Goal: Task Accomplishment & Management: Manage account settings

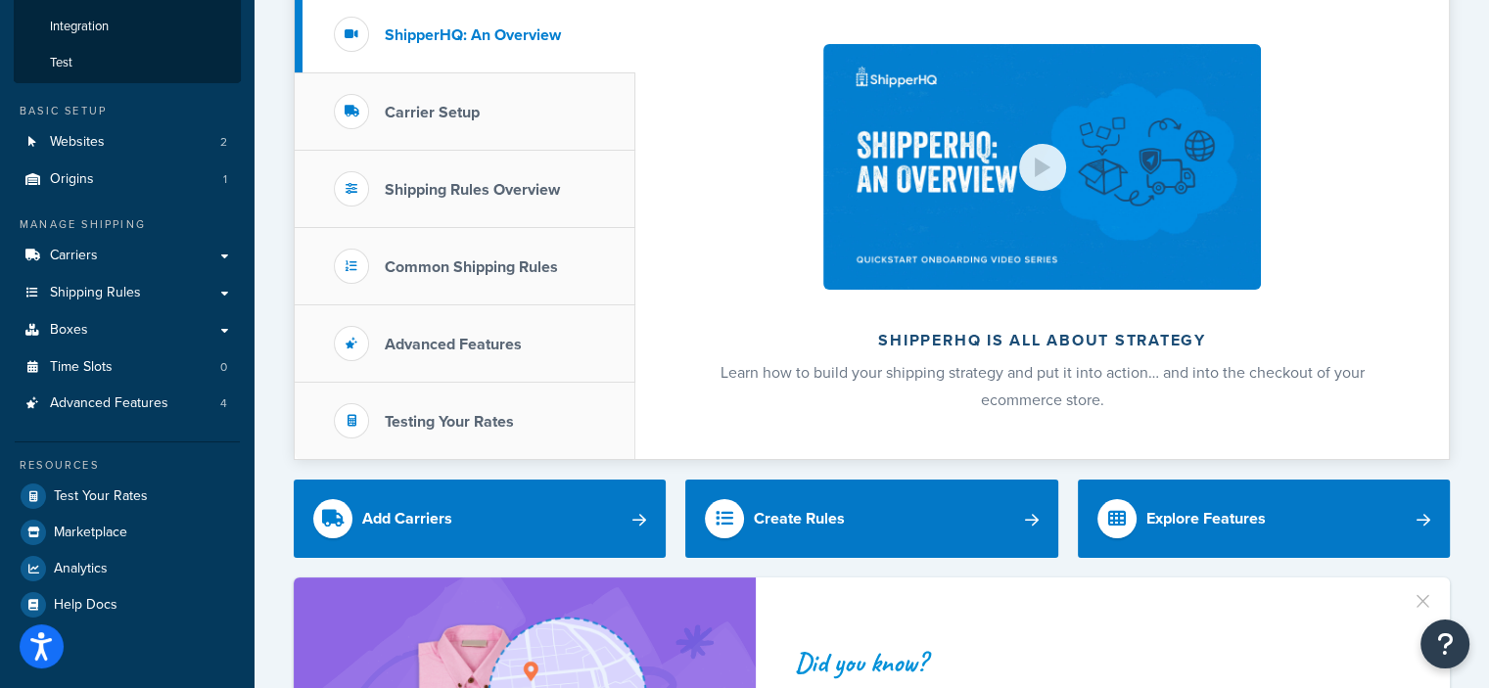
scroll to position [180, 0]
click at [112, 289] on span "Shipping Rules" at bounding box center [95, 293] width 91 height 17
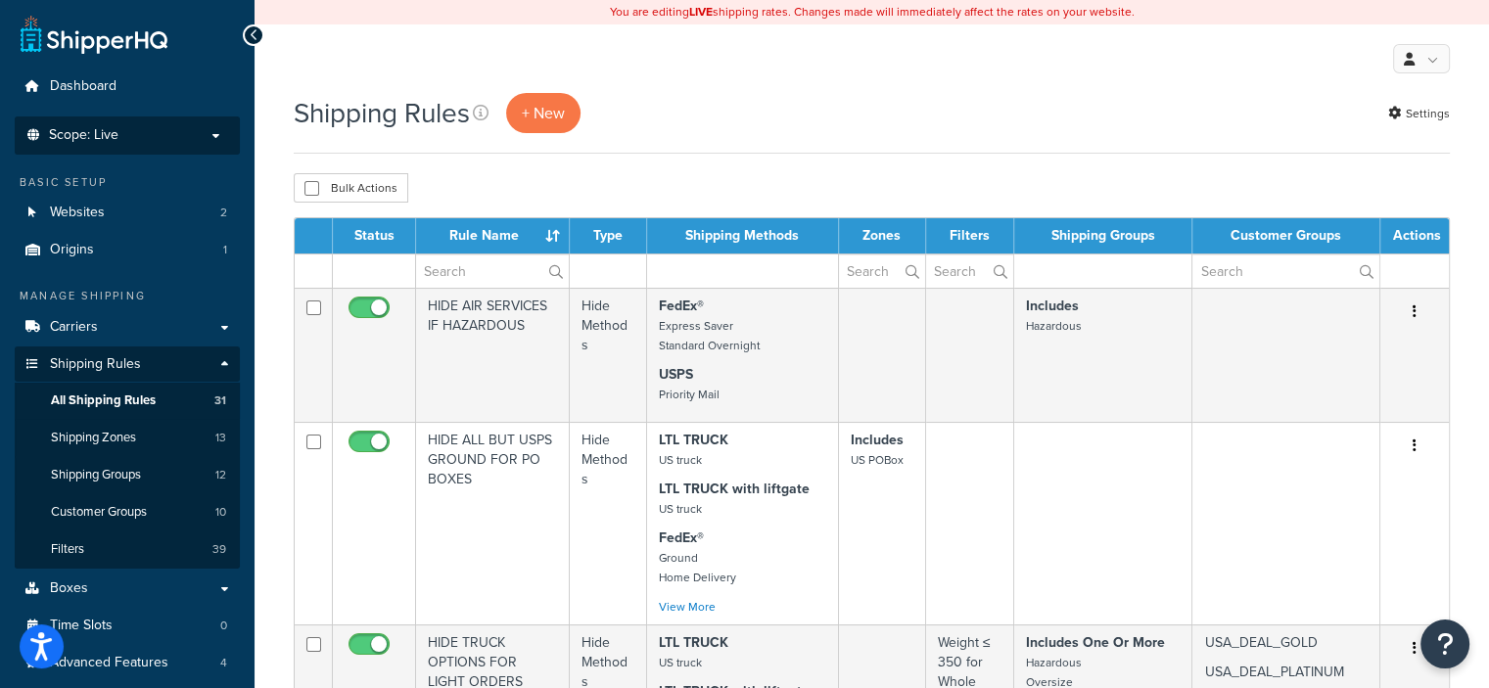
click at [207, 137] on p "Scope: Live" at bounding box center [126, 135] width 207 height 17
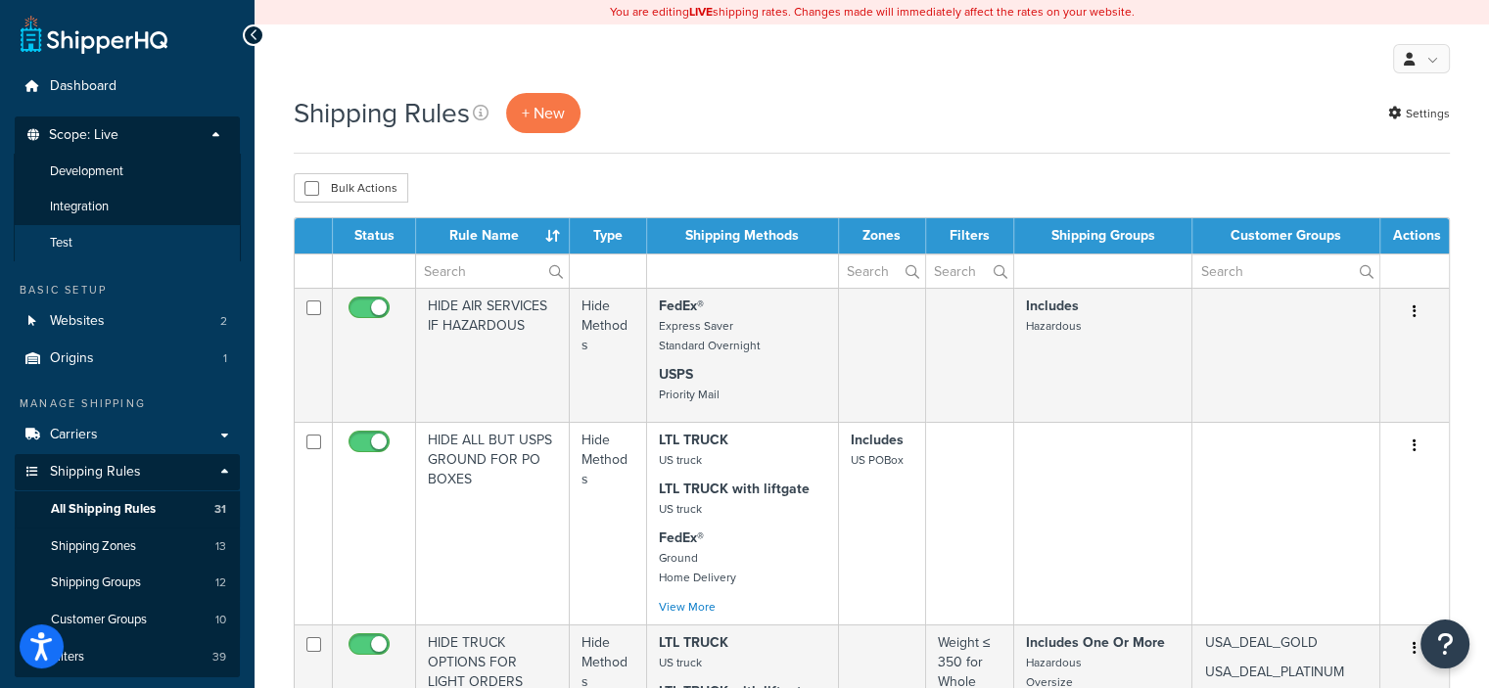
click at [153, 238] on li "Test" at bounding box center [127, 243] width 227 height 36
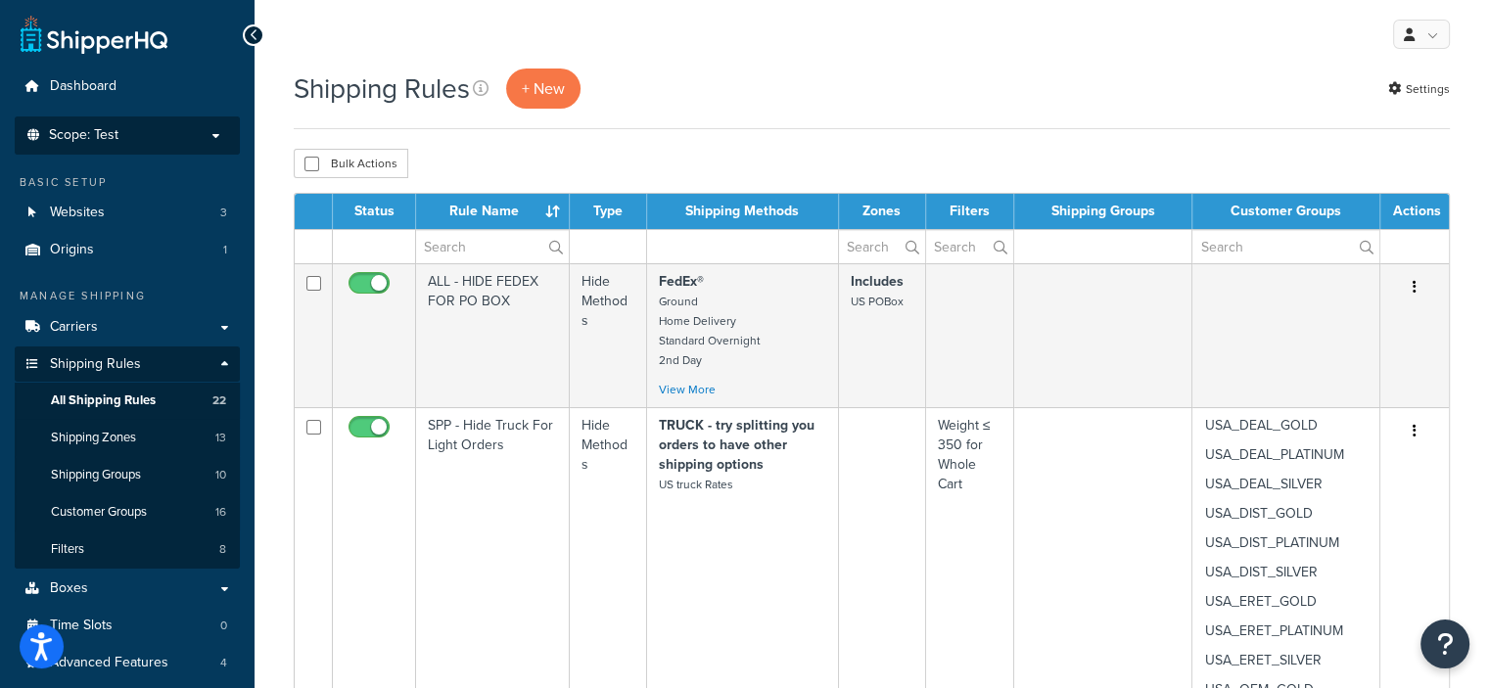
click at [209, 140] on p "Scope: Test" at bounding box center [126, 135] width 207 height 17
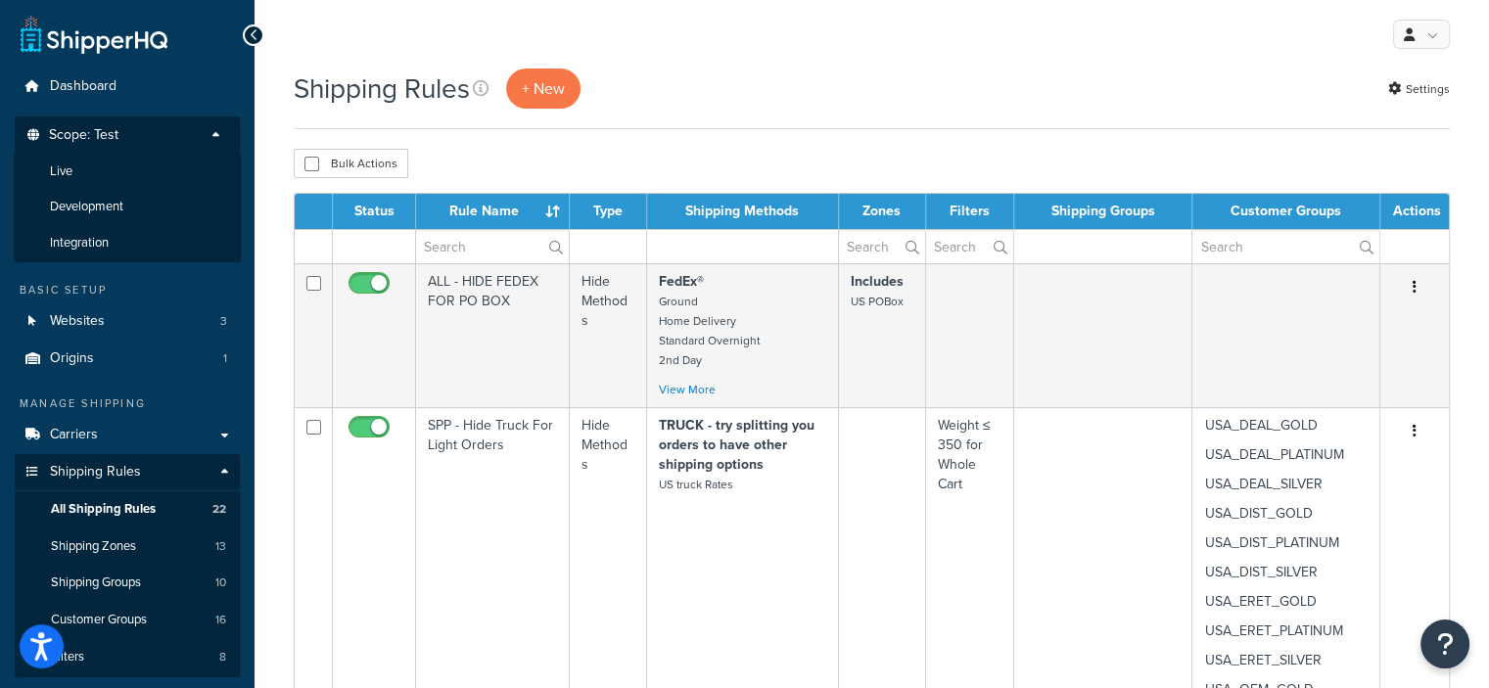
click at [209, 140] on p "Scope: Test" at bounding box center [126, 140] width 207 height 26
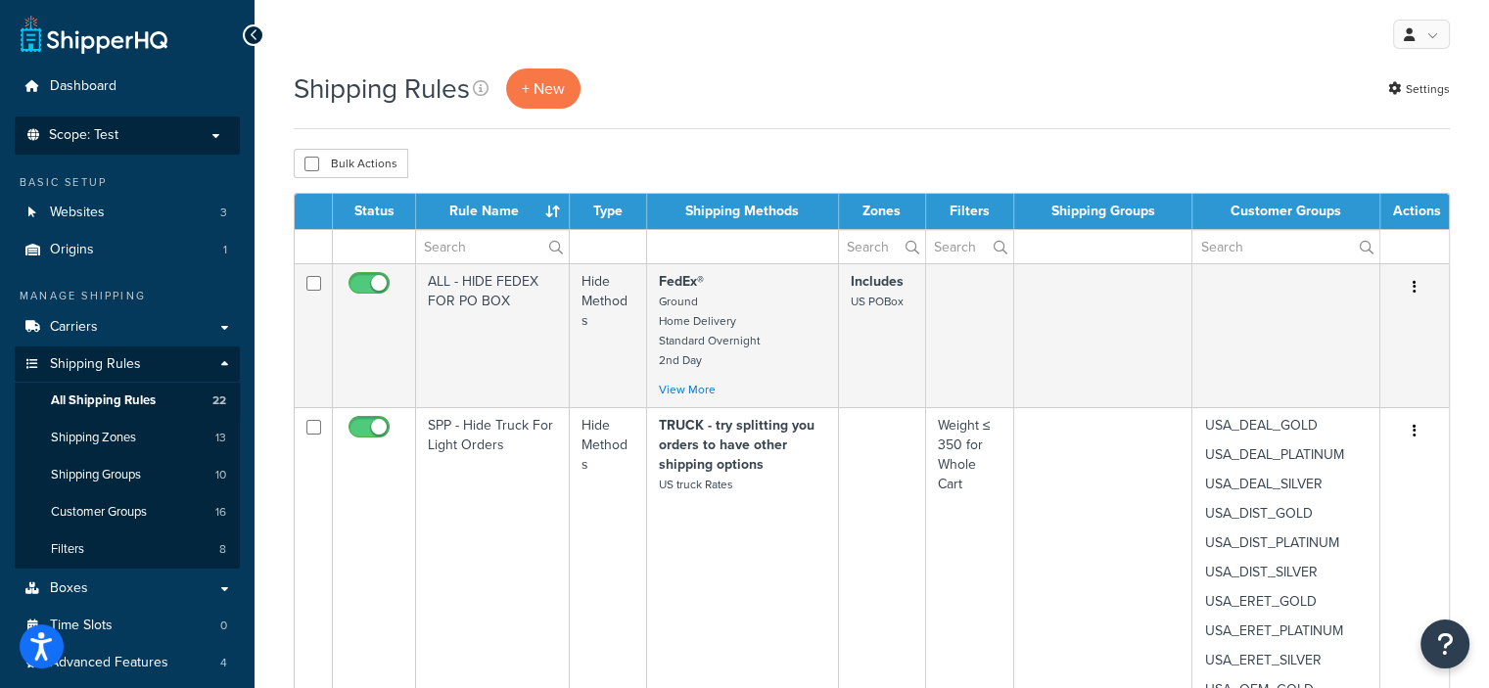
click at [209, 140] on p "Scope: Test" at bounding box center [126, 135] width 207 height 17
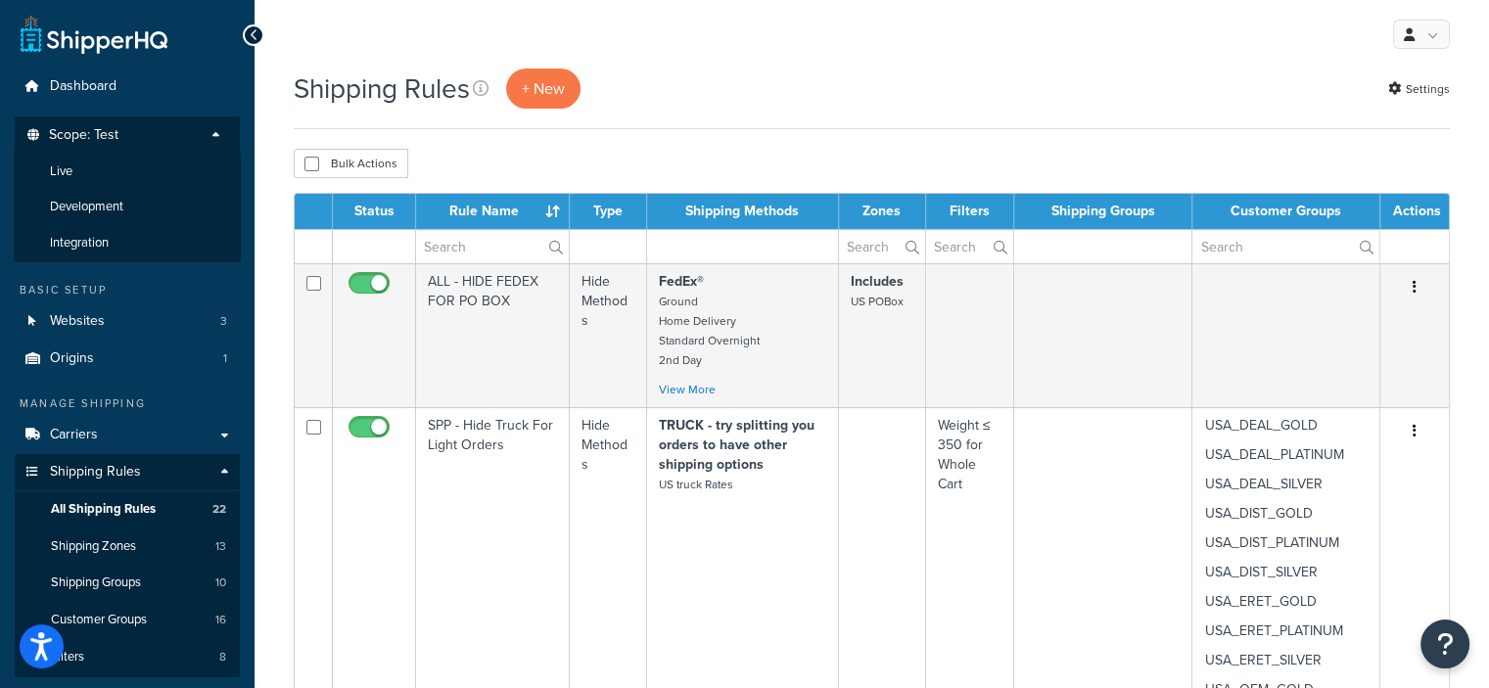
click at [209, 140] on p "Scope: Test" at bounding box center [126, 140] width 207 height 26
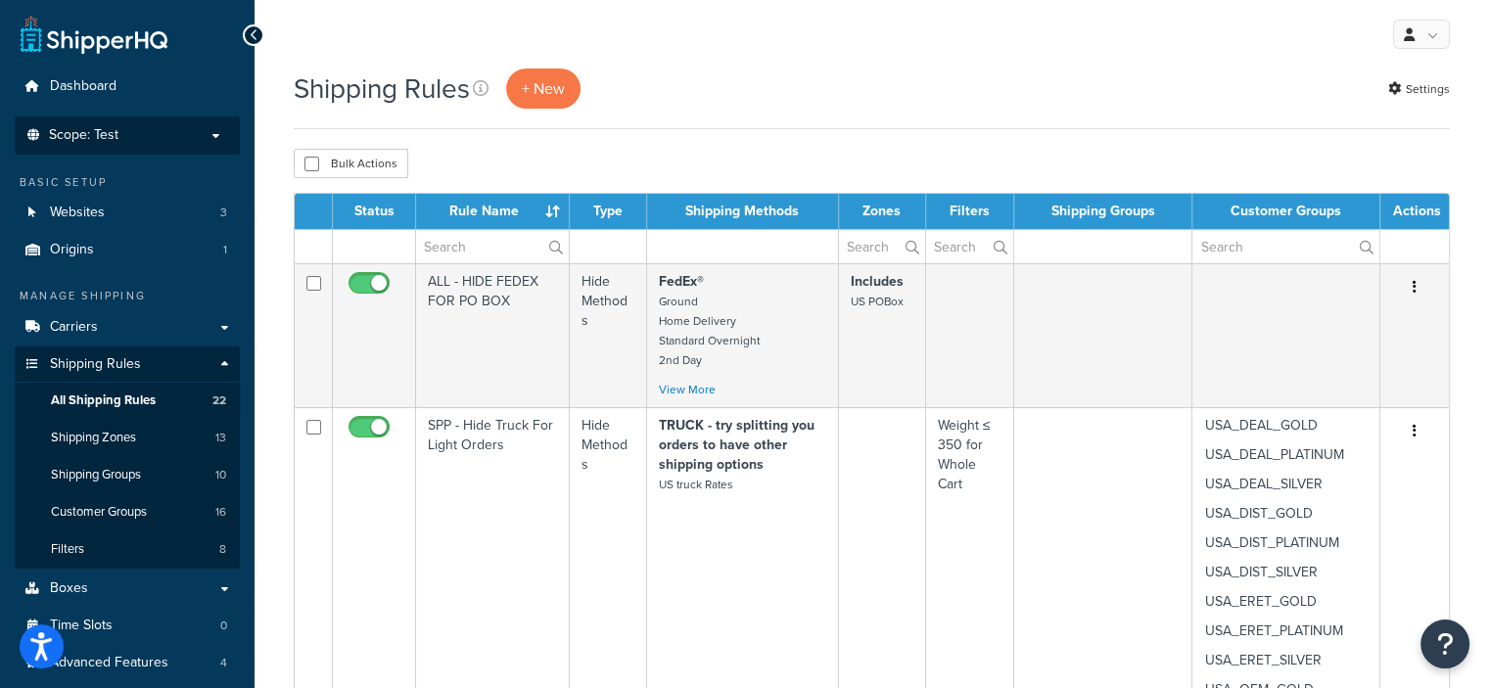
click at [215, 136] on p "Scope: Test" at bounding box center [126, 135] width 207 height 17
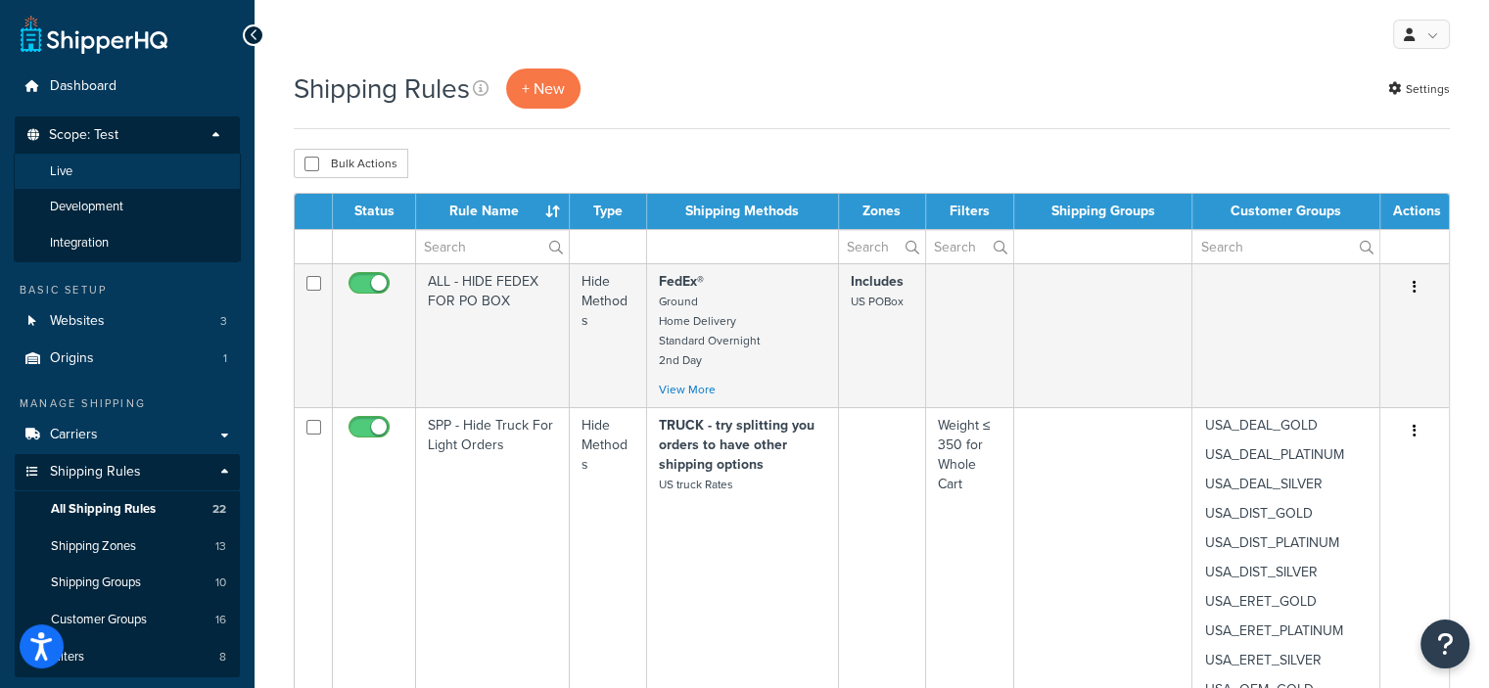
click at [201, 171] on li "Live" at bounding box center [127, 172] width 227 height 36
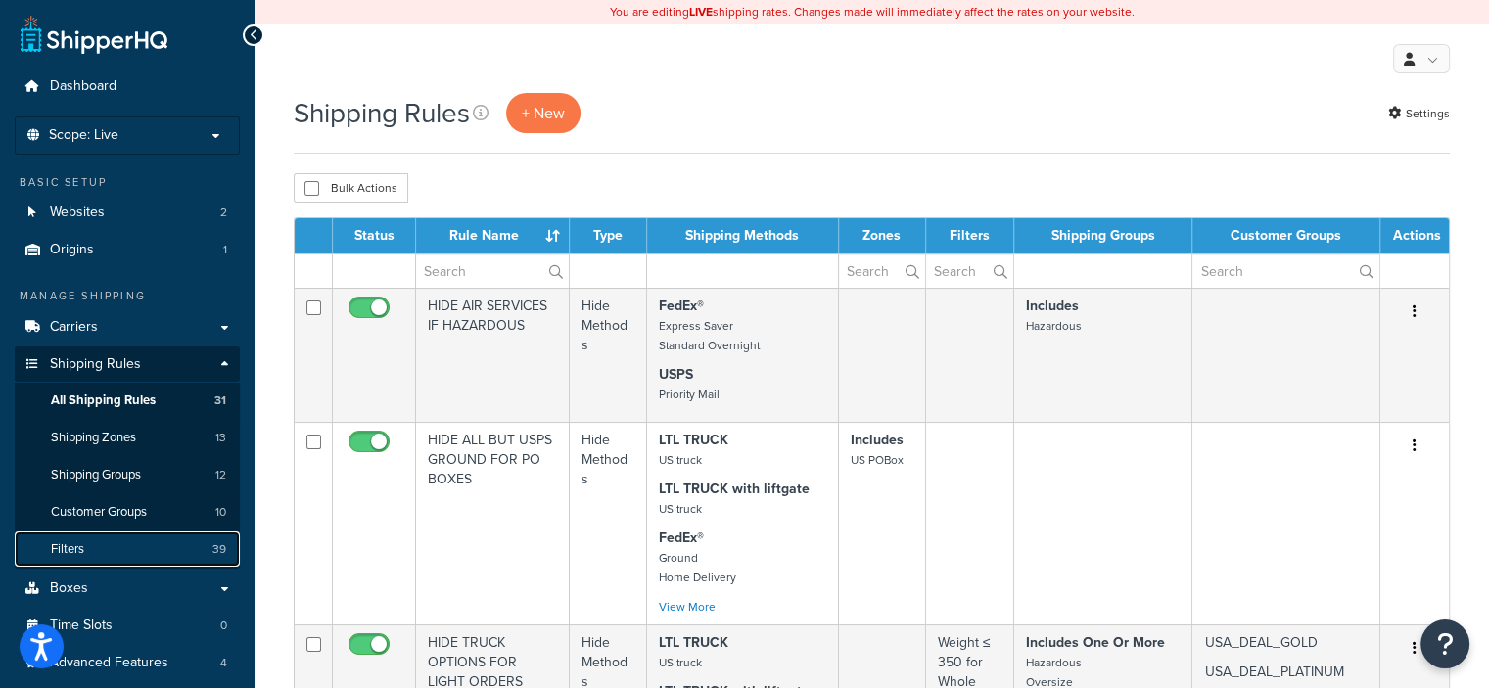
click at [223, 543] on span "39" at bounding box center [219, 549] width 14 height 17
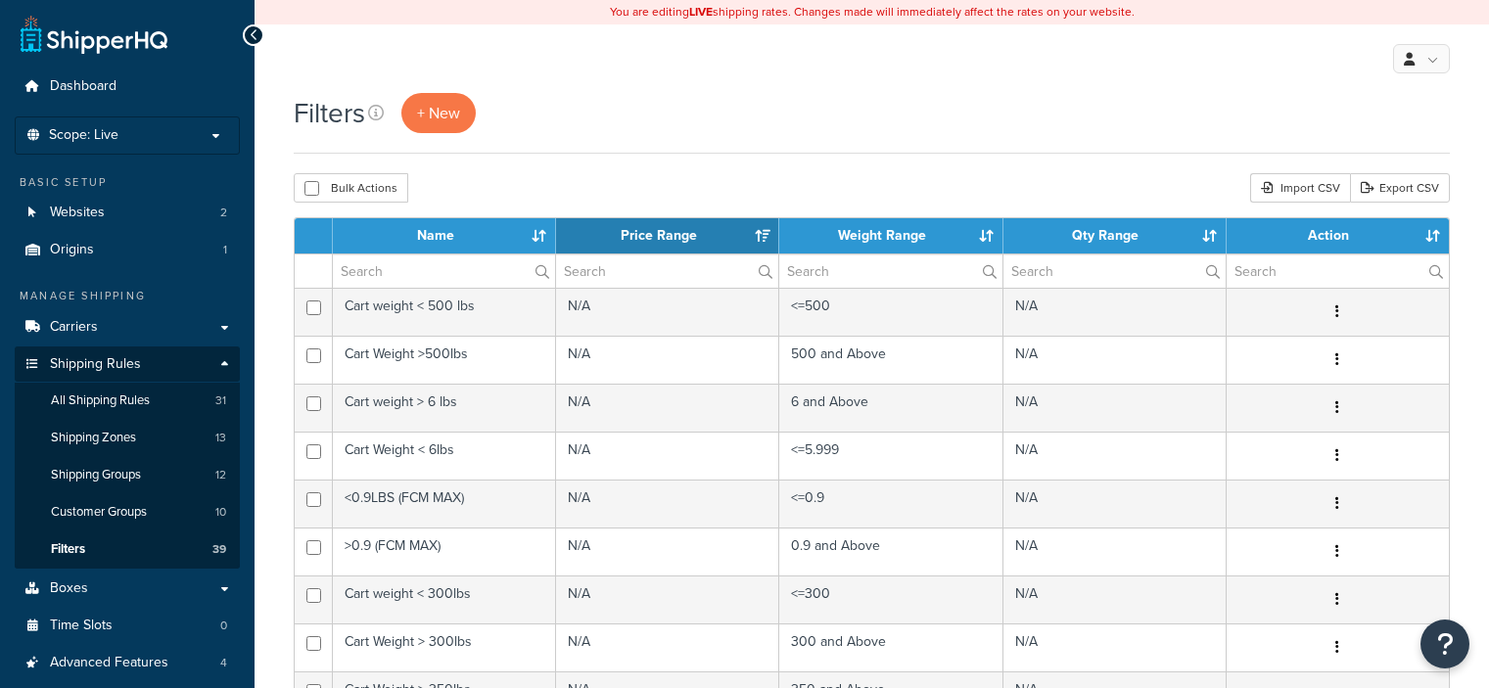
select select "15"
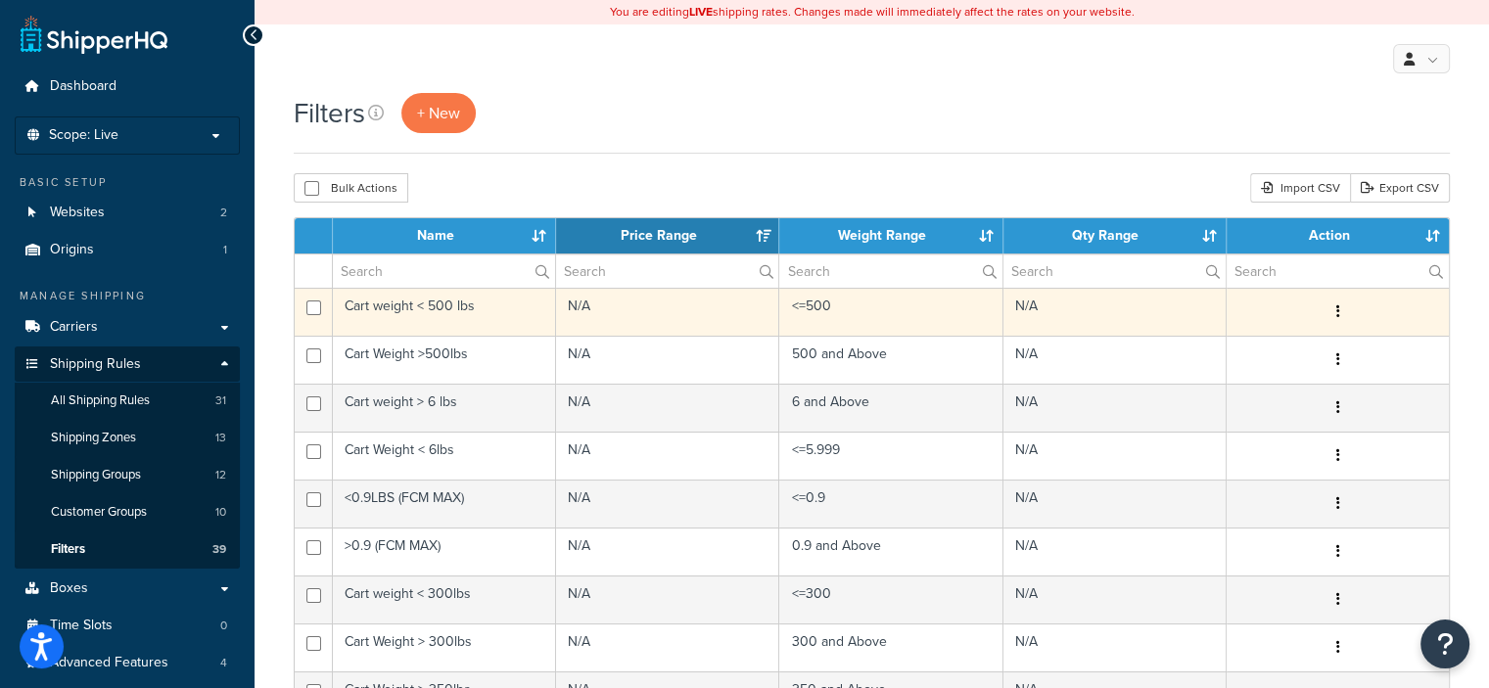
click at [1335, 312] on icon "button" at bounding box center [1337, 311] width 4 height 14
click at [1127, 429] on link "Delete" at bounding box center [1138, 431] width 155 height 40
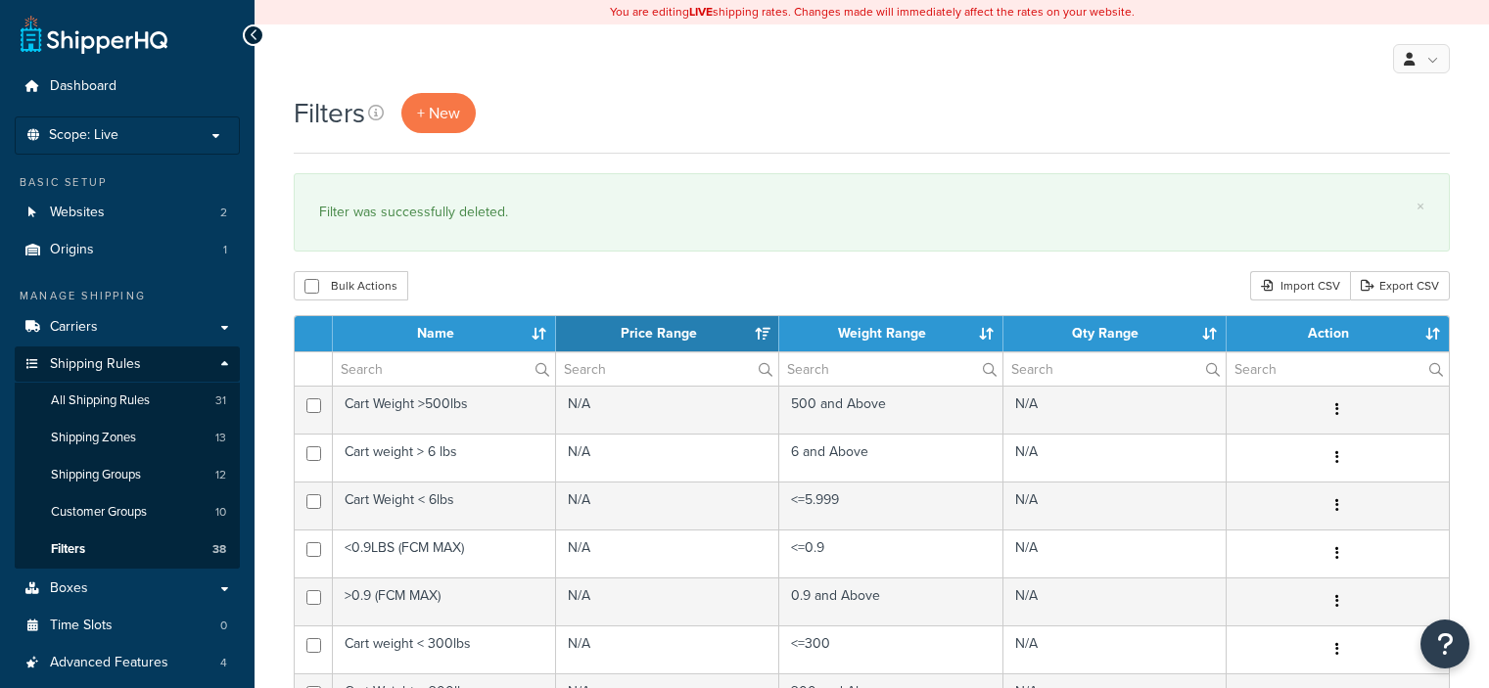
select select "15"
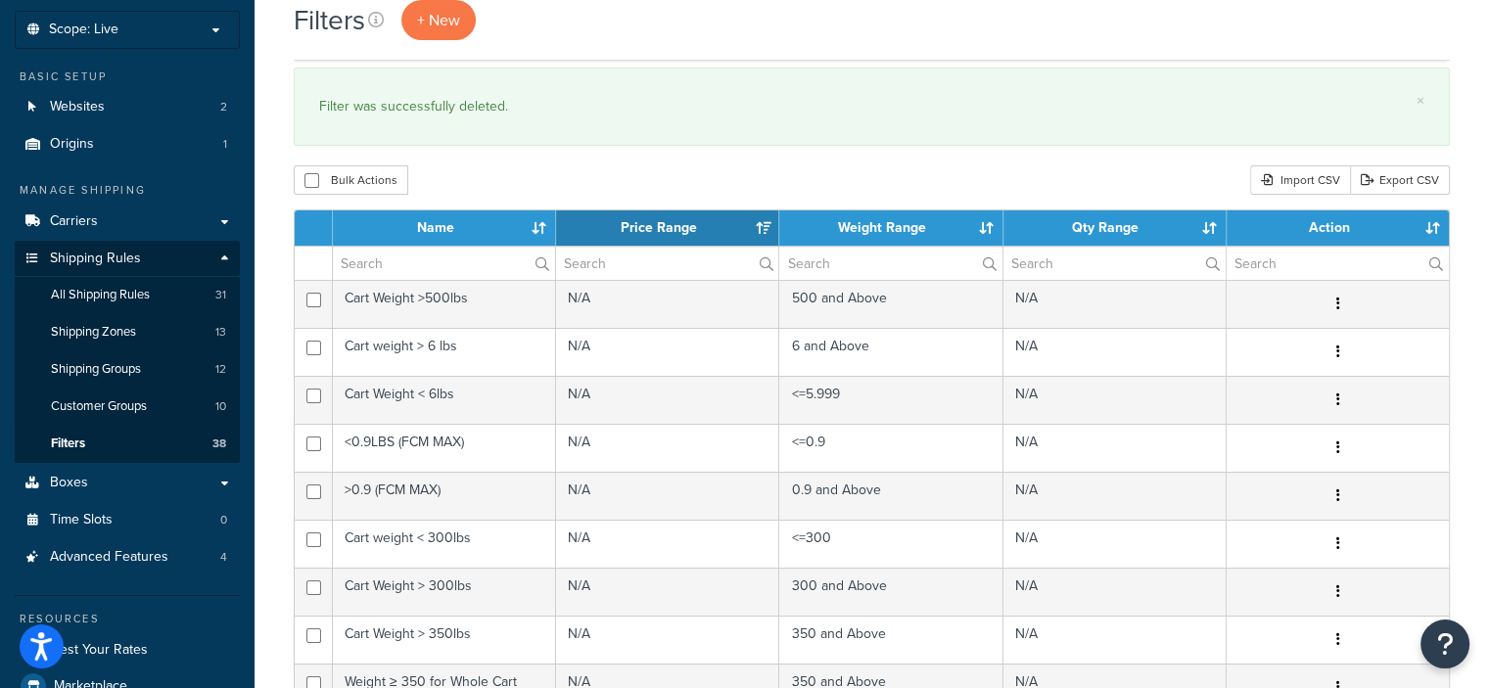
scroll to position [114, 0]
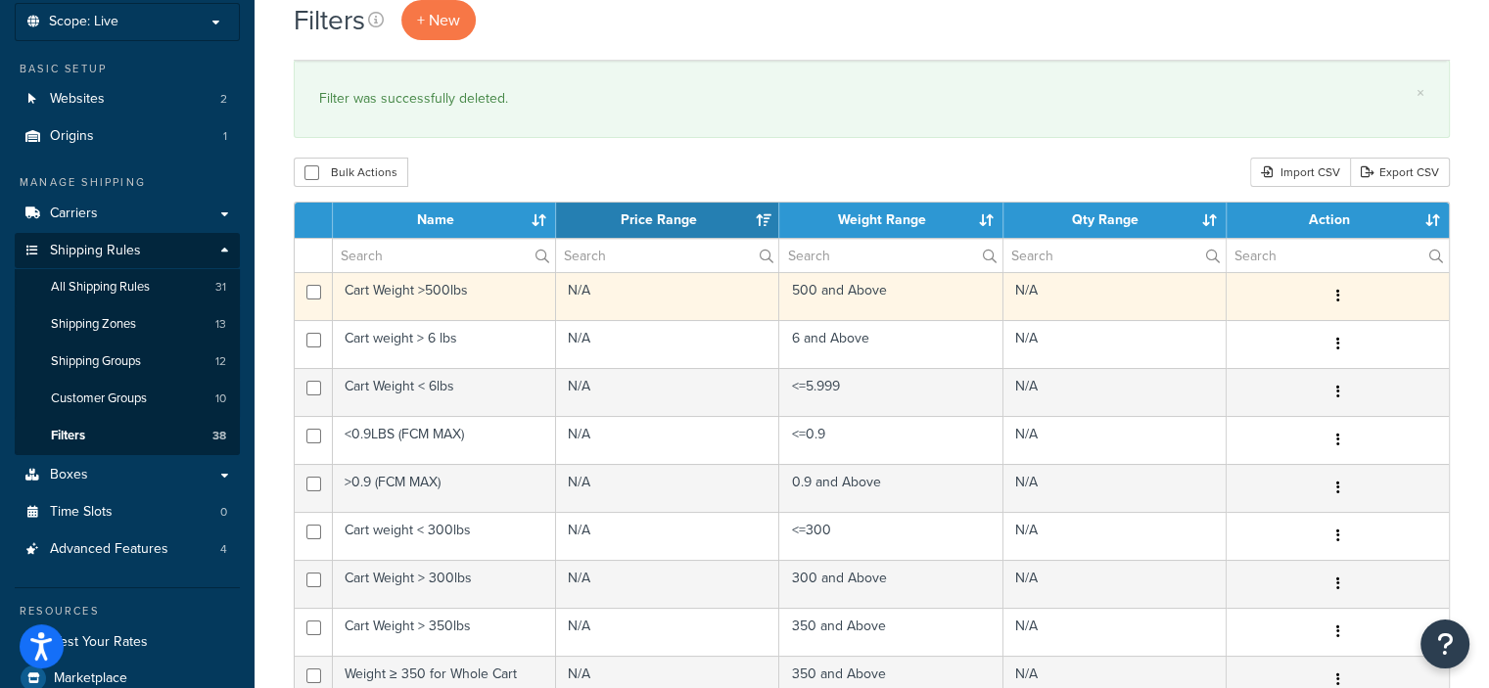
click at [1339, 294] on button "button" at bounding box center [1336, 296] width 27 height 31
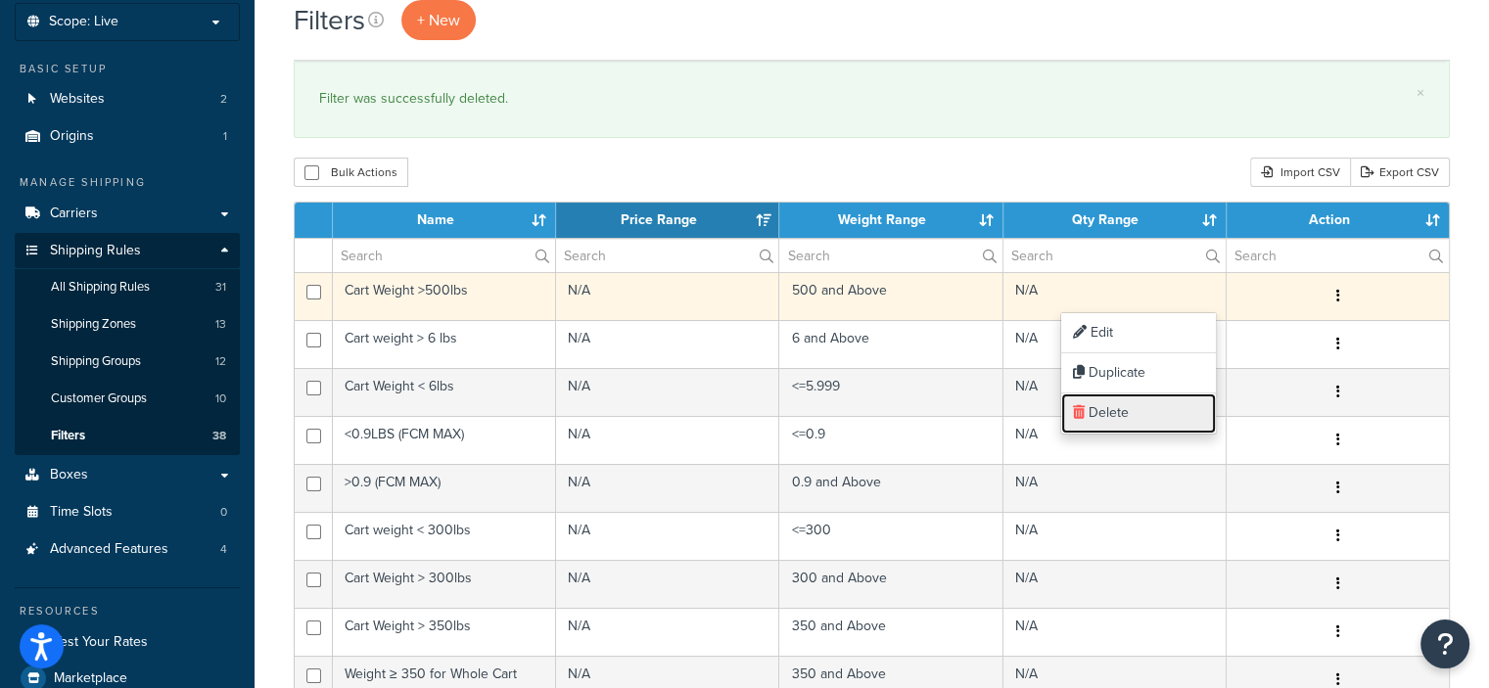
click at [1112, 404] on link "Delete" at bounding box center [1138, 413] width 155 height 40
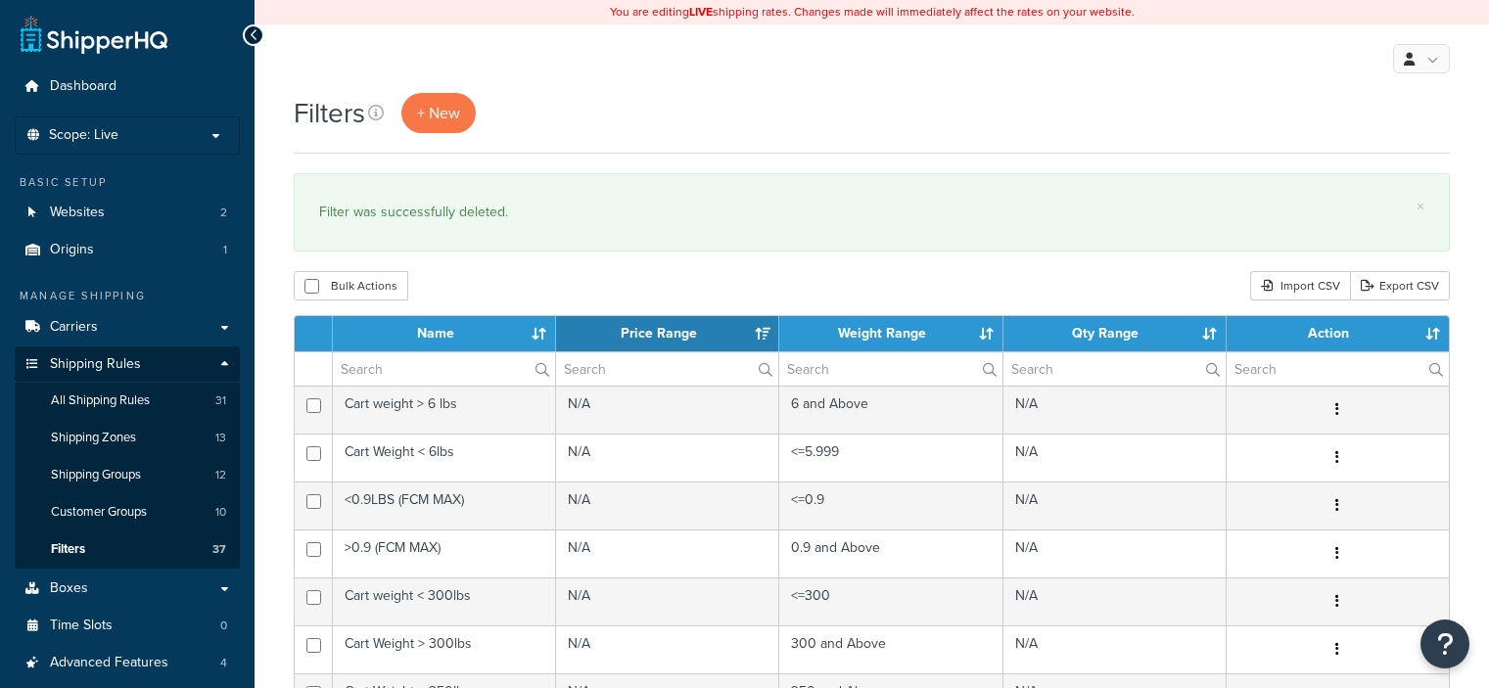
select select "15"
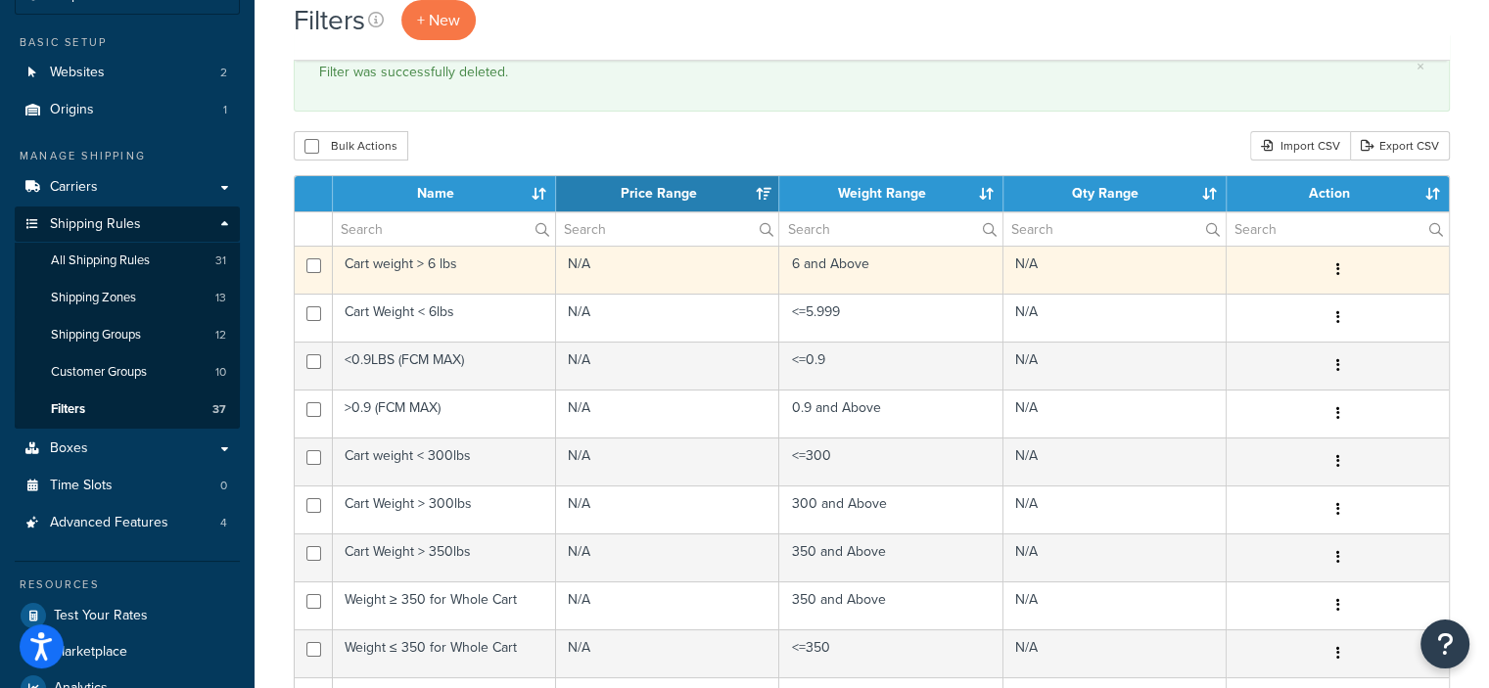
scroll to position [141, 0]
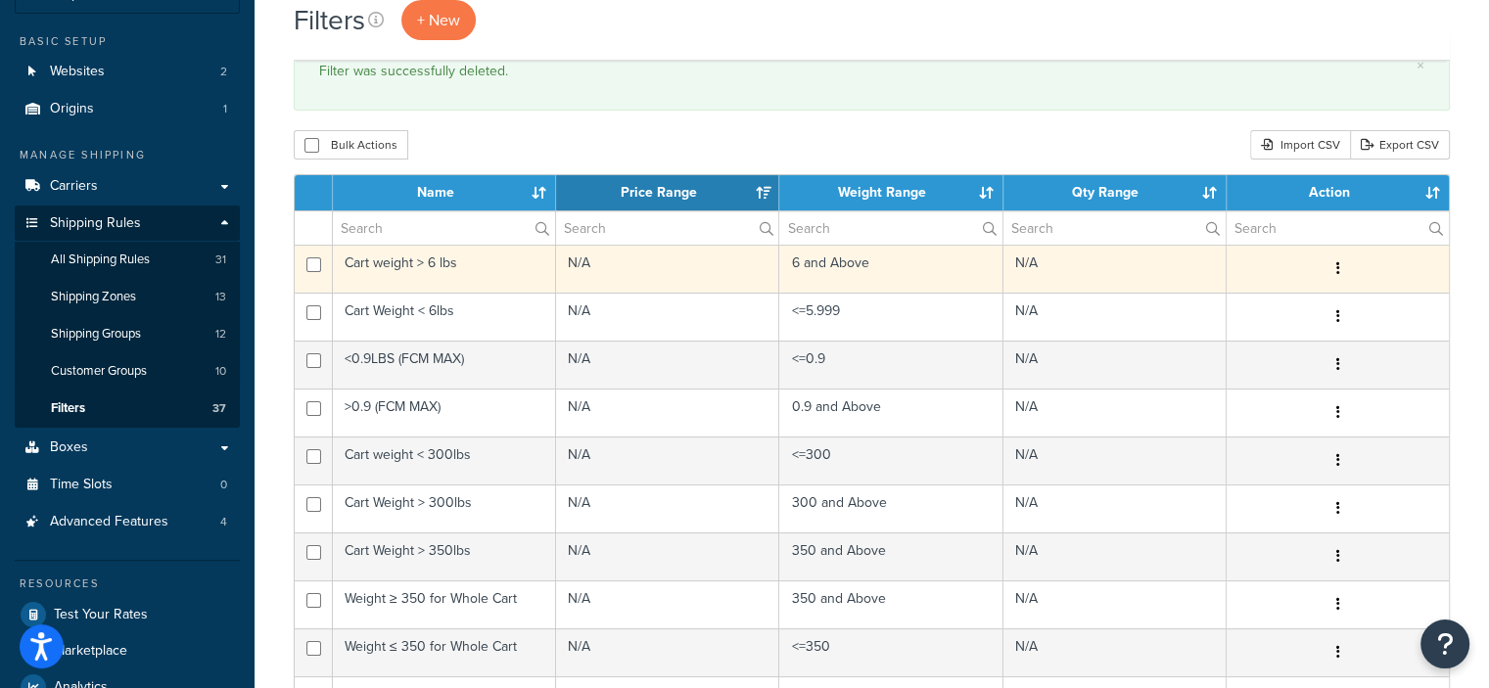
click at [1341, 266] on button "button" at bounding box center [1336, 268] width 27 height 31
click at [1167, 387] on link "Delete" at bounding box center [1138, 387] width 155 height 40
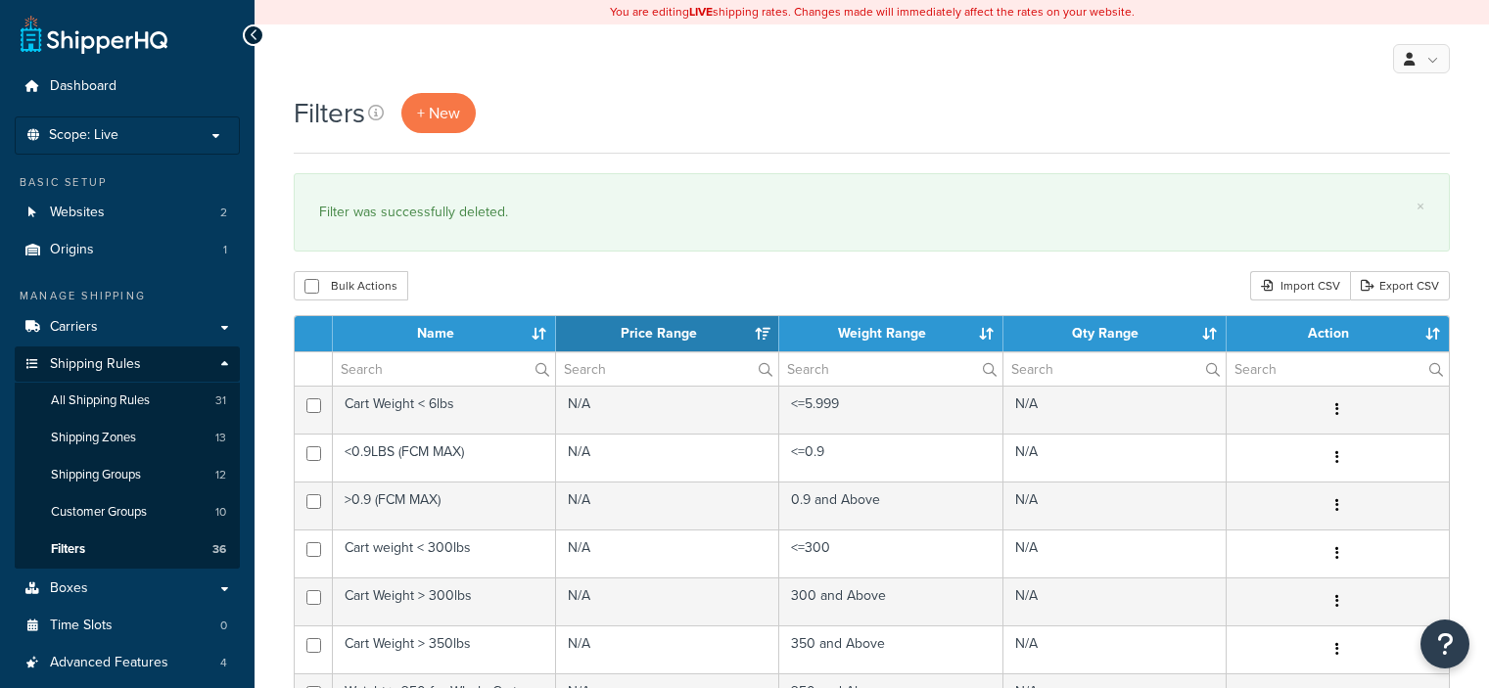
select select "15"
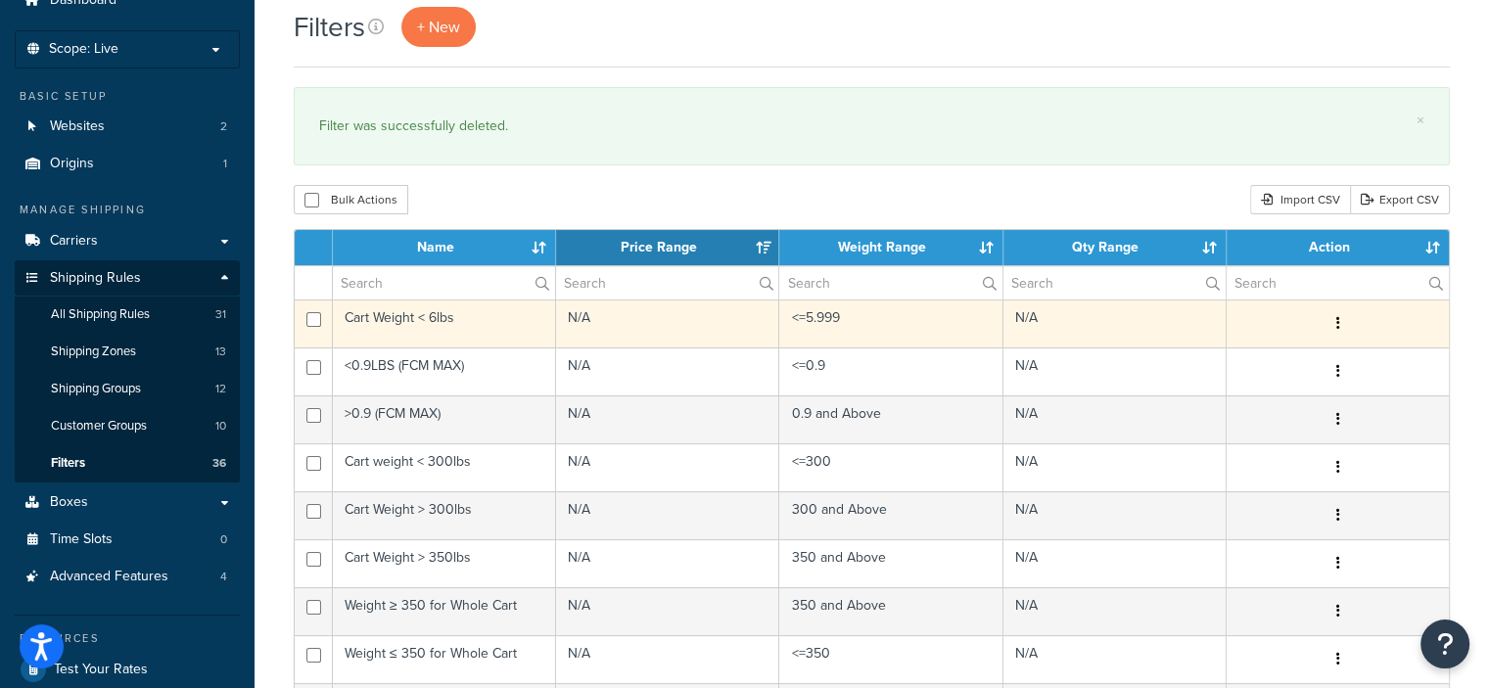
scroll to position [89, 0]
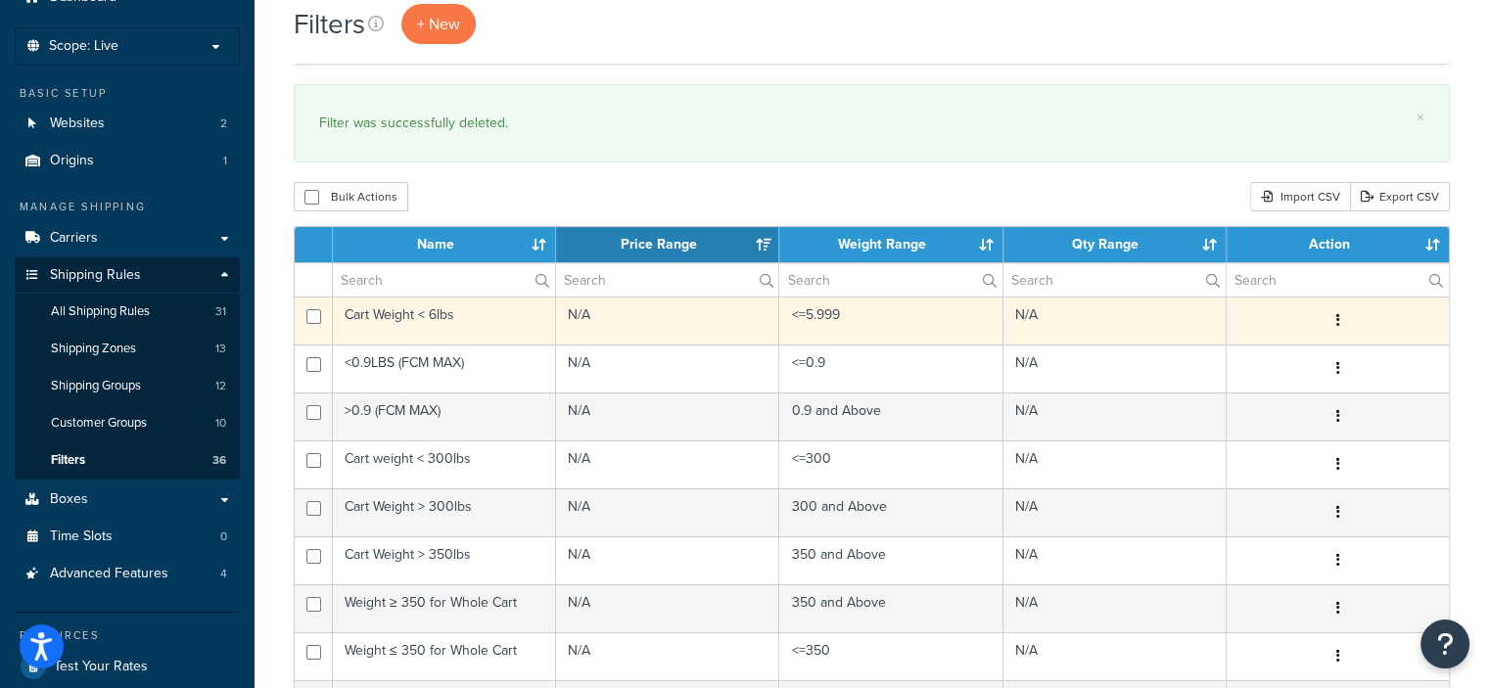
click at [1339, 321] on button "button" at bounding box center [1336, 320] width 27 height 31
click at [1106, 441] on link "Delete" at bounding box center [1138, 439] width 155 height 40
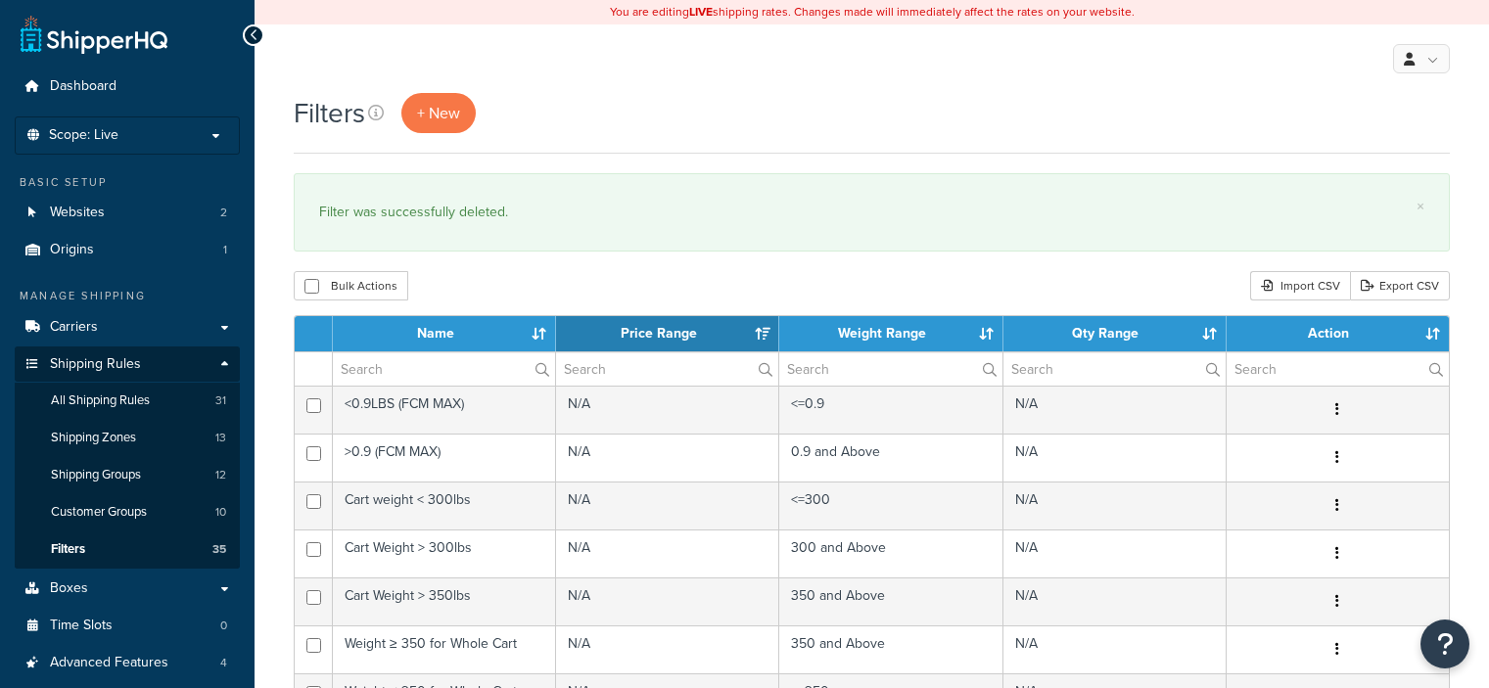
select select "15"
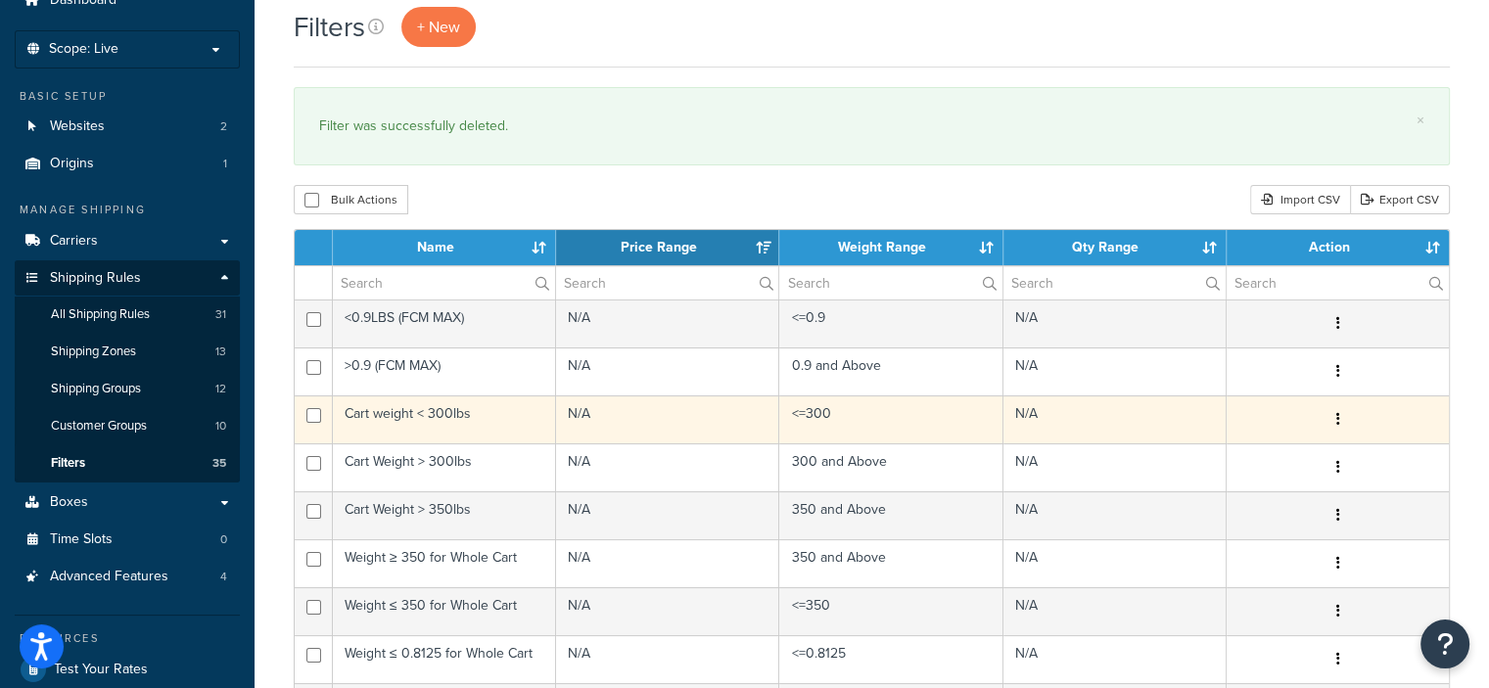
scroll to position [102, 0]
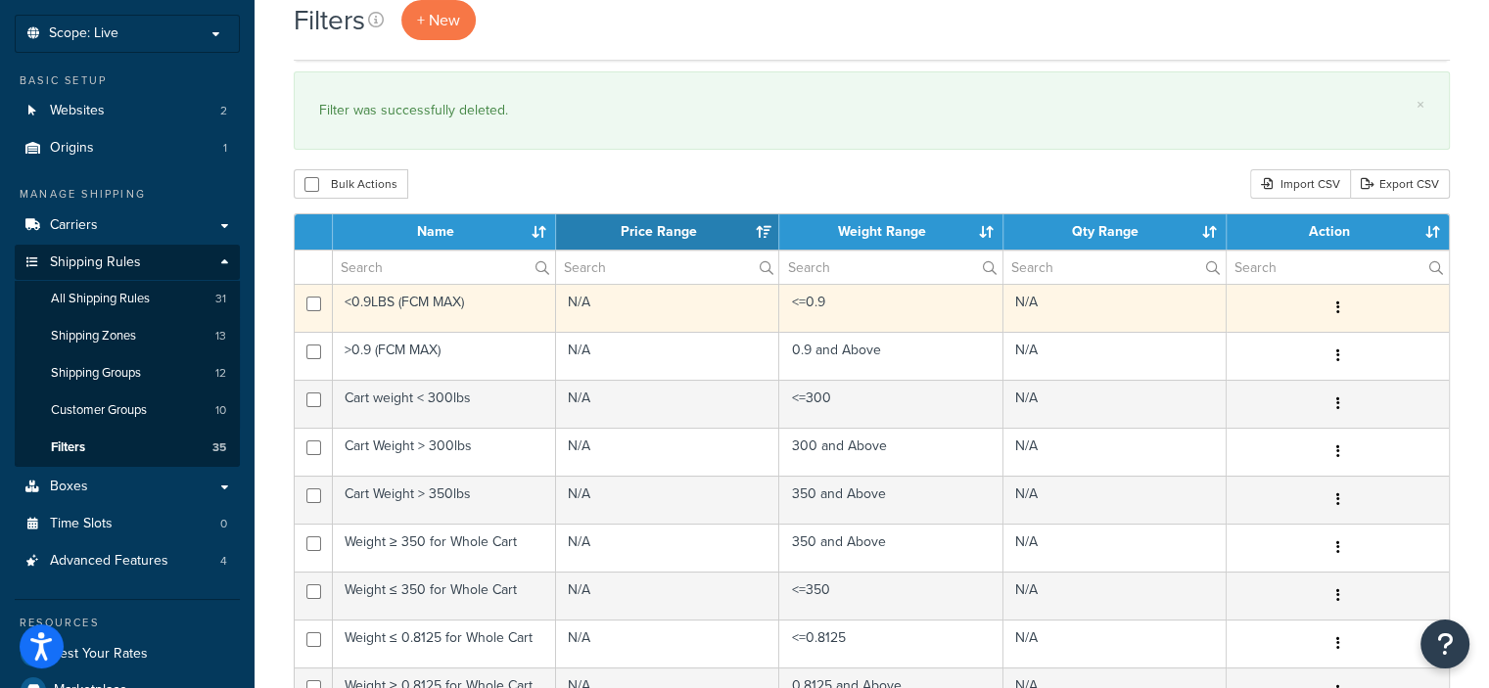
click at [1340, 313] on button "button" at bounding box center [1336, 308] width 27 height 31
click at [1112, 428] on link "Delete" at bounding box center [1138, 426] width 155 height 40
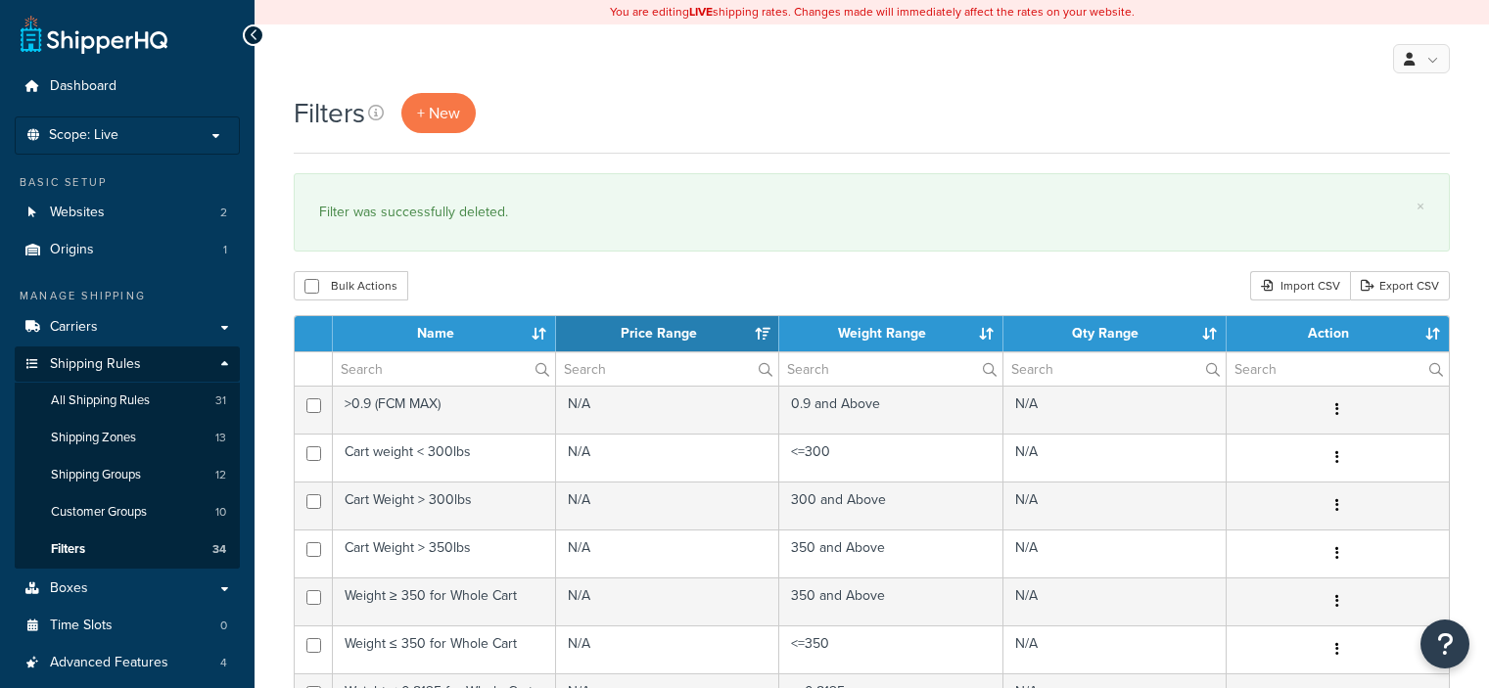
select select "15"
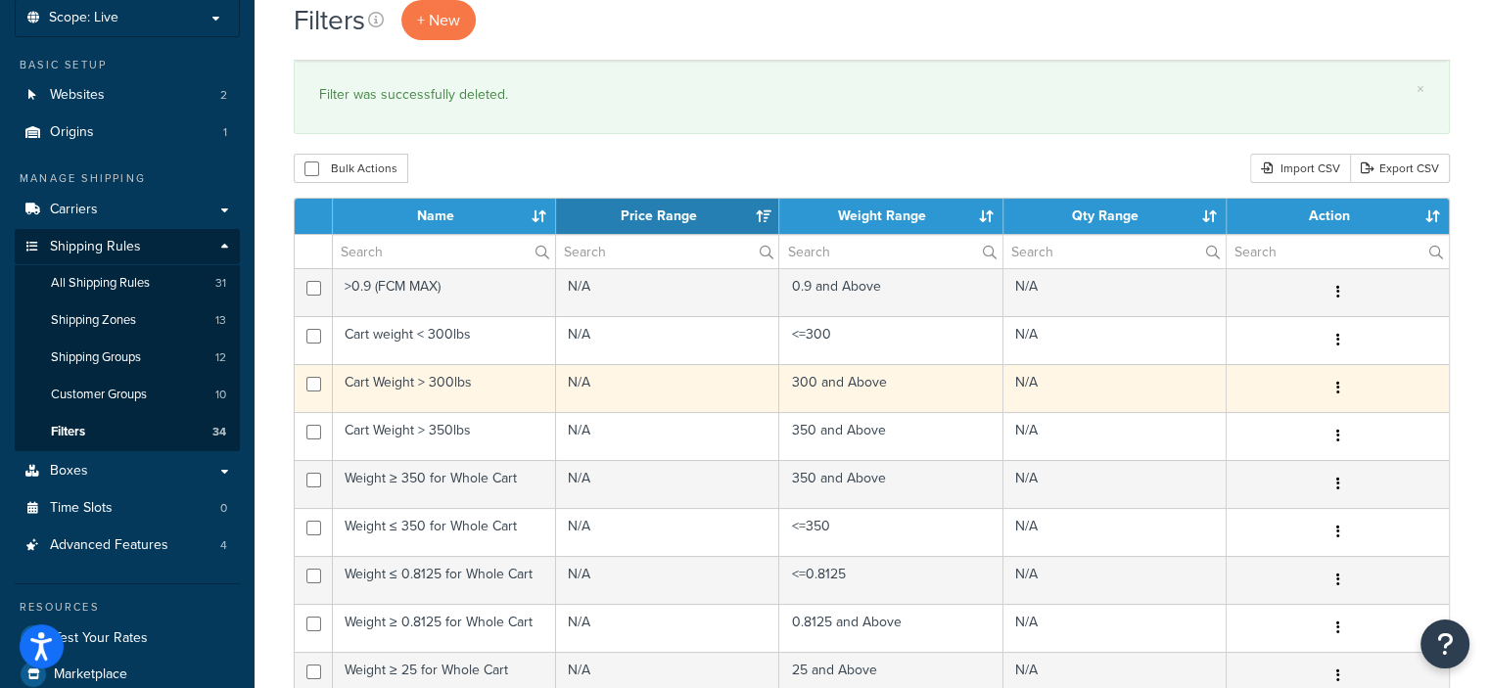
scroll to position [127, 0]
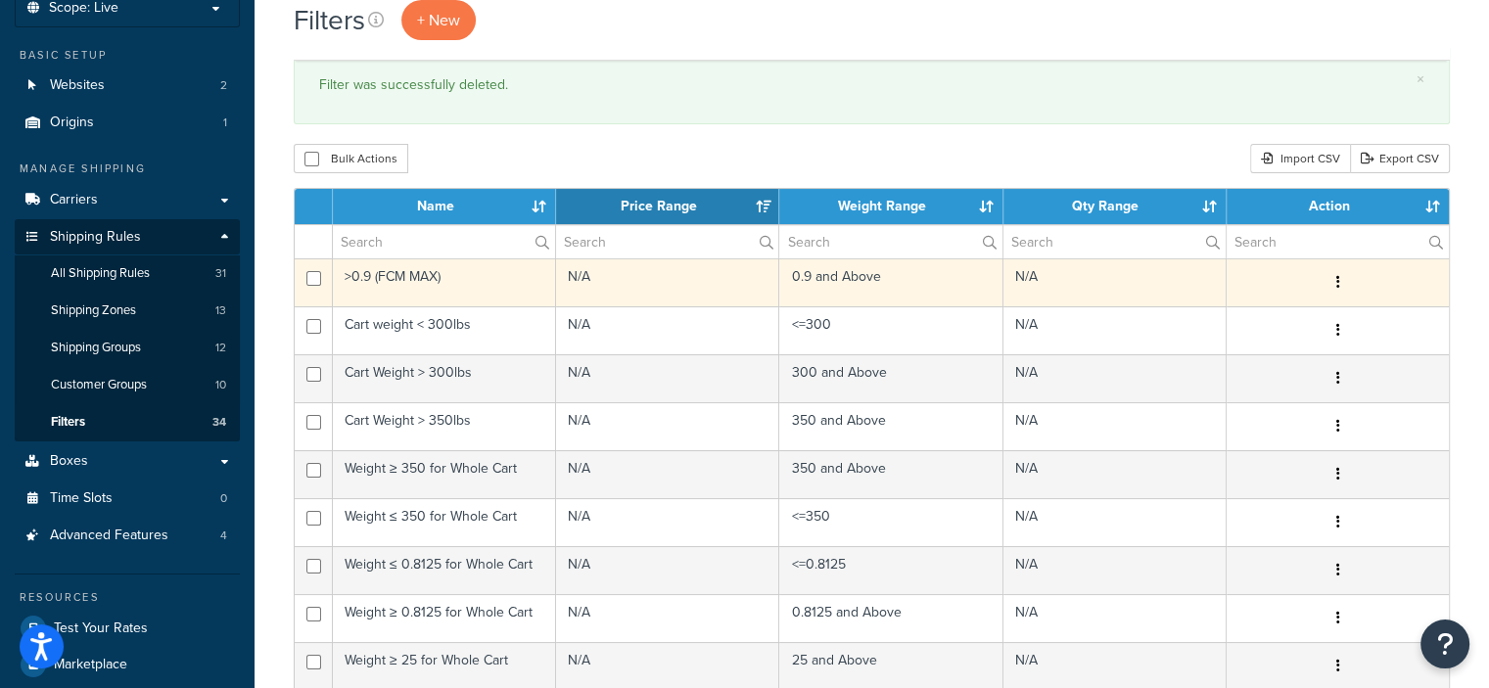
click at [1339, 278] on icon "button" at bounding box center [1337, 282] width 4 height 14
click at [1120, 386] on link "Delete" at bounding box center [1138, 401] width 155 height 40
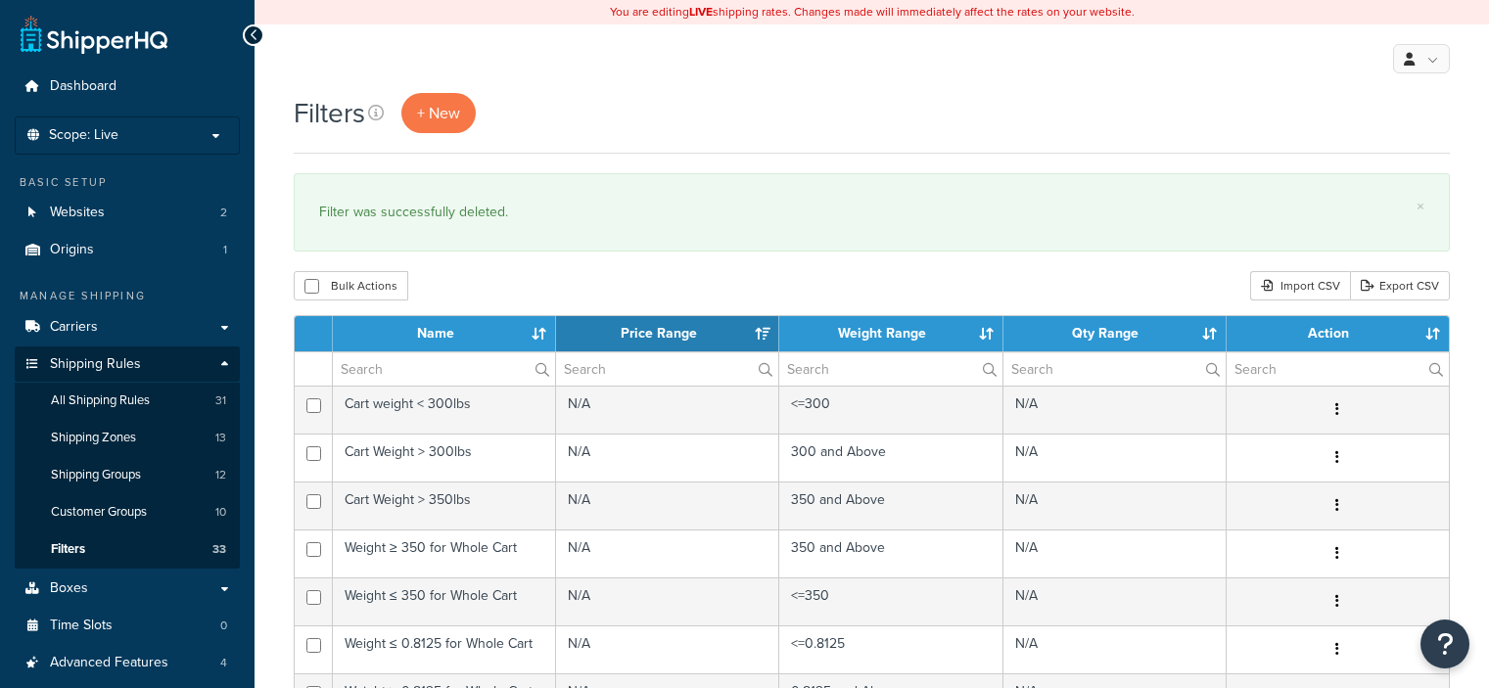
select select "15"
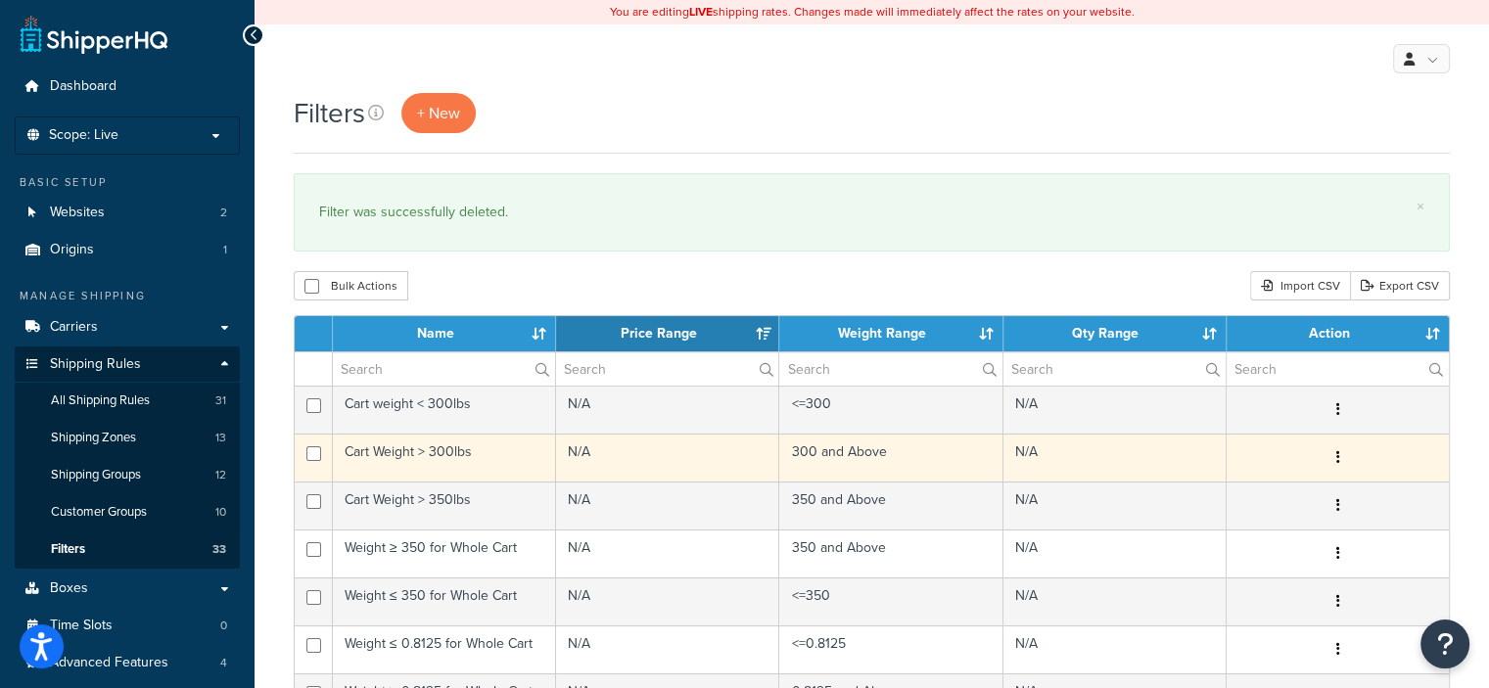
scroll to position [27, 0]
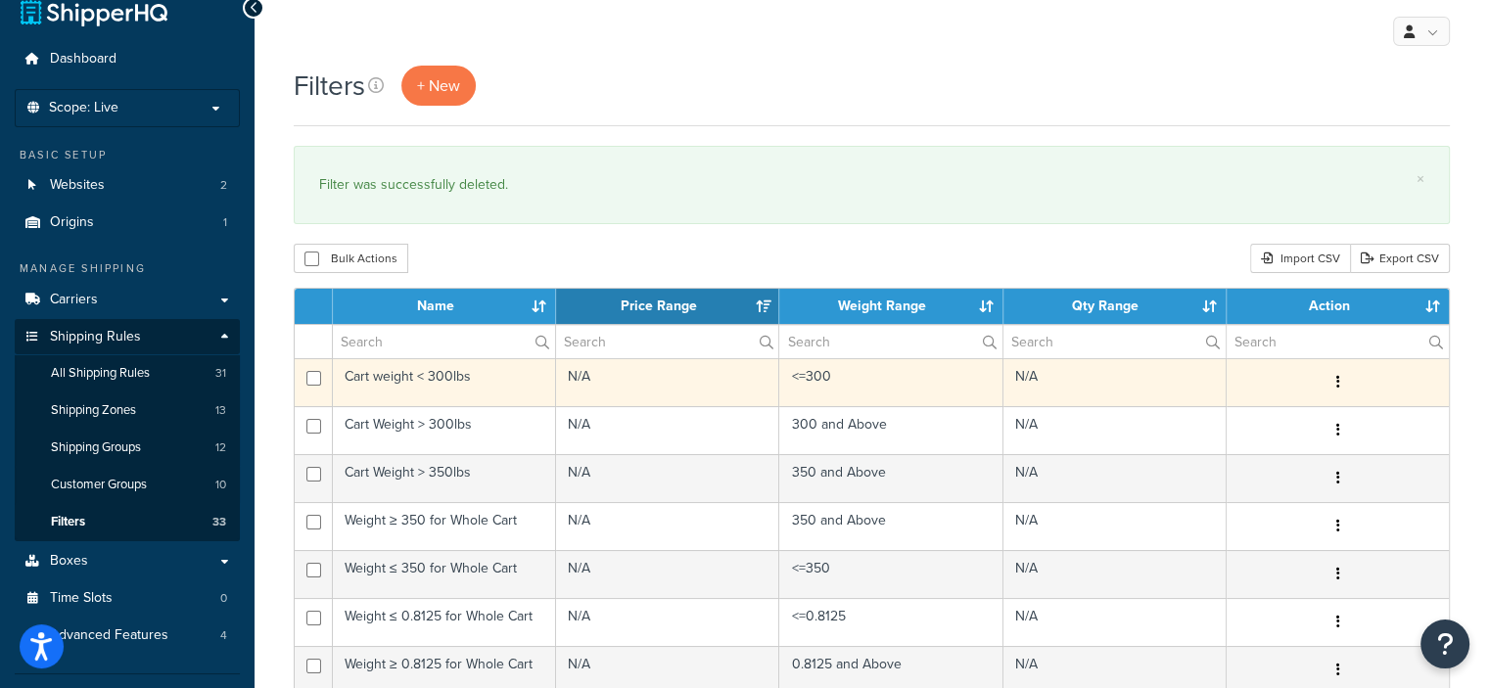
click at [1339, 377] on button "button" at bounding box center [1336, 382] width 27 height 31
click at [1130, 496] on link "Delete" at bounding box center [1138, 501] width 155 height 40
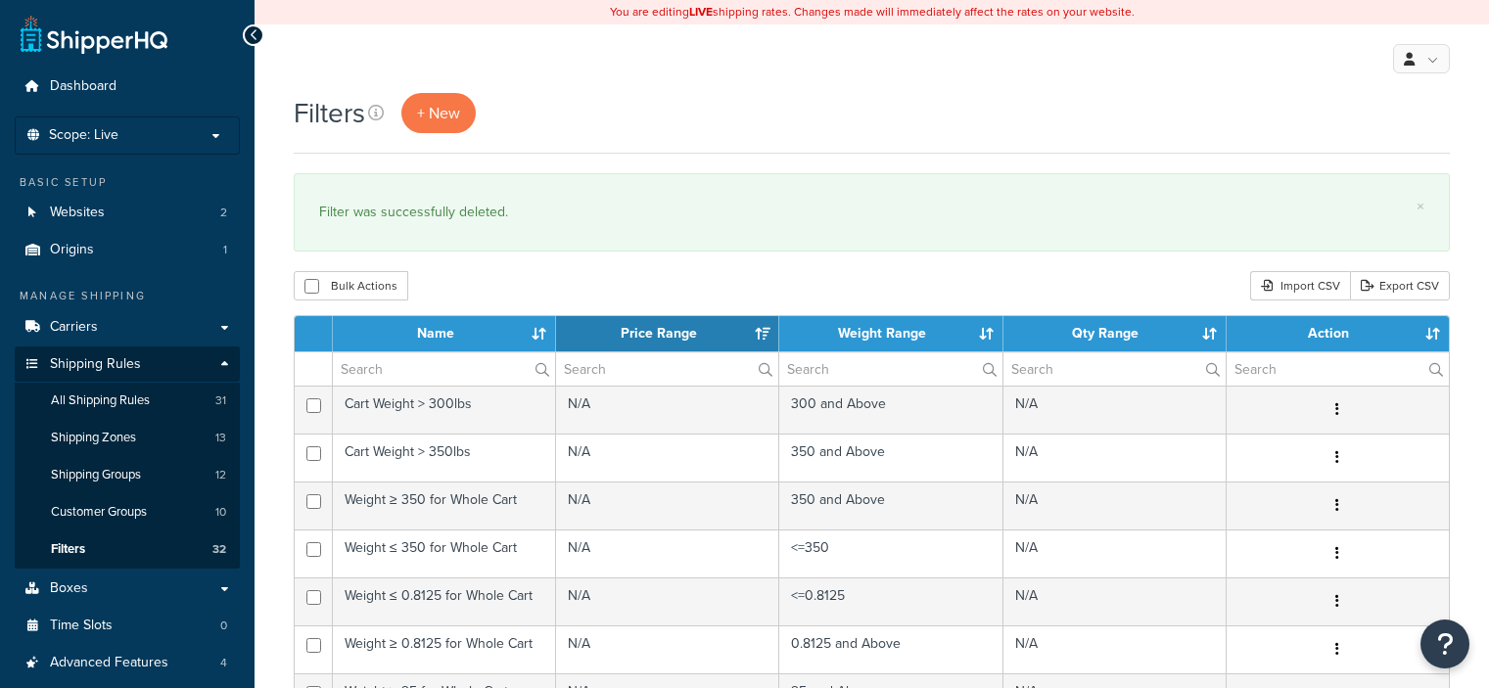
select select "15"
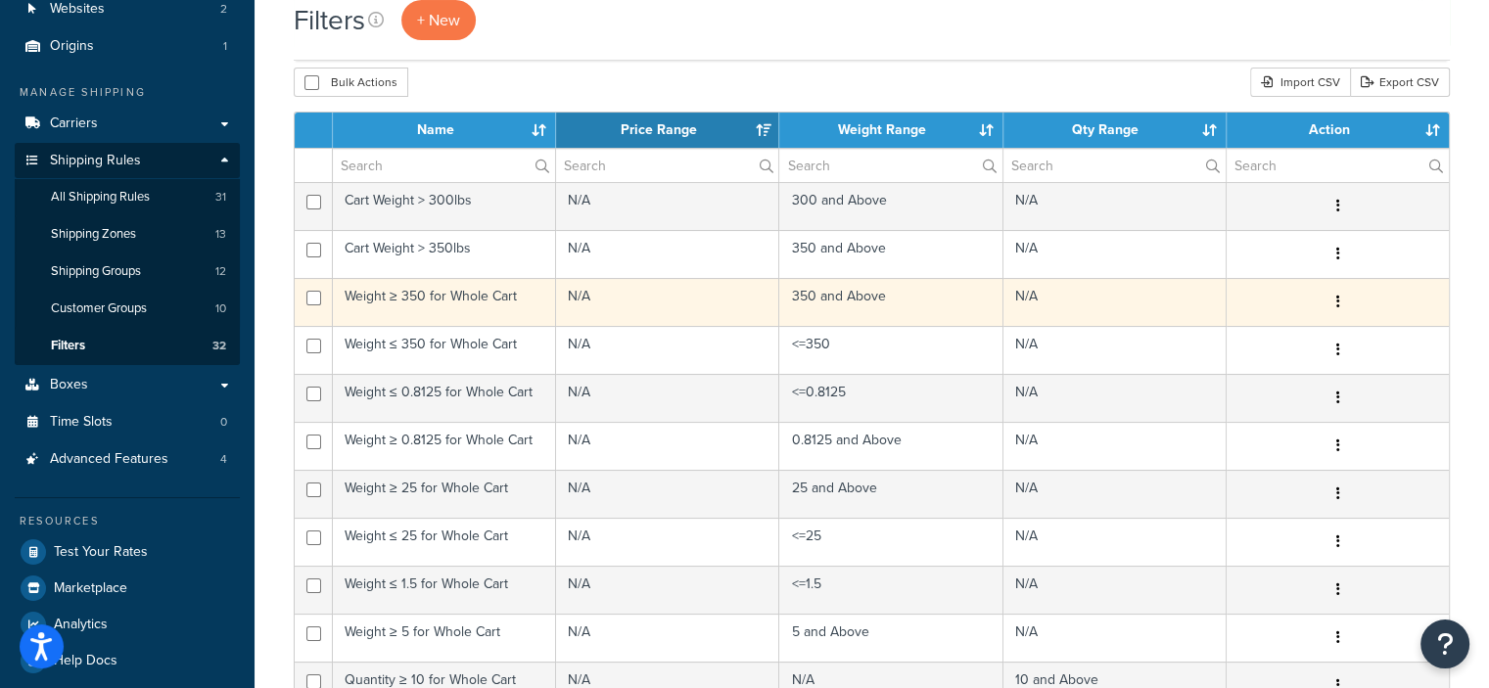
scroll to position [210, 0]
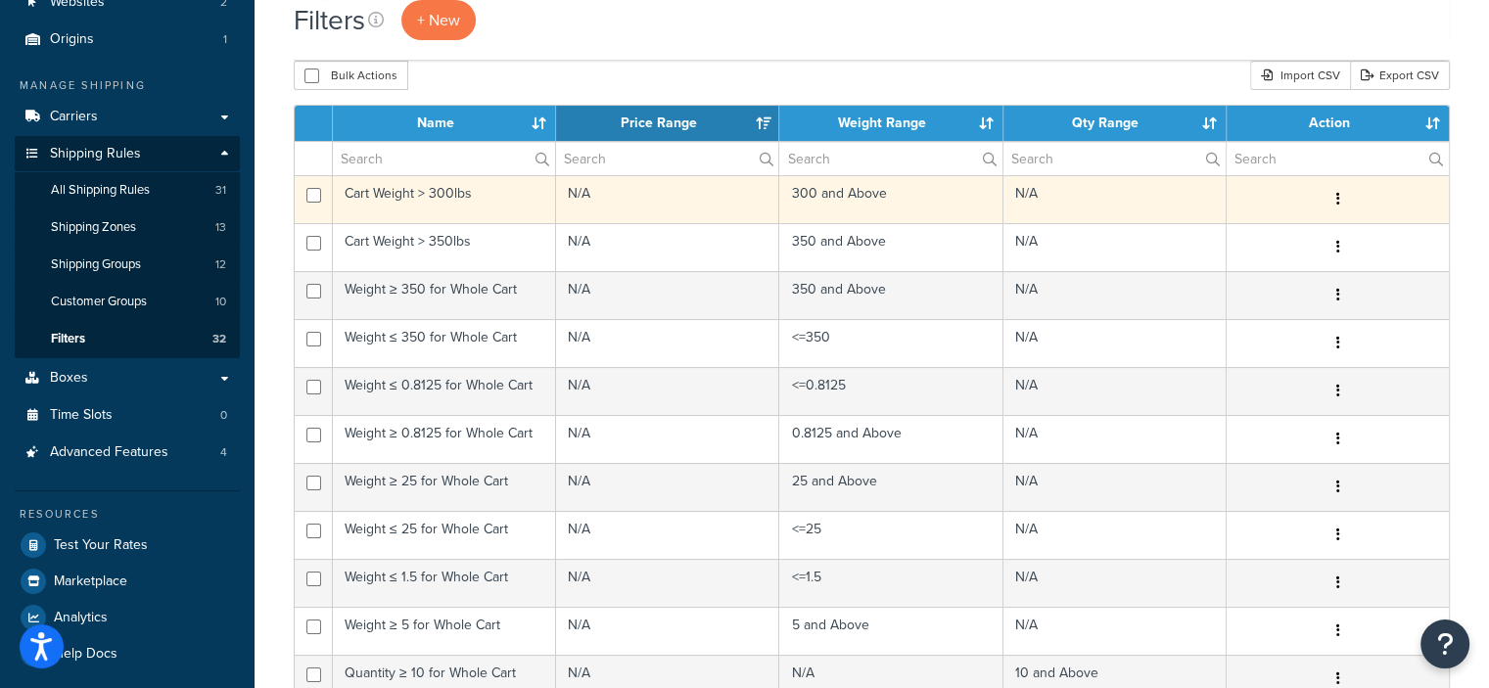
click at [1335, 196] on icon "button" at bounding box center [1337, 199] width 4 height 14
click at [1110, 308] on link "Delete" at bounding box center [1138, 318] width 155 height 40
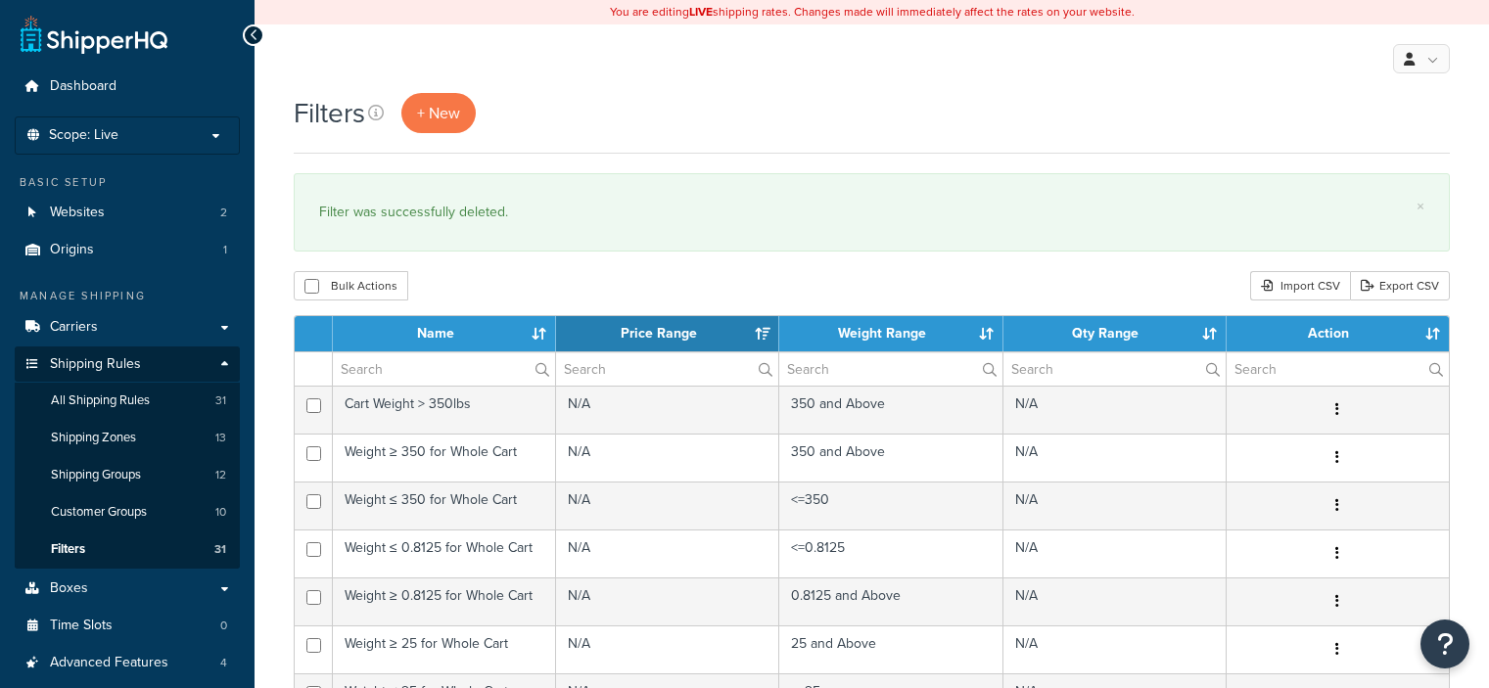
select select "15"
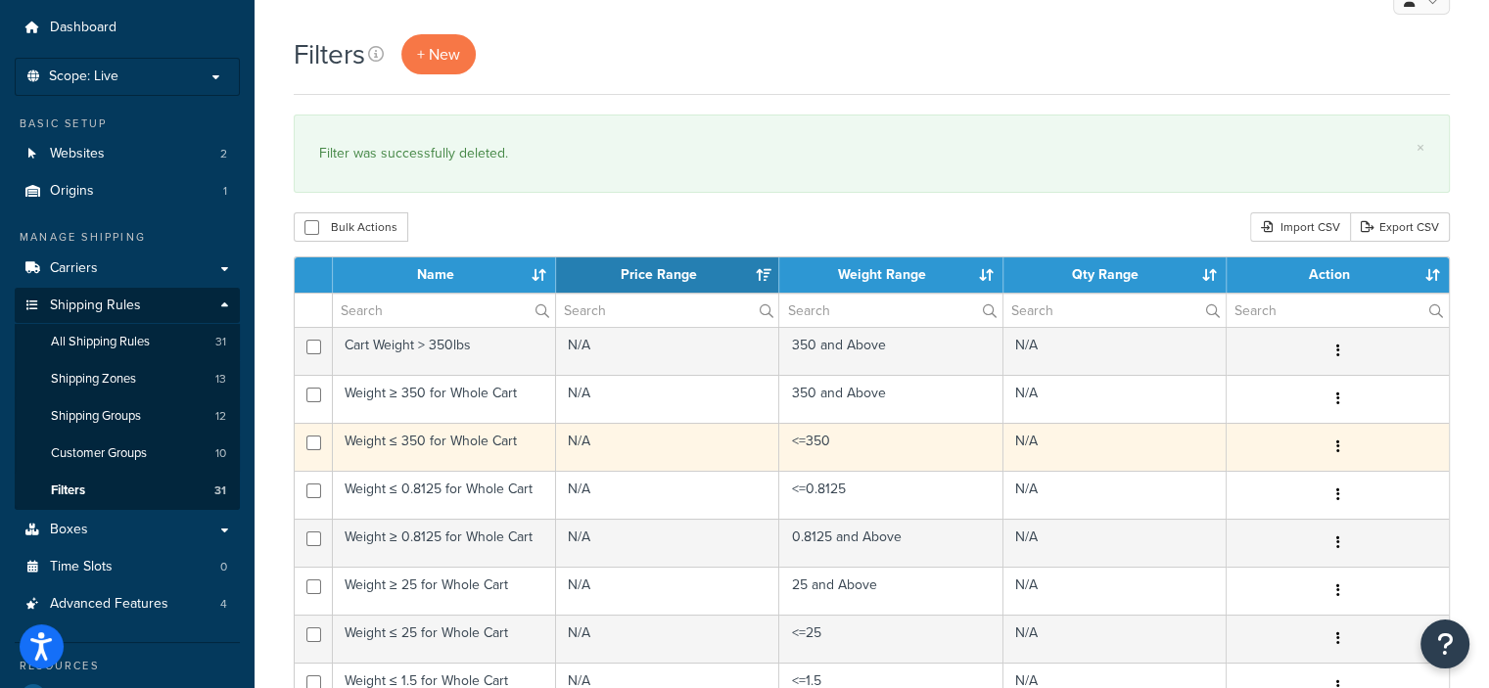
scroll to position [59, 0]
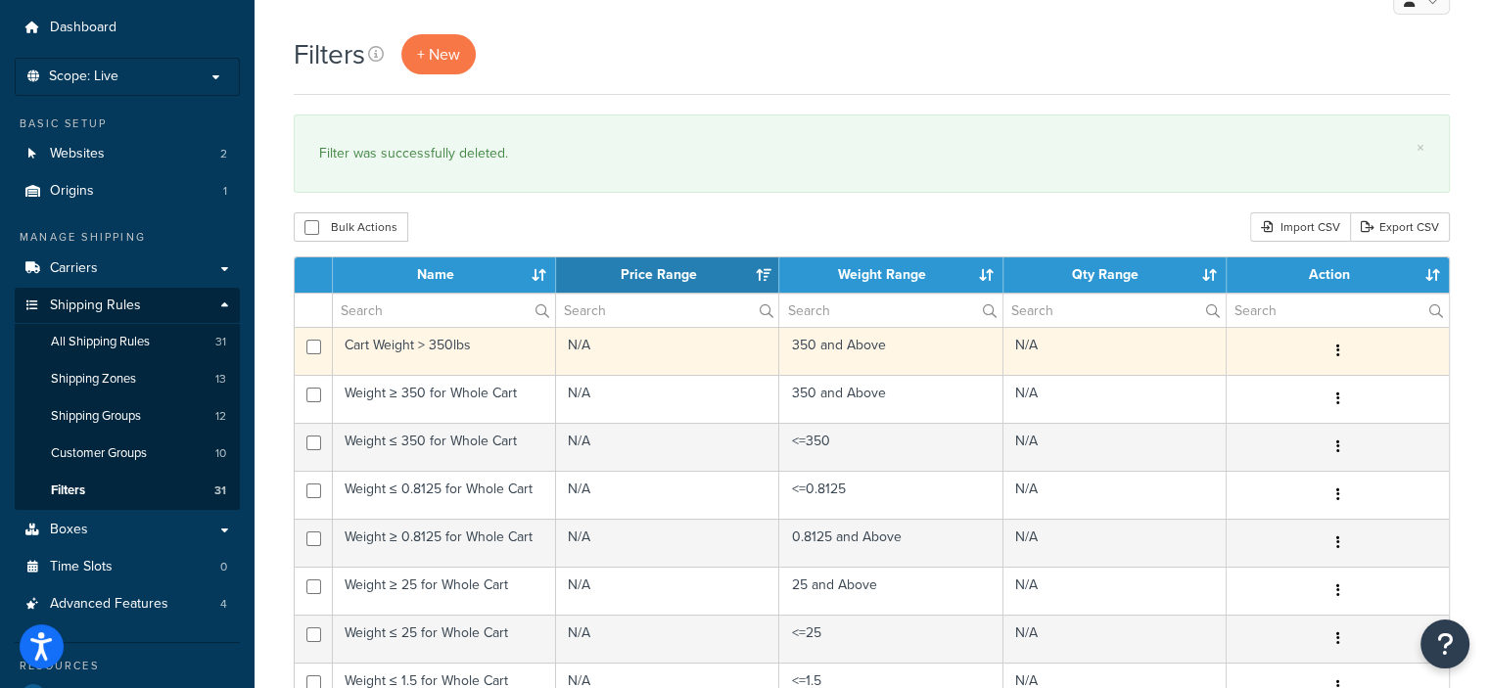
click at [1329, 362] on button "button" at bounding box center [1336, 351] width 27 height 31
click at [1100, 474] on link "Delete" at bounding box center [1138, 468] width 155 height 40
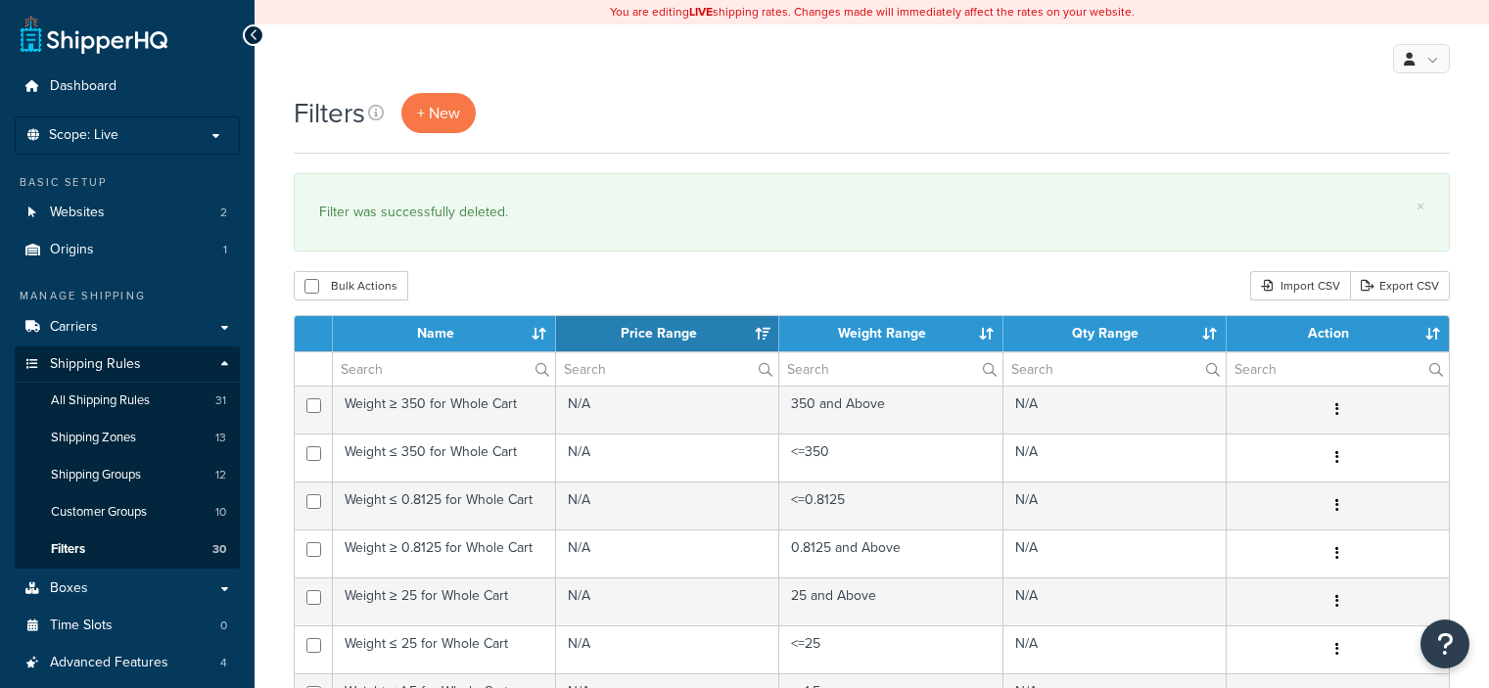
select select "15"
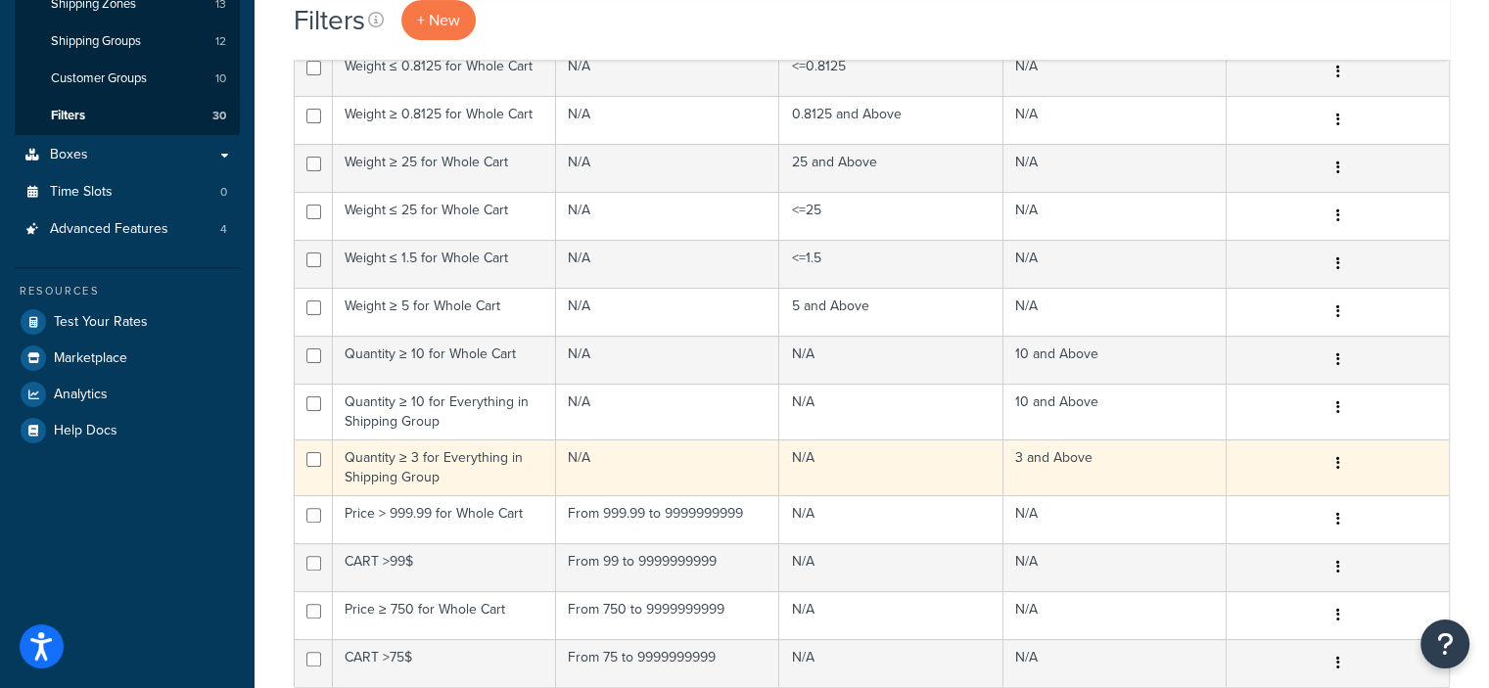
scroll to position [435, 0]
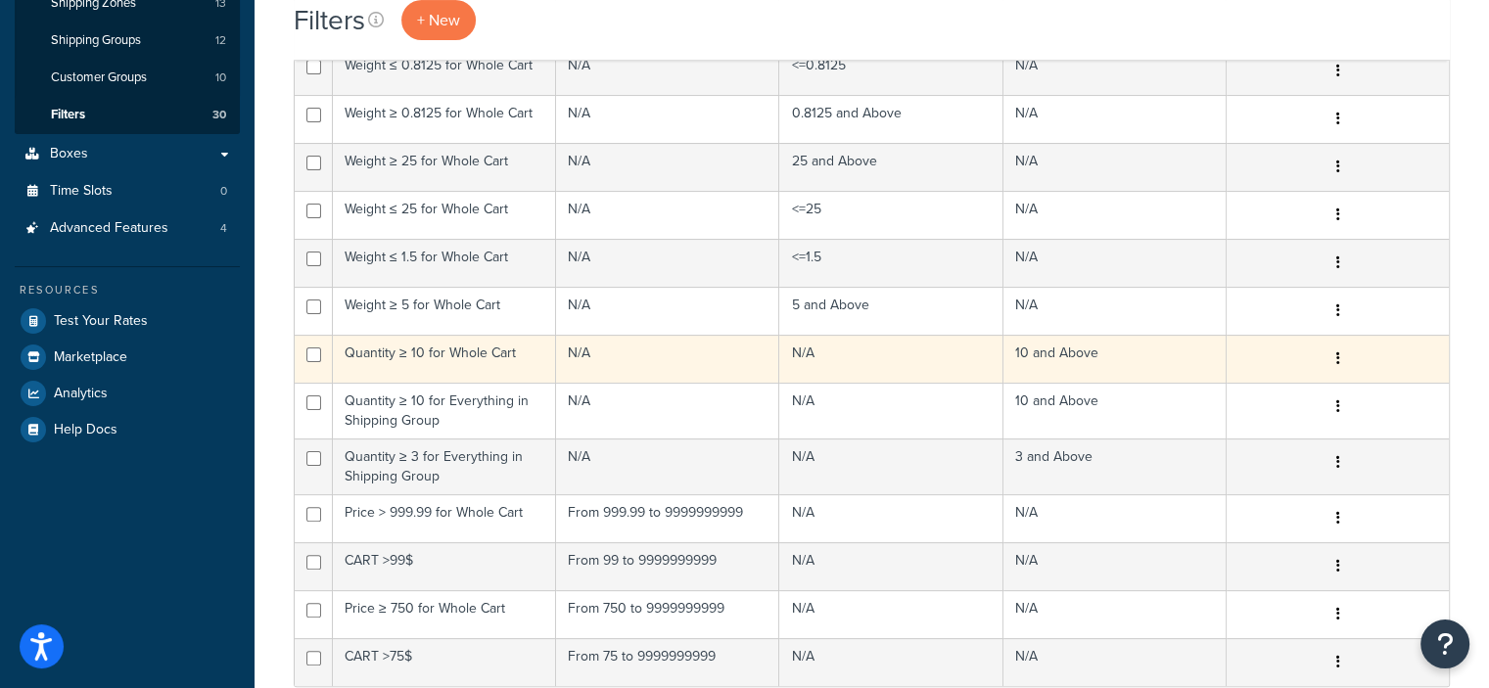
click at [1334, 359] on button "button" at bounding box center [1336, 359] width 27 height 31
click at [1108, 469] on link "Delete" at bounding box center [1138, 476] width 155 height 40
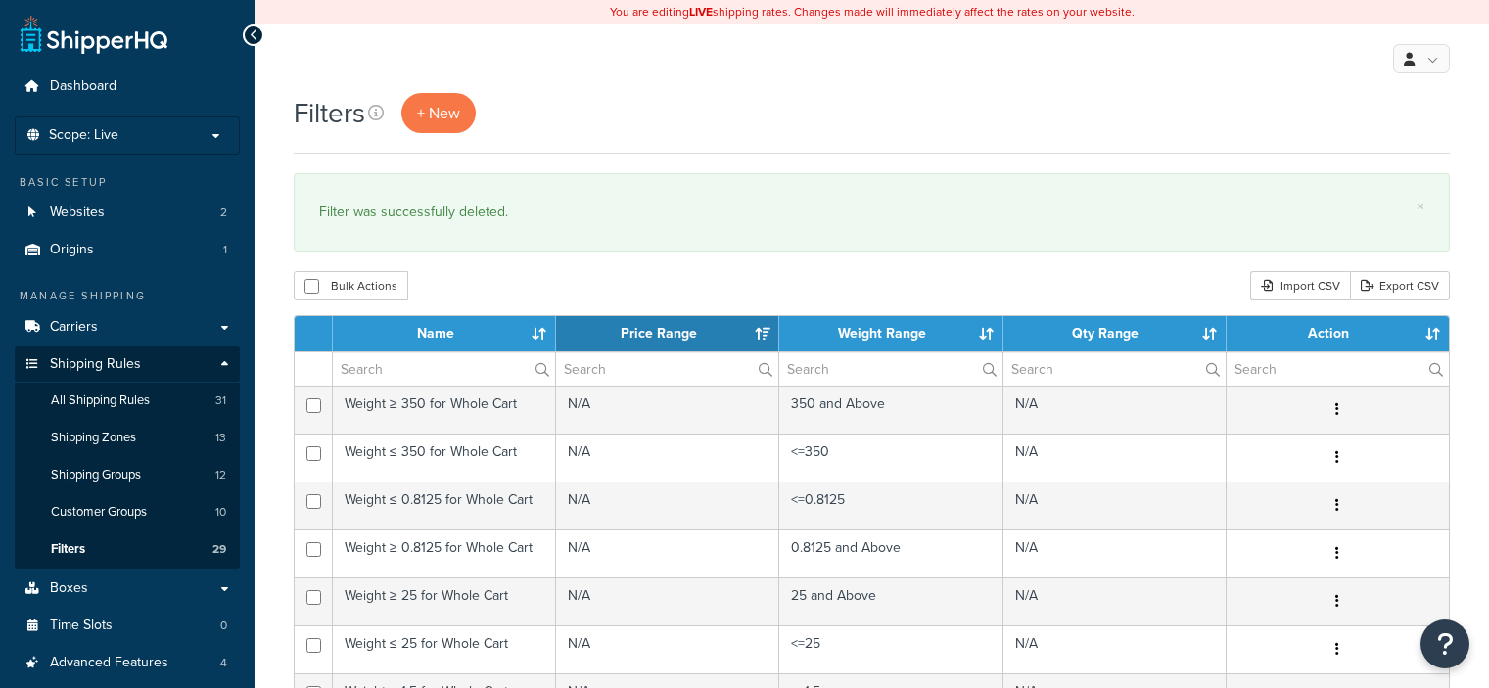
select select "15"
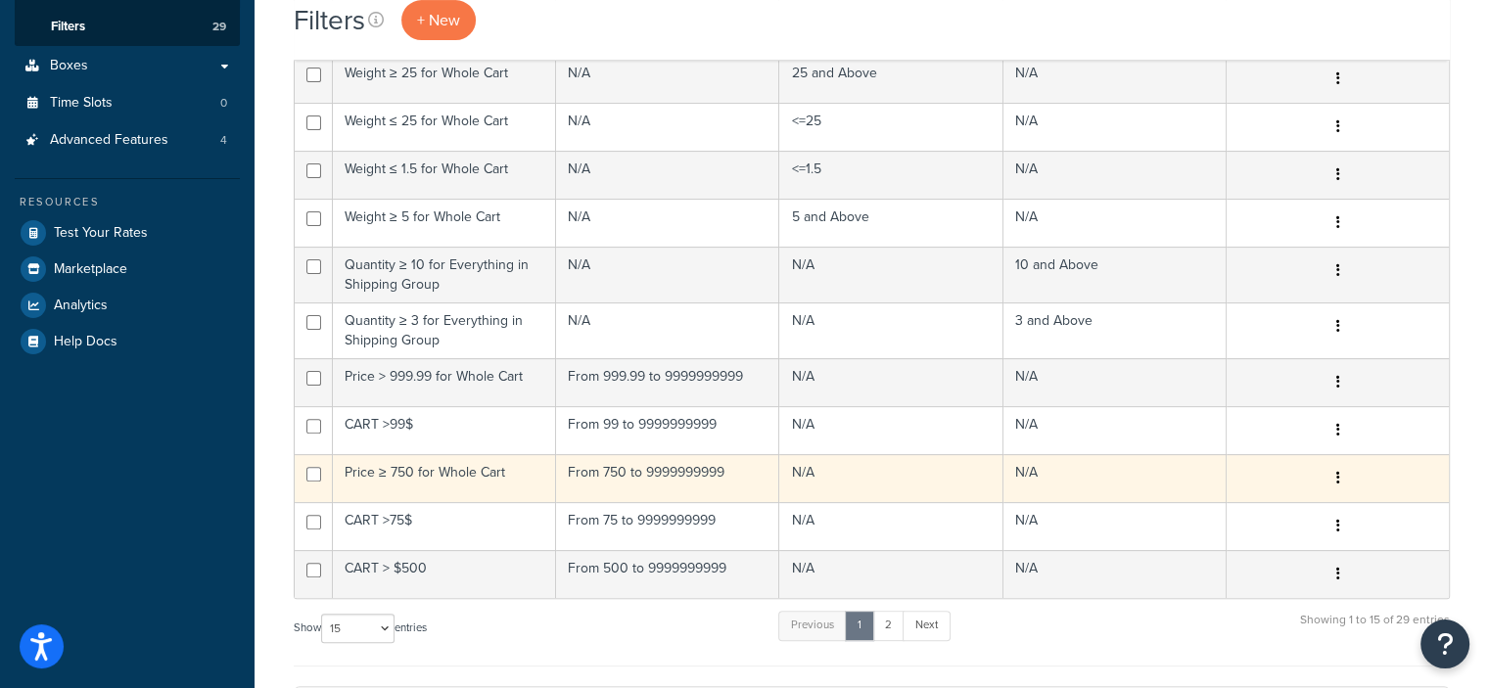
scroll to position [525, 0]
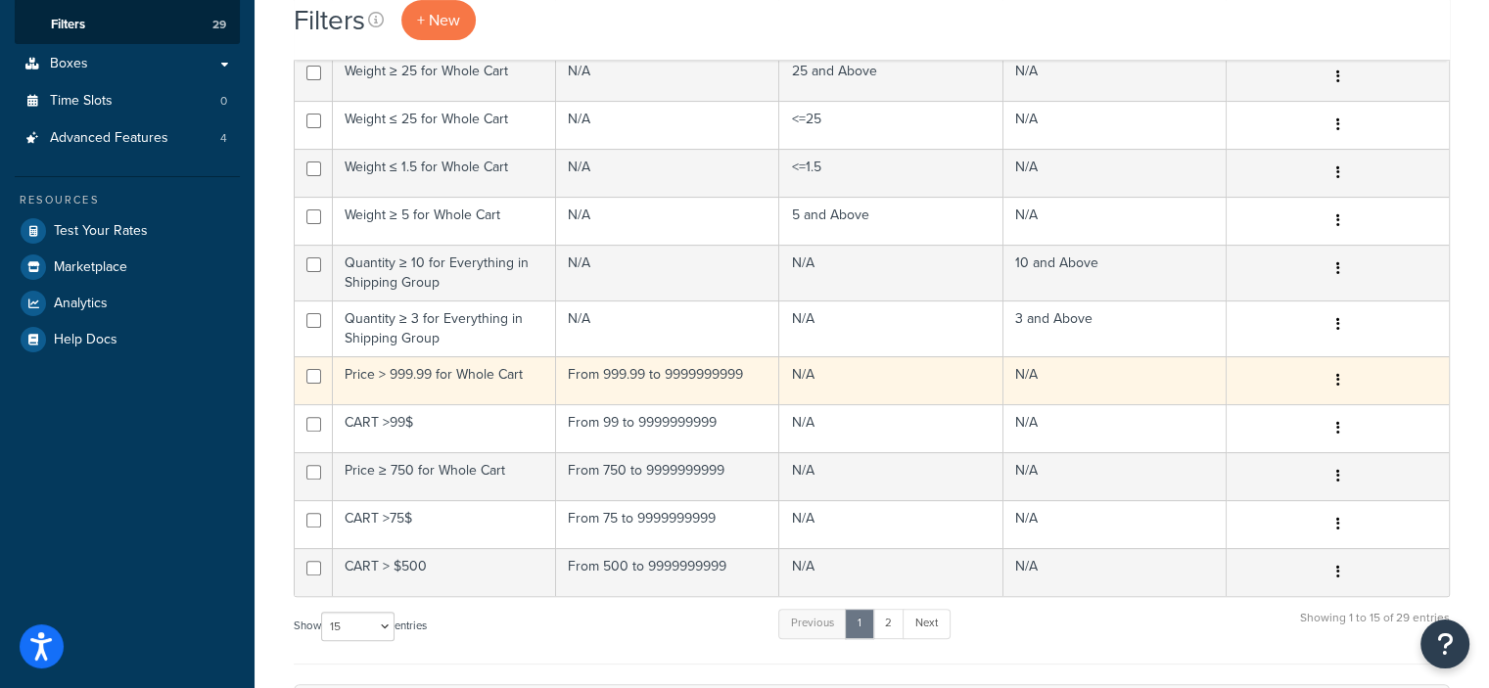
click at [1343, 379] on button "button" at bounding box center [1336, 380] width 27 height 31
click at [1123, 492] on link "Delete" at bounding box center [1138, 497] width 155 height 40
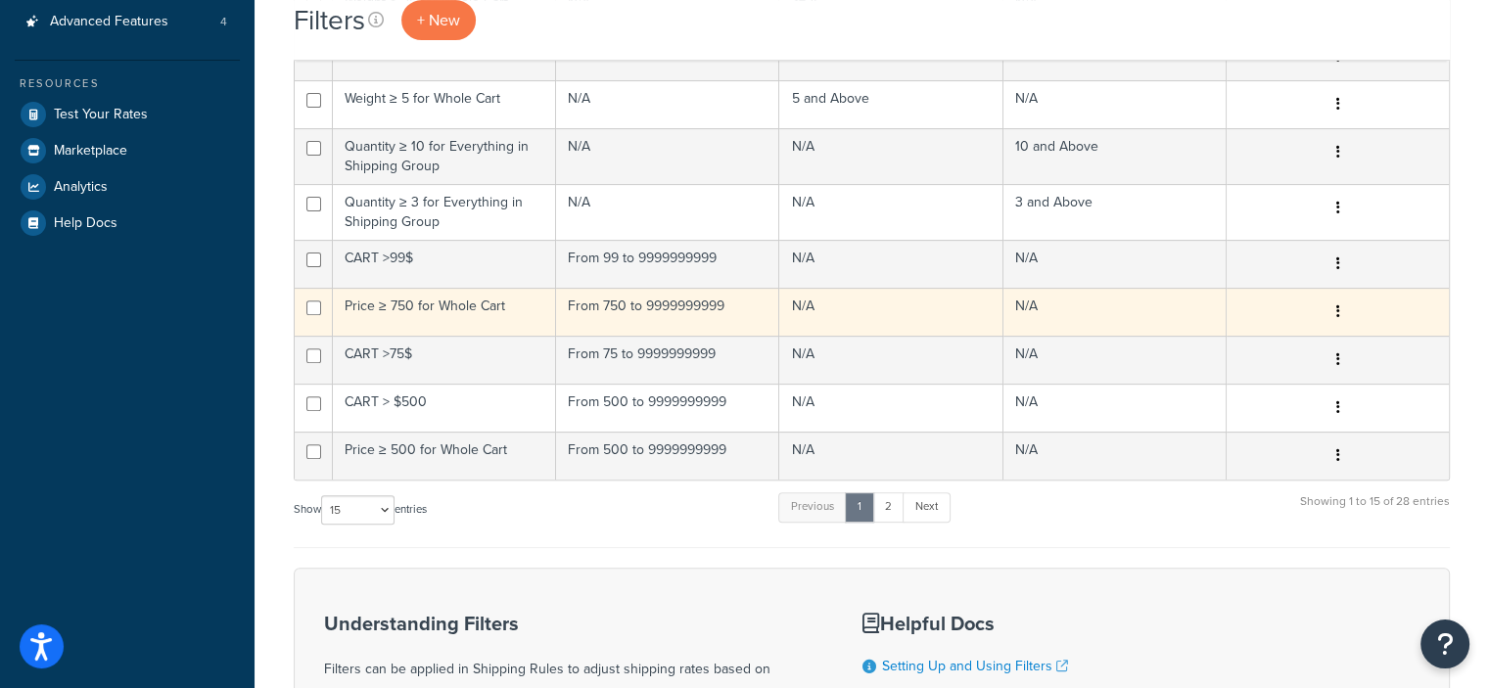
scroll to position [642, 0]
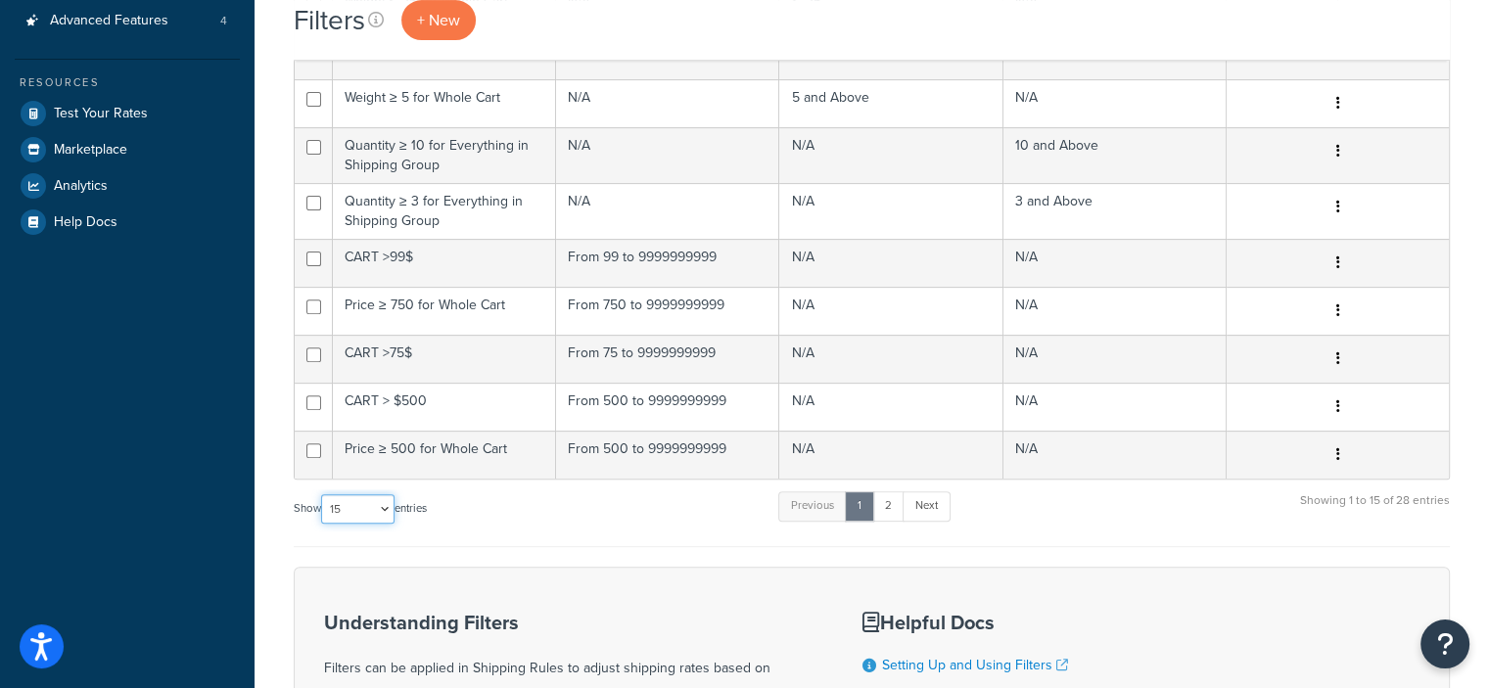
click at [386, 504] on select "10 15 25 50 100" at bounding box center [357, 508] width 73 height 29
select select "50"
click at [323, 524] on select "10 15 25 50 100" at bounding box center [357, 508] width 73 height 29
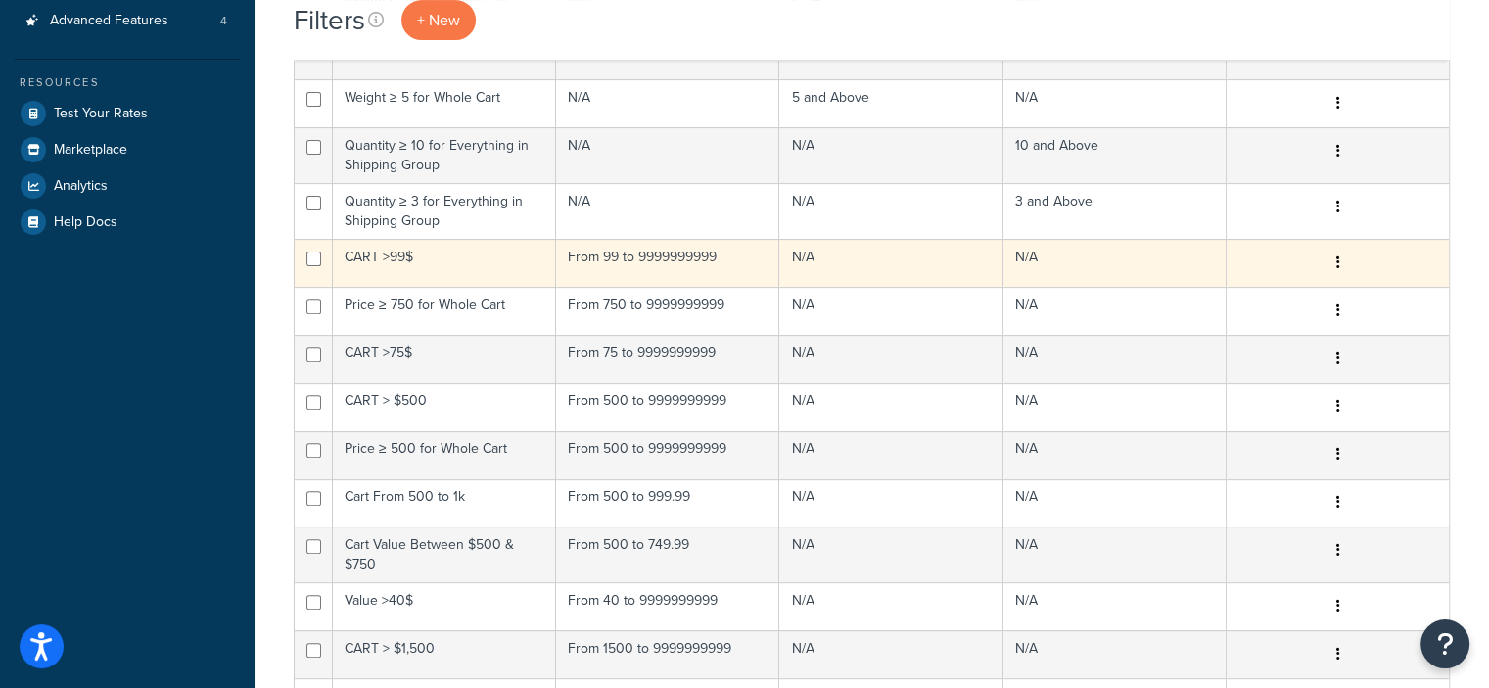
click at [1335, 263] on icon "button" at bounding box center [1337, 262] width 4 height 14
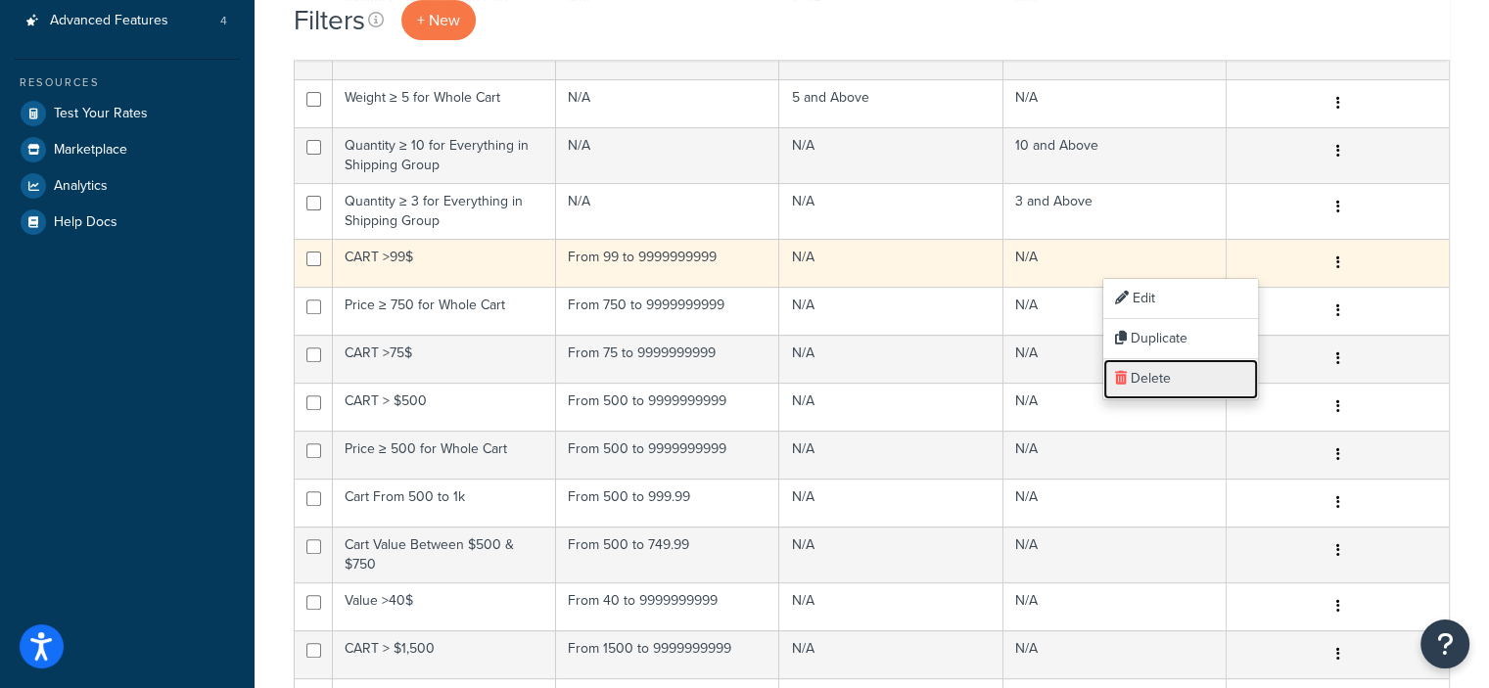
click at [1159, 370] on link "Delete" at bounding box center [1180, 379] width 155 height 40
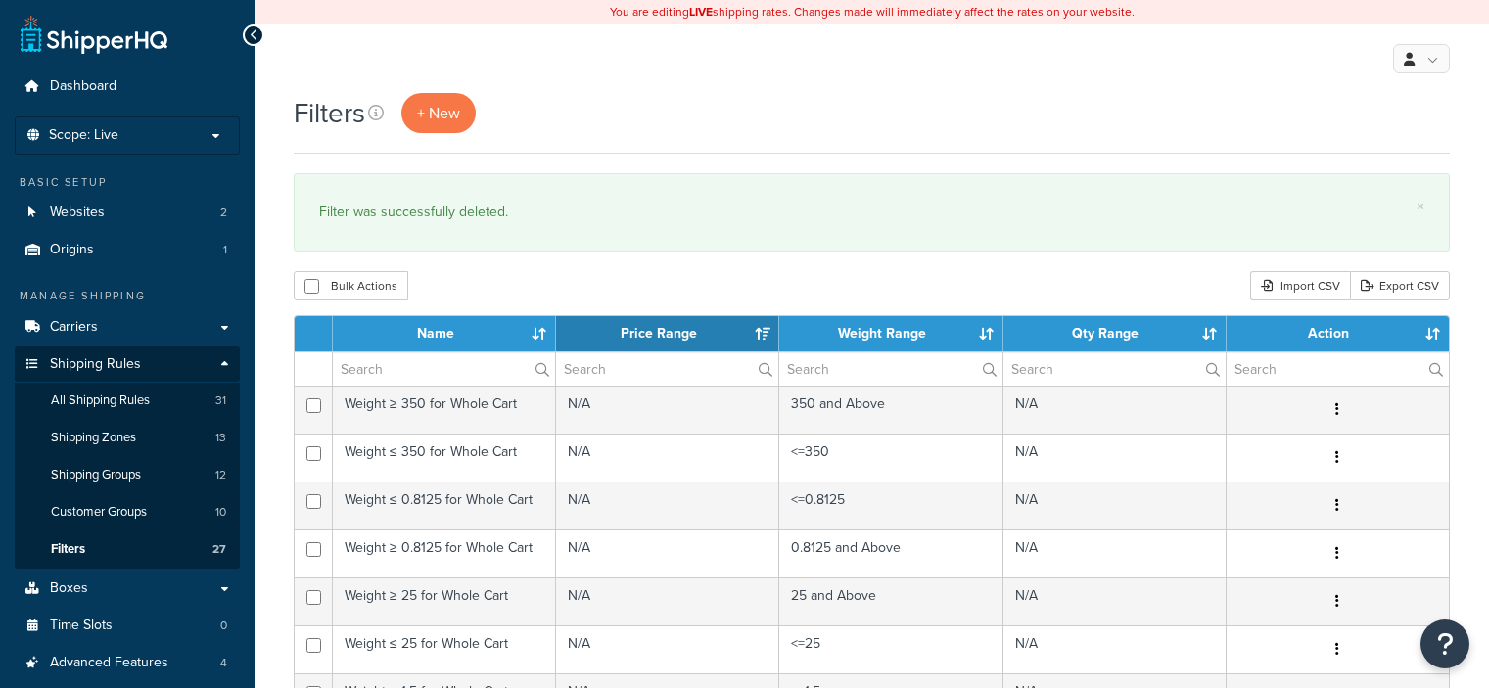
select select "15"
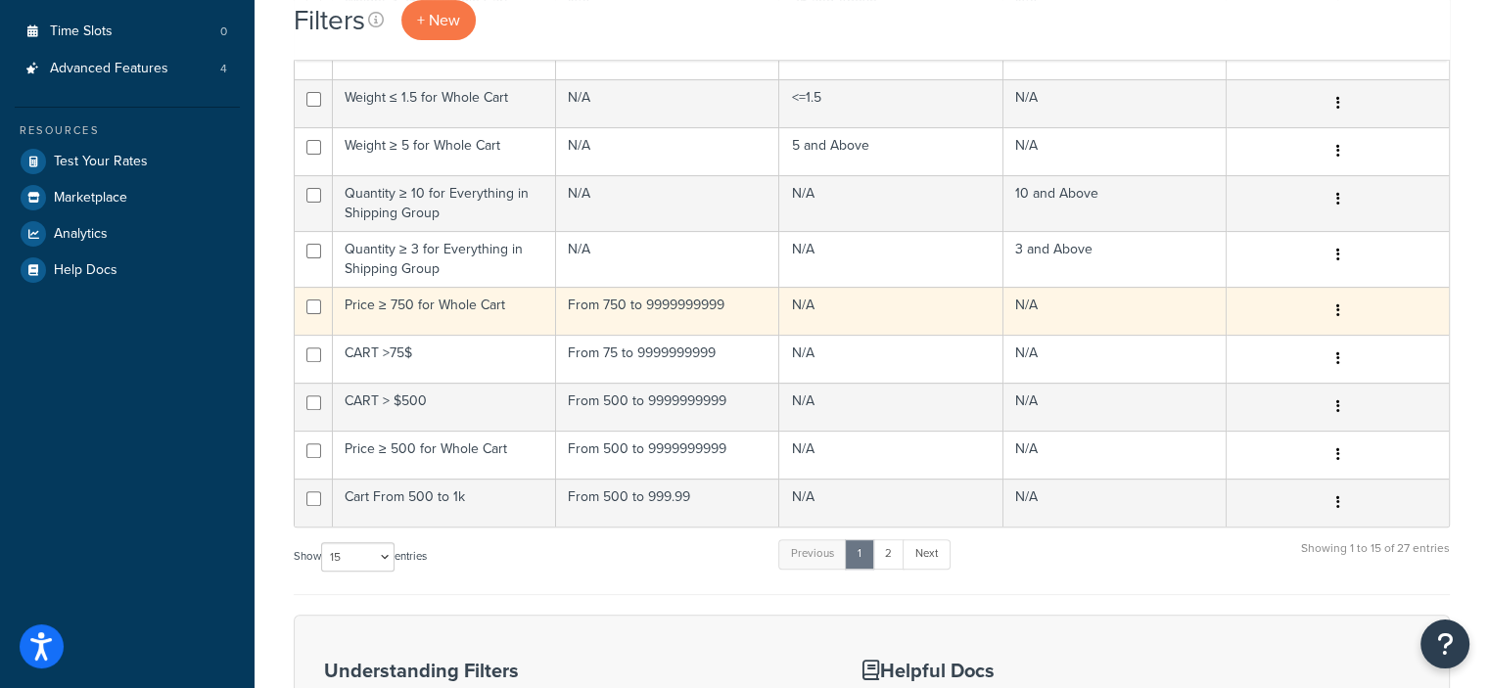
scroll to position [595, 0]
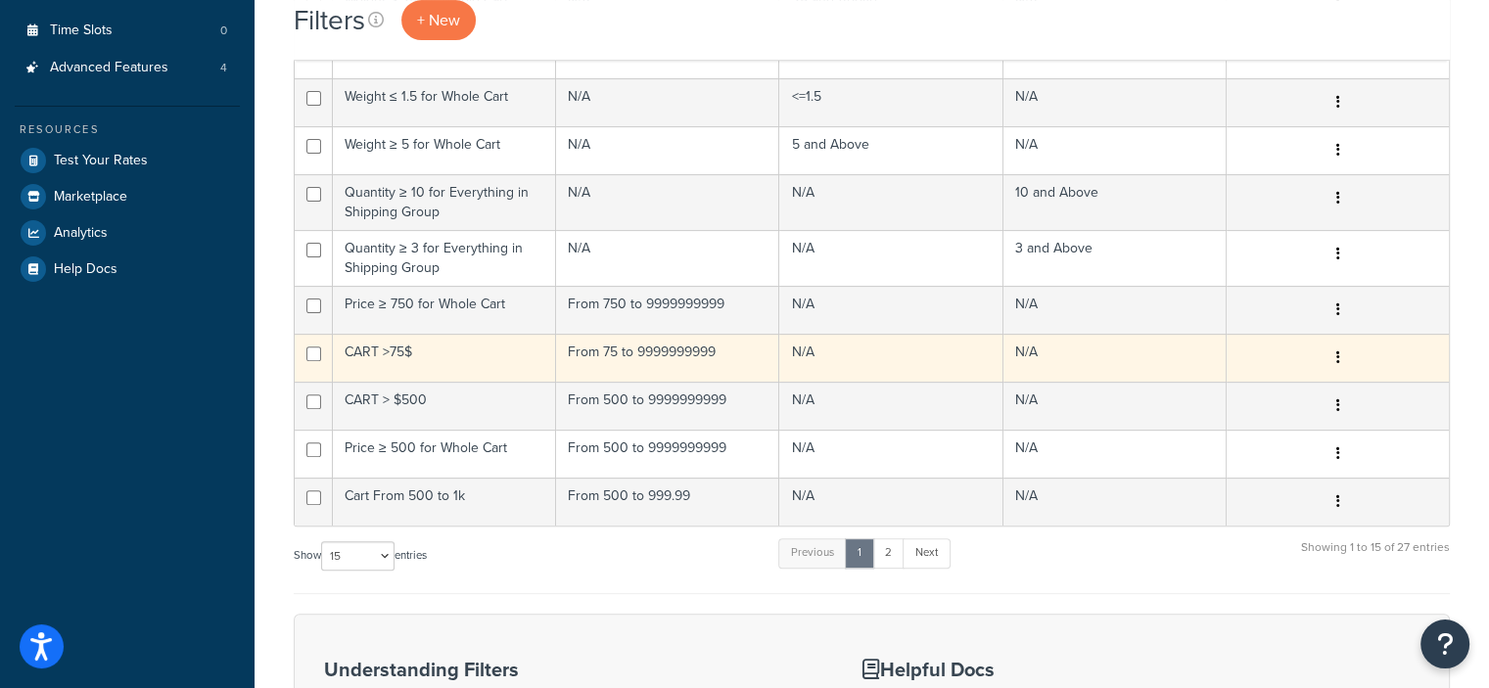
click at [1340, 355] on button "button" at bounding box center [1336, 358] width 27 height 31
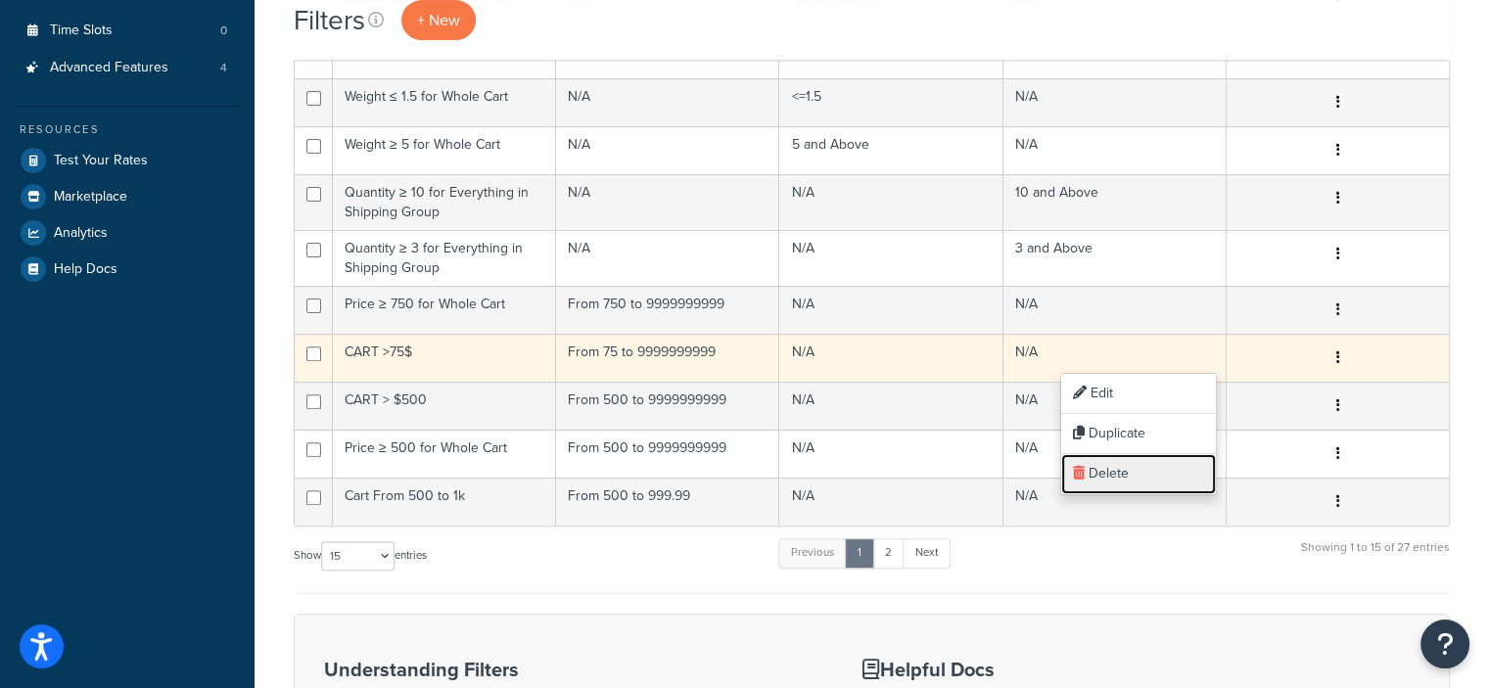
click at [1112, 466] on link "Delete" at bounding box center [1138, 474] width 155 height 40
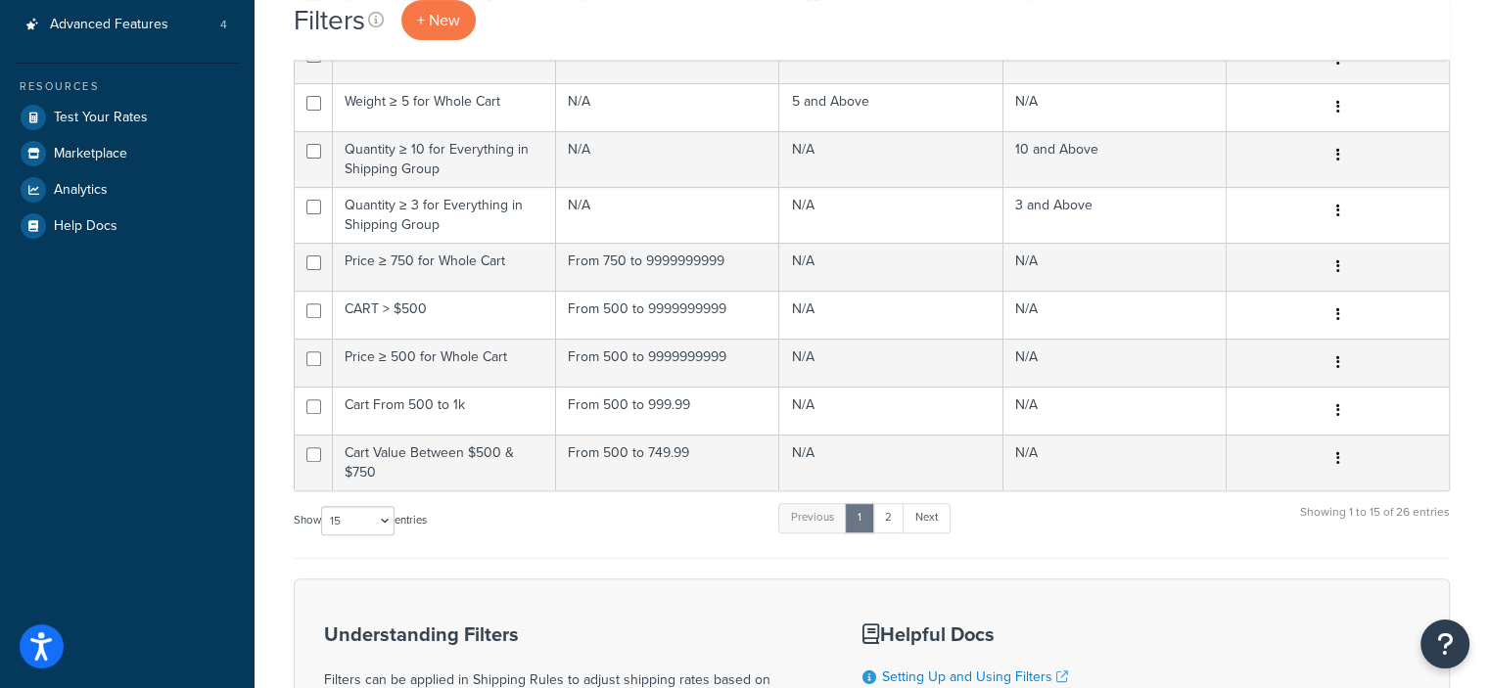
scroll to position [642, 0]
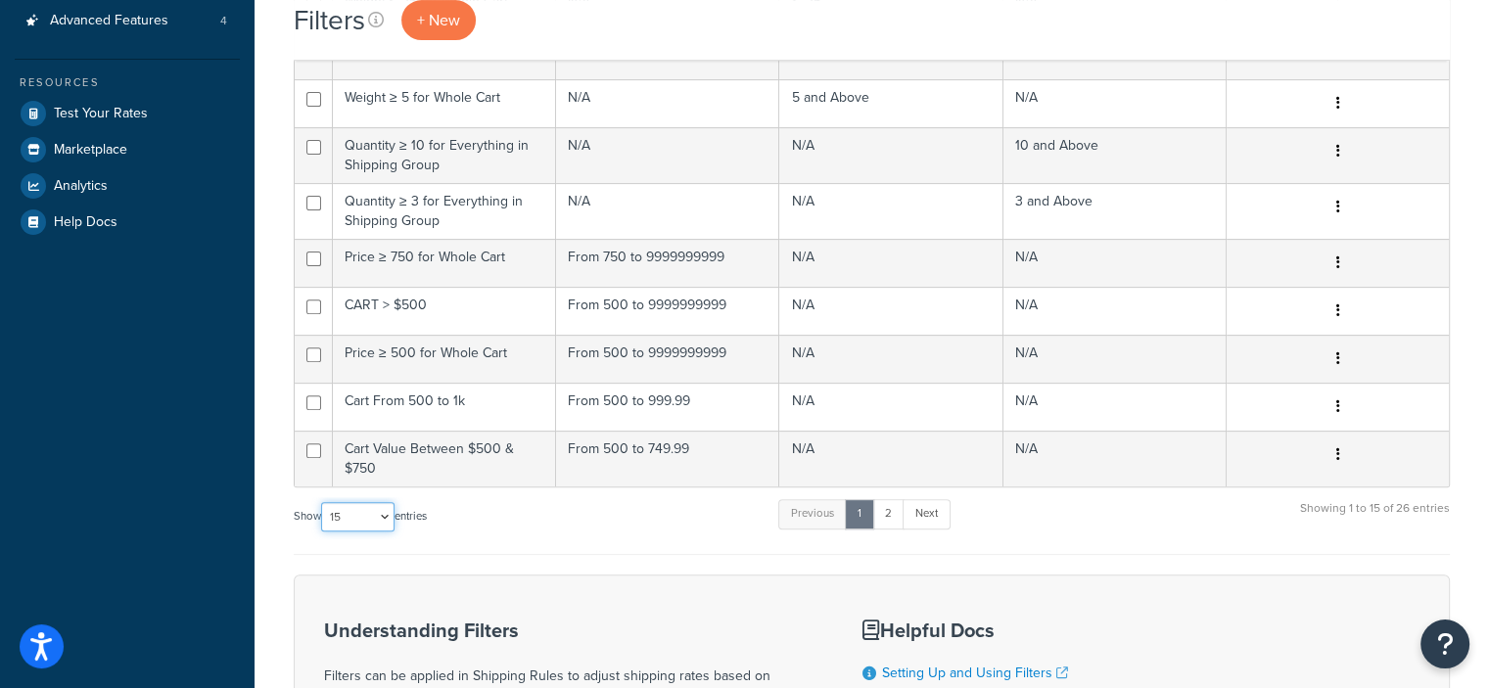
click at [391, 516] on select "10 15 25 50 100" at bounding box center [357, 516] width 73 height 29
select select "50"
click at [323, 531] on select "10 15 25 50 100" at bounding box center [357, 516] width 73 height 29
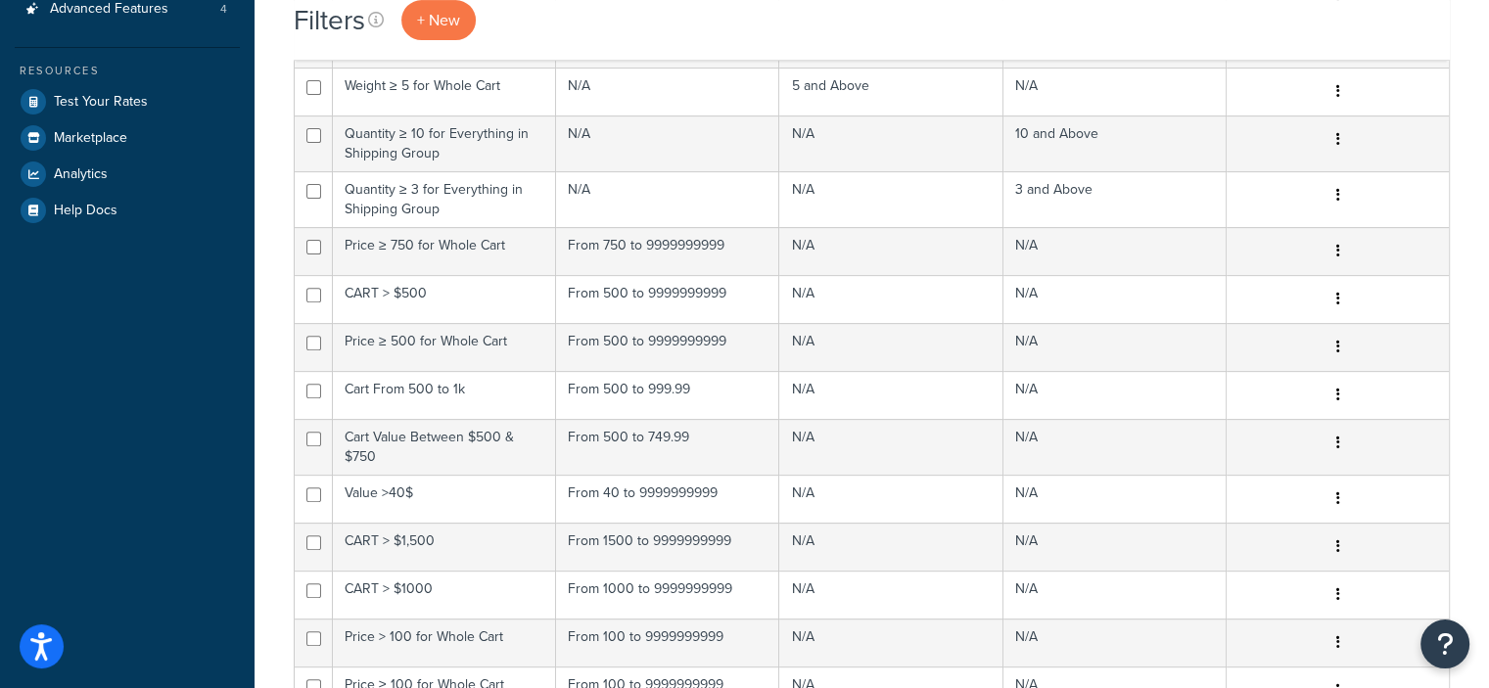
scroll to position [653, 0]
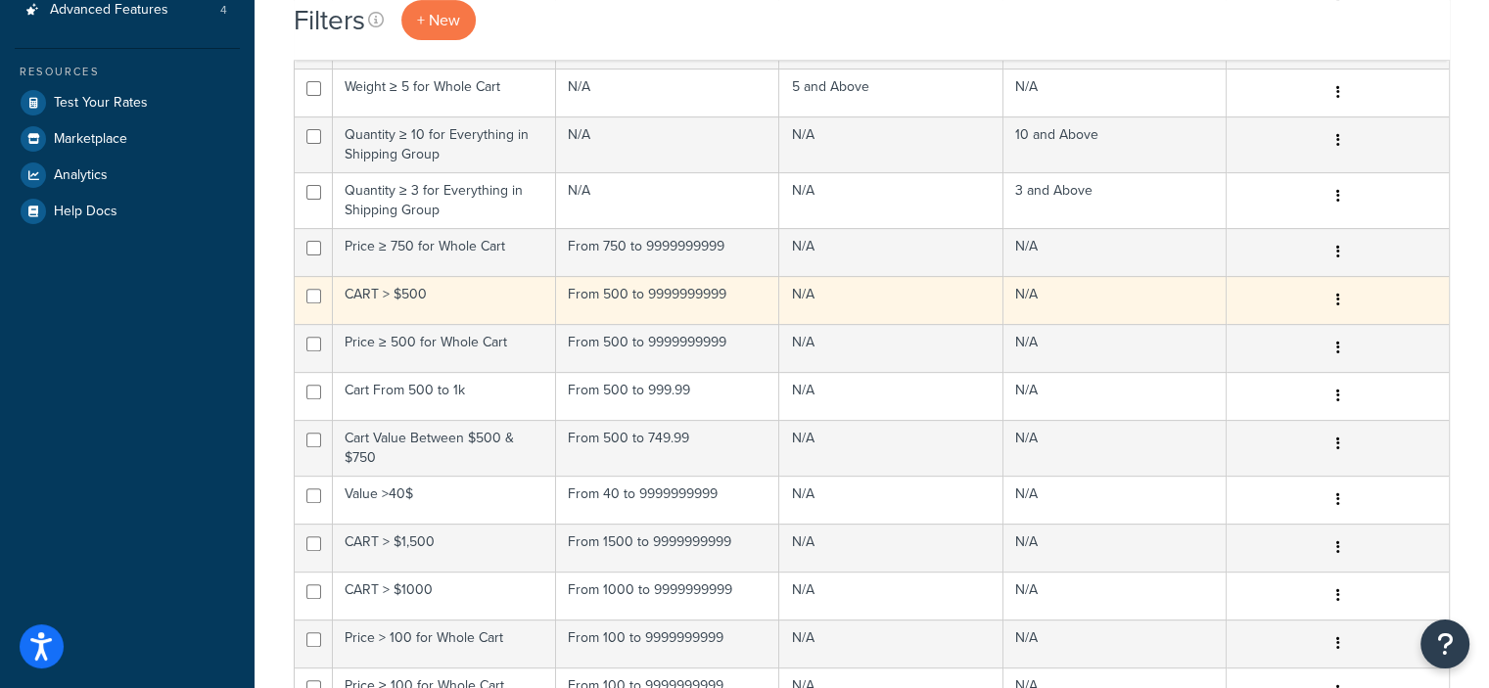
click at [1336, 293] on icon "button" at bounding box center [1337, 300] width 4 height 14
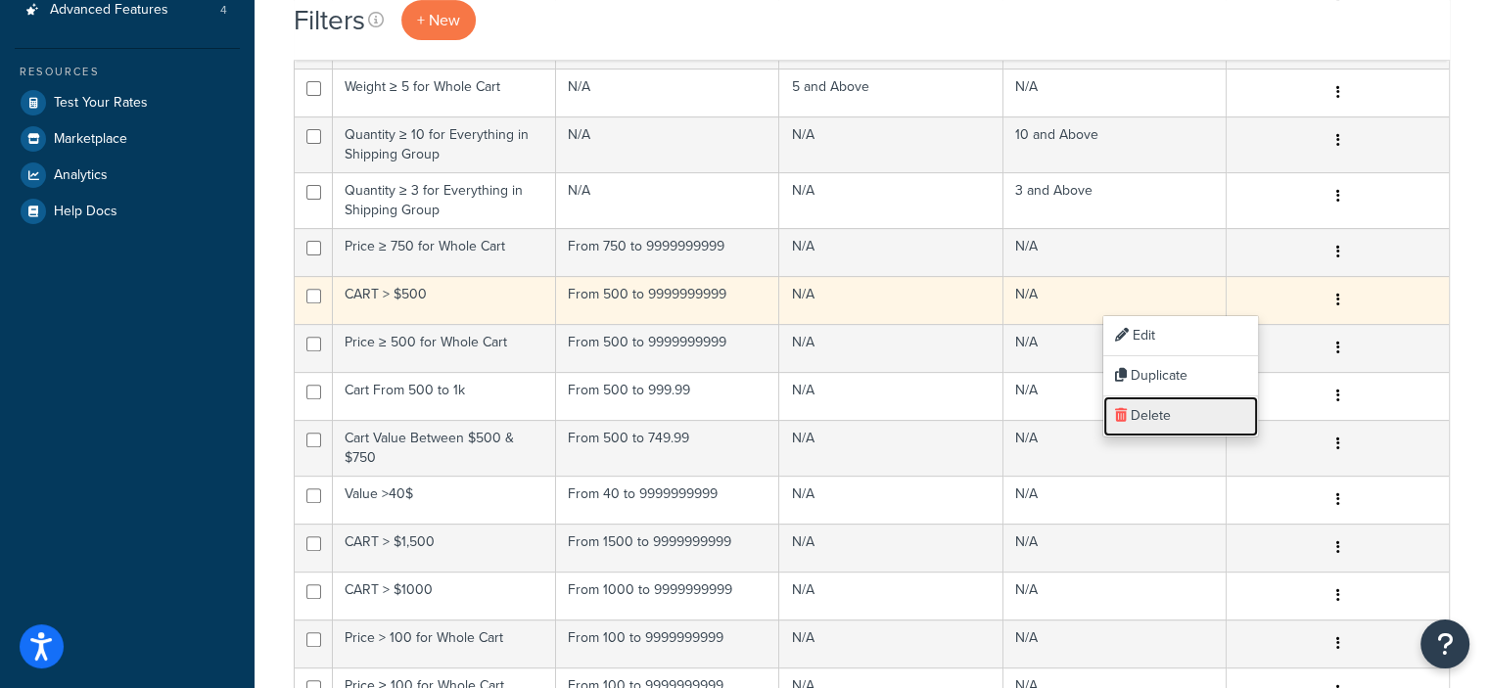
click at [1166, 403] on link "Delete" at bounding box center [1180, 416] width 155 height 40
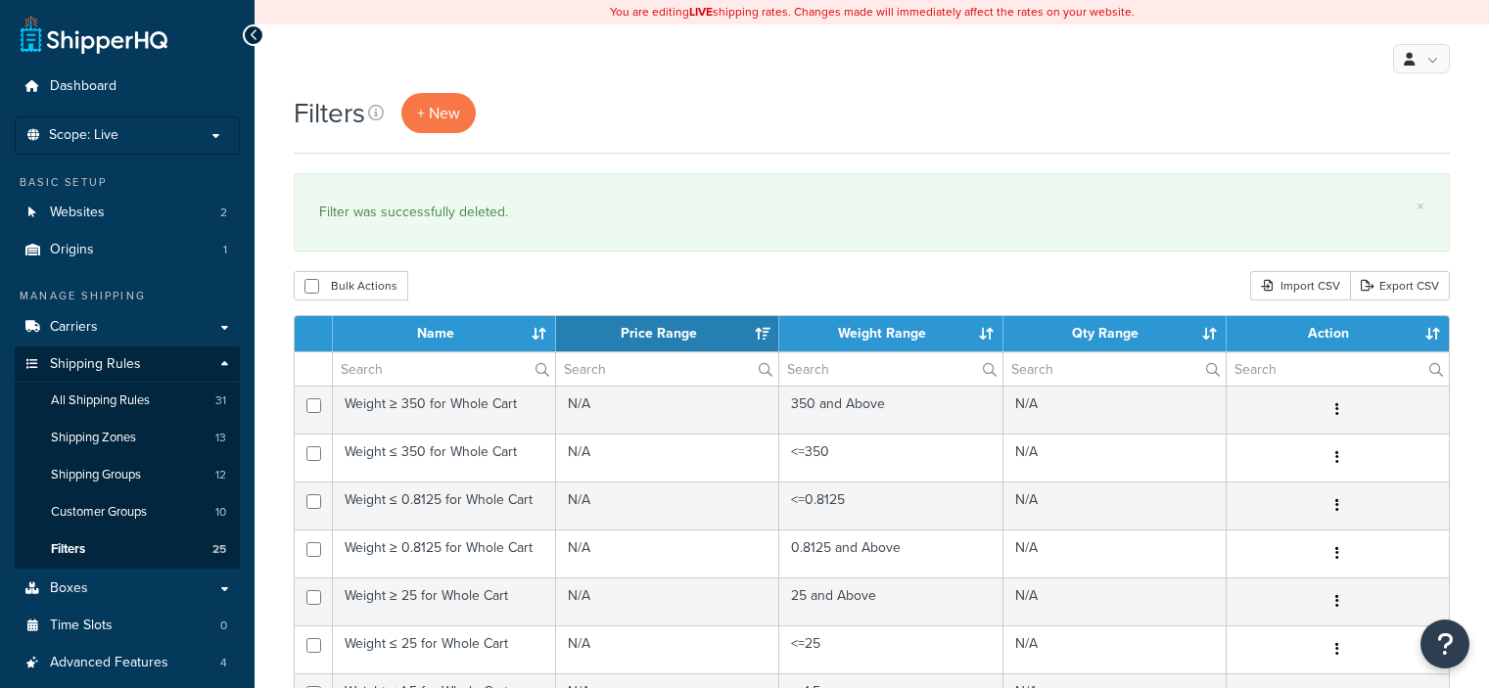
select select "15"
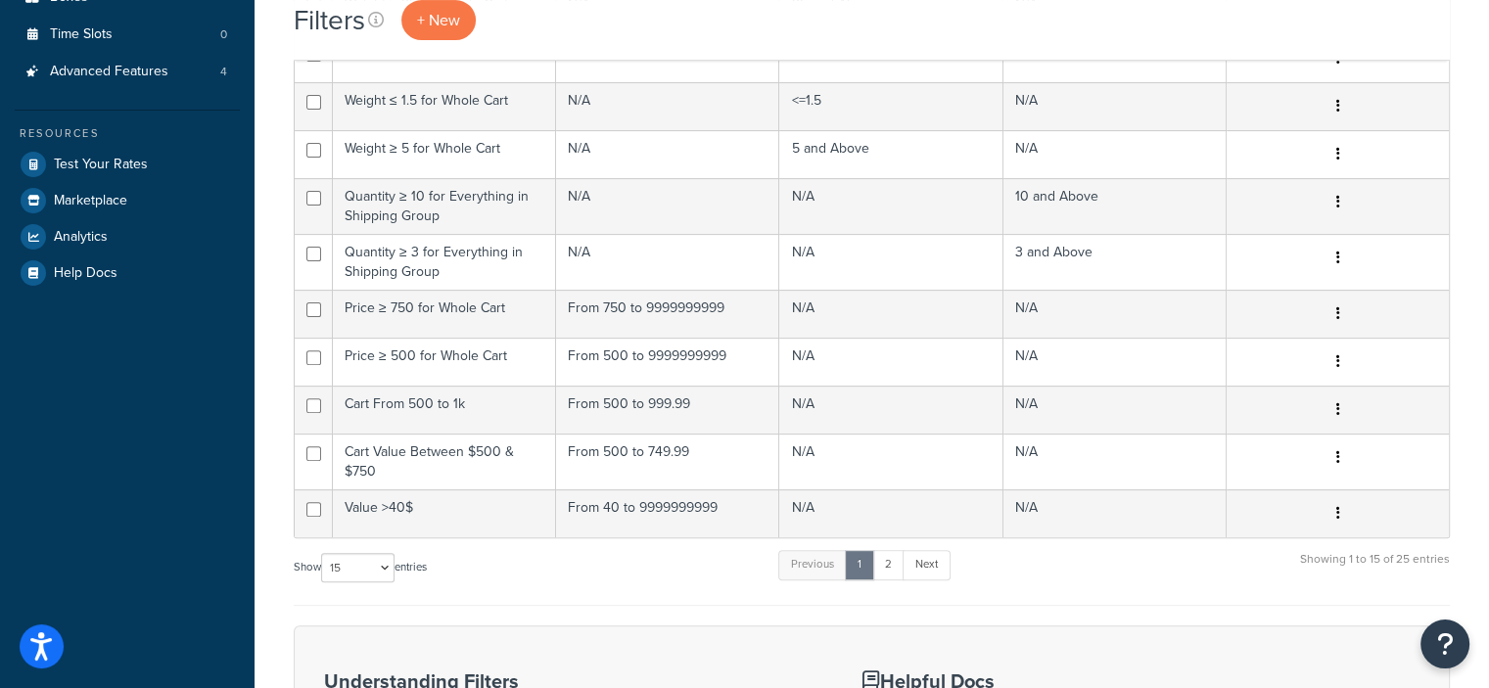
scroll to position [590, 0]
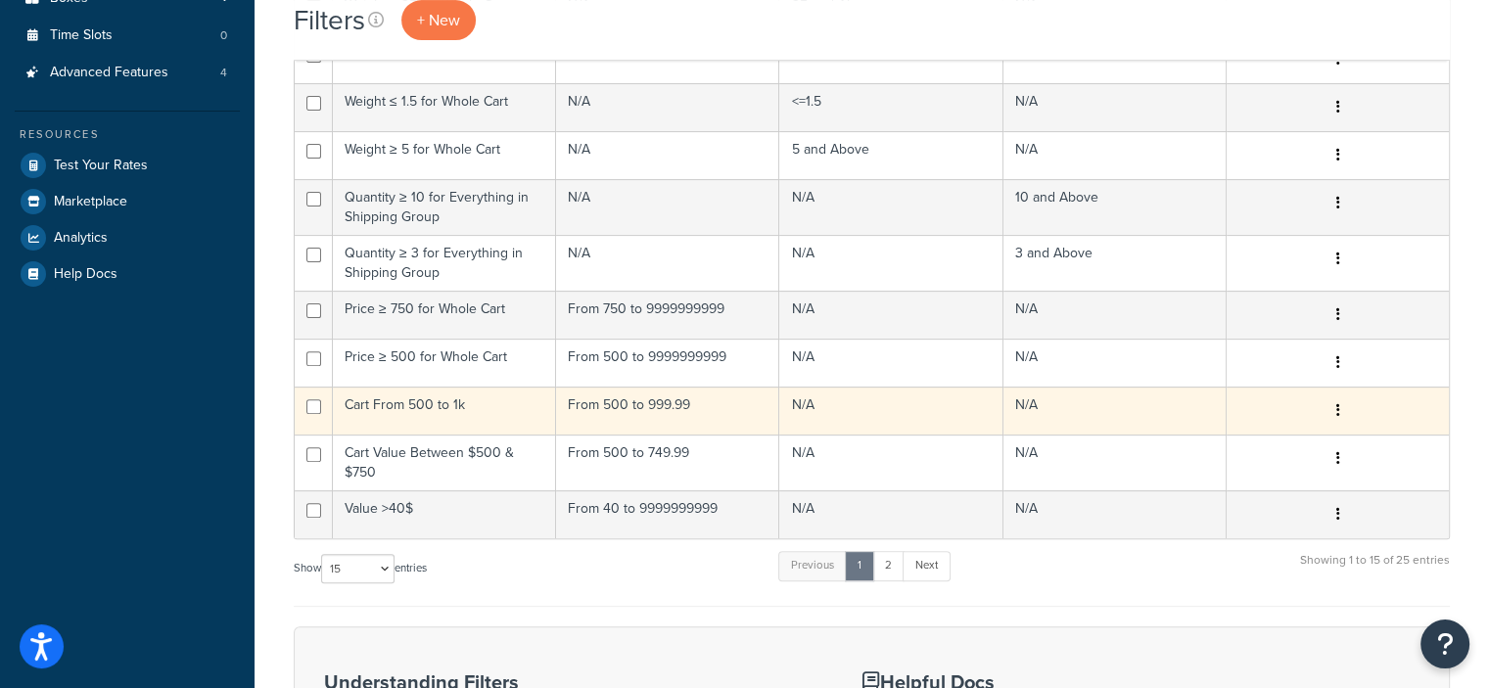
click at [1329, 407] on button "button" at bounding box center [1336, 410] width 27 height 31
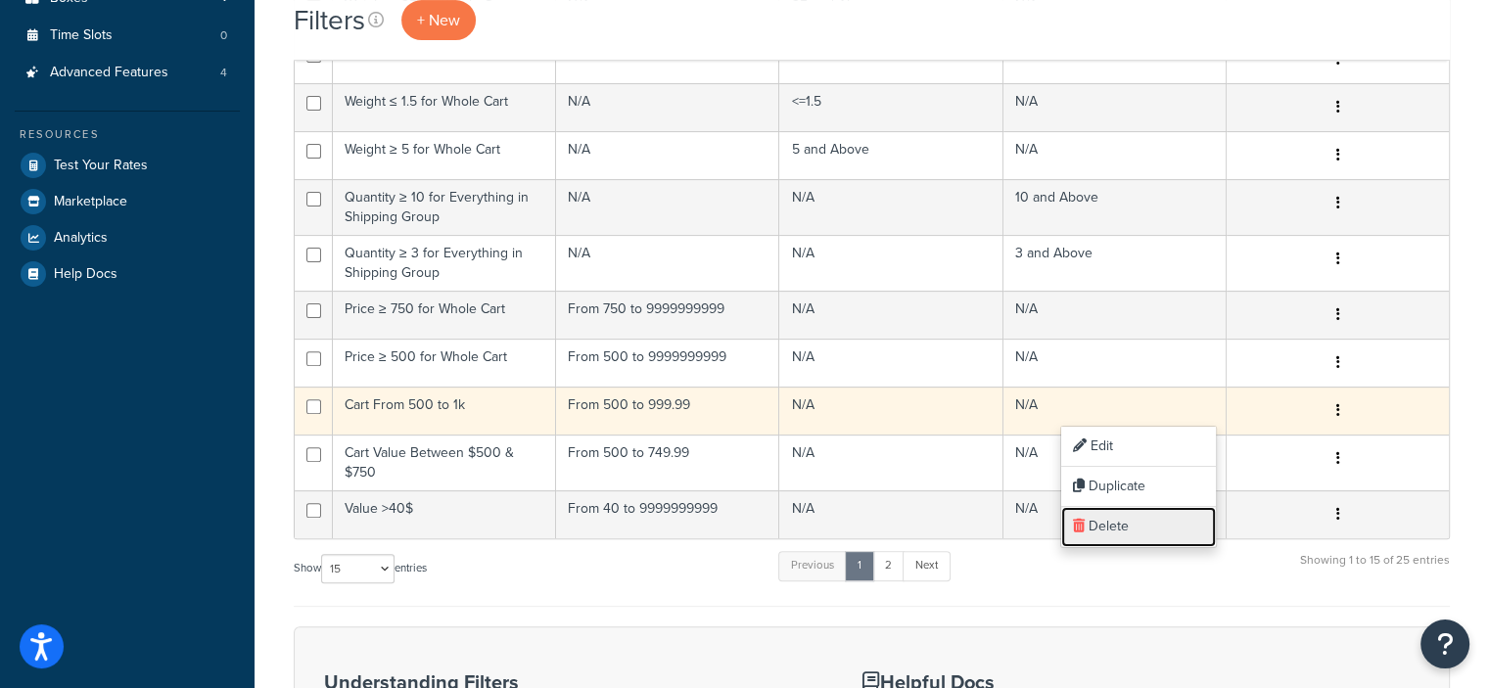
click at [1123, 522] on link "Delete" at bounding box center [1138, 527] width 155 height 40
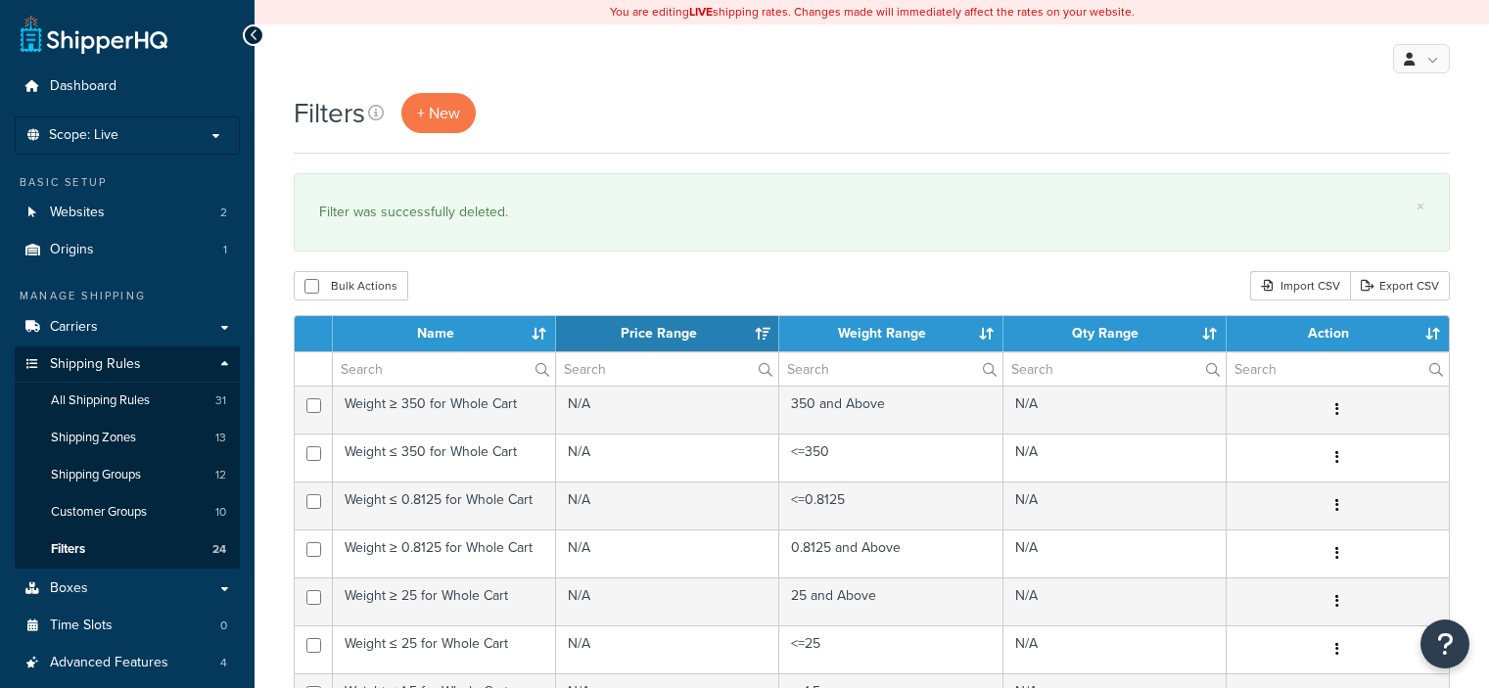
select select "15"
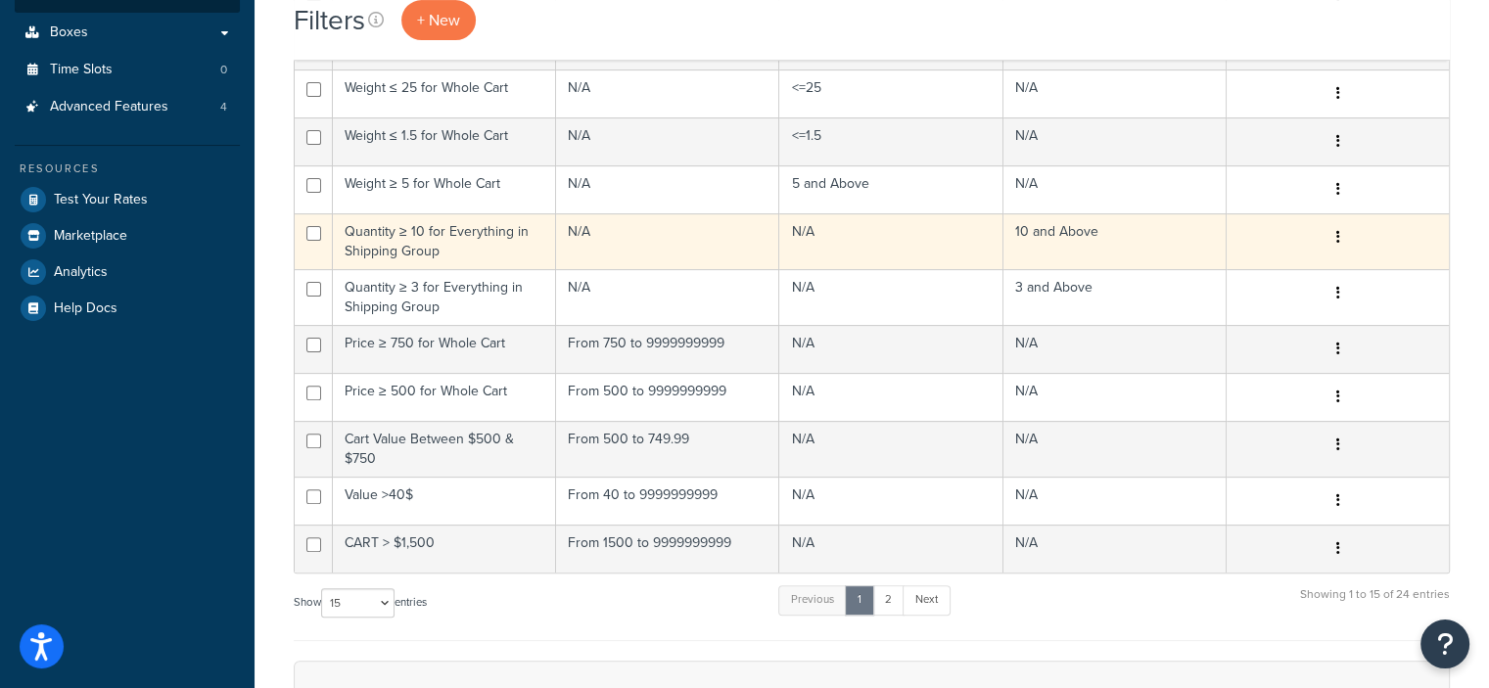
scroll to position [562, 0]
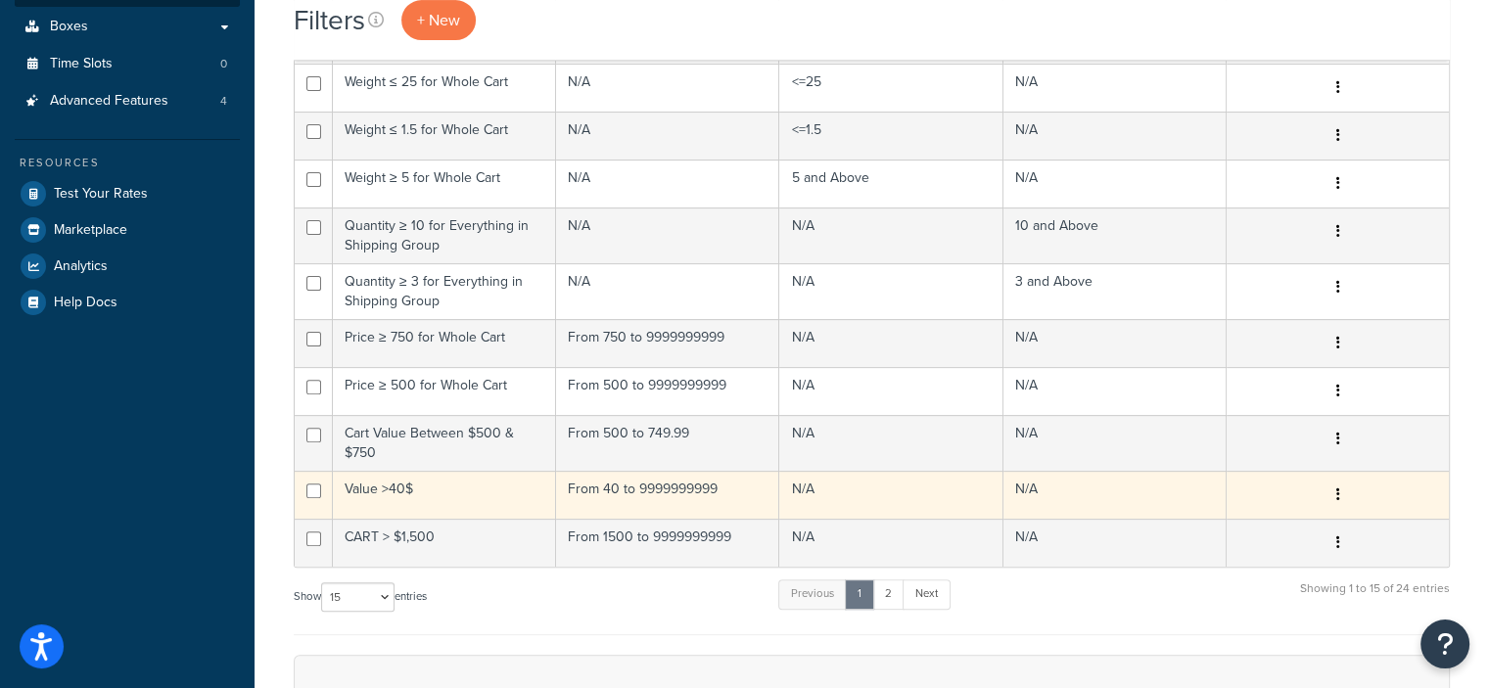
click at [1331, 492] on button "button" at bounding box center [1336, 495] width 27 height 31
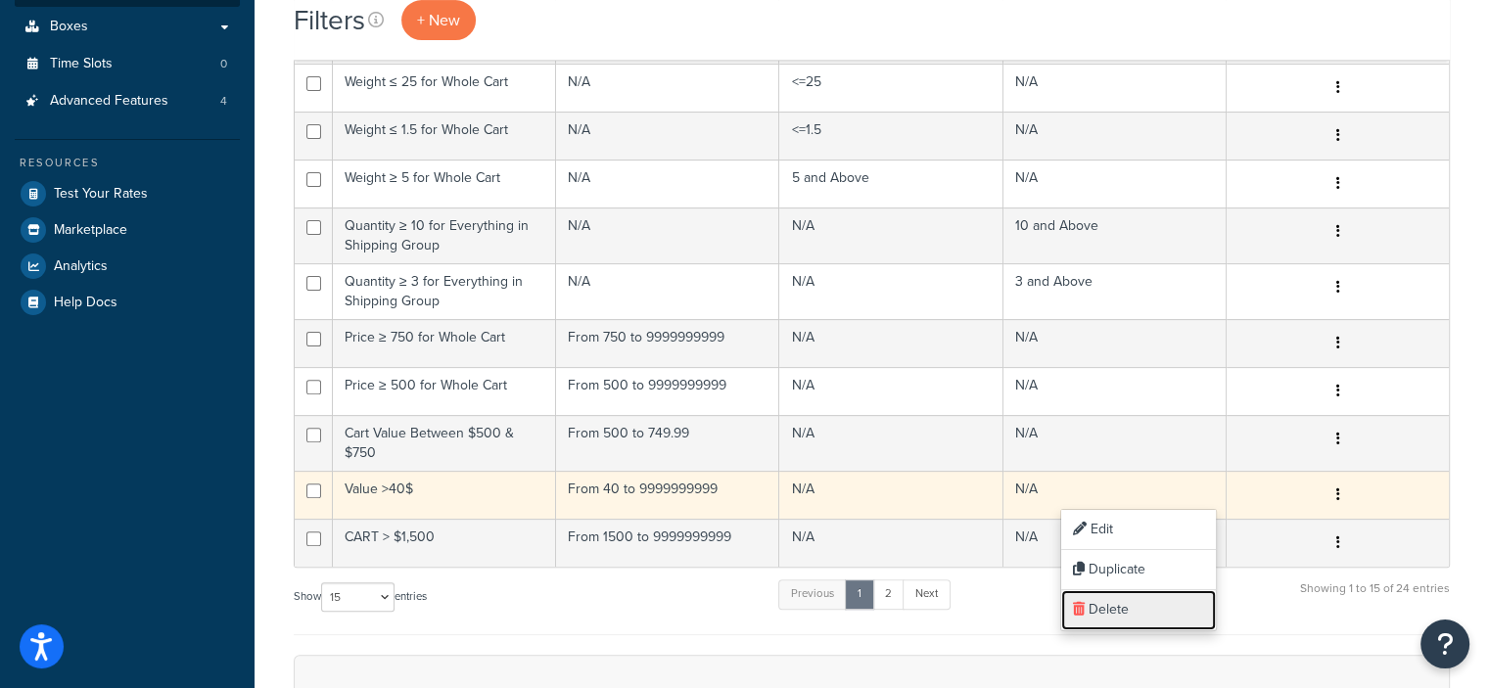
click at [1120, 600] on link "Delete" at bounding box center [1138, 610] width 155 height 40
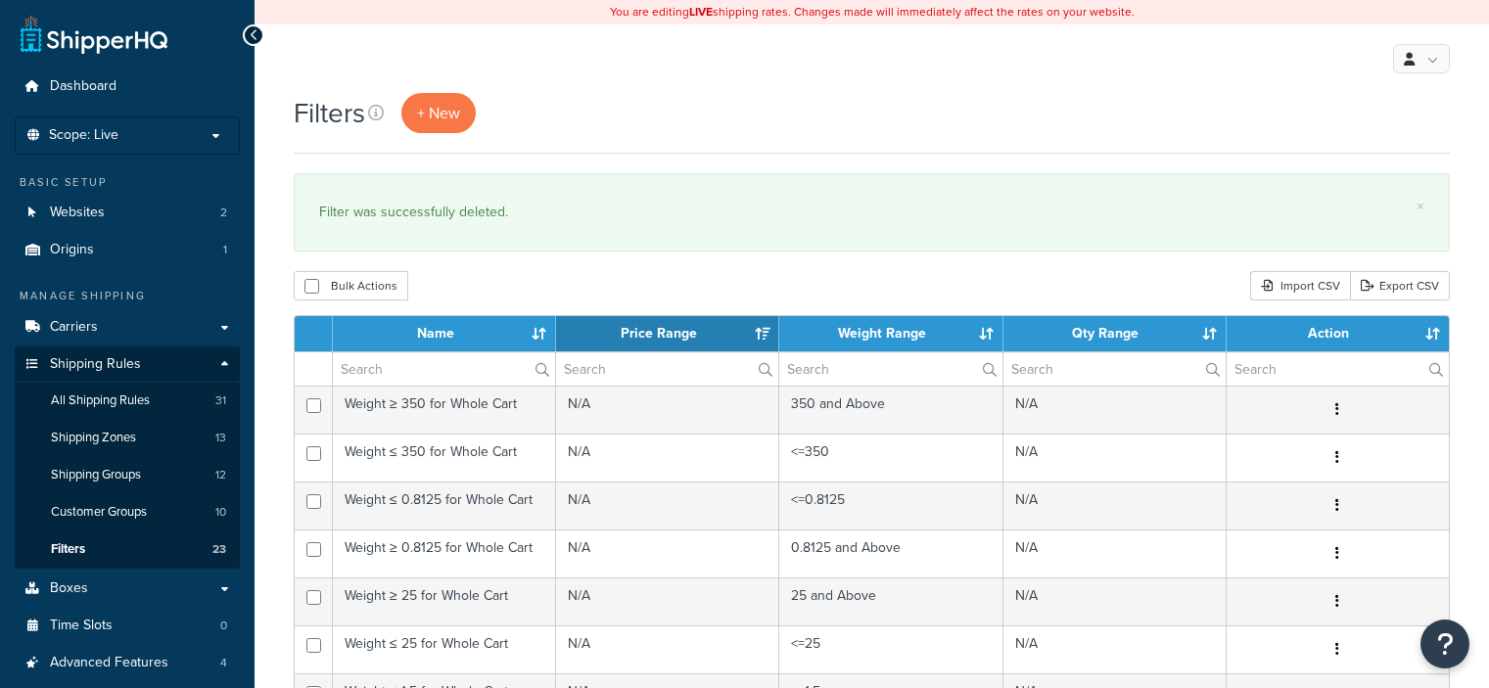
select select "15"
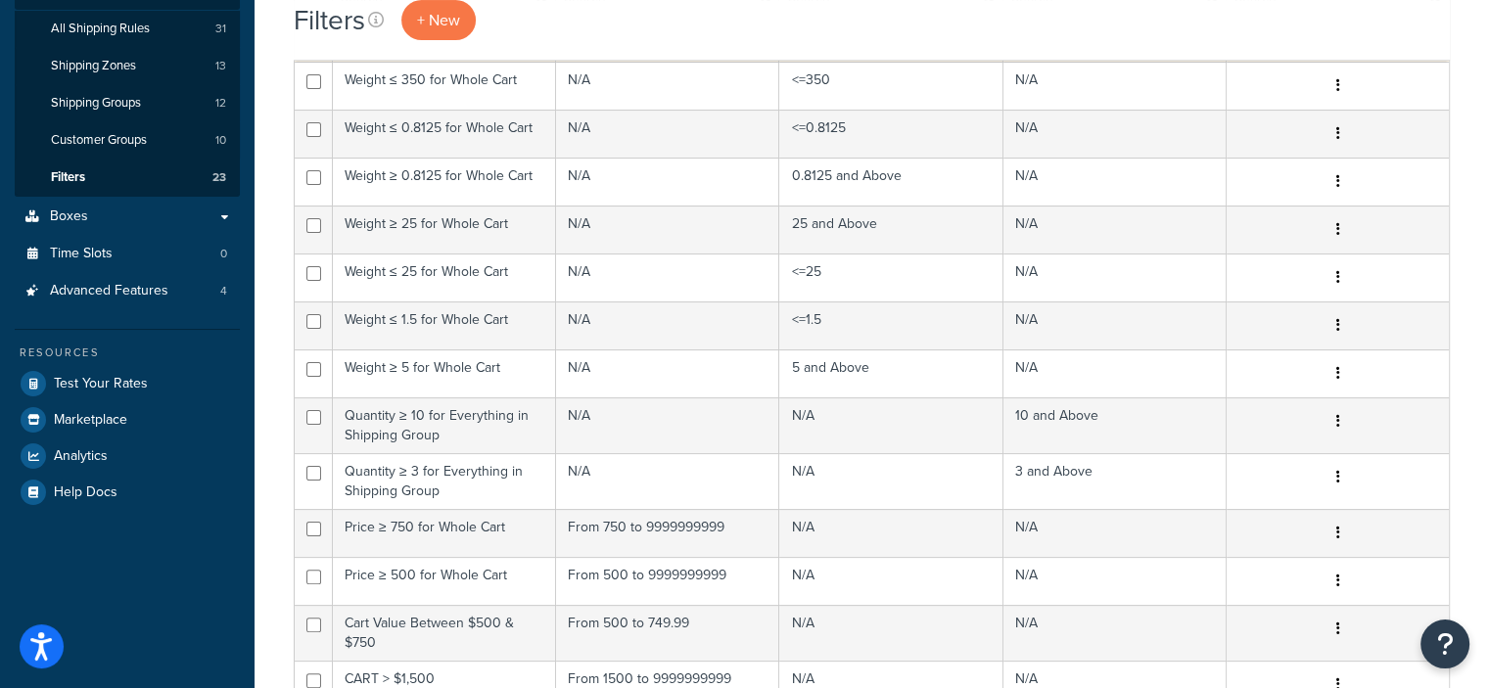
scroll to position [629, 0]
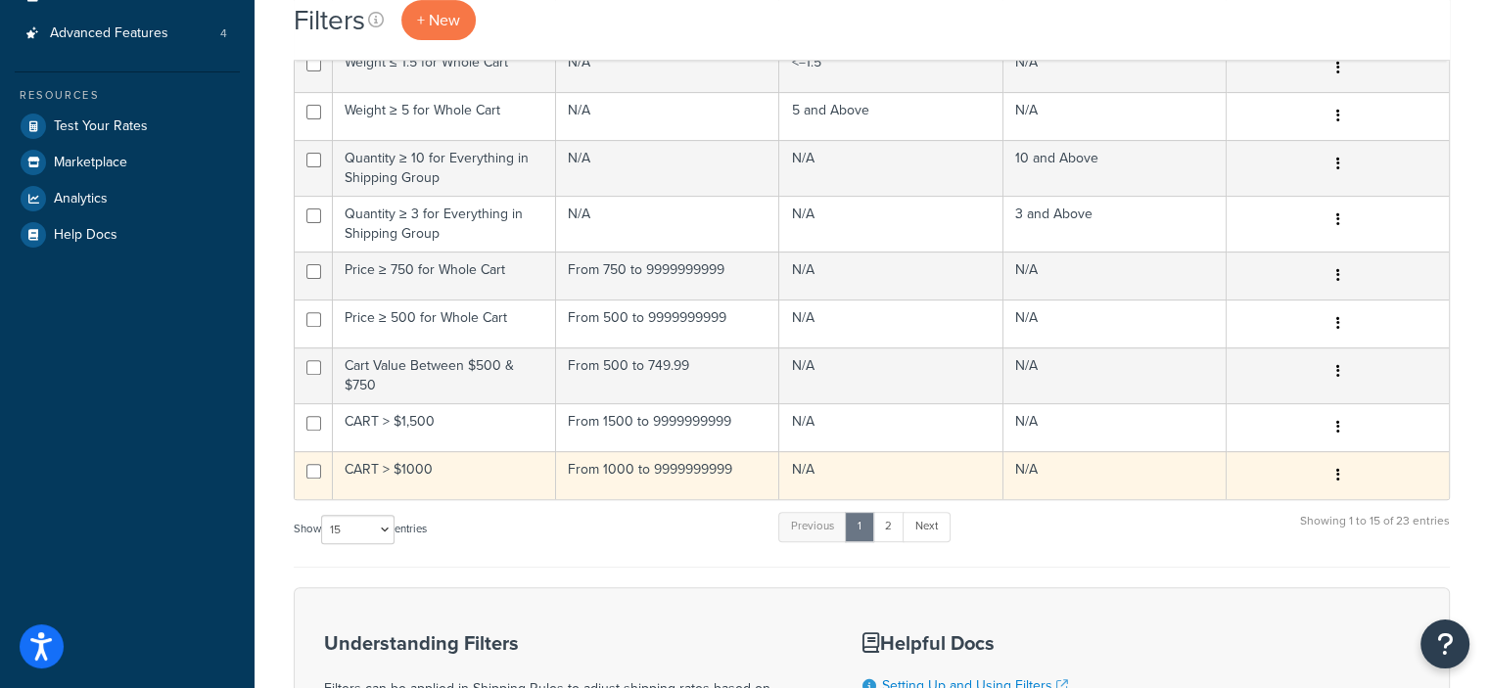
click at [1339, 471] on button "button" at bounding box center [1336, 475] width 27 height 31
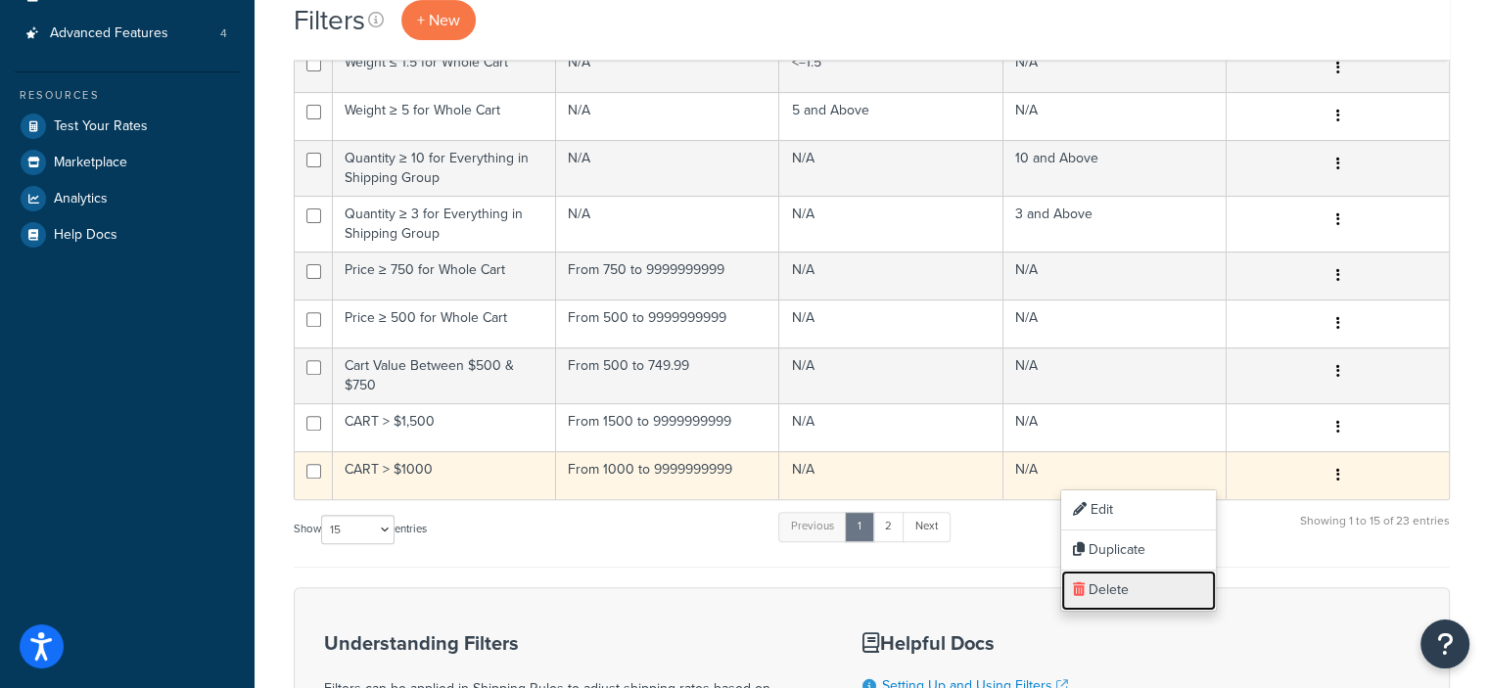
click at [1089, 587] on link "Delete" at bounding box center [1138, 591] width 155 height 40
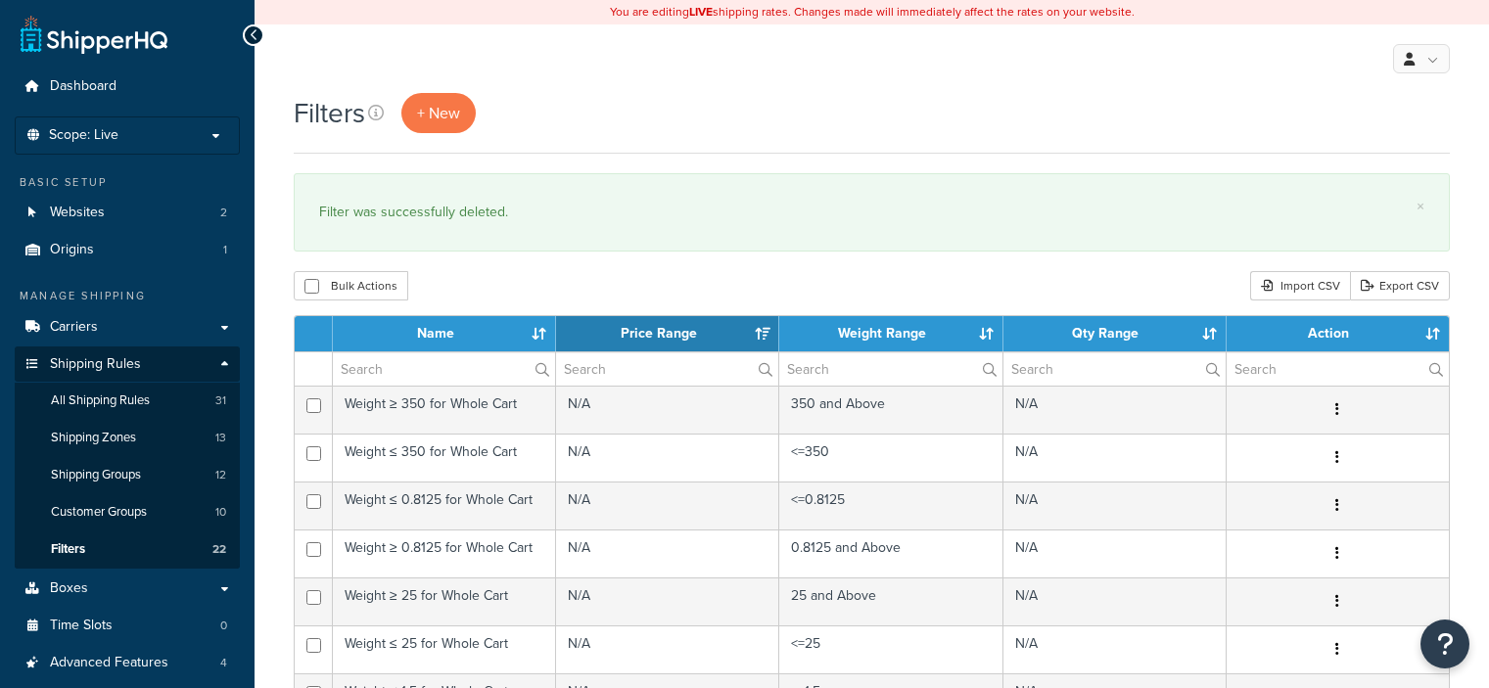
select select "15"
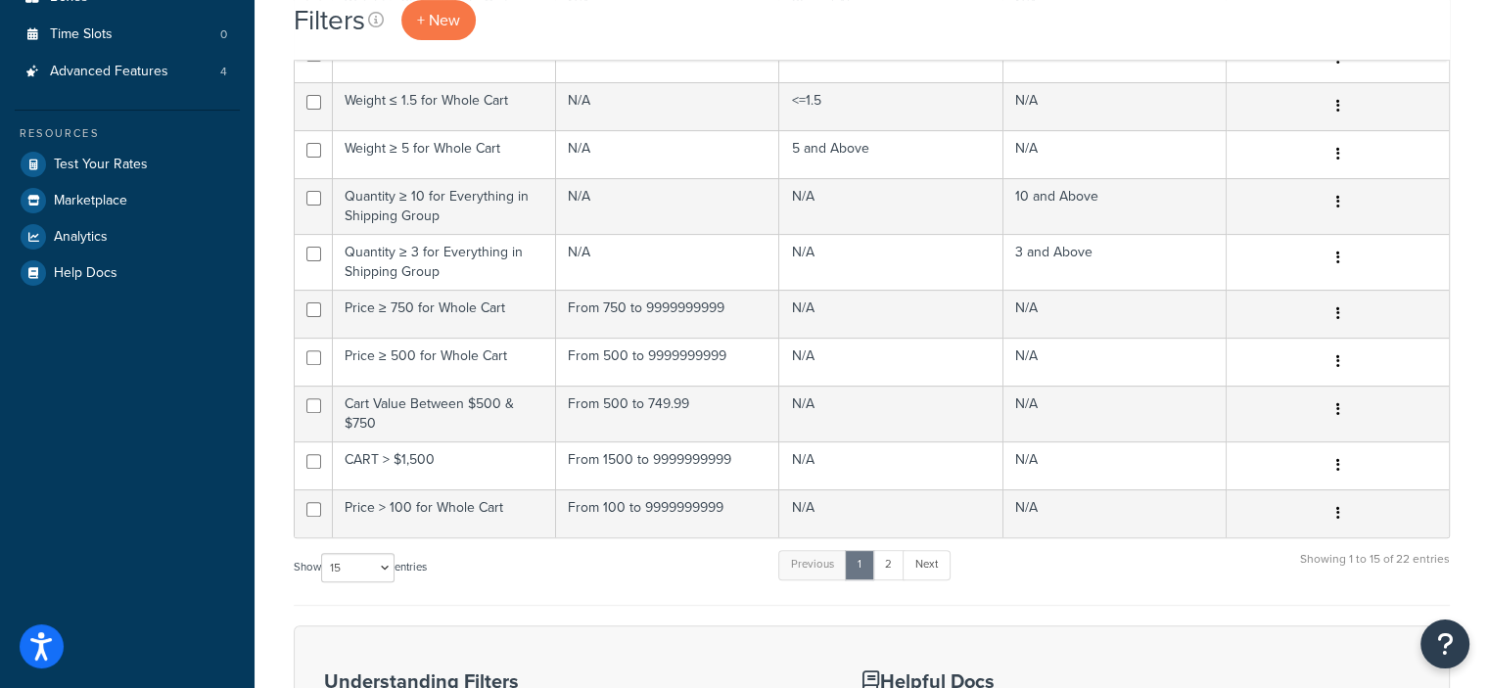
scroll to position [593, 0]
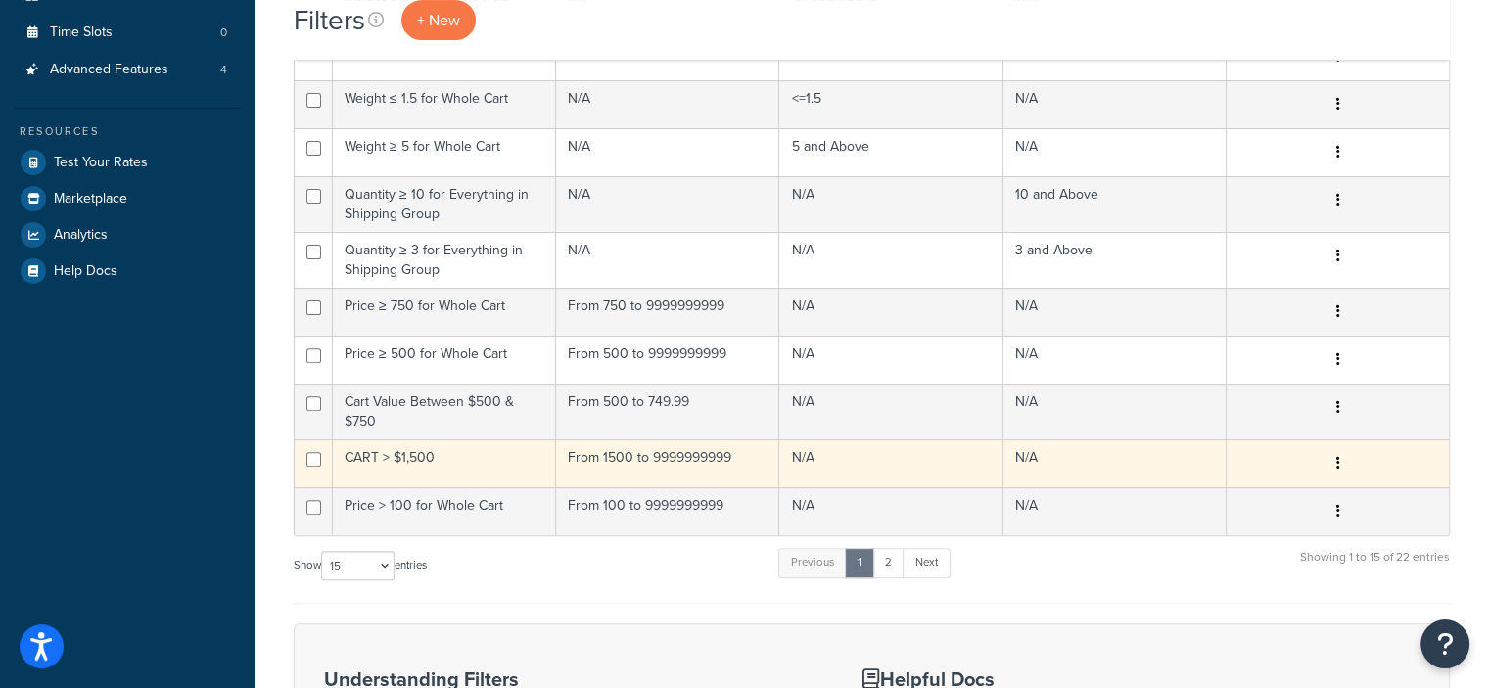
click at [1339, 458] on button "button" at bounding box center [1336, 463] width 27 height 31
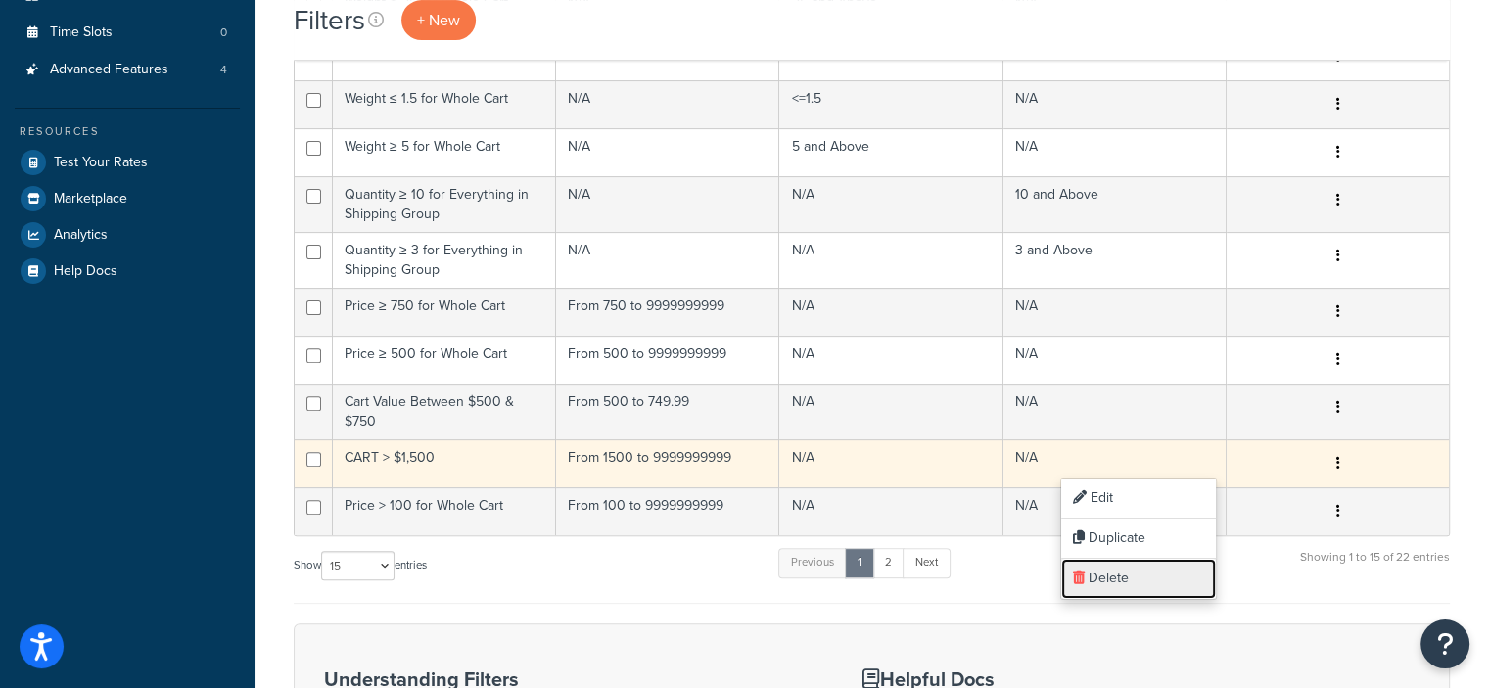
click at [1106, 567] on link "Delete" at bounding box center [1138, 579] width 155 height 40
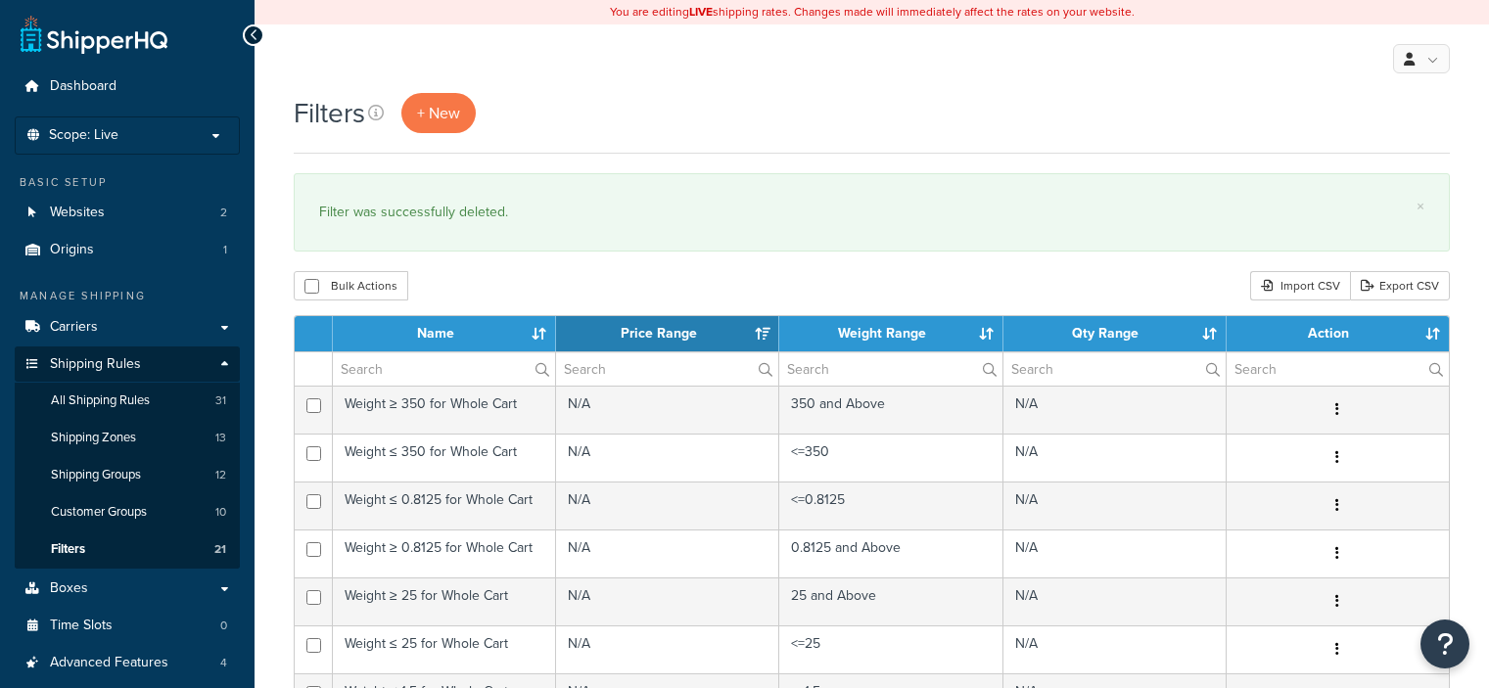
select select "15"
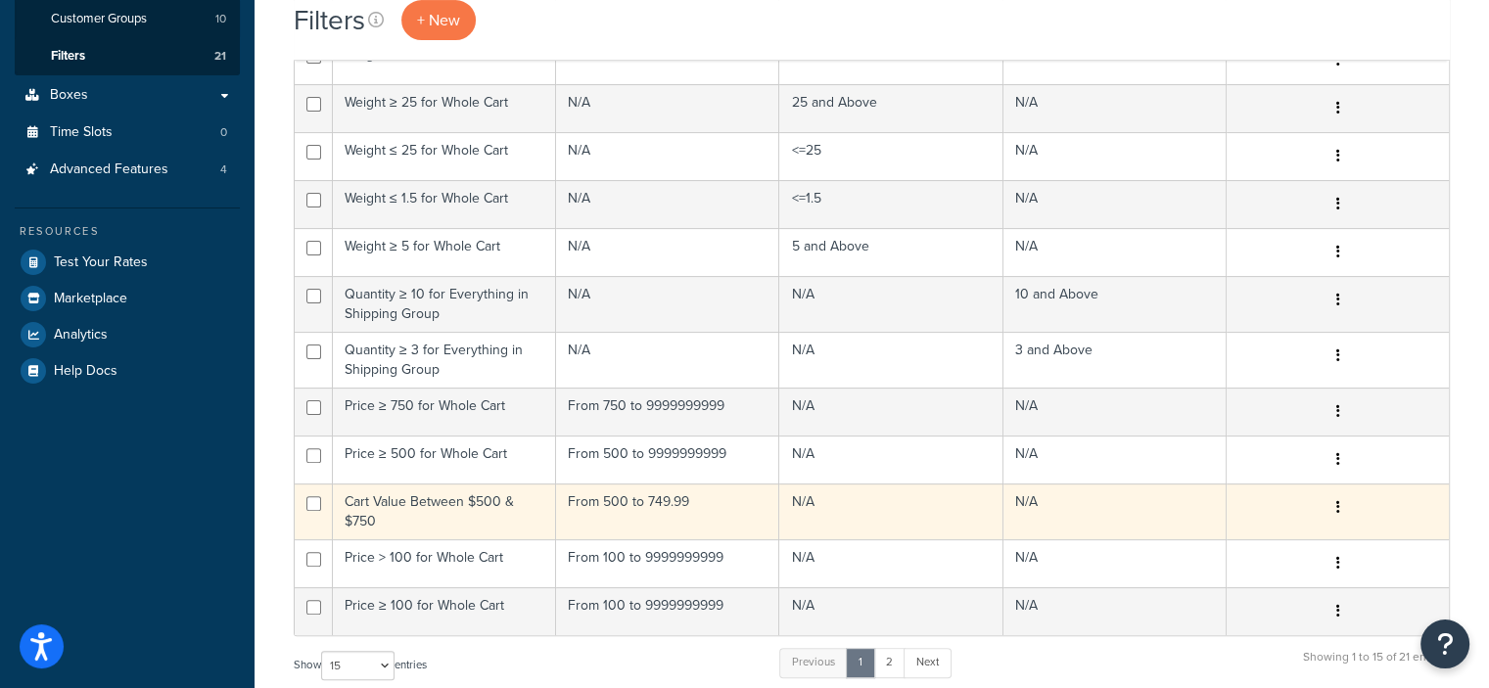
scroll to position [554, 0]
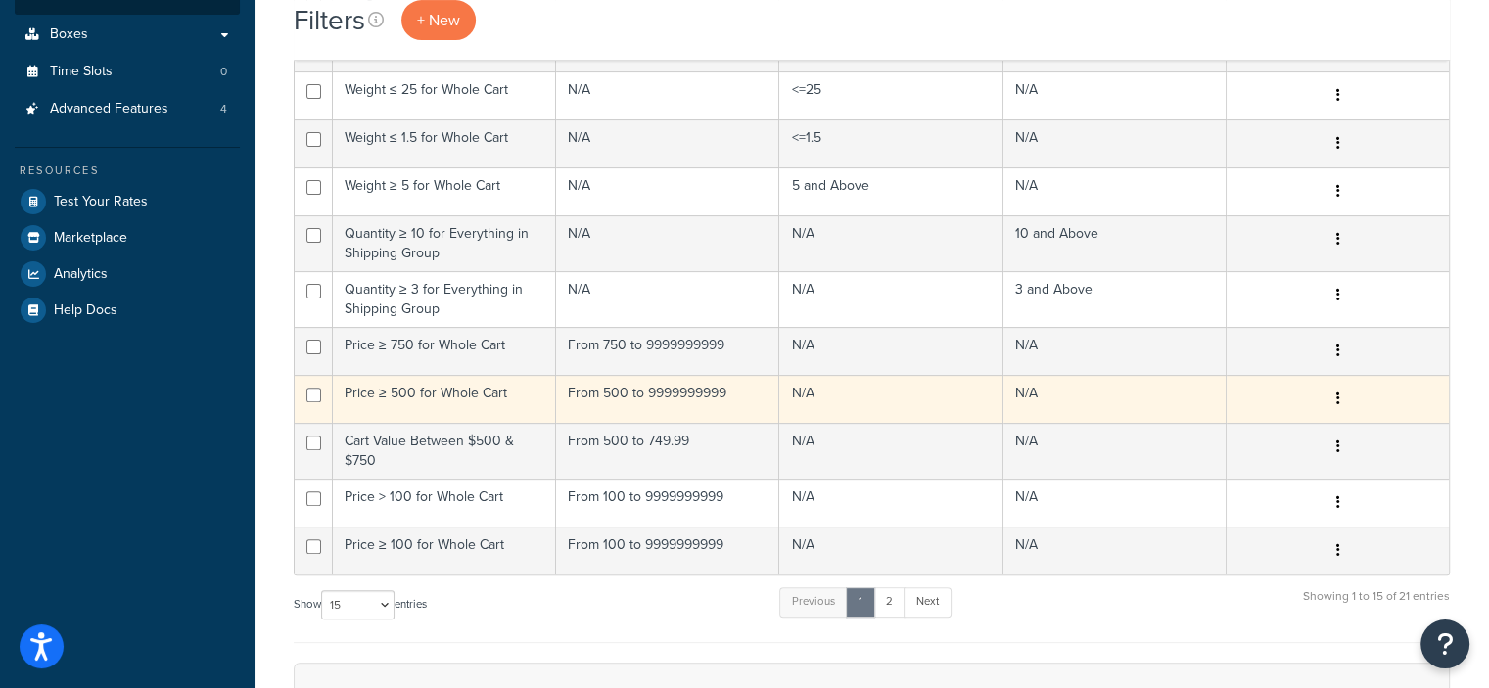
click at [1333, 398] on button "button" at bounding box center [1336, 399] width 27 height 31
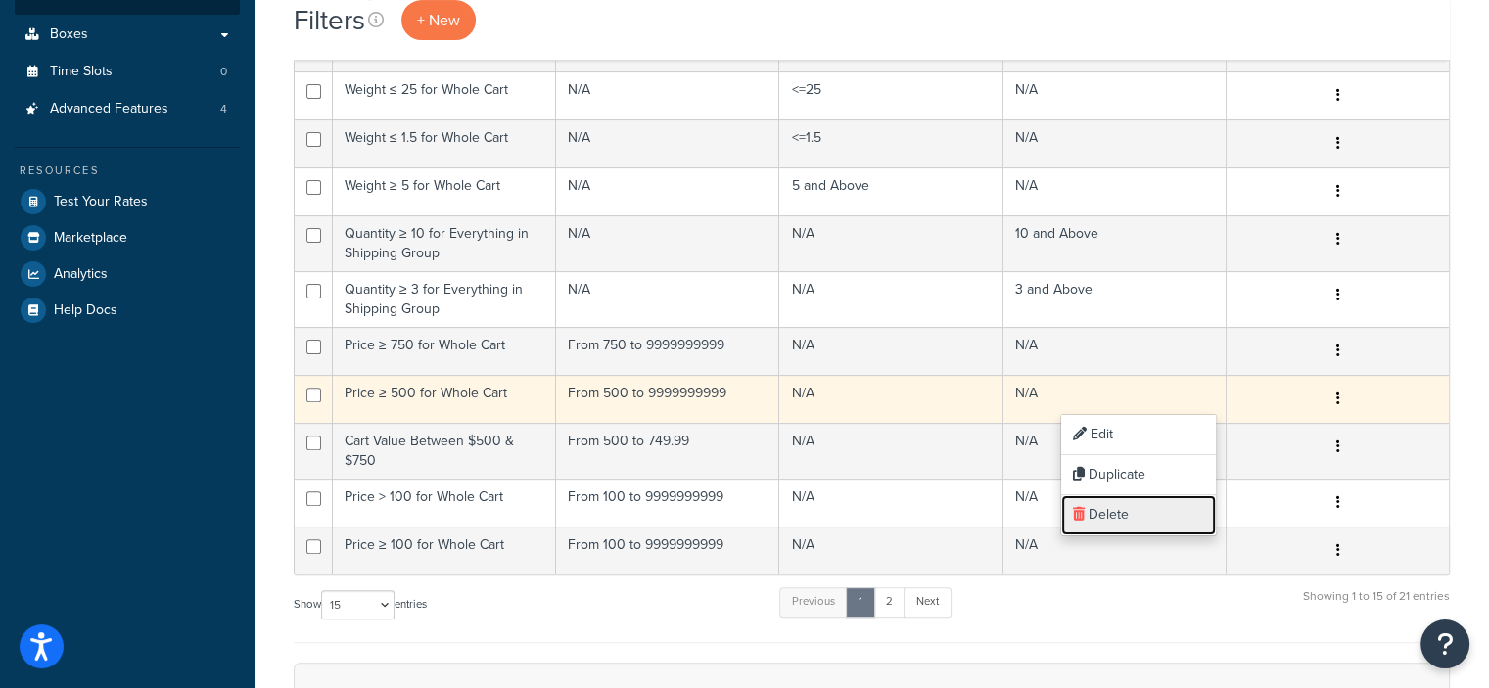
click at [1127, 517] on link "Delete" at bounding box center [1138, 515] width 155 height 40
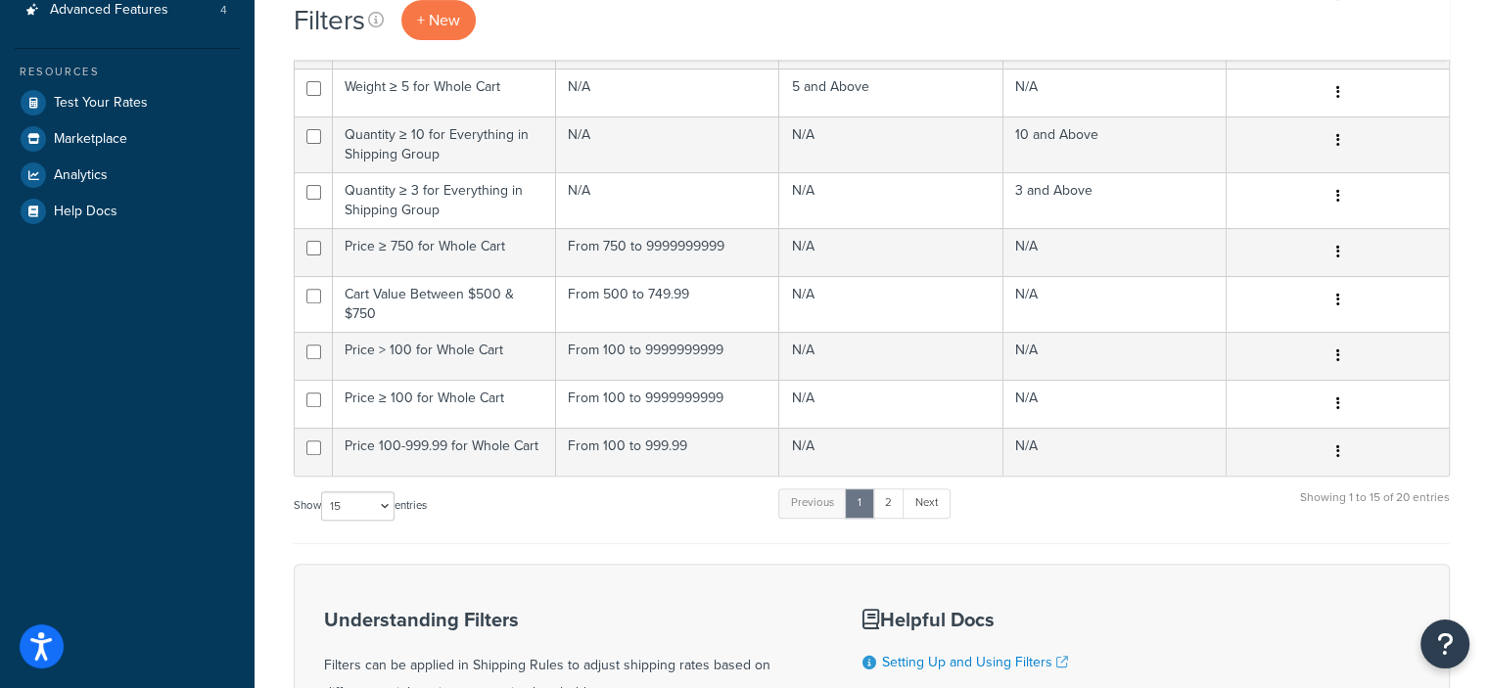
scroll to position [654, 0]
click at [392, 494] on select "10 15 25 50 100" at bounding box center [357, 504] width 73 height 29
select select "100"
click at [323, 520] on select "10 15 25 50 100" at bounding box center [357, 504] width 73 height 29
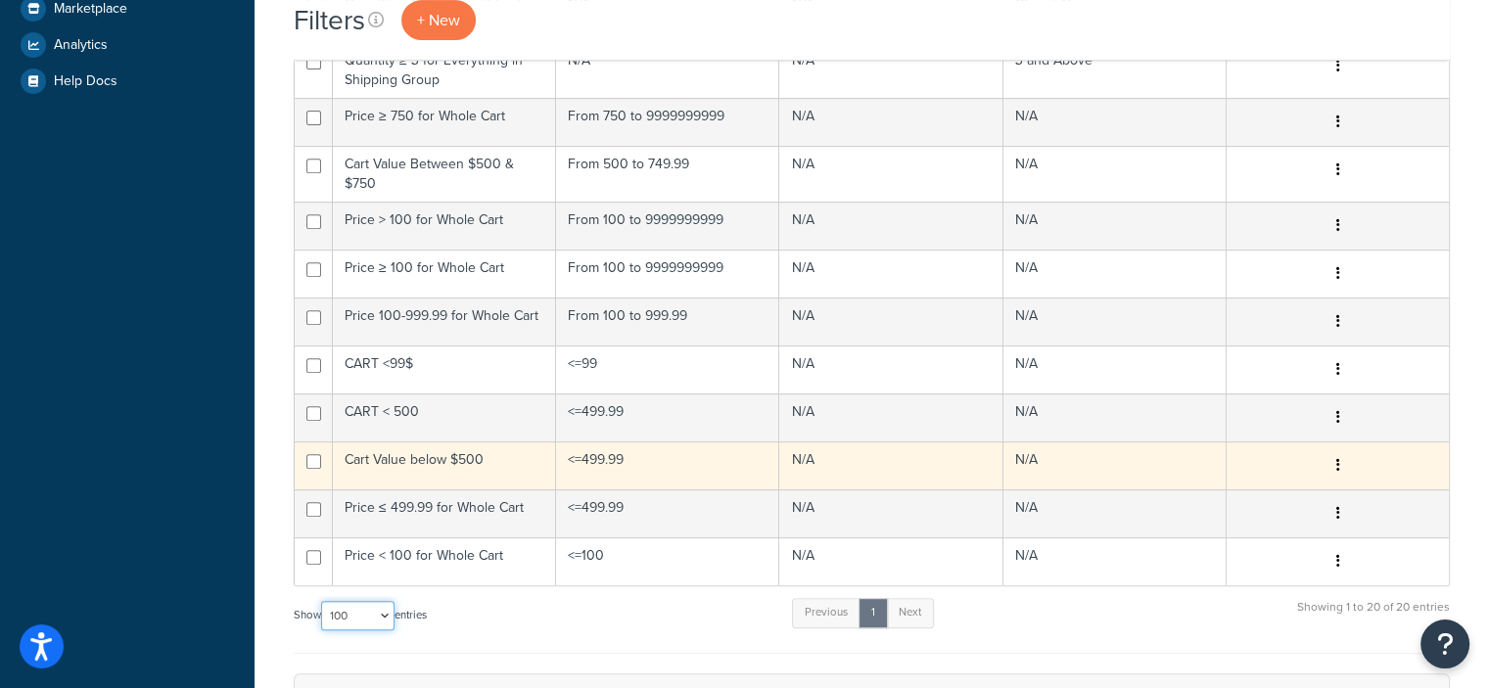
scroll to position [789, 0]
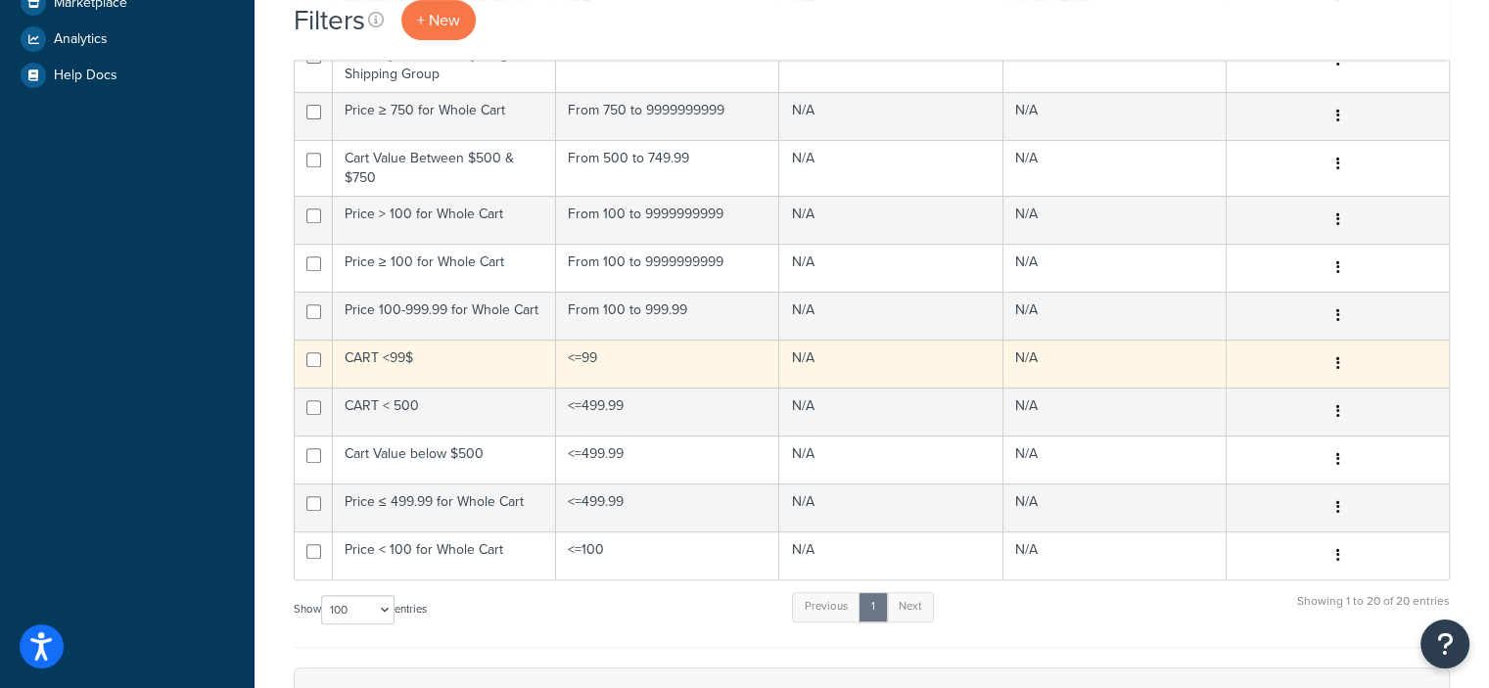
click at [1336, 356] on icon "button" at bounding box center [1337, 363] width 4 height 14
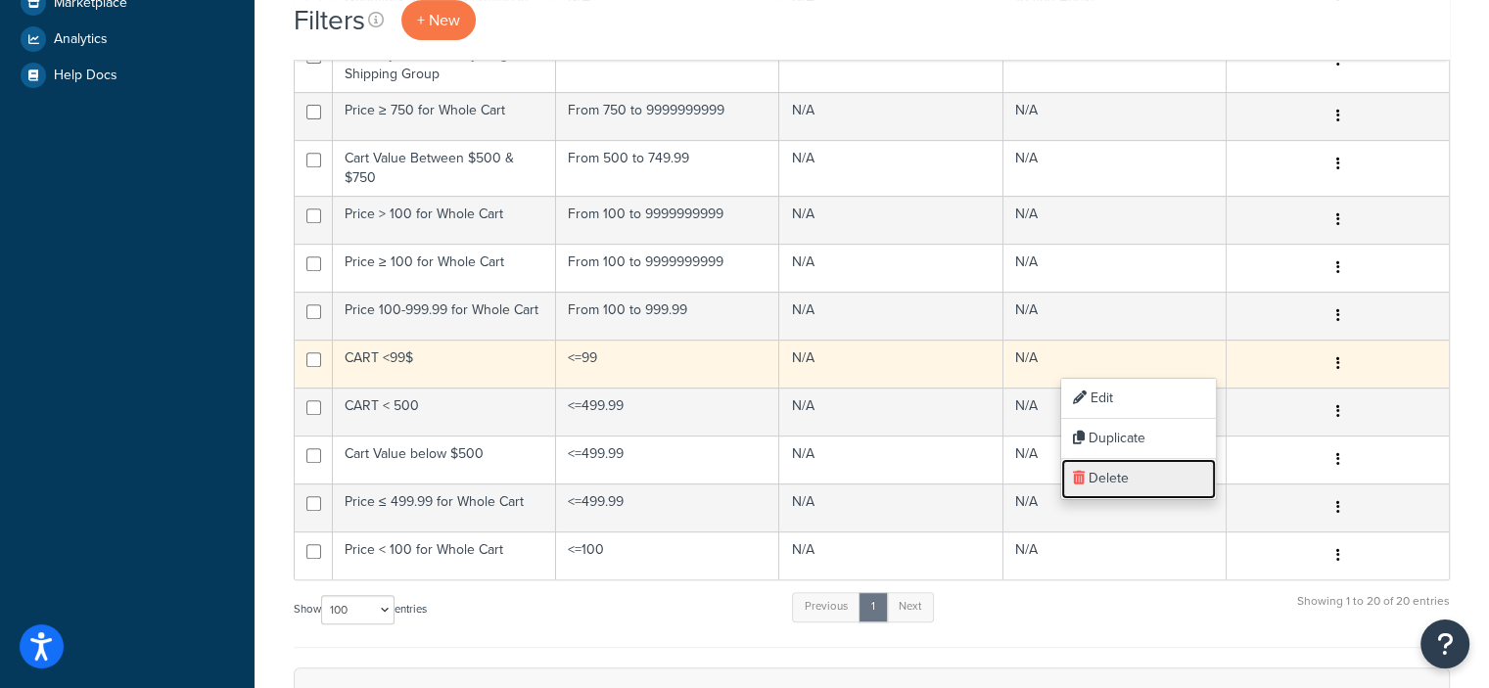
click at [1143, 479] on link "Delete" at bounding box center [1138, 479] width 155 height 40
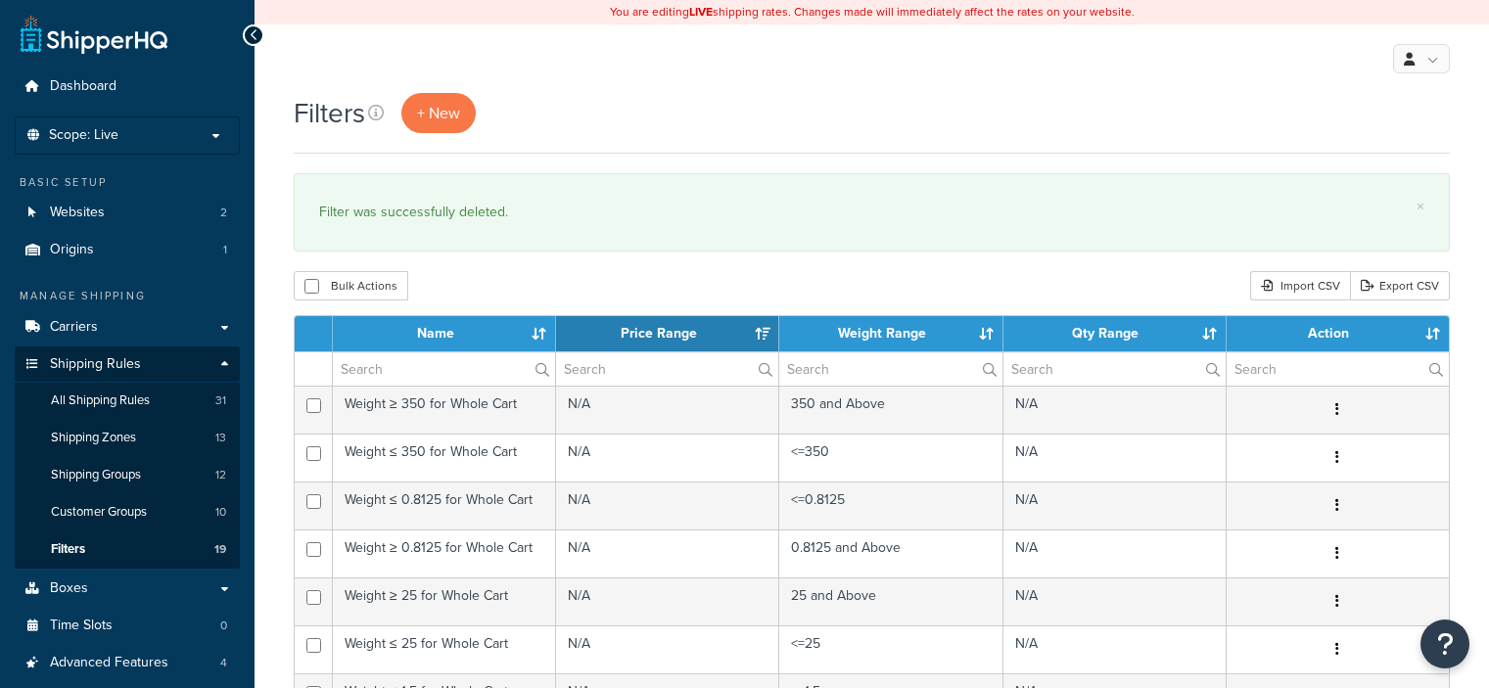
select select "15"
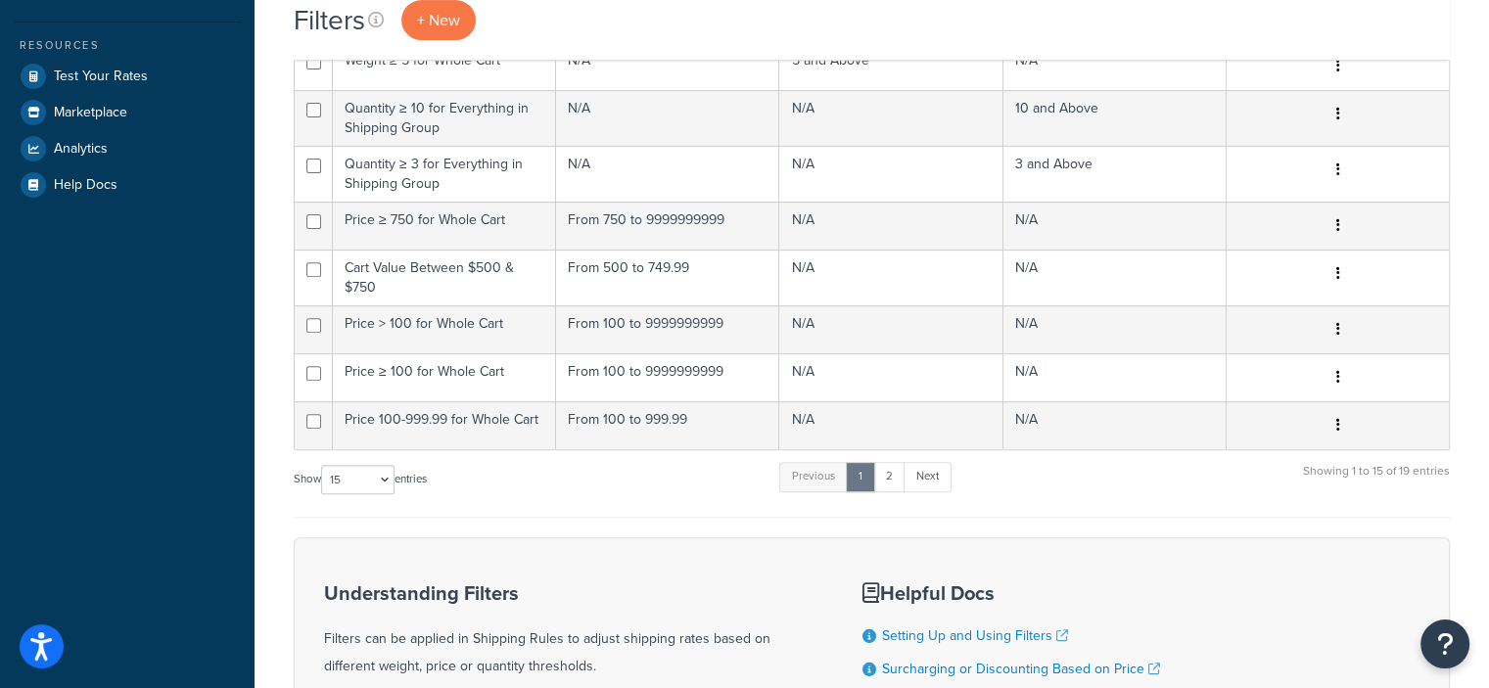
scroll to position [680, 0]
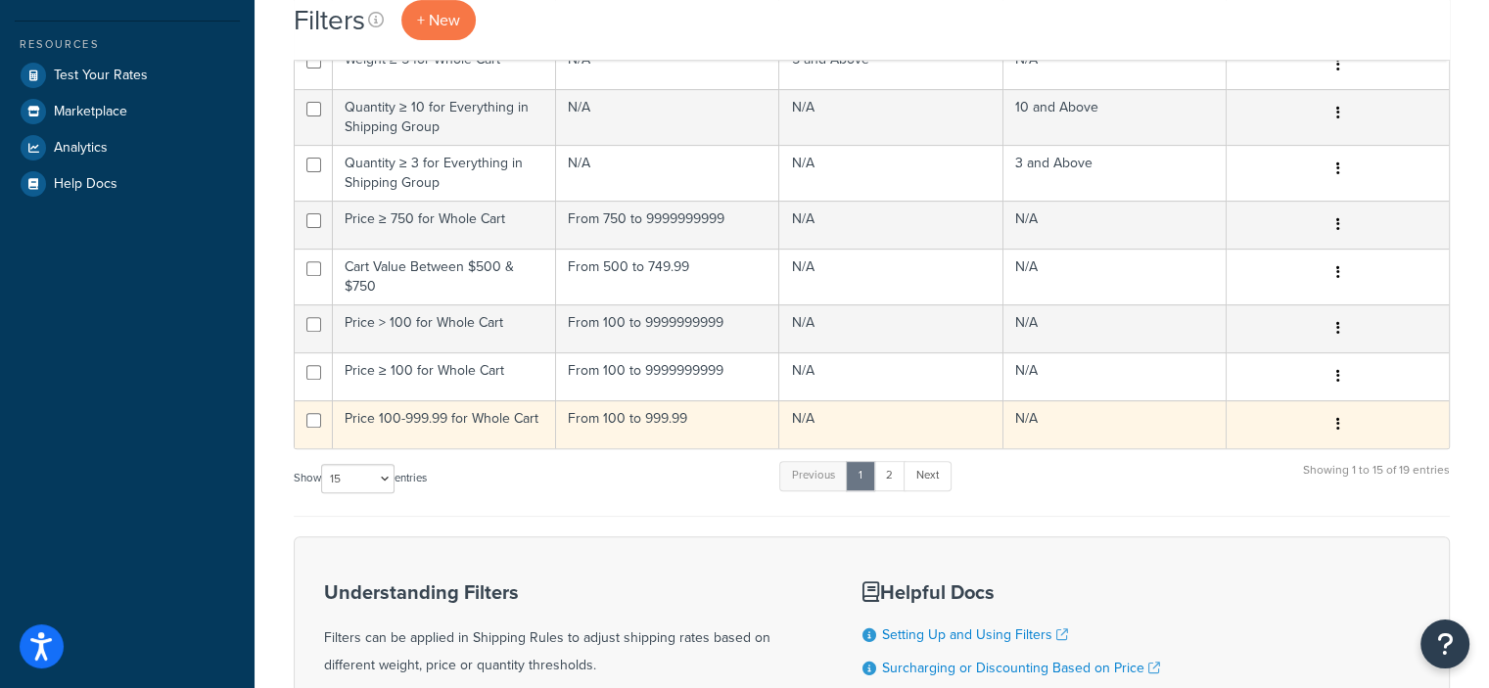
click at [1331, 418] on button "button" at bounding box center [1336, 424] width 27 height 31
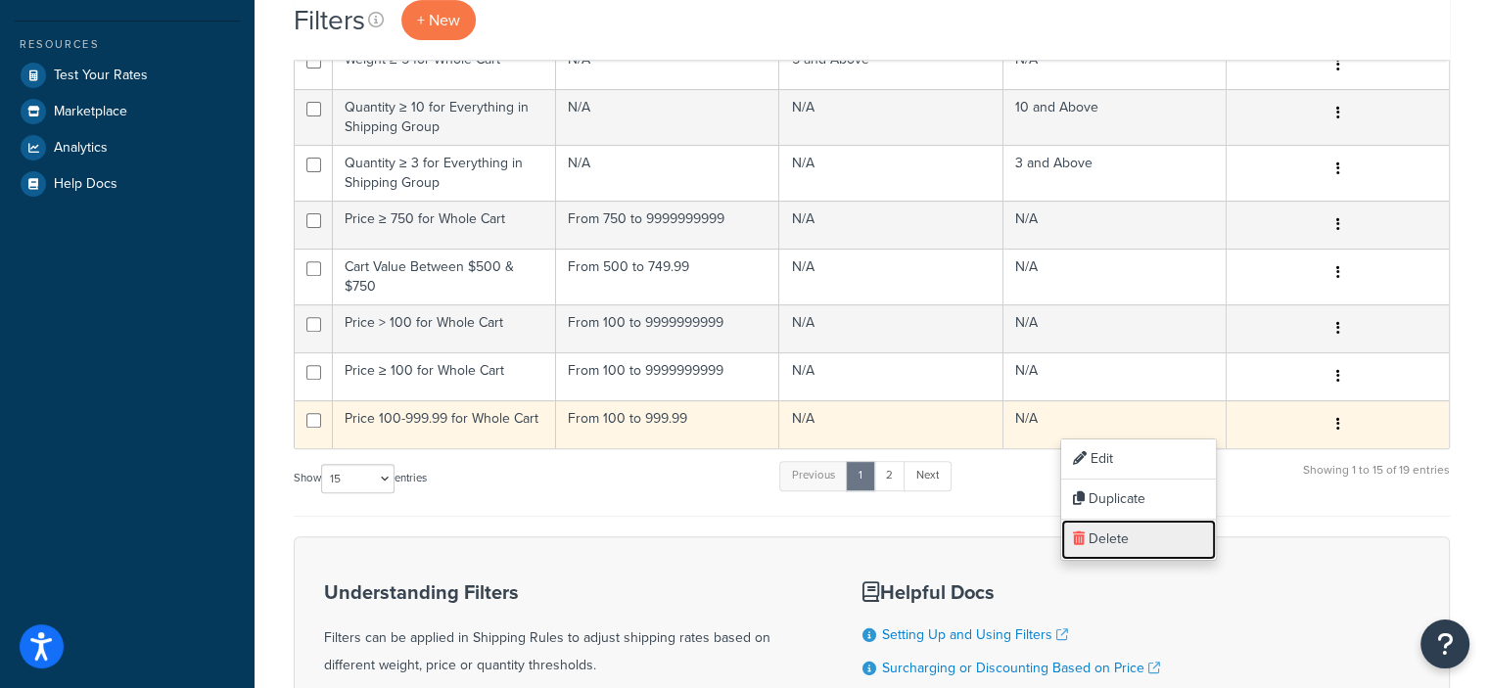
click at [1105, 524] on link "Delete" at bounding box center [1138, 540] width 155 height 40
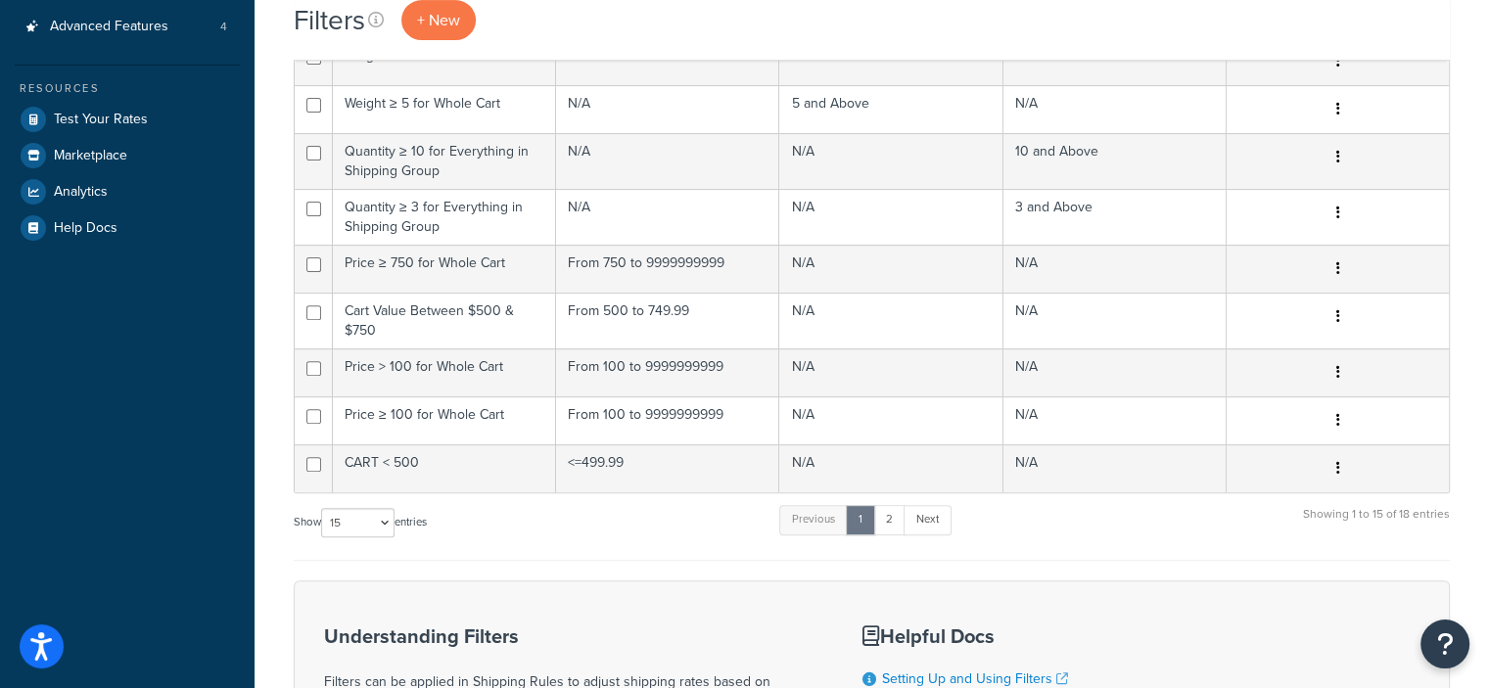
scroll to position [638, 0]
click at [394, 507] on select "10 15 25 50 100" at bounding box center [357, 520] width 73 height 29
select select "25"
click at [323, 535] on select "10 15 25 50 100" at bounding box center [357, 520] width 73 height 29
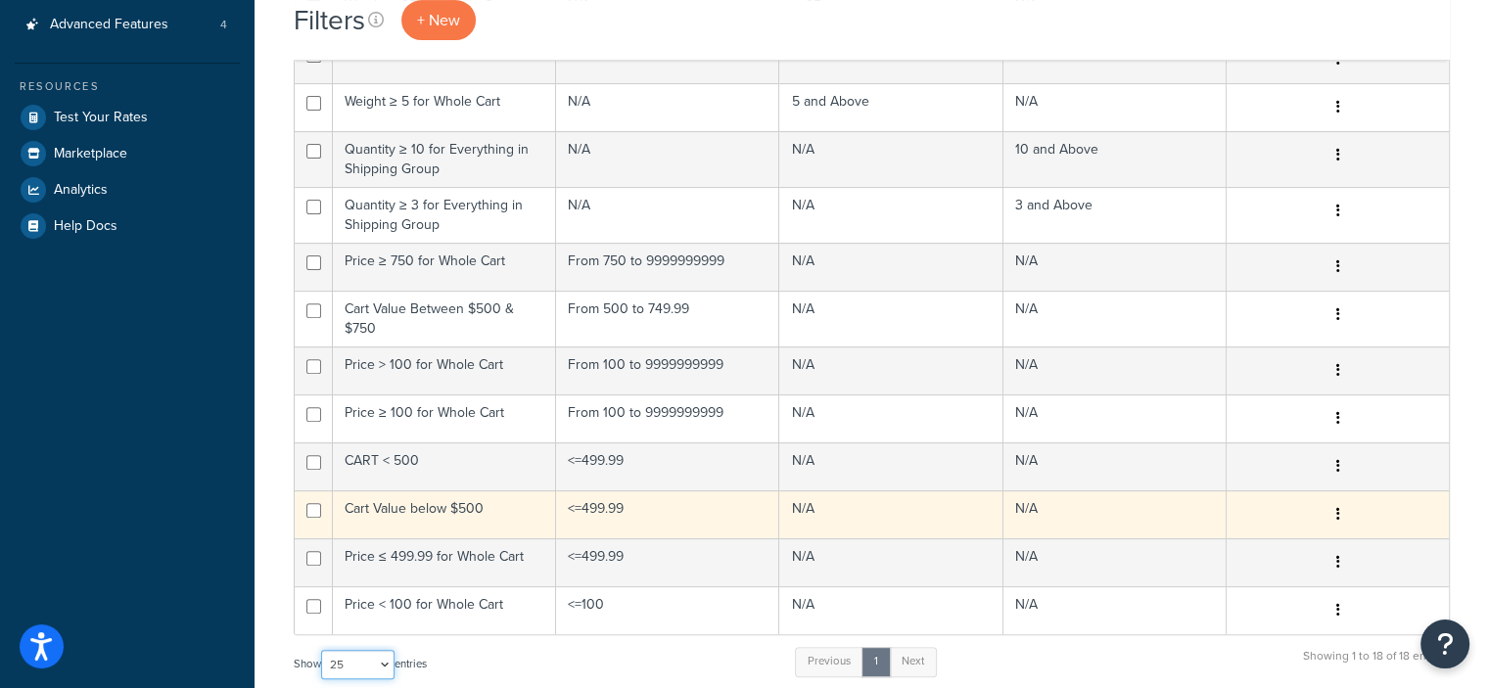
scroll to position [736, 0]
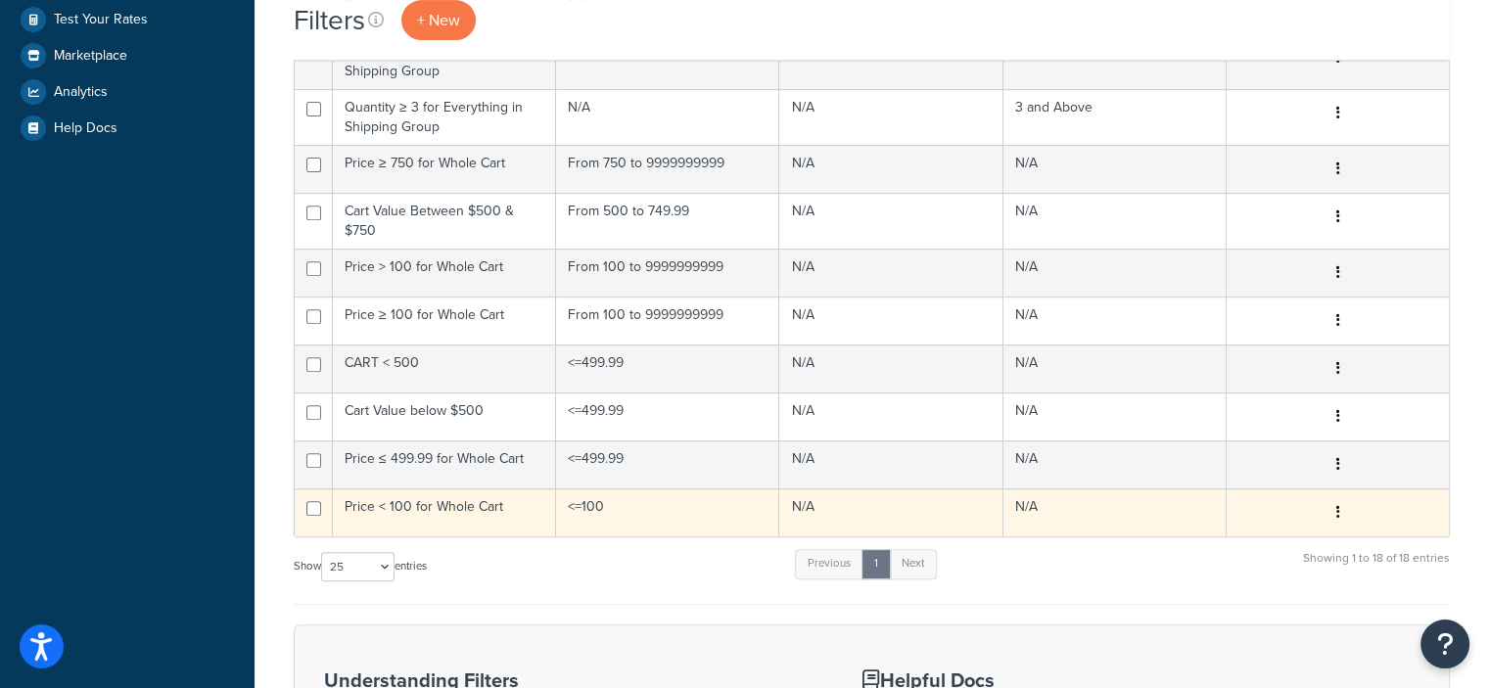
click at [1334, 501] on button "button" at bounding box center [1336, 512] width 27 height 31
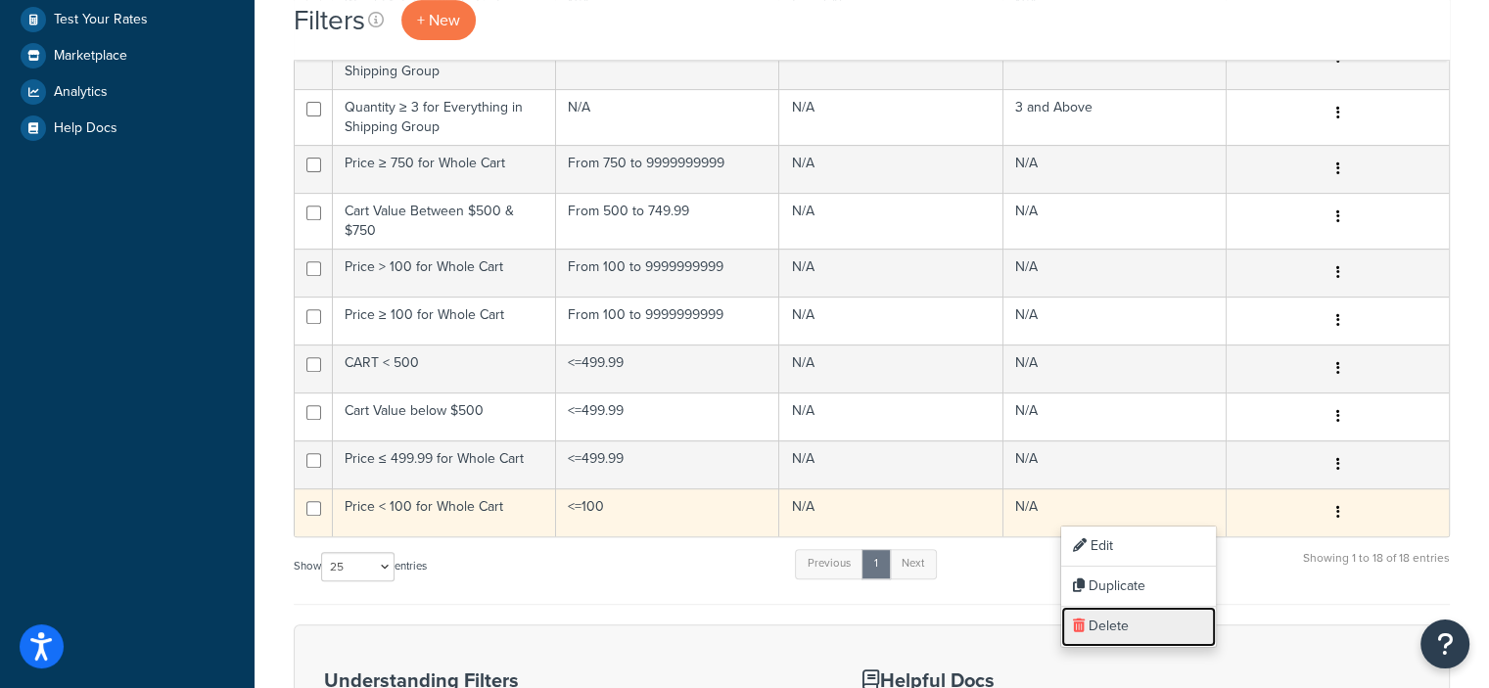
click at [1112, 614] on link "Delete" at bounding box center [1138, 627] width 155 height 40
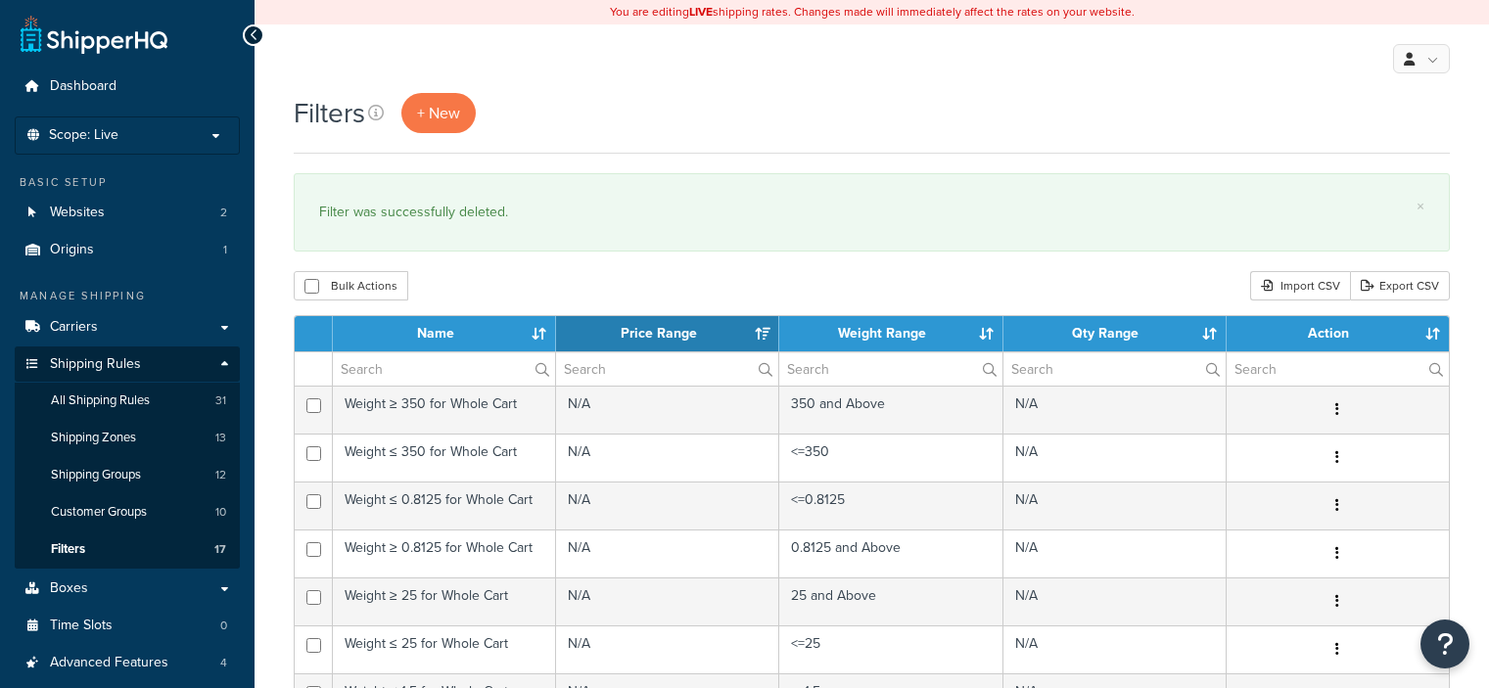
select select "15"
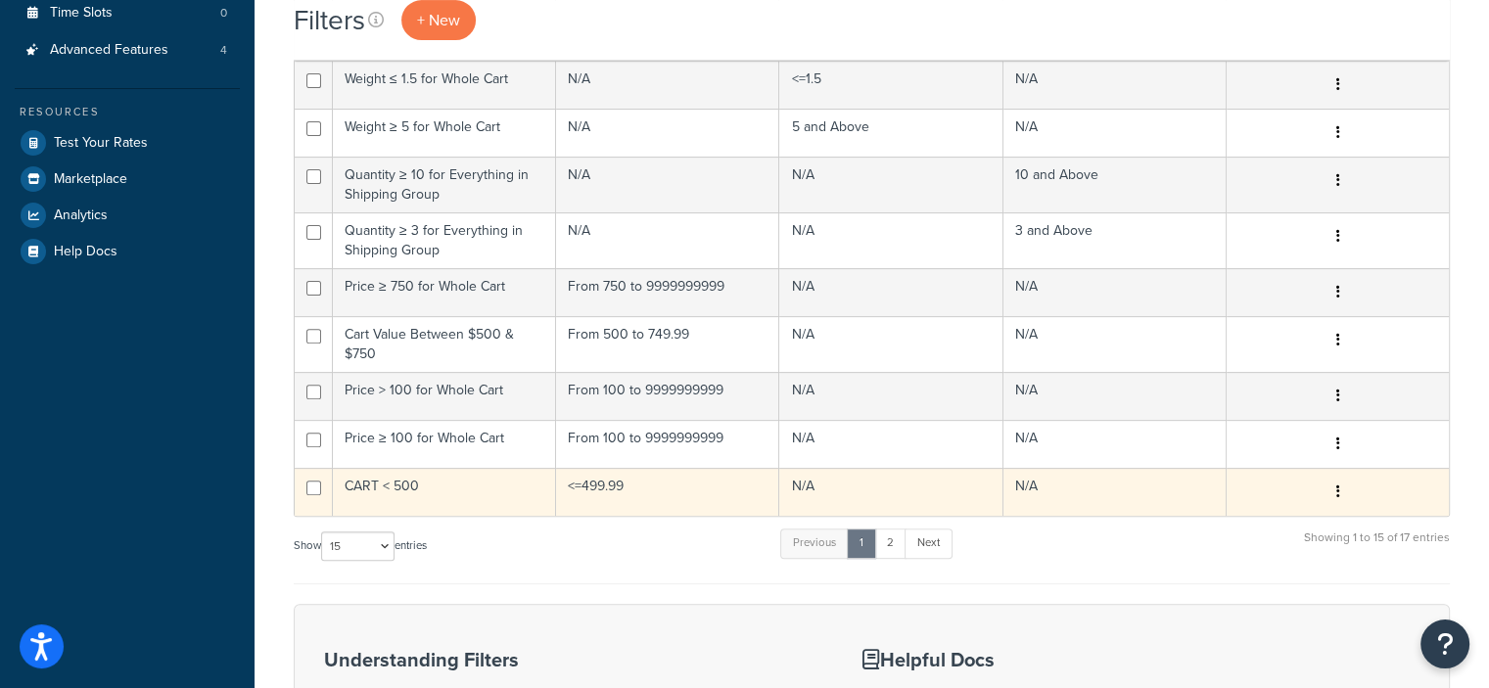
scroll to position [611, 0]
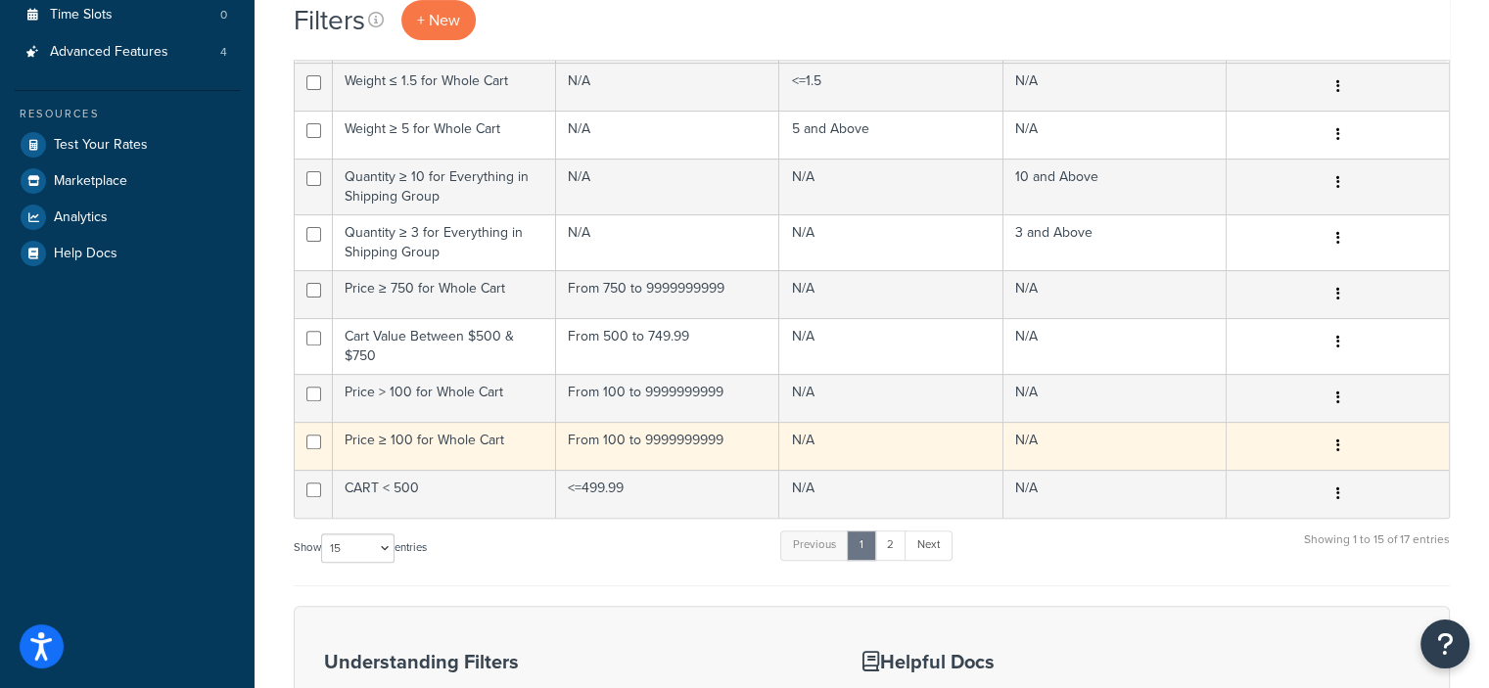
click at [1336, 443] on icon "button" at bounding box center [1337, 445] width 4 height 14
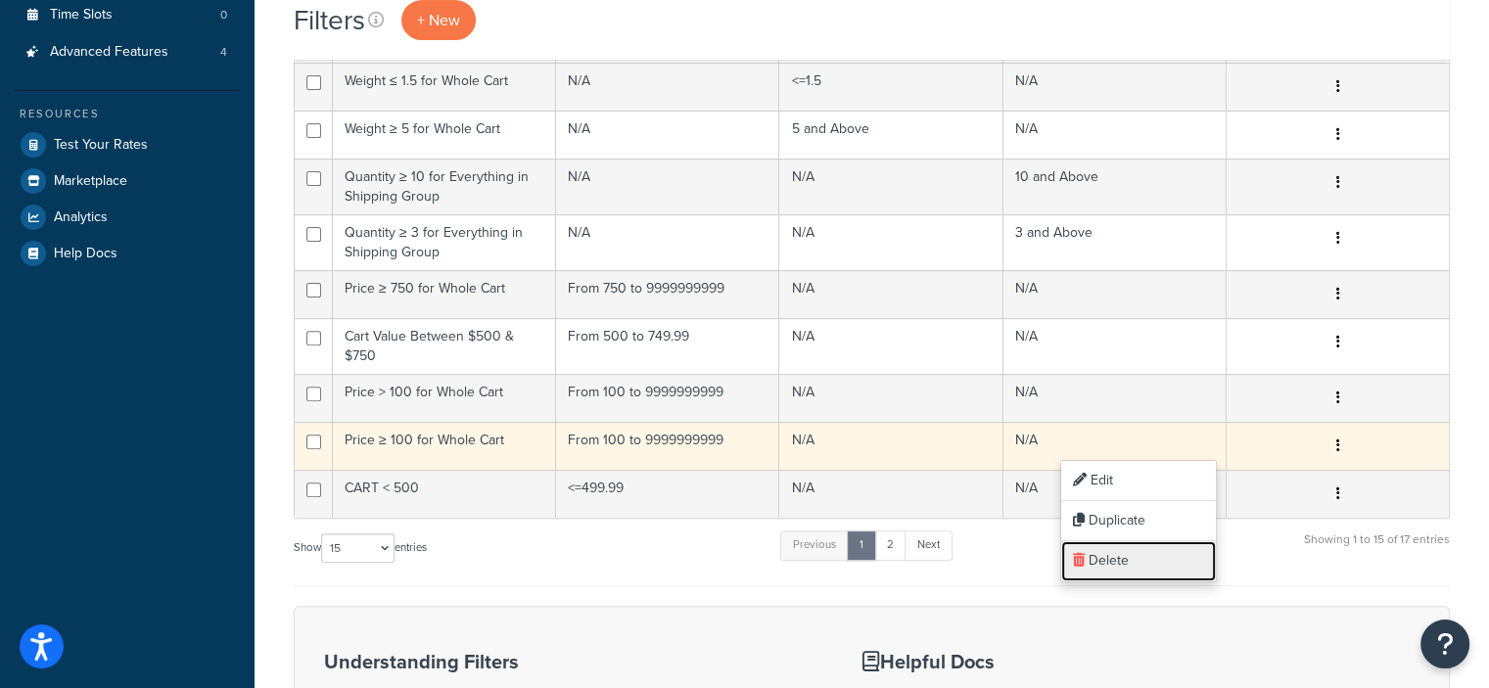
click at [1111, 547] on link "Delete" at bounding box center [1138, 561] width 155 height 40
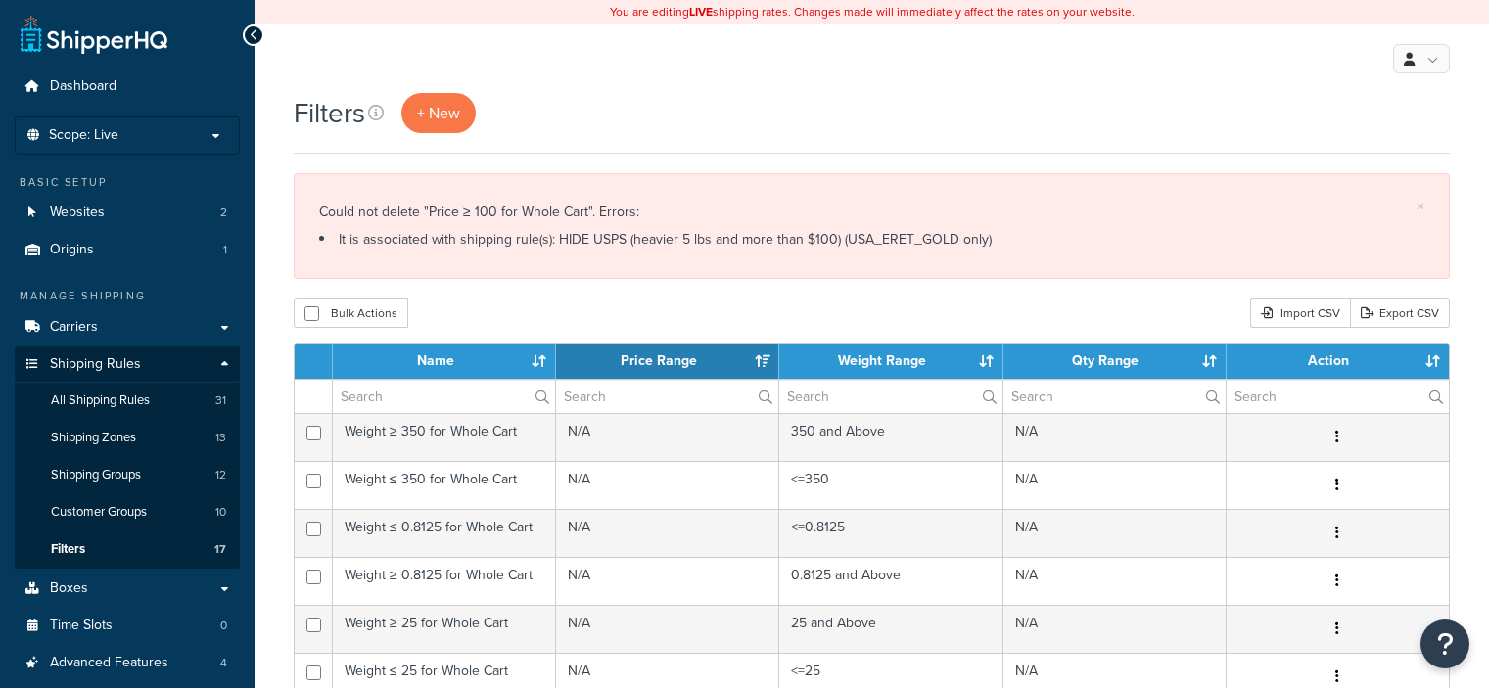
select select "15"
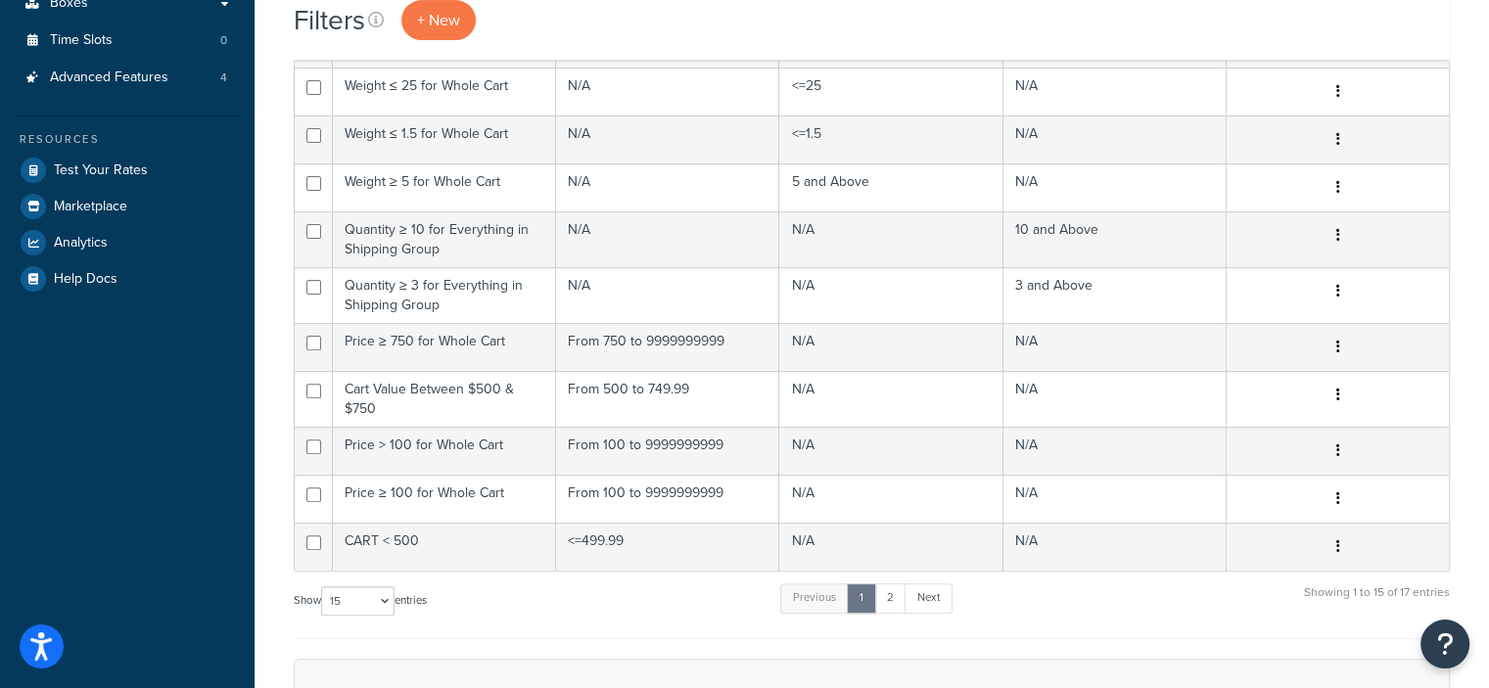
scroll to position [589, 0]
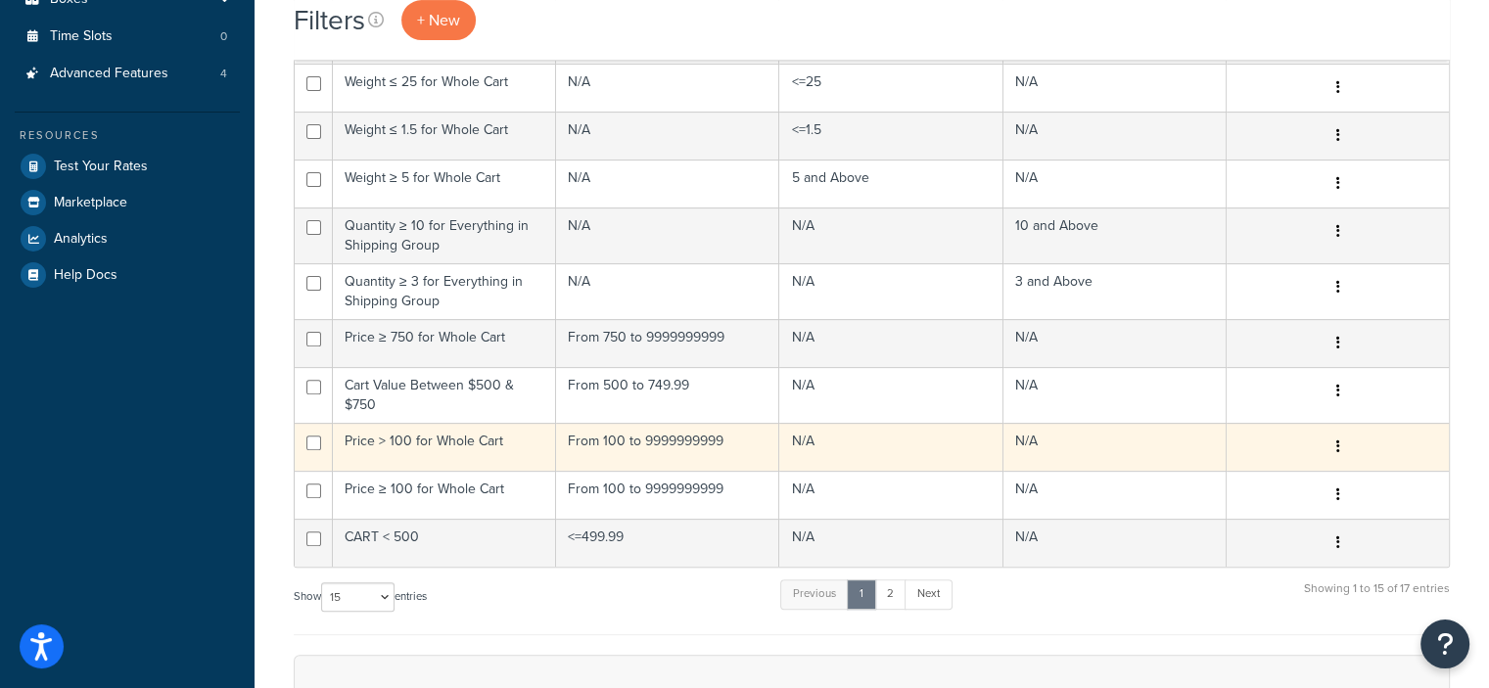
click at [1339, 444] on icon "button" at bounding box center [1337, 446] width 4 height 14
click at [1123, 559] on link "Delete" at bounding box center [1138, 562] width 155 height 40
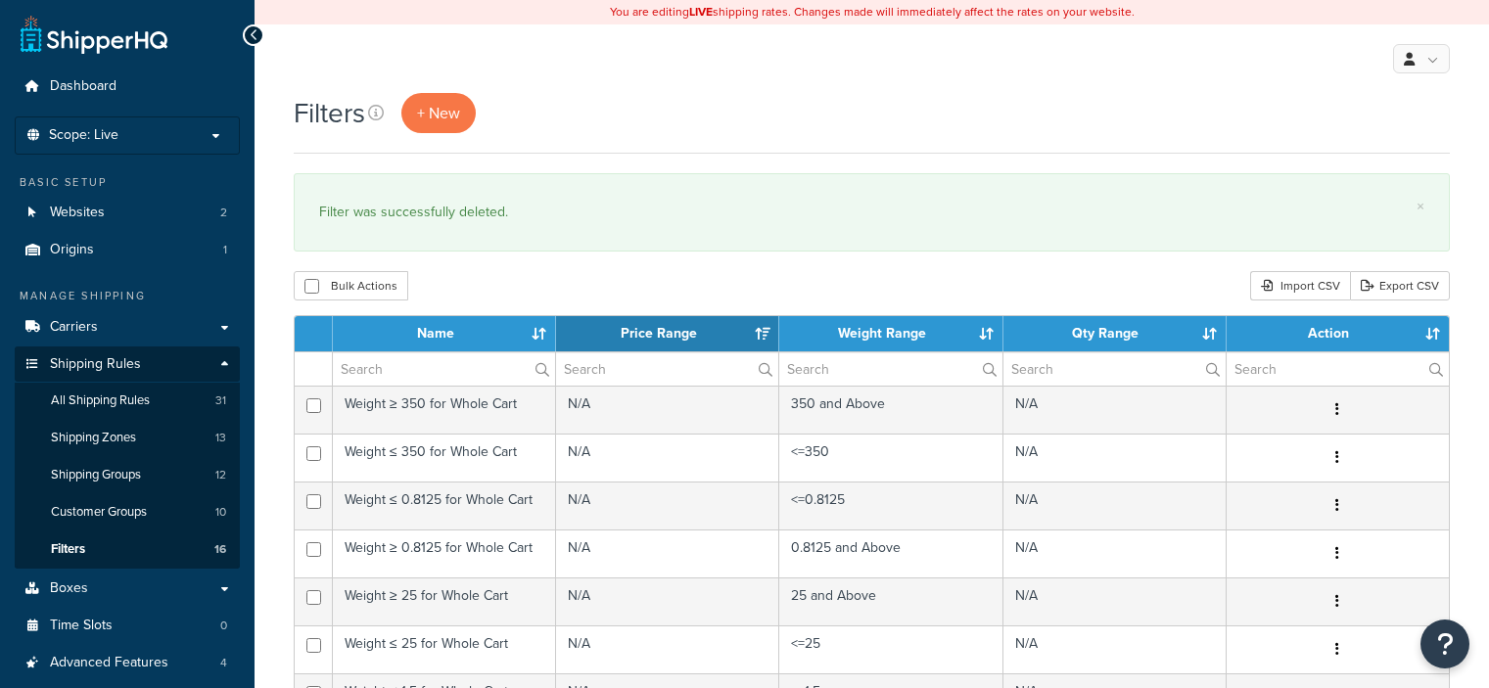
select select "15"
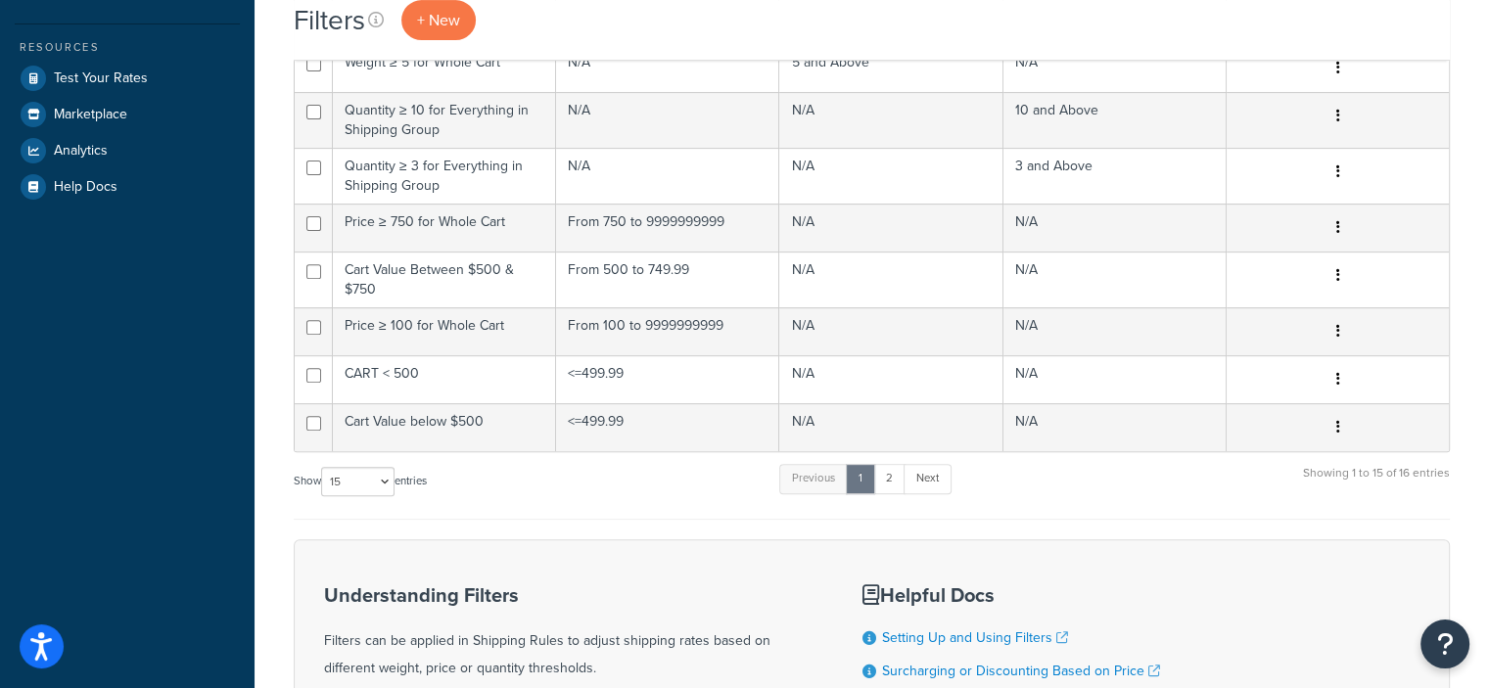
scroll to position [661, 0]
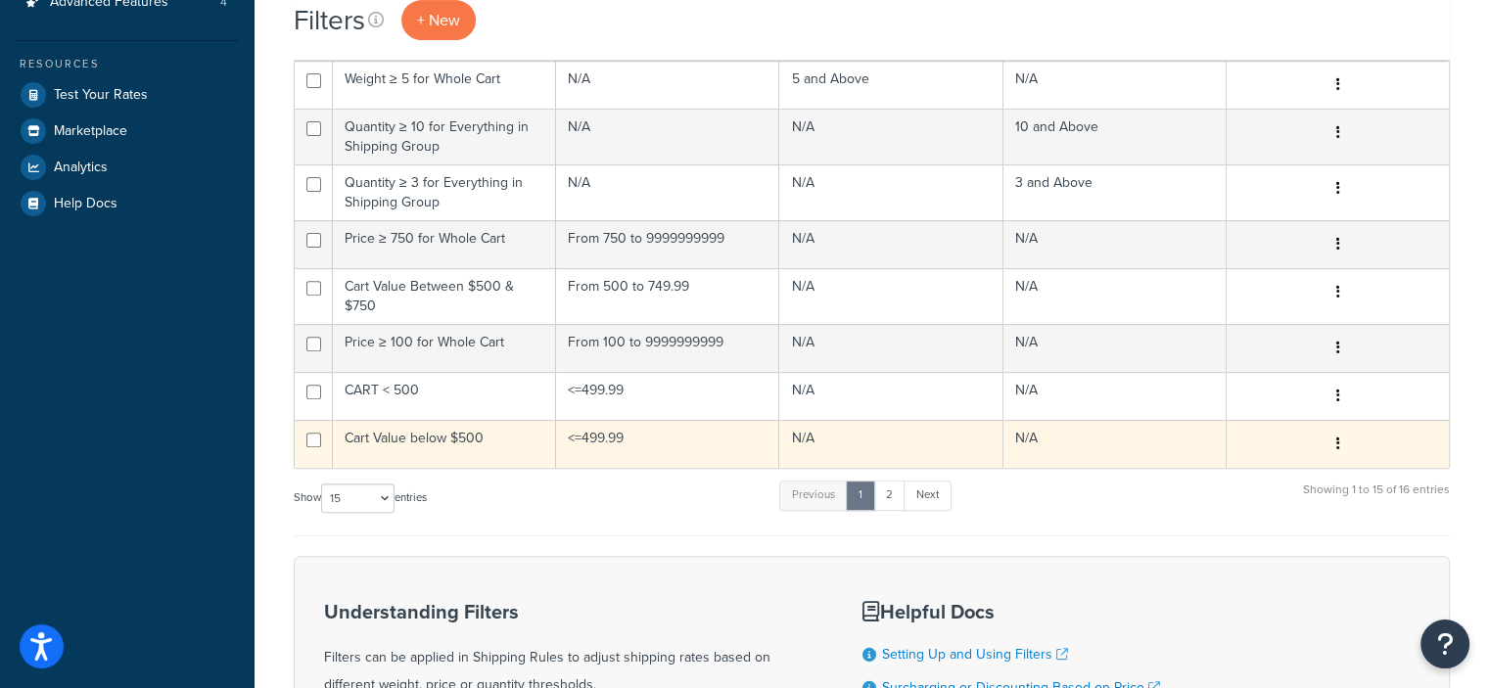
click at [1338, 438] on icon "button" at bounding box center [1337, 443] width 4 height 14
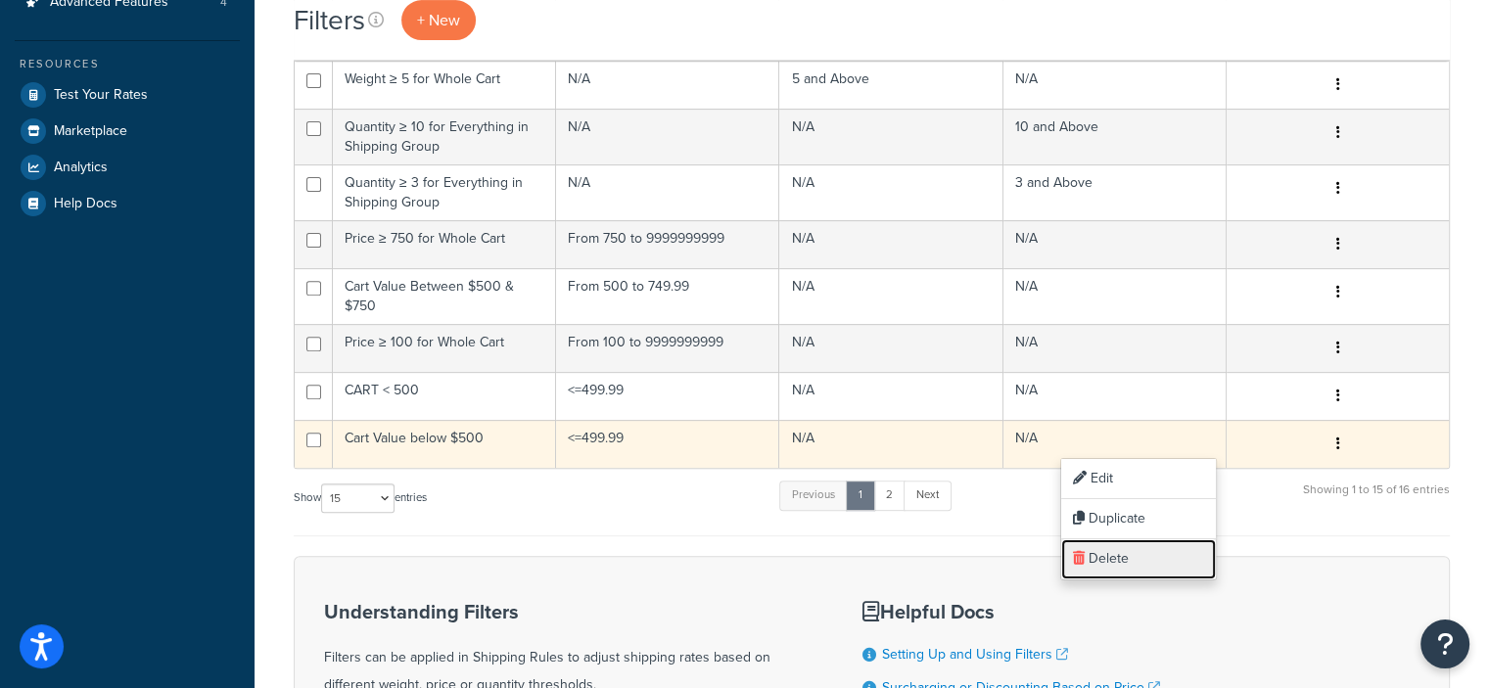
click at [1145, 550] on link "Delete" at bounding box center [1138, 559] width 155 height 40
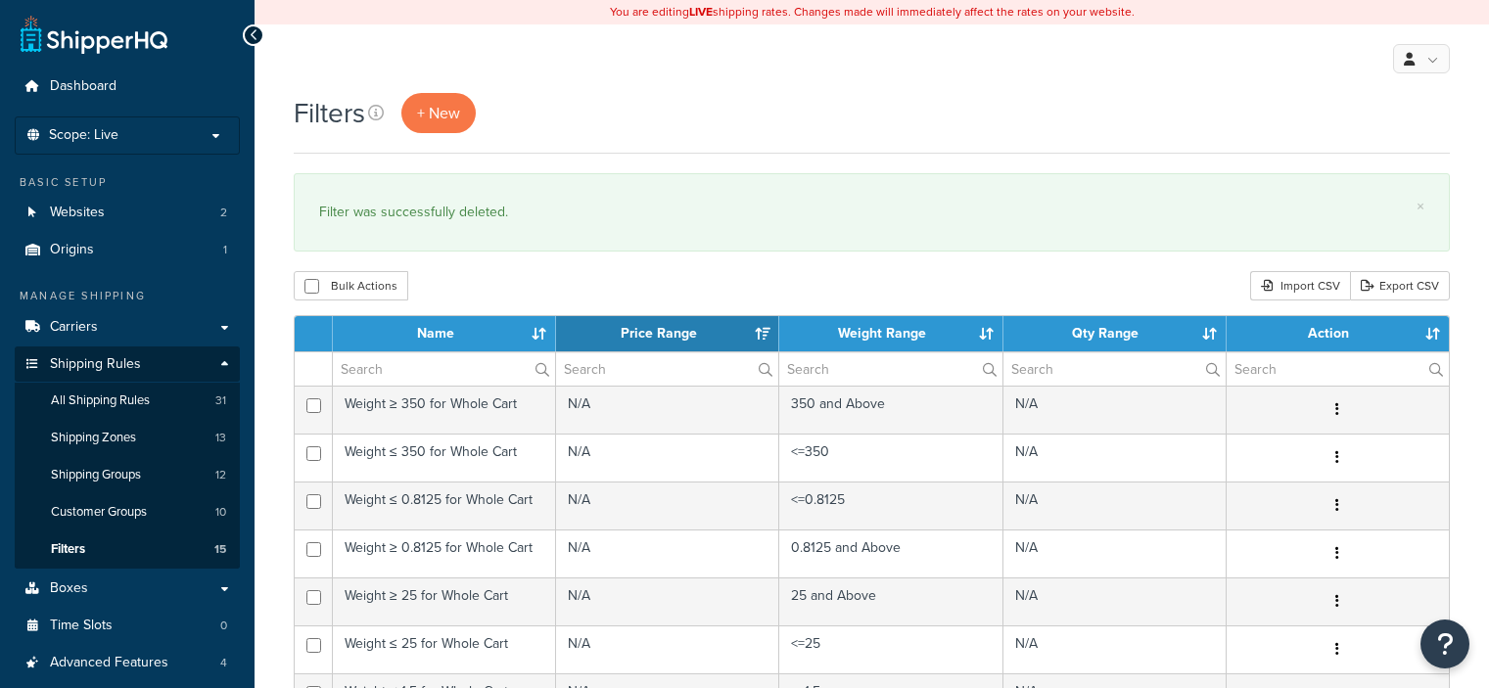
select select "15"
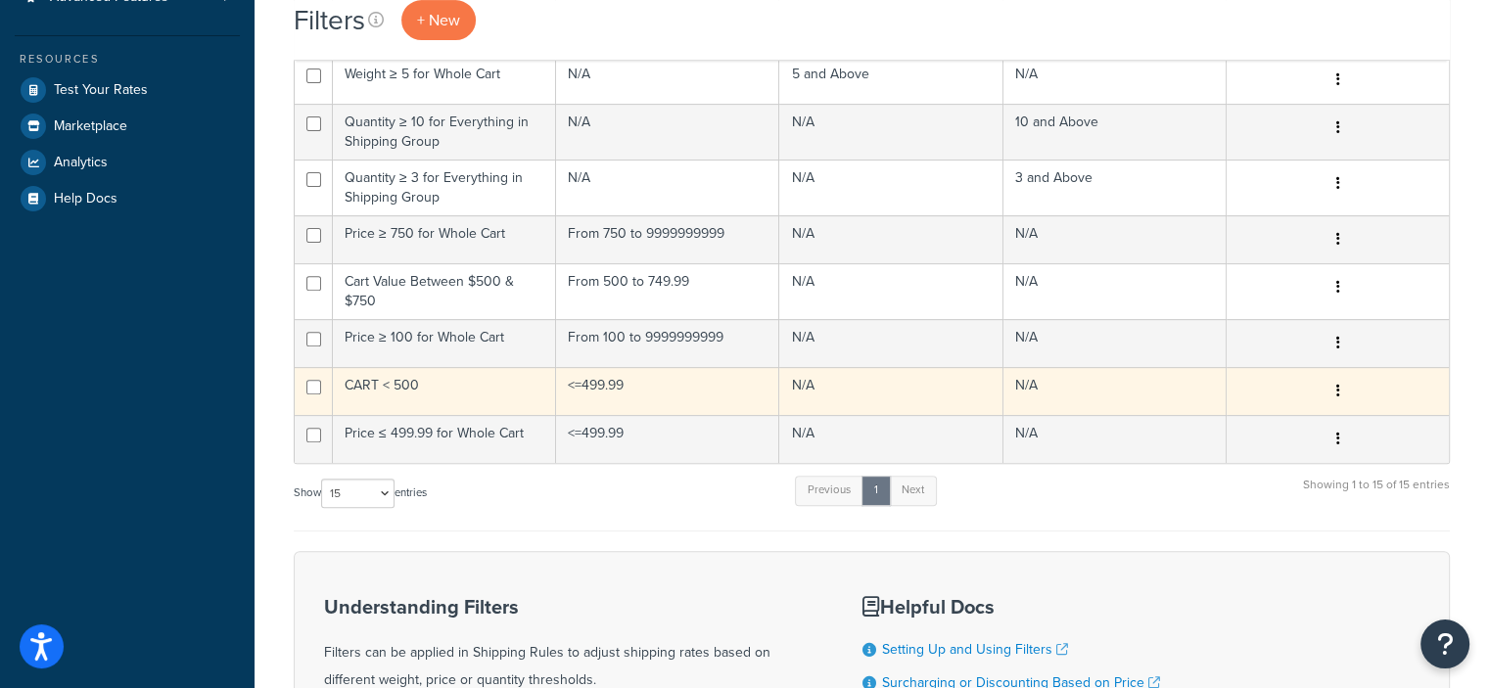
scroll to position [667, 0]
click at [1335, 390] on icon "button" at bounding box center [1337, 389] width 4 height 14
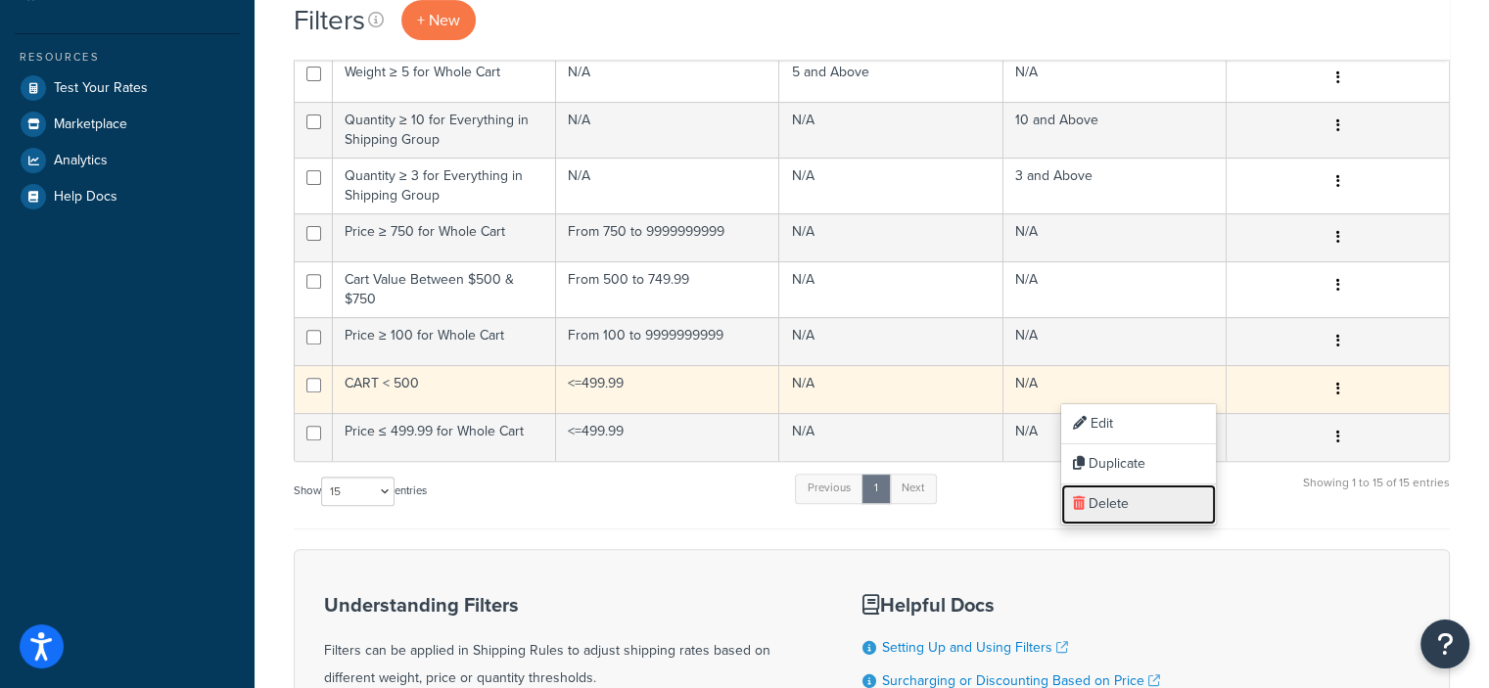
click at [1123, 496] on link "Delete" at bounding box center [1138, 504] width 155 height 40
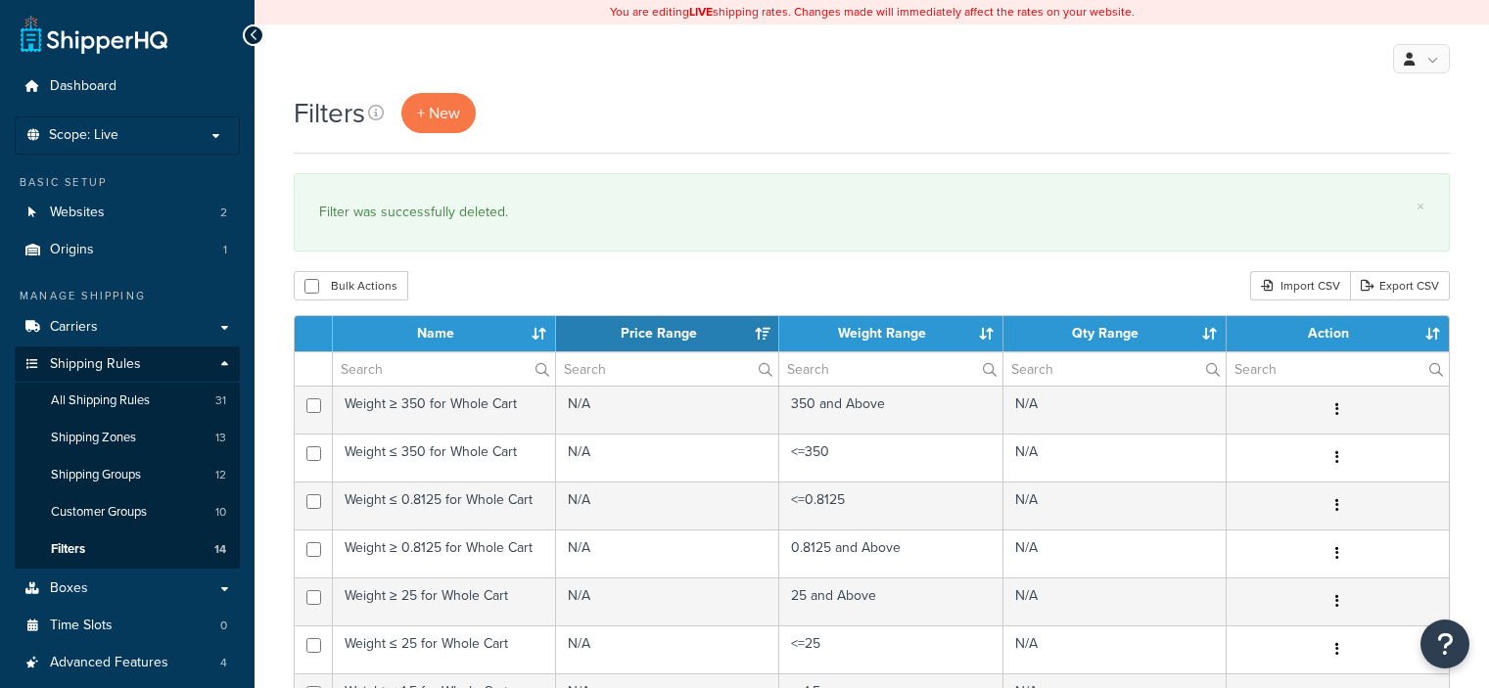
select select "15"
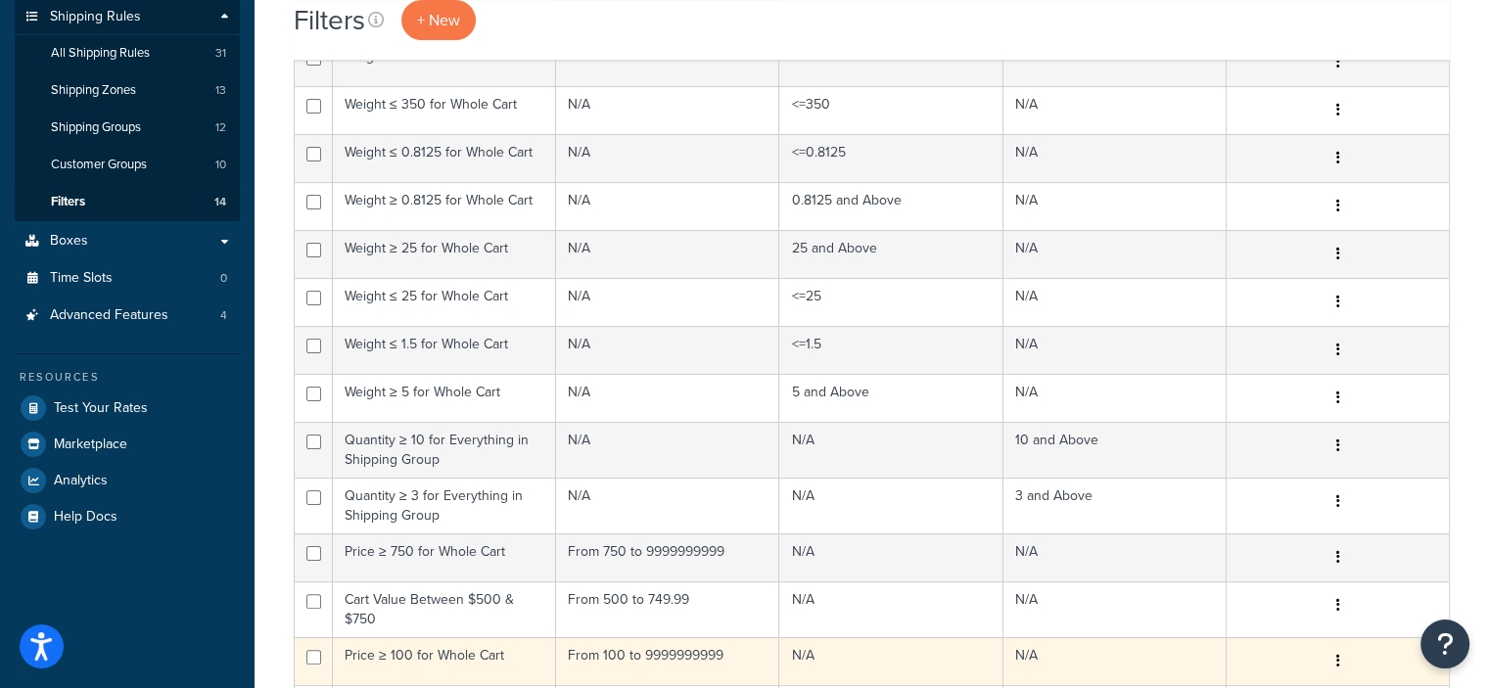
scroll to position [346, 0]
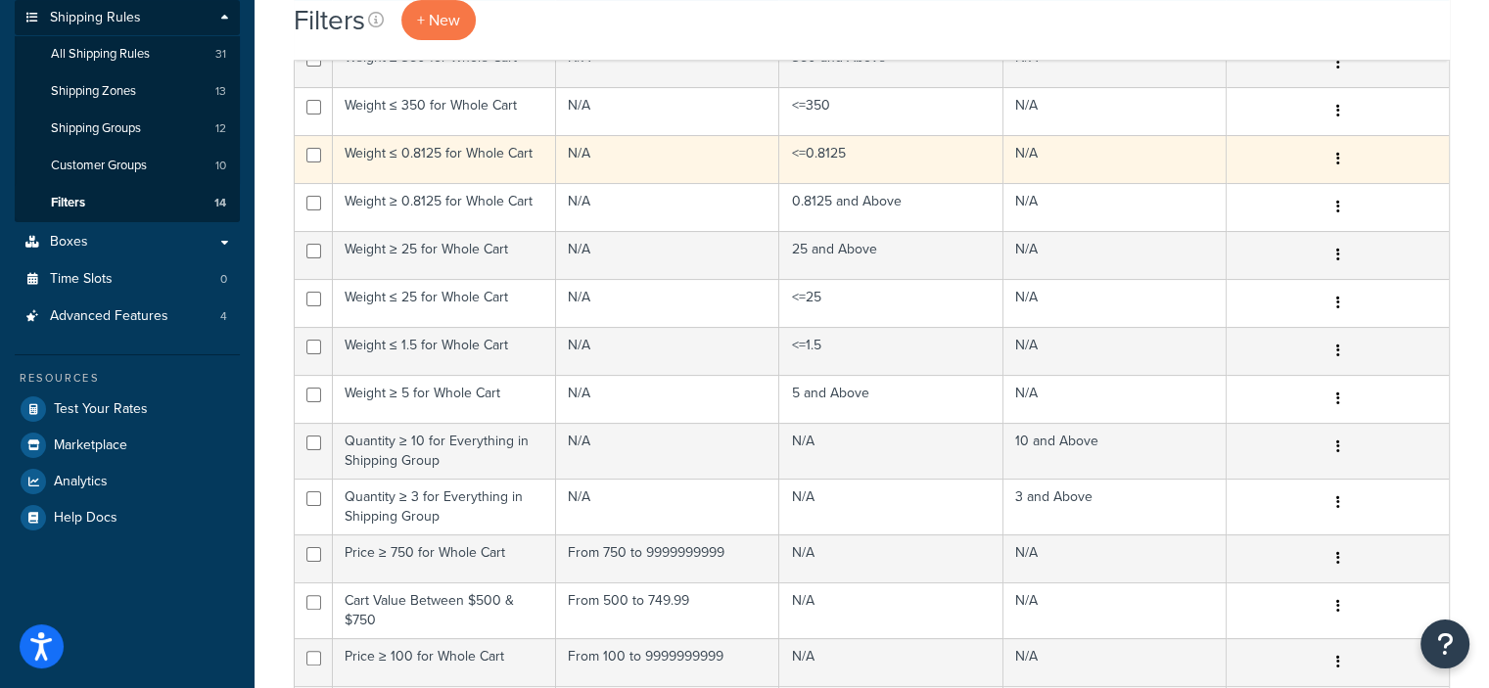
click at [1342, 155] on button "button" at bounding box center [1336, 159] width 27 height 31
click at [1126, 273] on link "Delete" at bounding box center [1138, 276] width 155 height 40
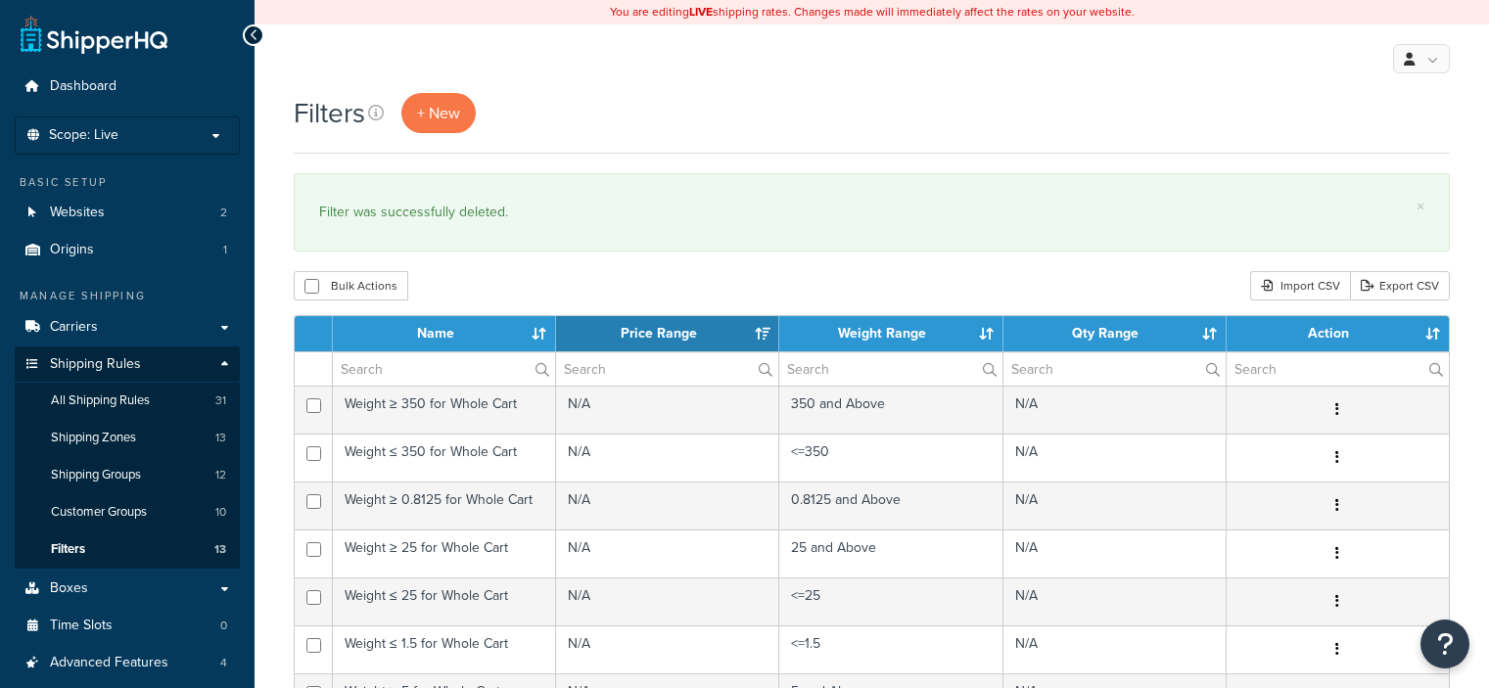
select select "15"
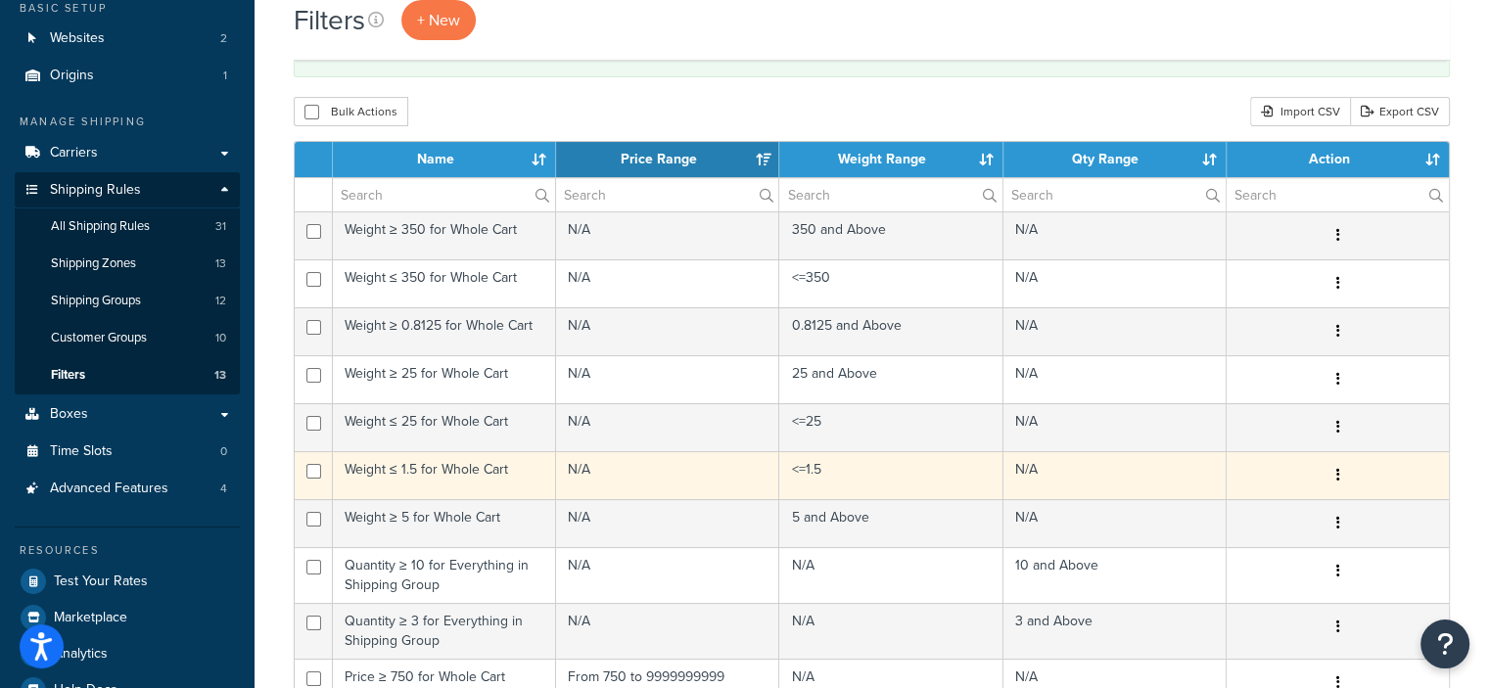
scroll to position [144, 0]
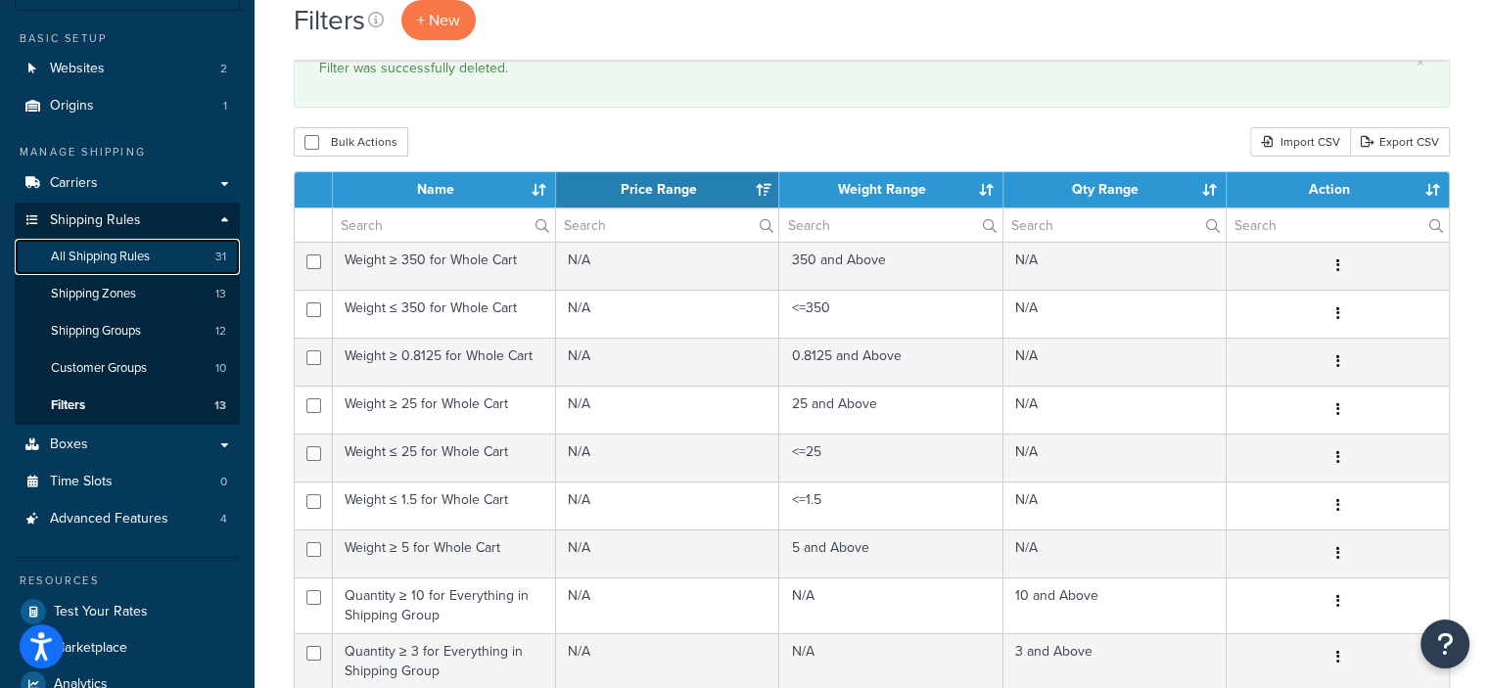
click at [142, 257] on span "All Shipping Rules" at bounding box center [100, 257] width 99 height 17
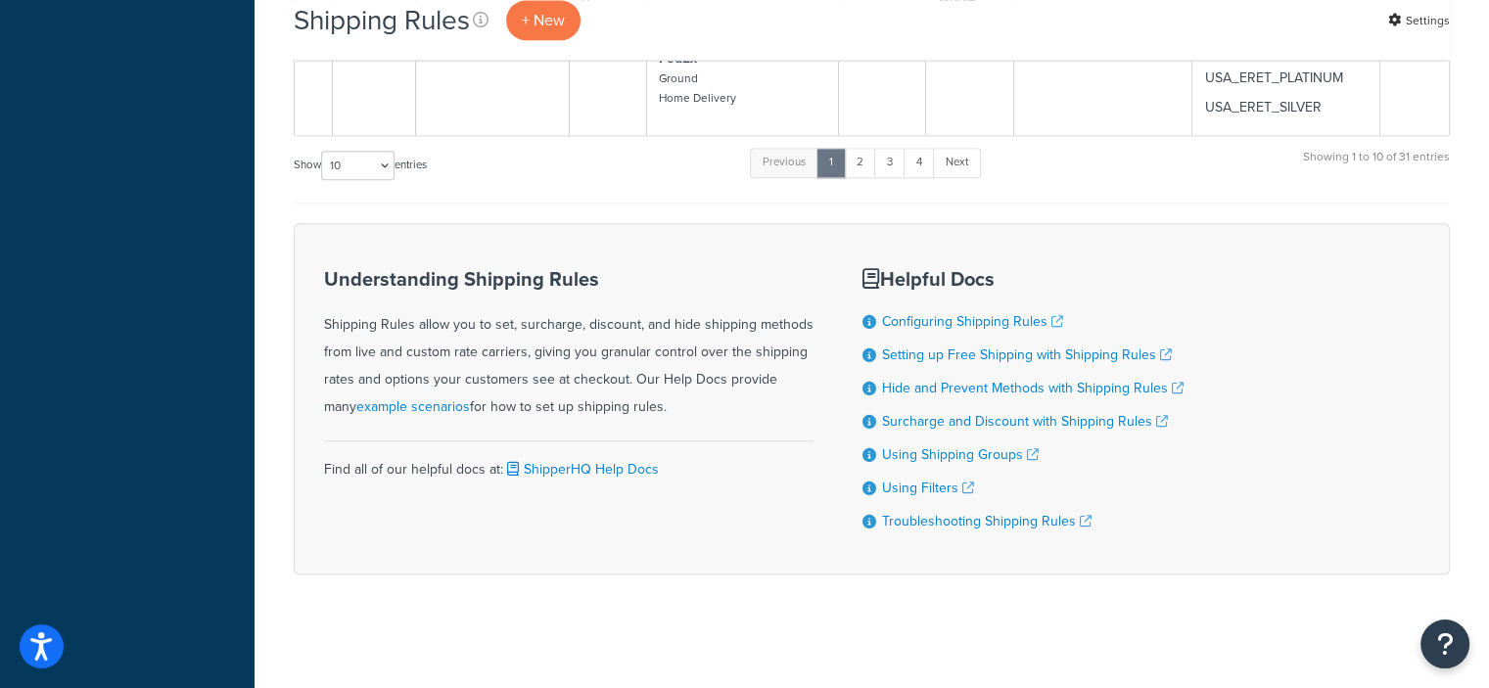
scroll to position [2370, 0]
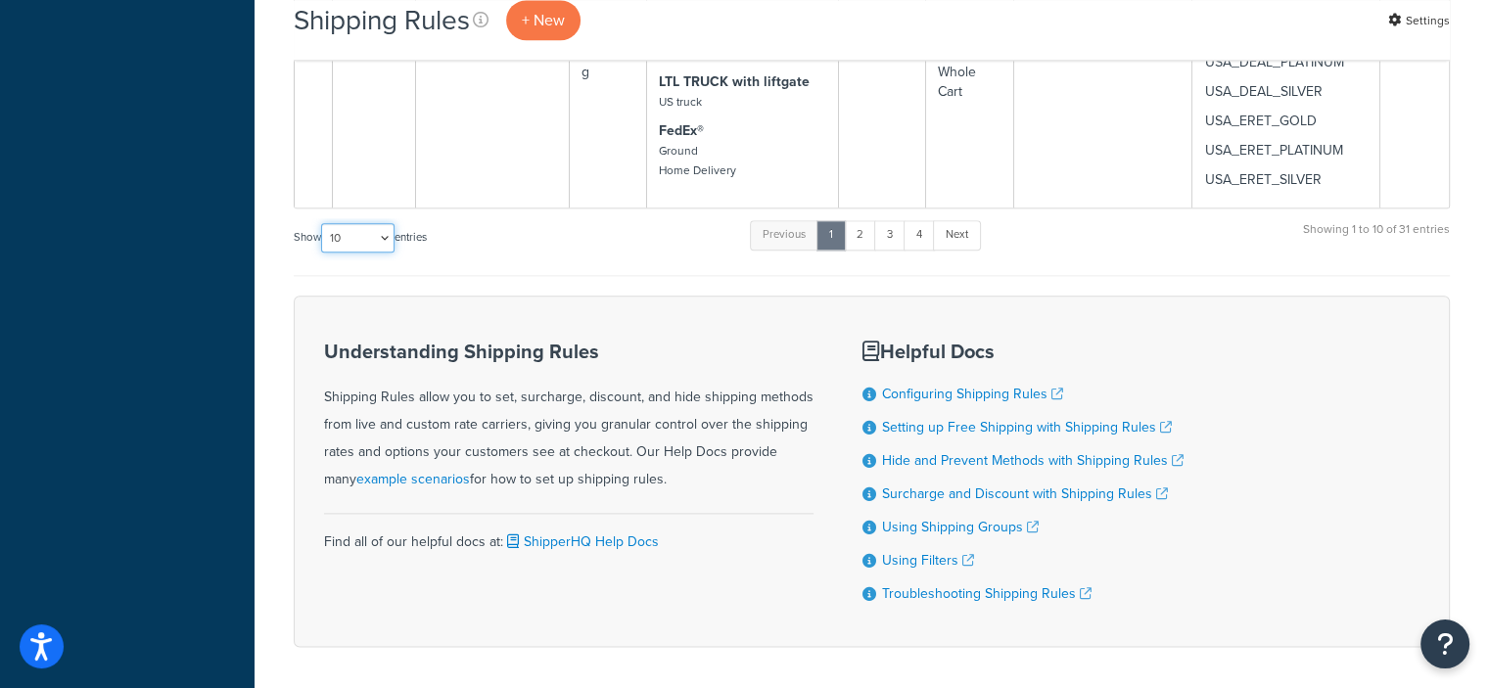
click at [389, 238] on select "10 15 25 50 100 1000" at bounding box center [357, 237] width 73 height 29
select select "50"
click at [323, 223] on select "10 15 25 50 100 1000" at bounding box center [357, 237] width 73 height 29
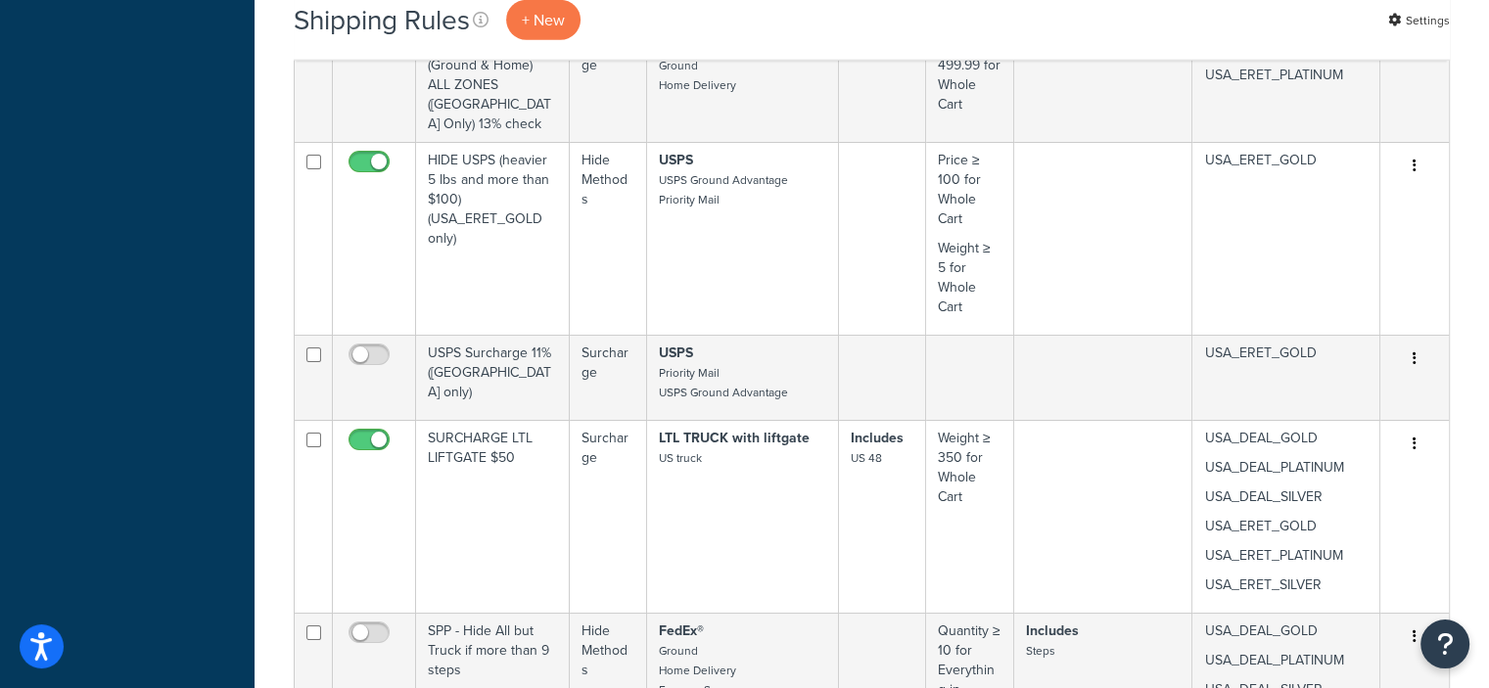
scroll to position [5181, 0]
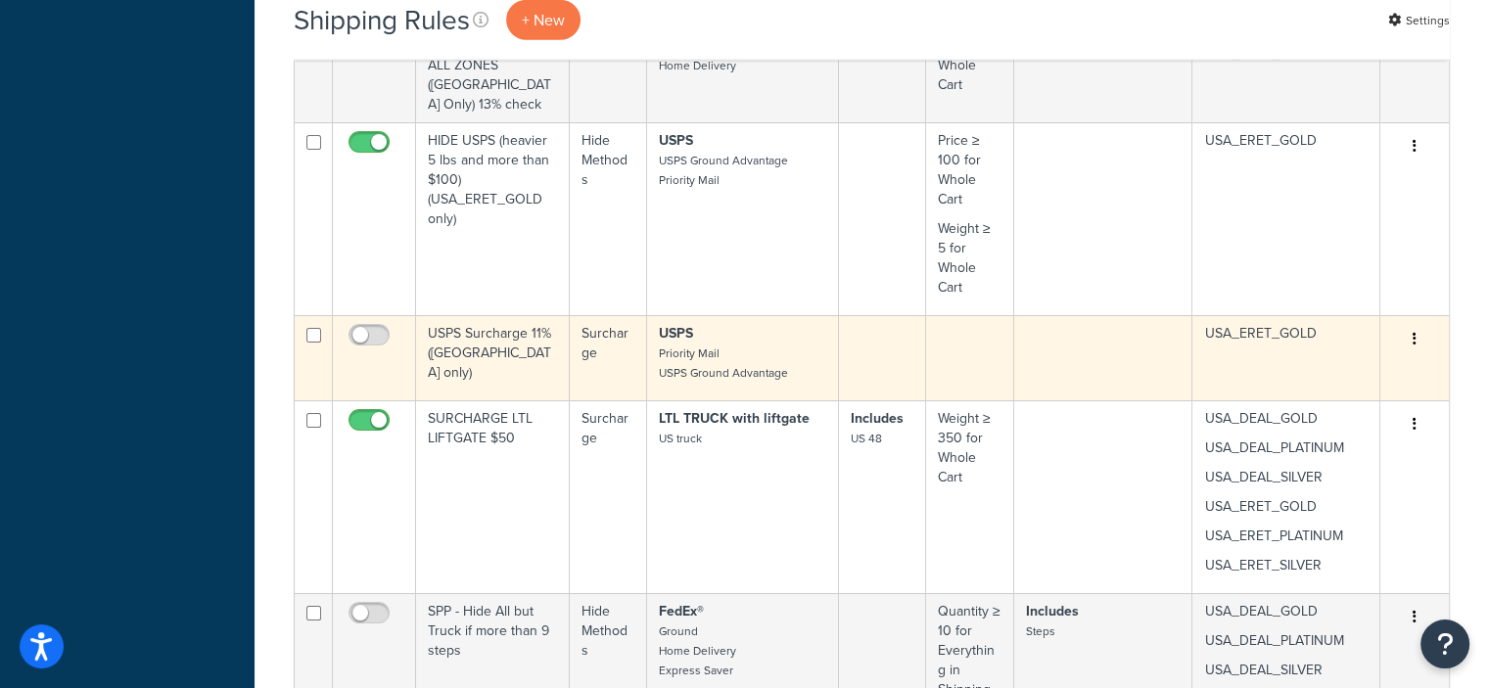
click at [1417, 334] on button "button" at bounding box center [1413, 339] width 27 height 31
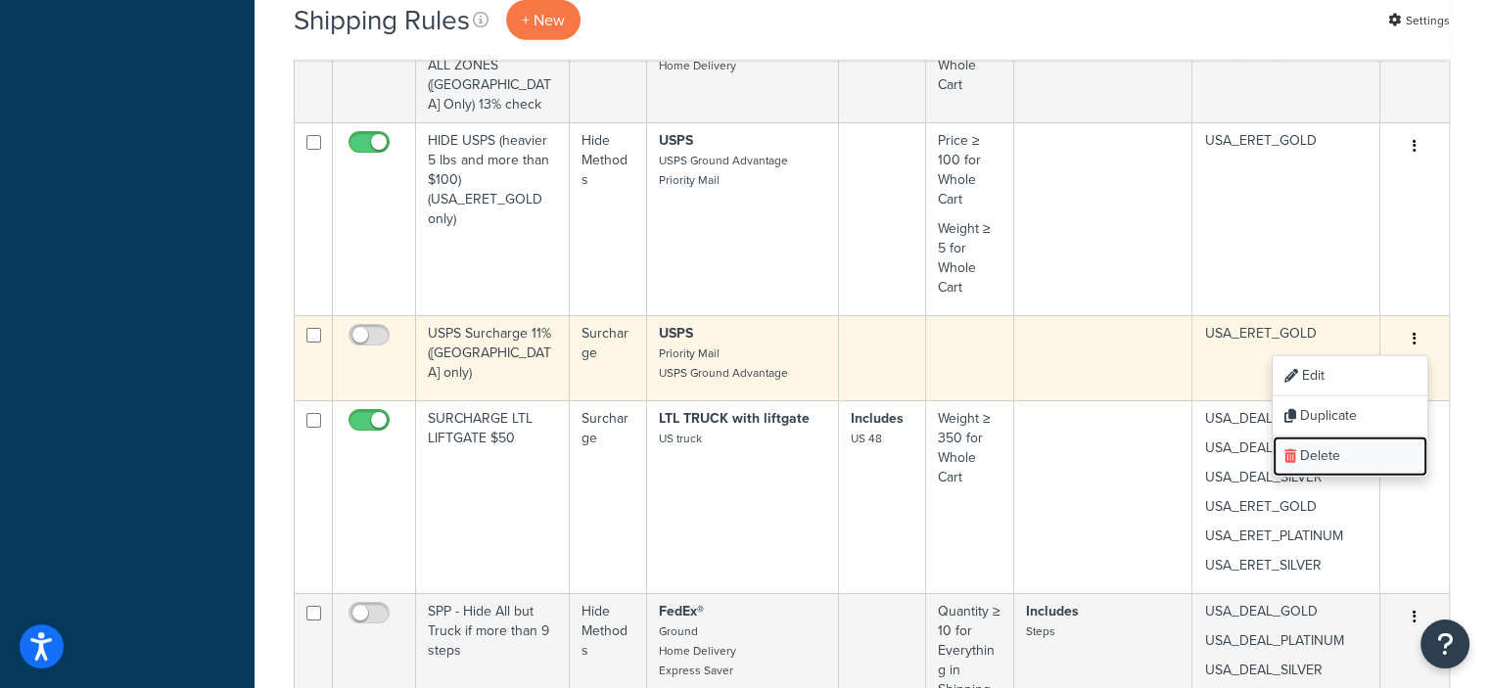
click at [1328, 449] on link "Delete" at bounding box center [1349, 456] width 155 height 40
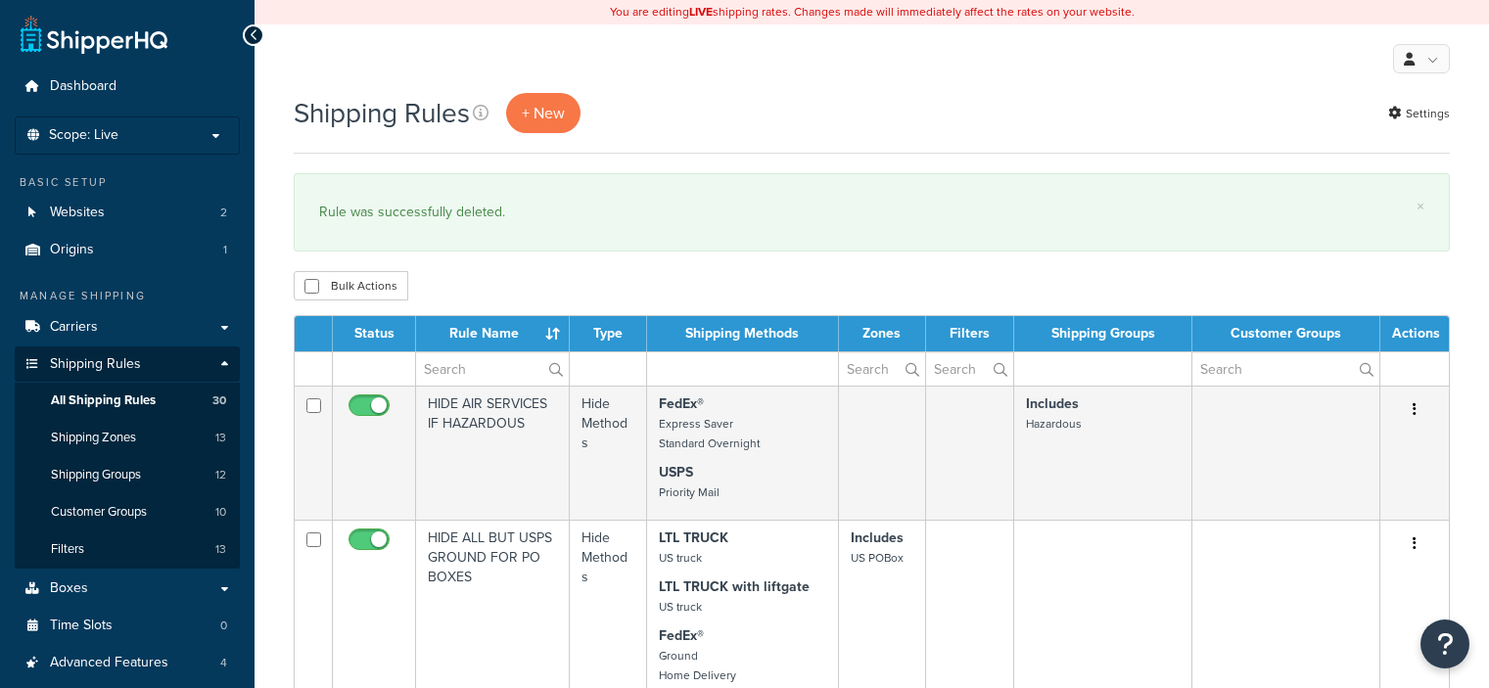
select select "50"
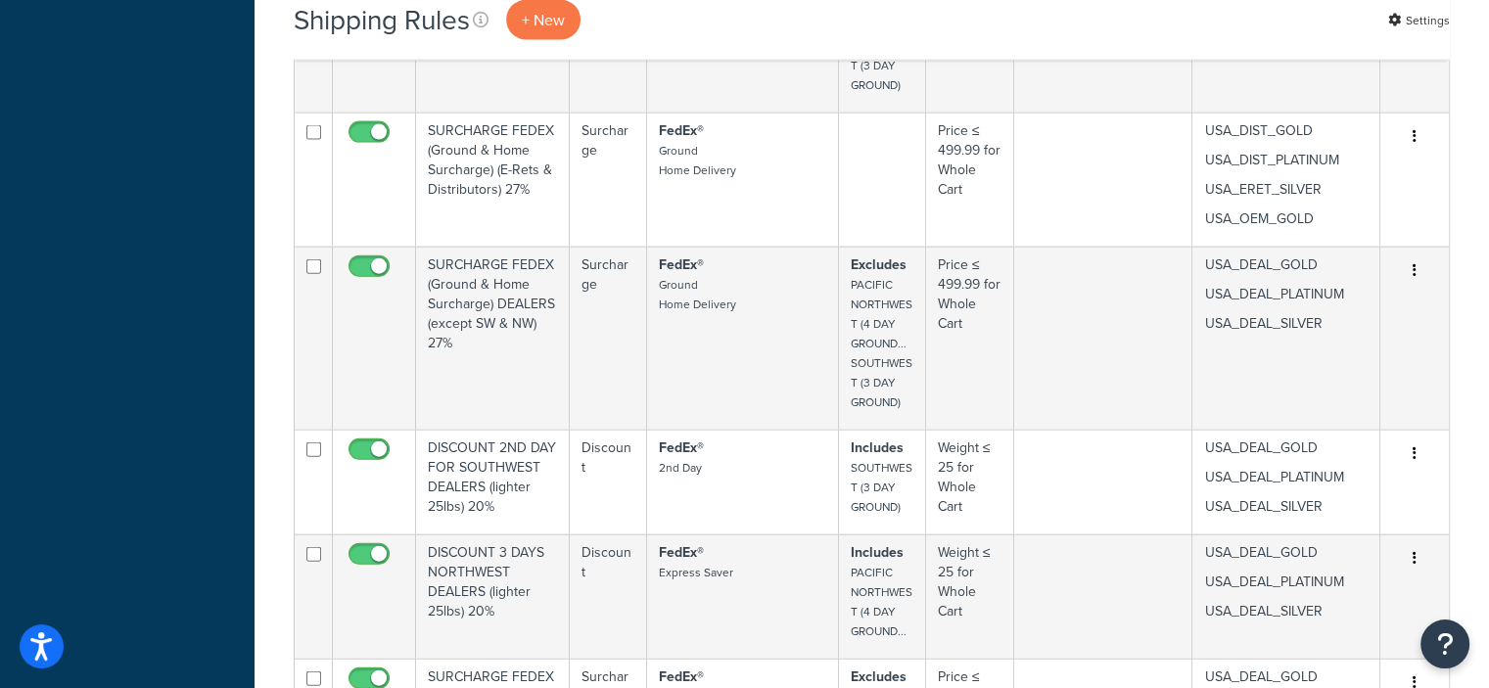
scroll to position [4436, 0]
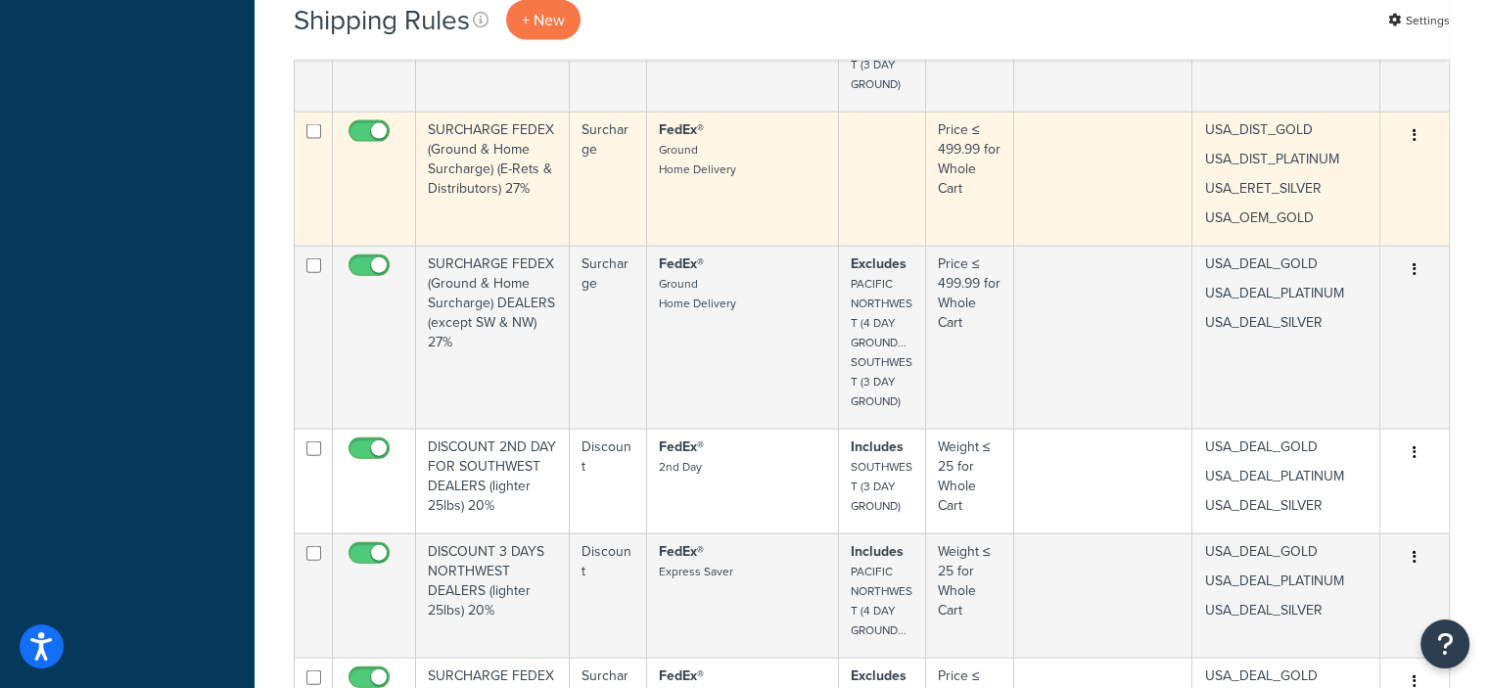
click at [1416, 133] on button "button" at bounding box center [1413, 135] width 27 height 31
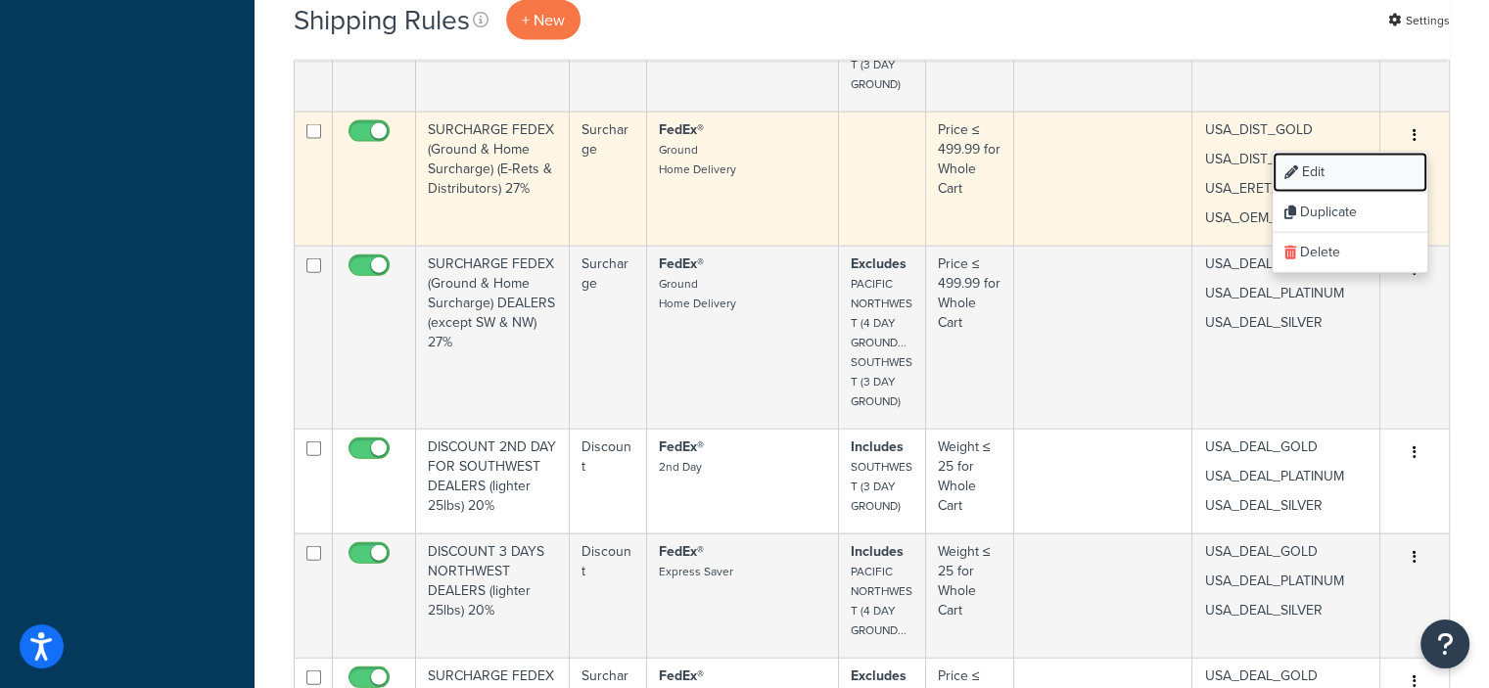
click at [1329, 167] on link "Edit" at bounding box center [1349, 173] width 155 height 40
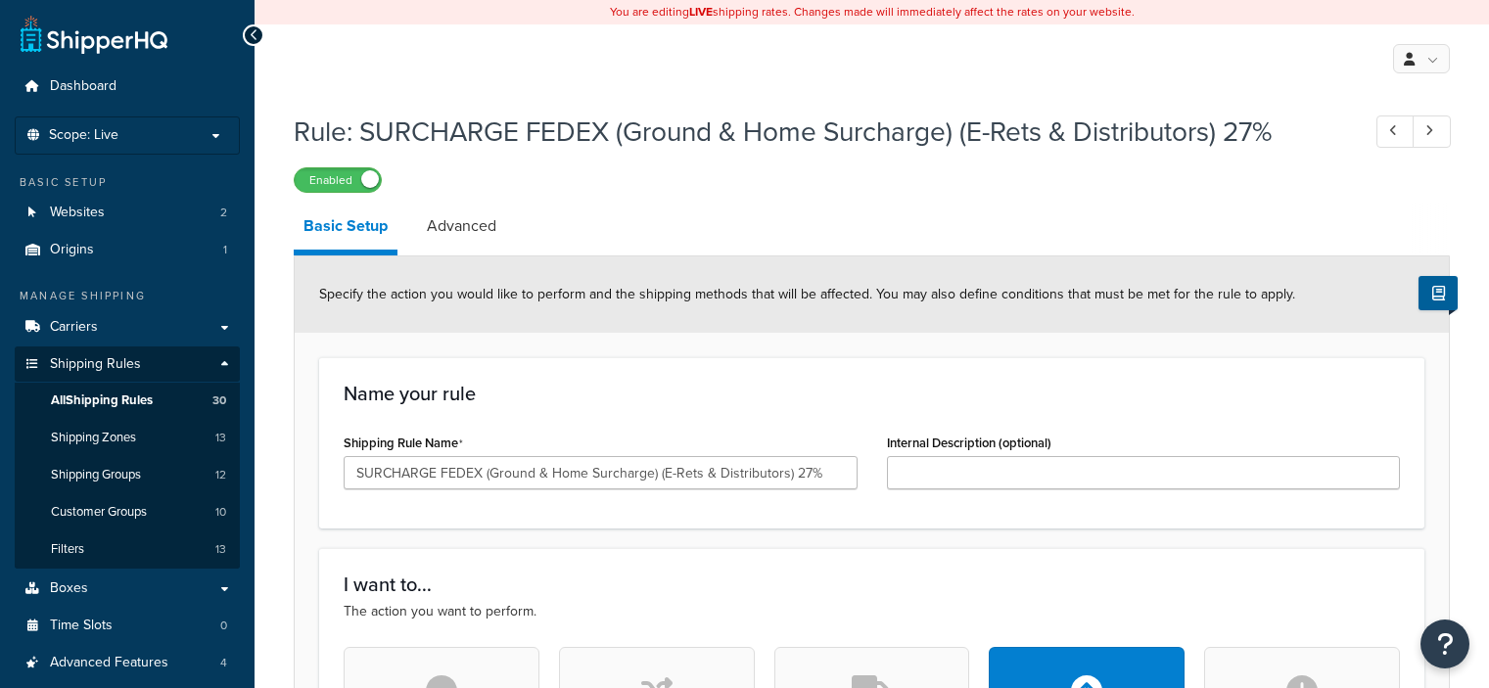
select select "PERCENTAGE"
select select "LOCATION"
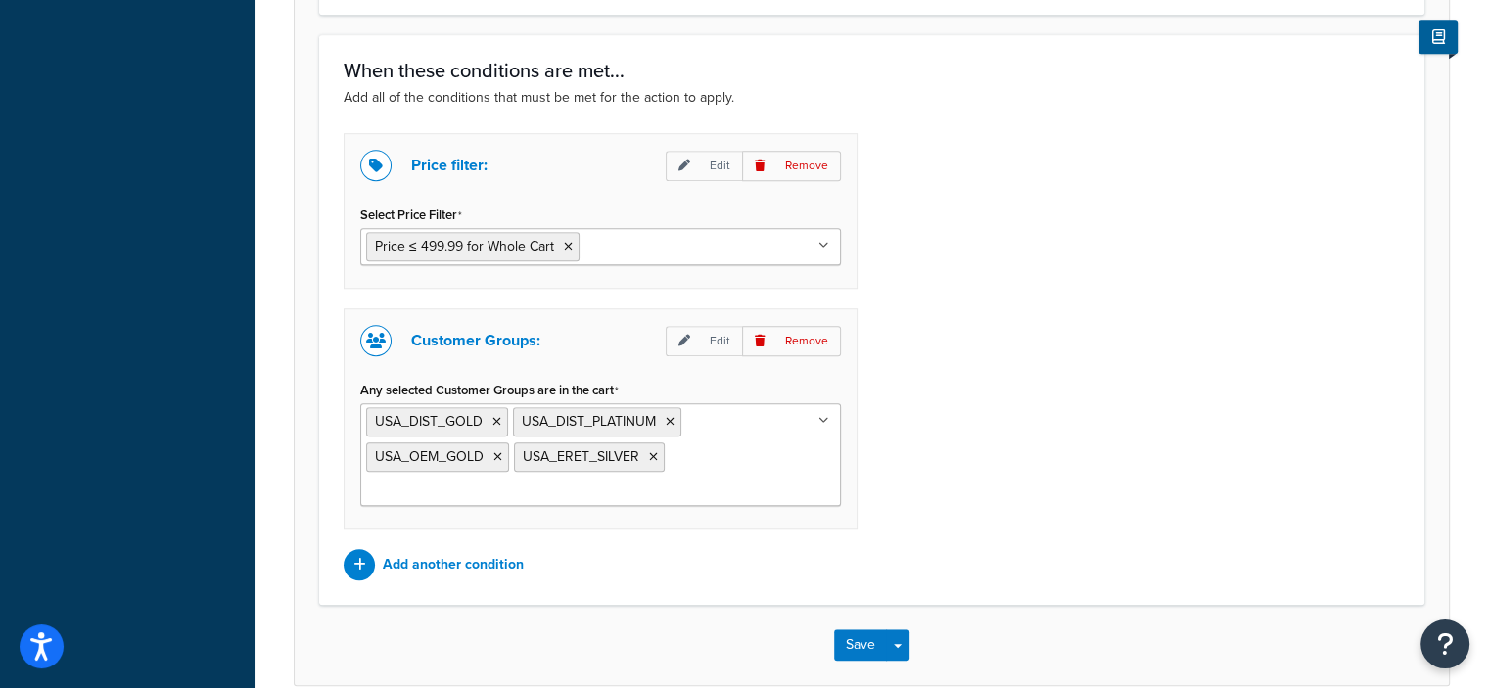
scroll to position [1480, 0]
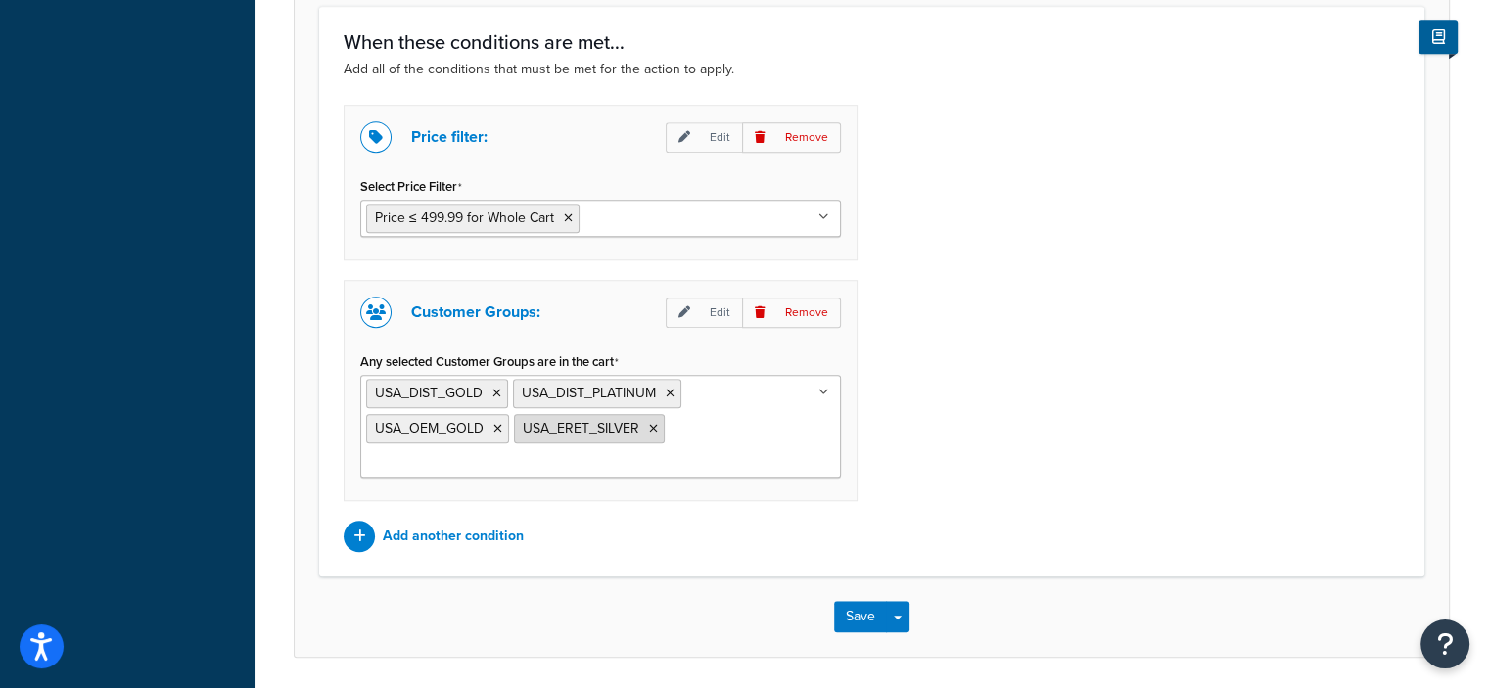
click at [649, 423] on icon at bounding box center [653, 429] width 9 height 12
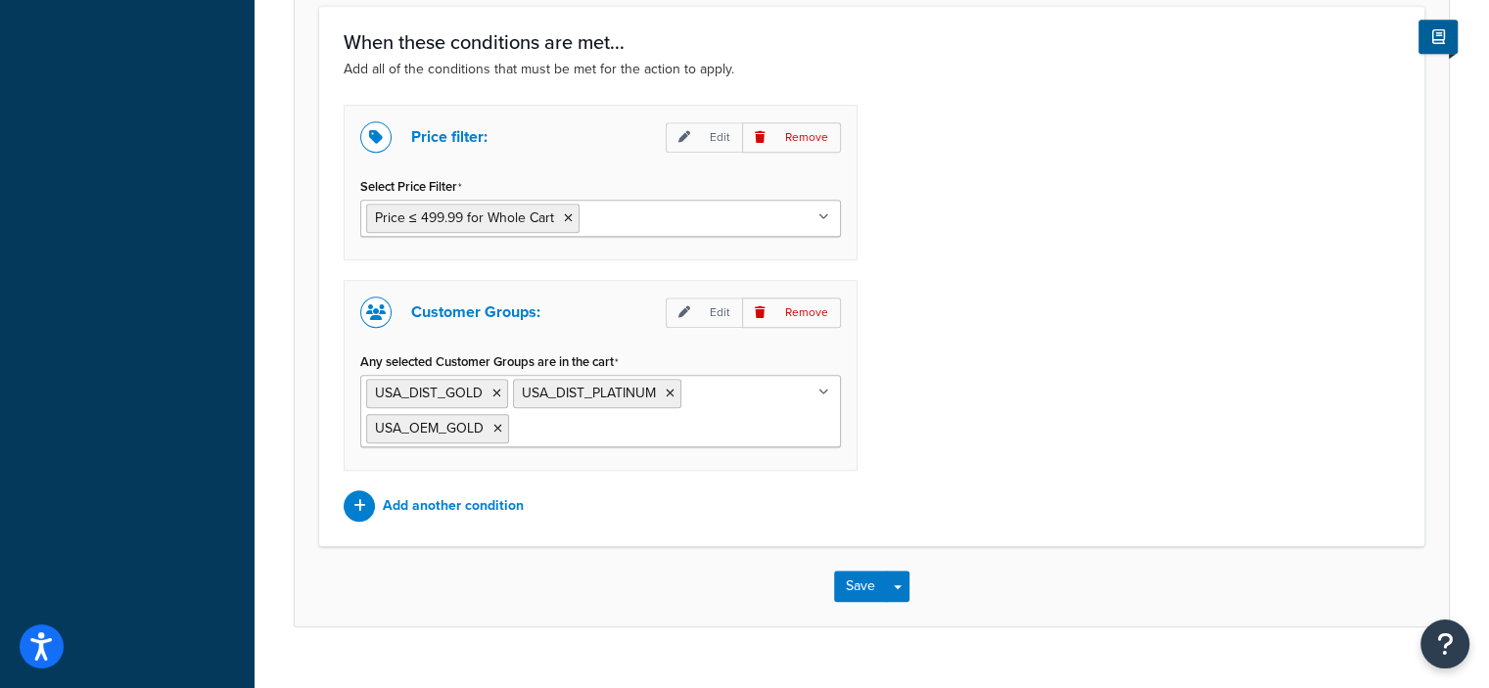
click at [990, 488] on div "Price filter: Edit Remove Select Price Filter Price ≤ 499.99 for Whole Cart Pri…" at bounding box center [871, 313] width 1085 height 417
click at [855, 586] on button "Save" at bounding box center [860, 586] width 53 height 31
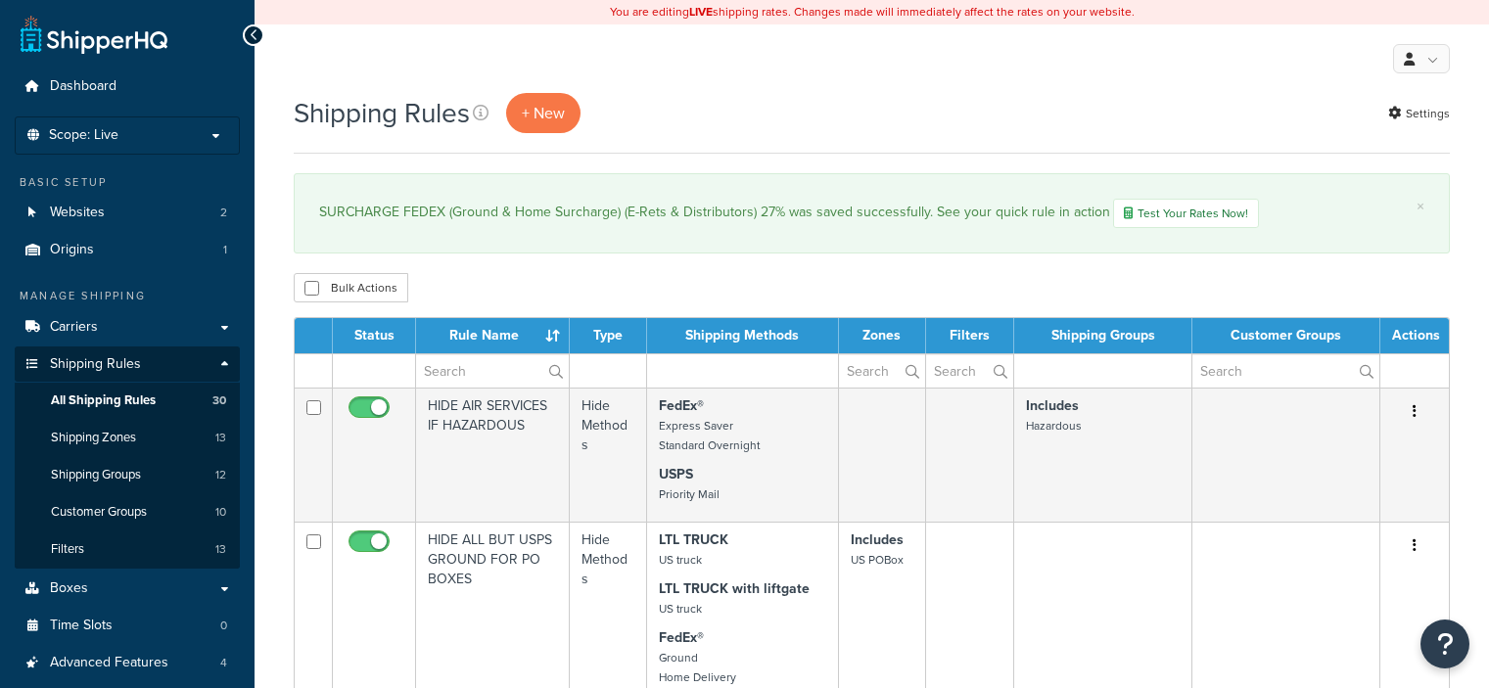
select select "50"
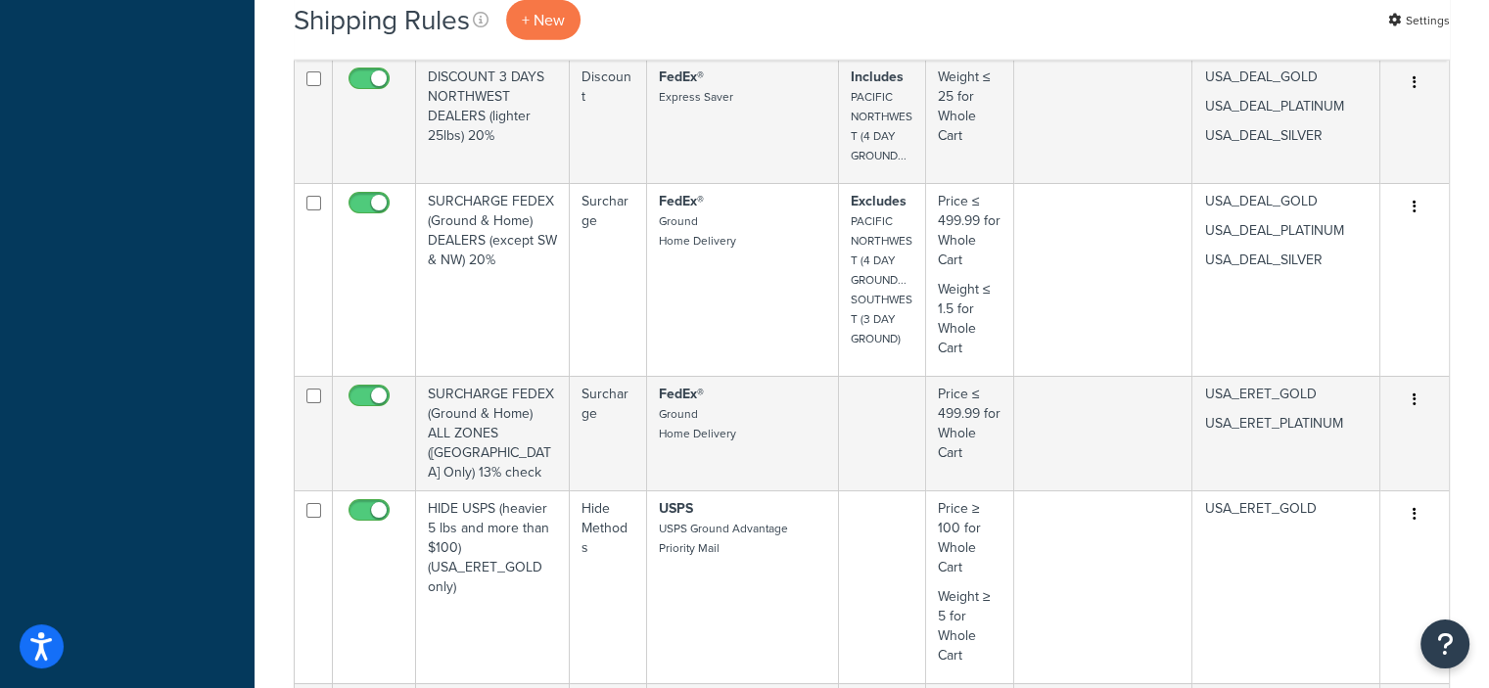
scroll to position [4885, 0]
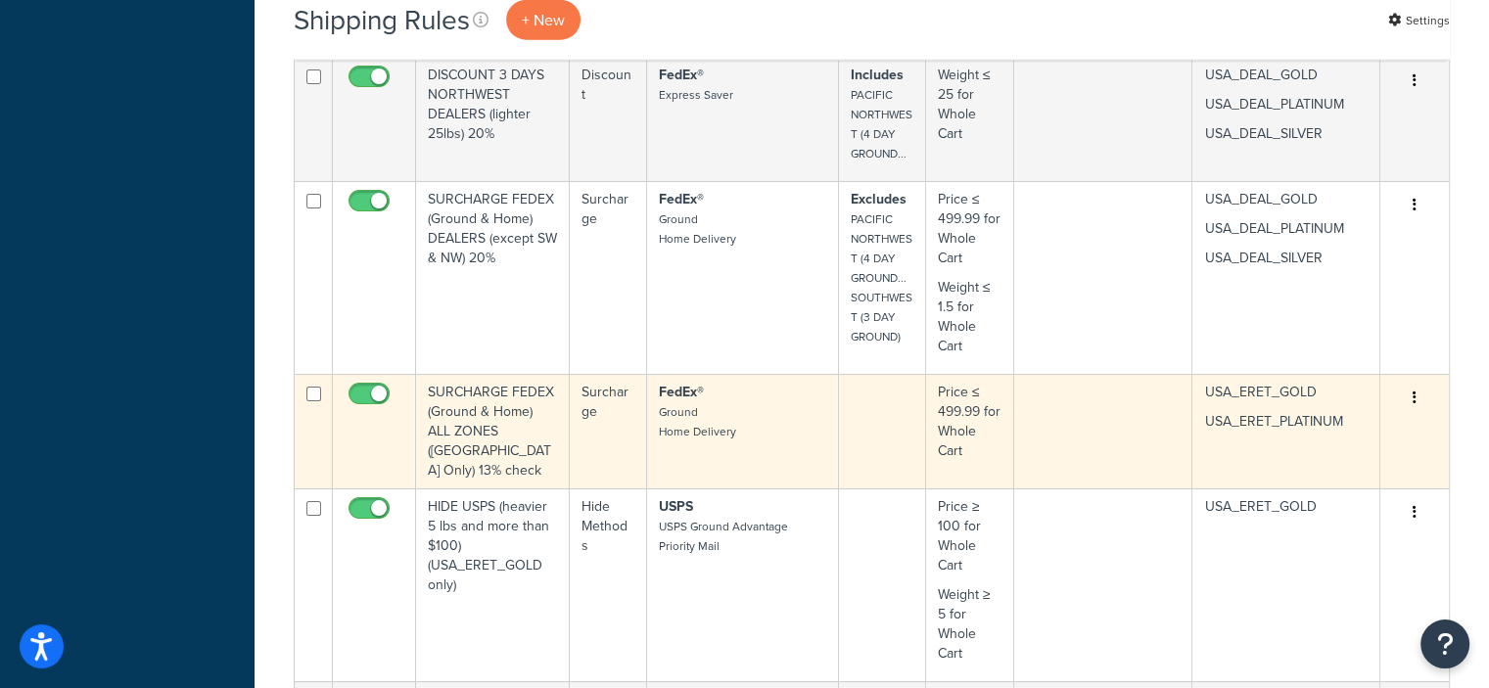
click at [1413, 390] on icon "button" at bounding box center [1414, 397] width 4 height 14
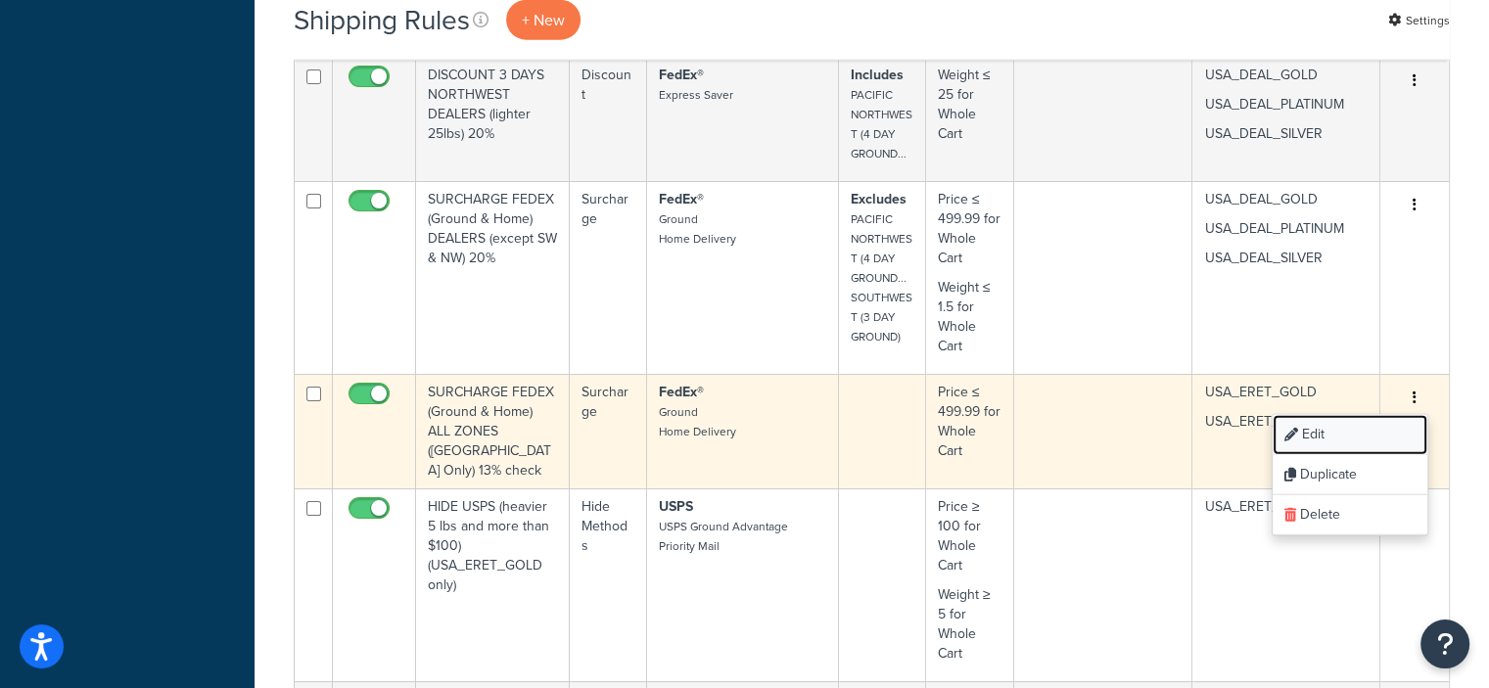
click at [1327, 434] on link "Edit" at bounding box center [1349, 435] width 155 height 40
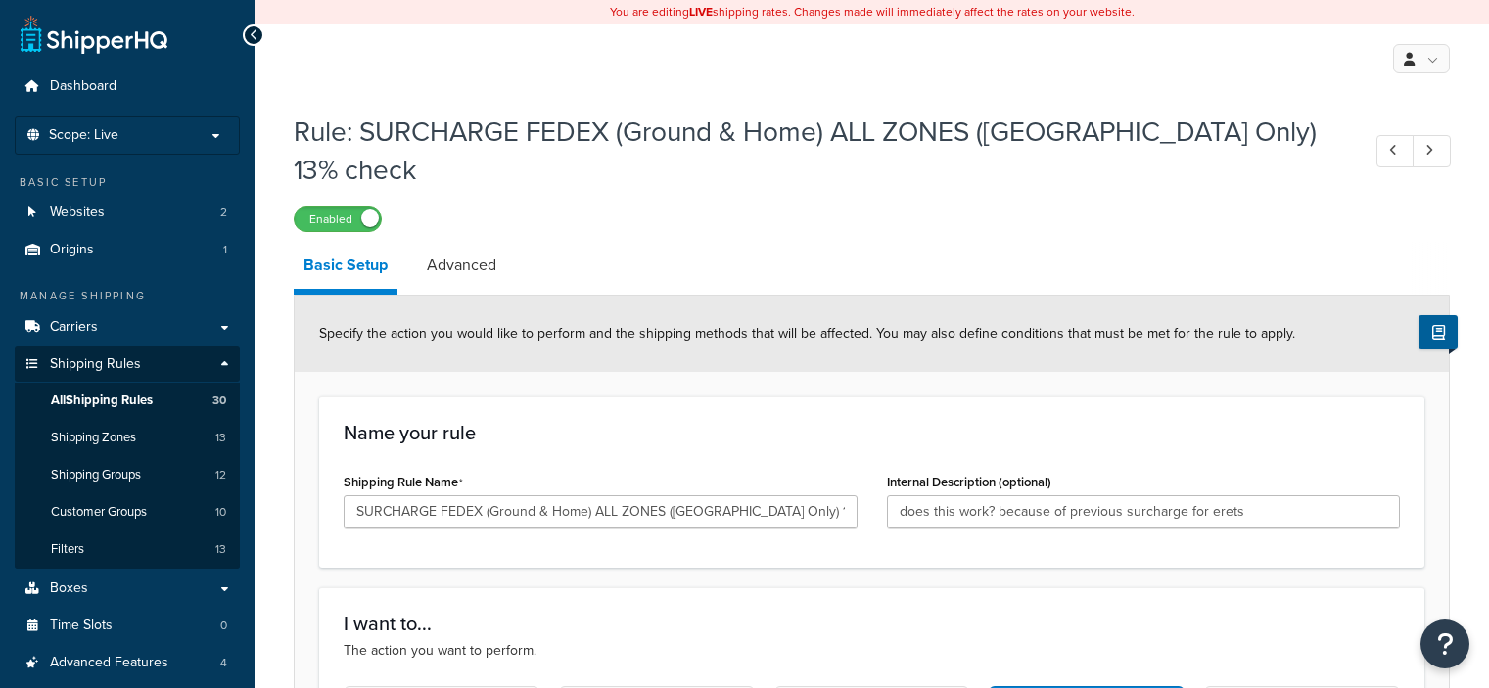
select select "PERCENTAGE"
select select "LOCATION"
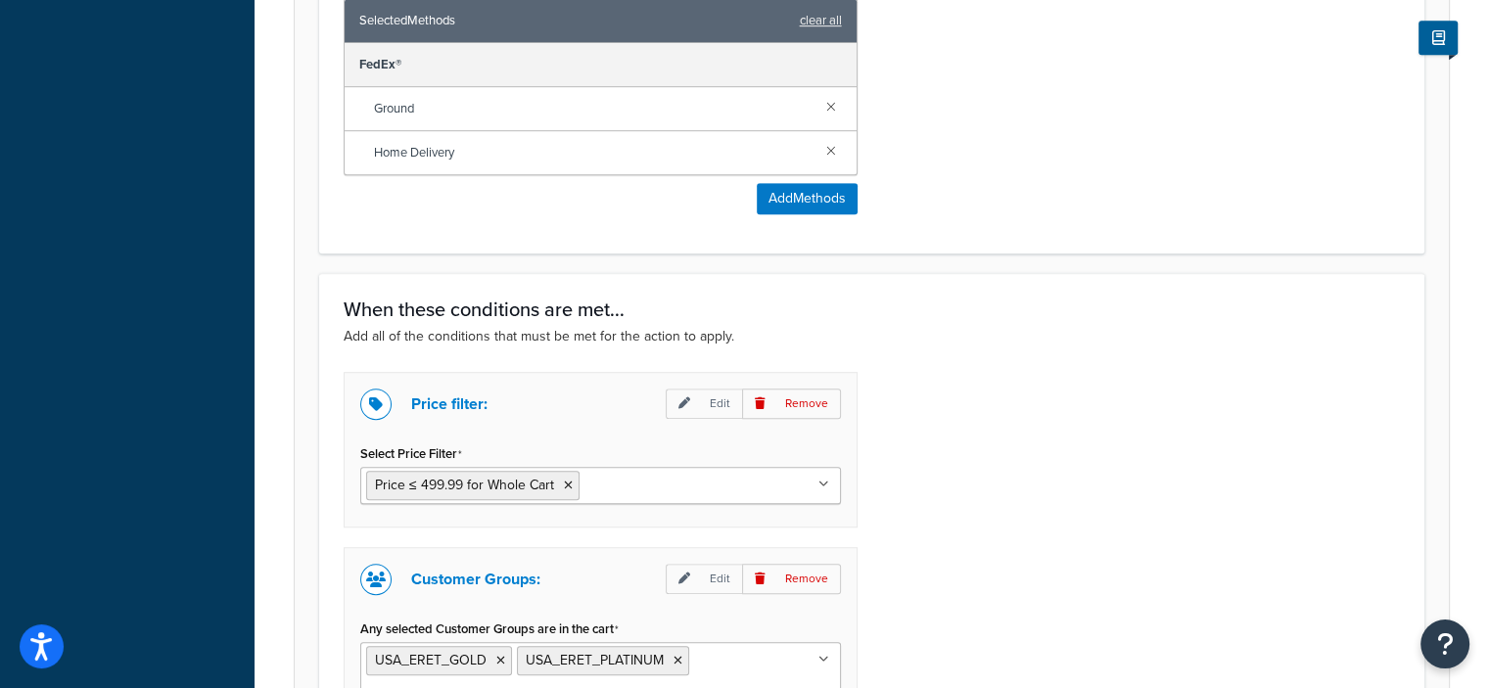
scroll to position [1507, 0]
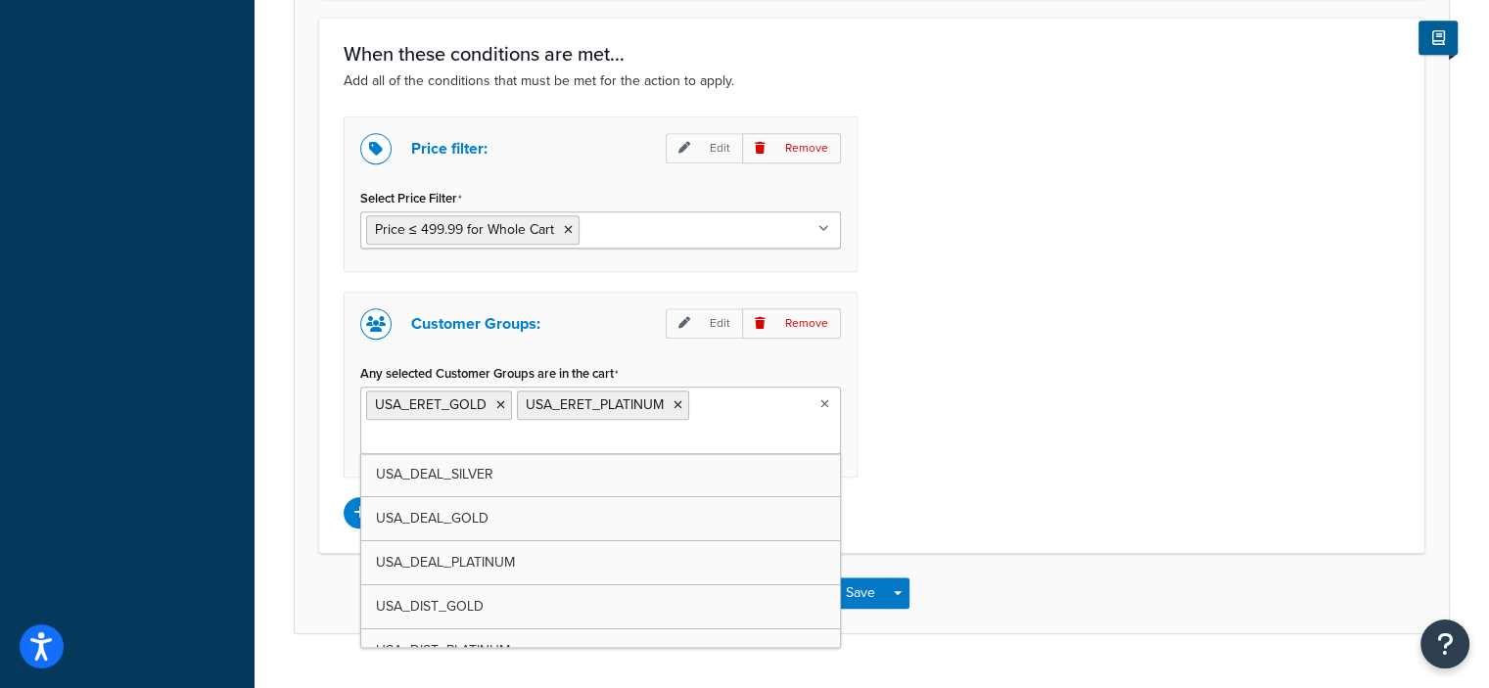
click at [786, 387] on ul "USA_ERET_GOLD USA_ERET_PLATINUM" at bounding box center [600, 421] width 481 height 68
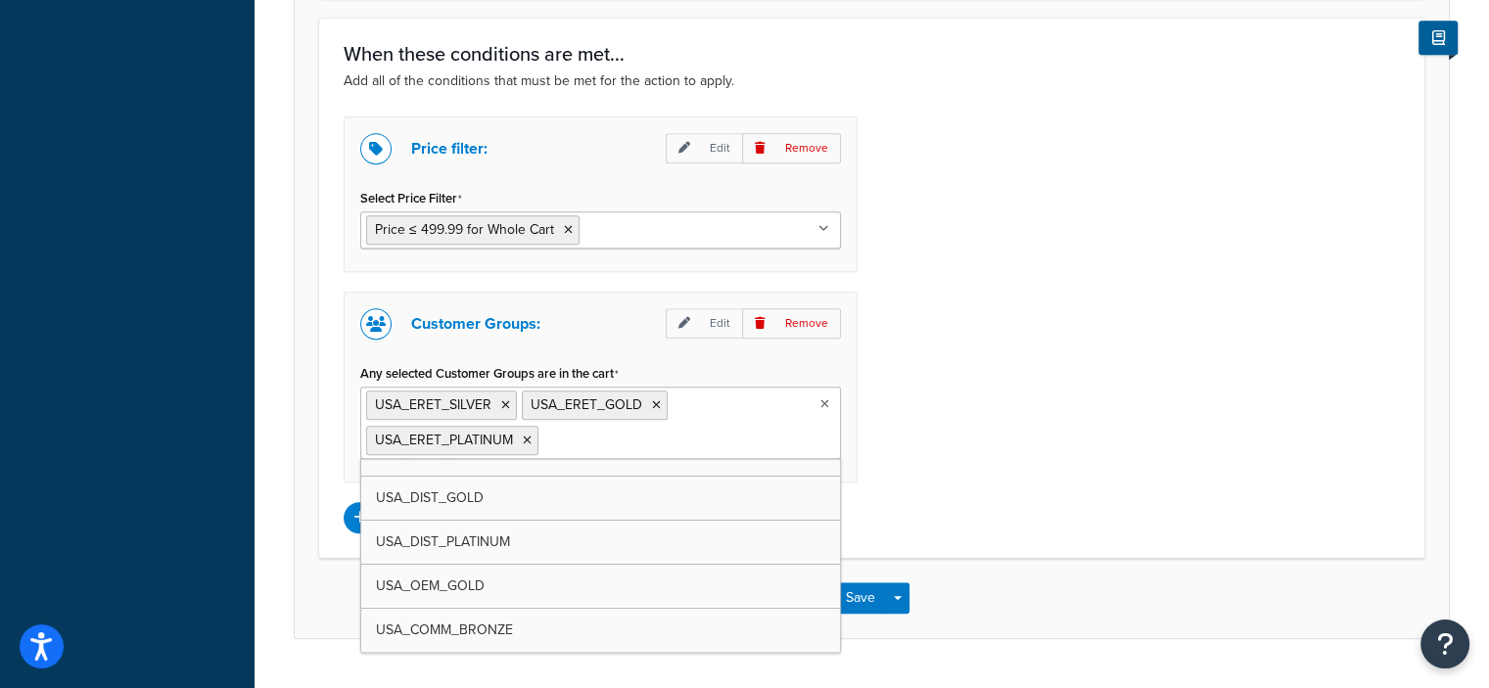
scroll to position [112, 0]
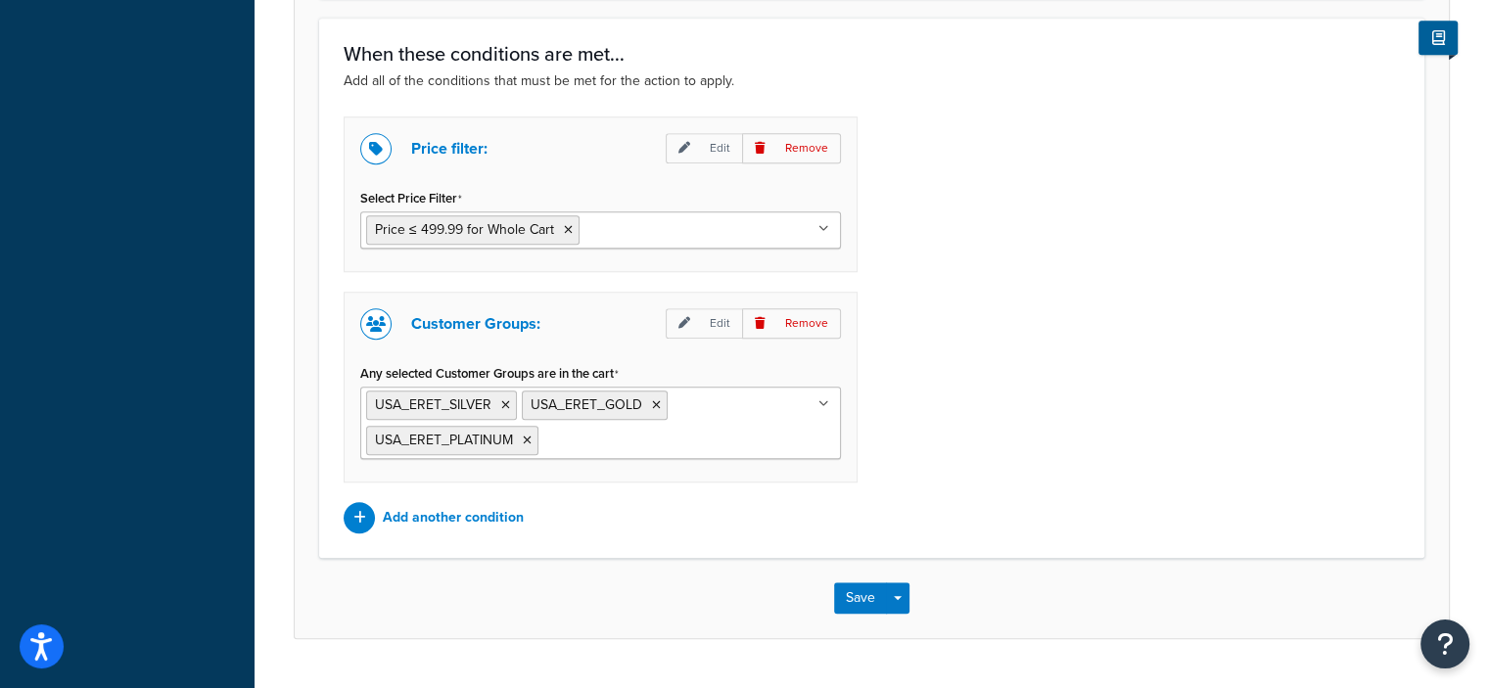
click at [932, 457] on div "Price filter: Edit Remove Select Price Filter Price ≤ 499.99 for Whole Cart Pri…" at bounding box center [871, 324] width 1085 height 417
click at [860, 582] on button "Save" at bounding box center [860, 597] width 53 height 31
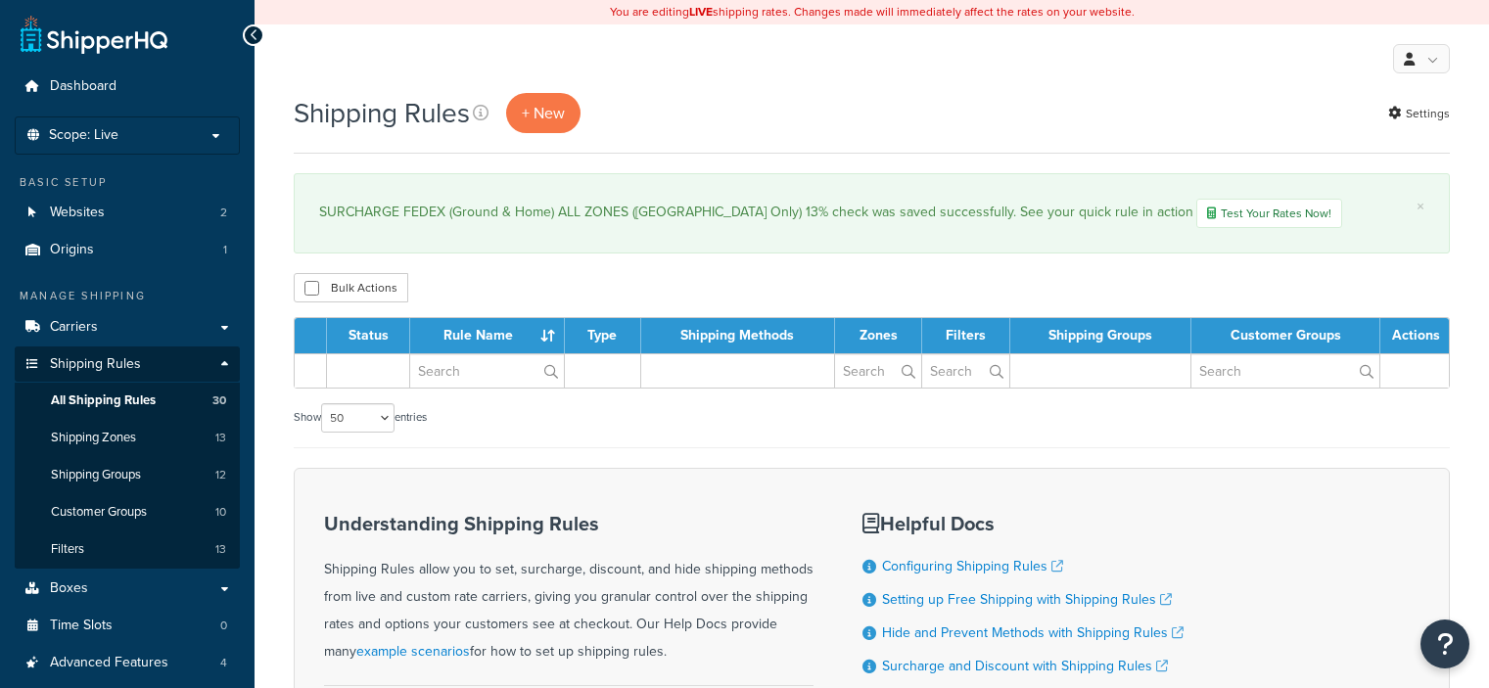
select select "50"
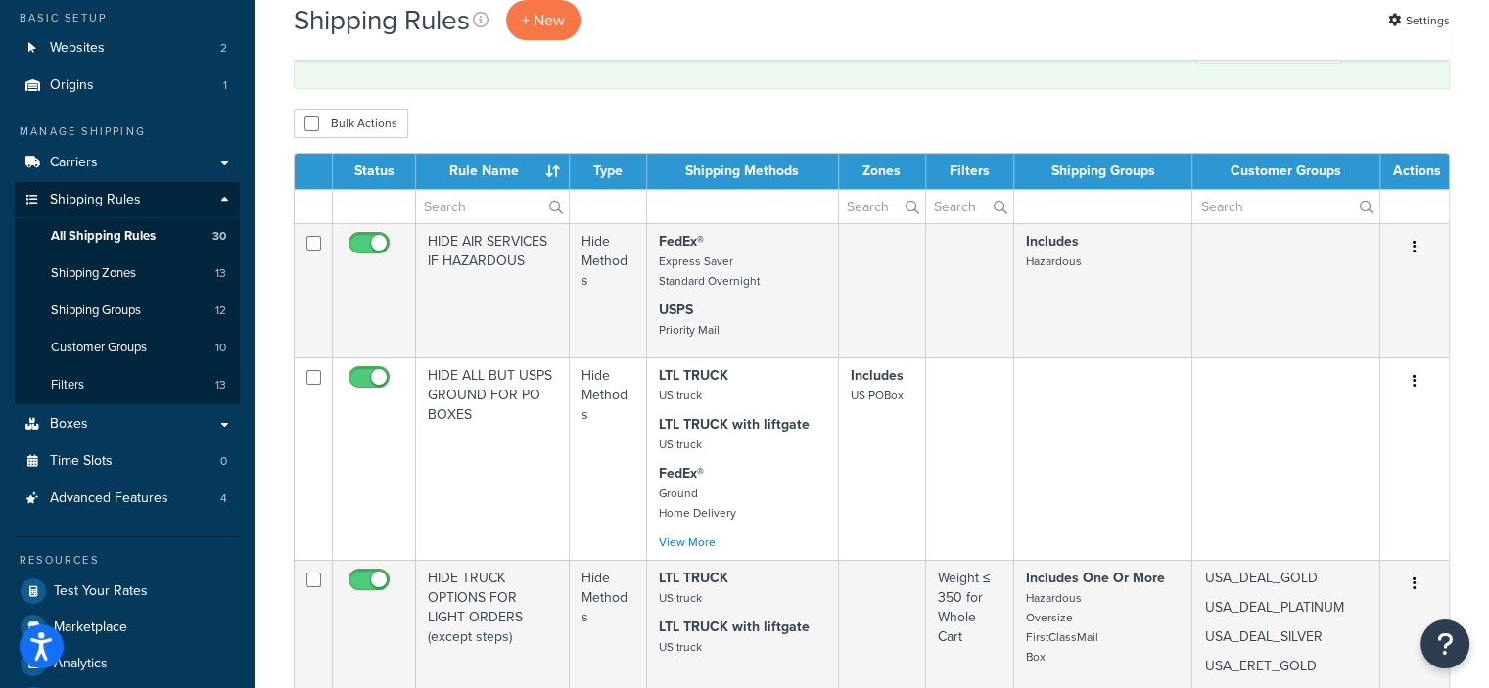
scroll to position [163, 0]
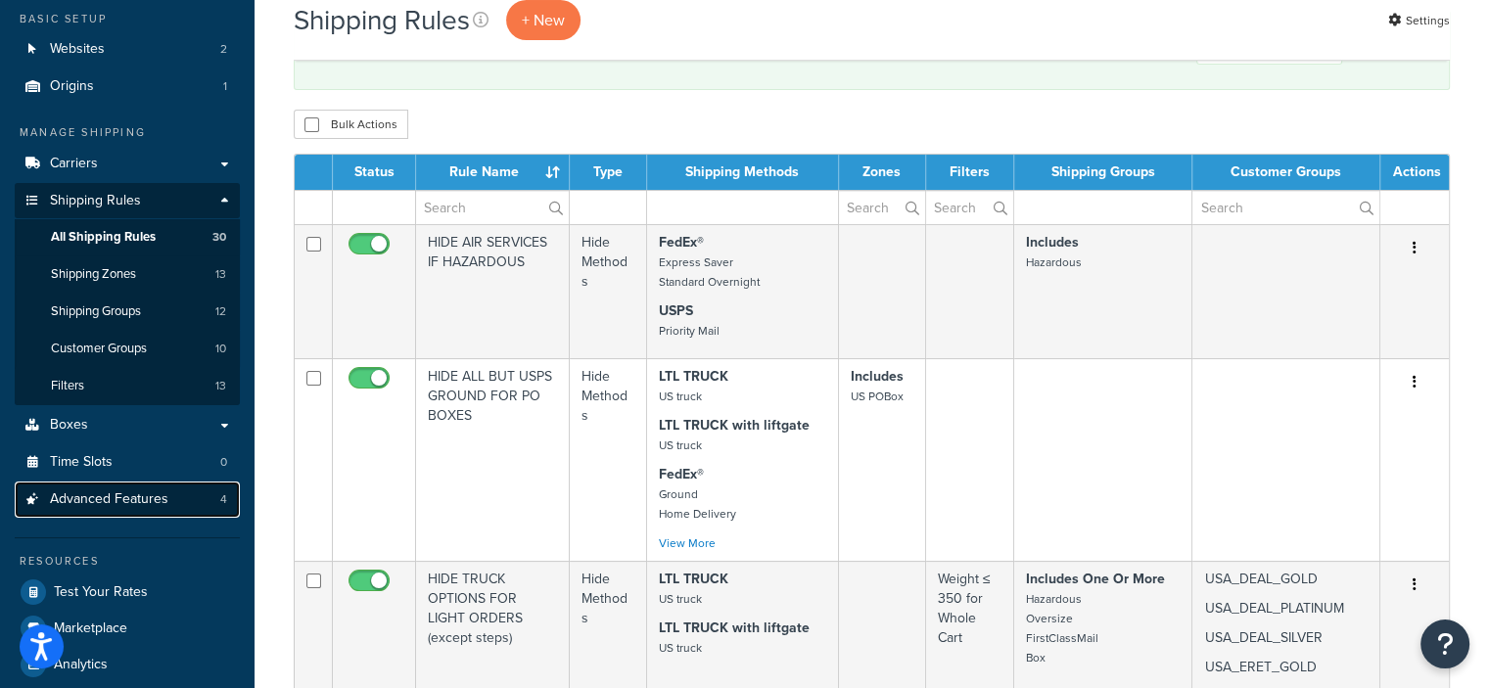
click at [177, 496] on link "Advanced Features 4" at bounding box center [127, 499] width 225 height 36
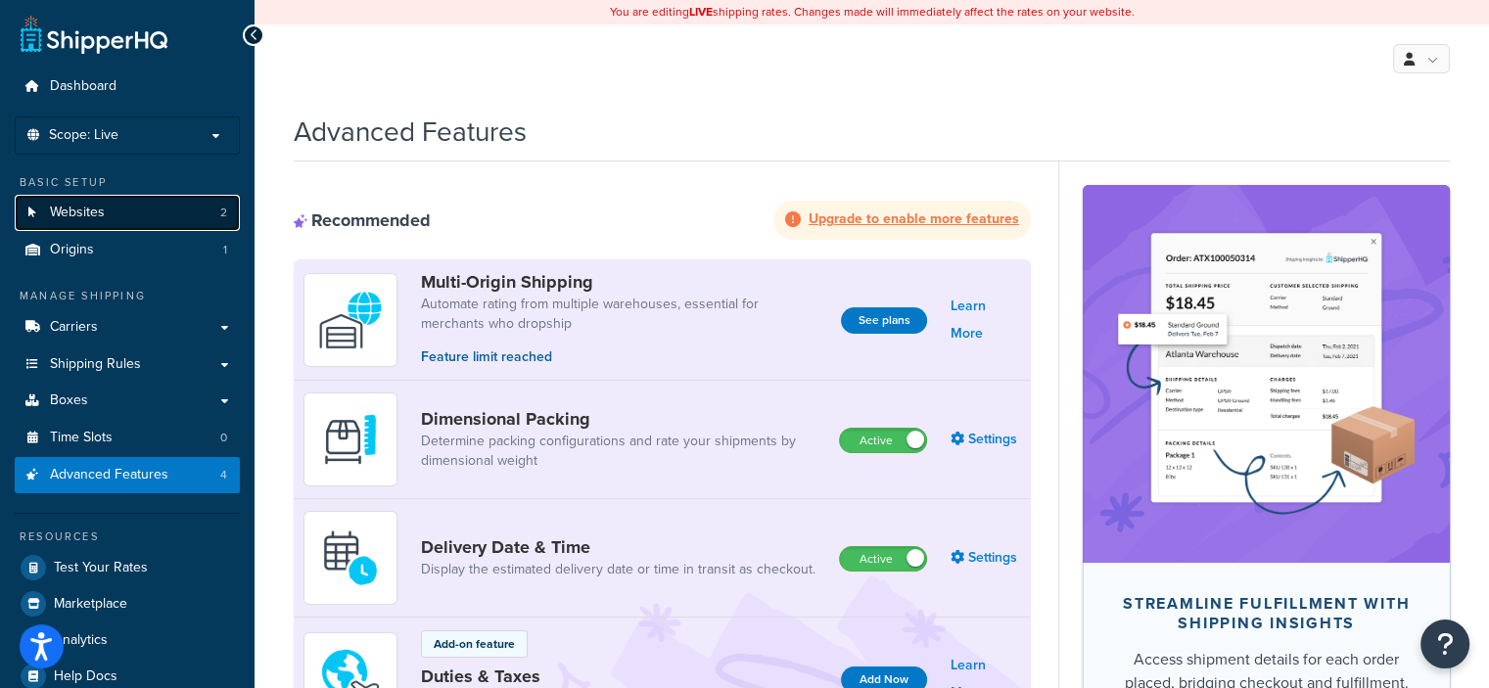
click at [117, 212] on link "Websites 2" at bounding box center [127, 213] width 225 height 36
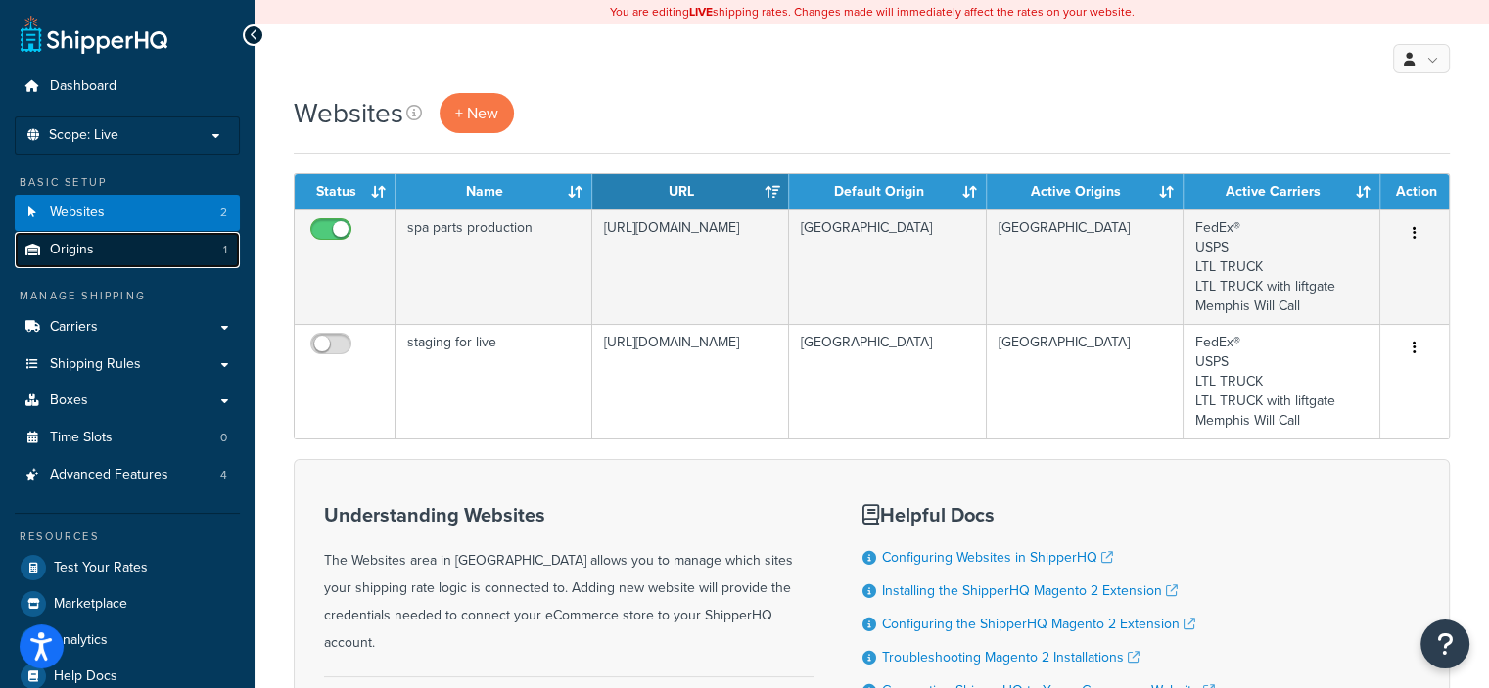
click at [125, 253] on link "Origins 1" at bounding box center [127, 250] width 225 height 36
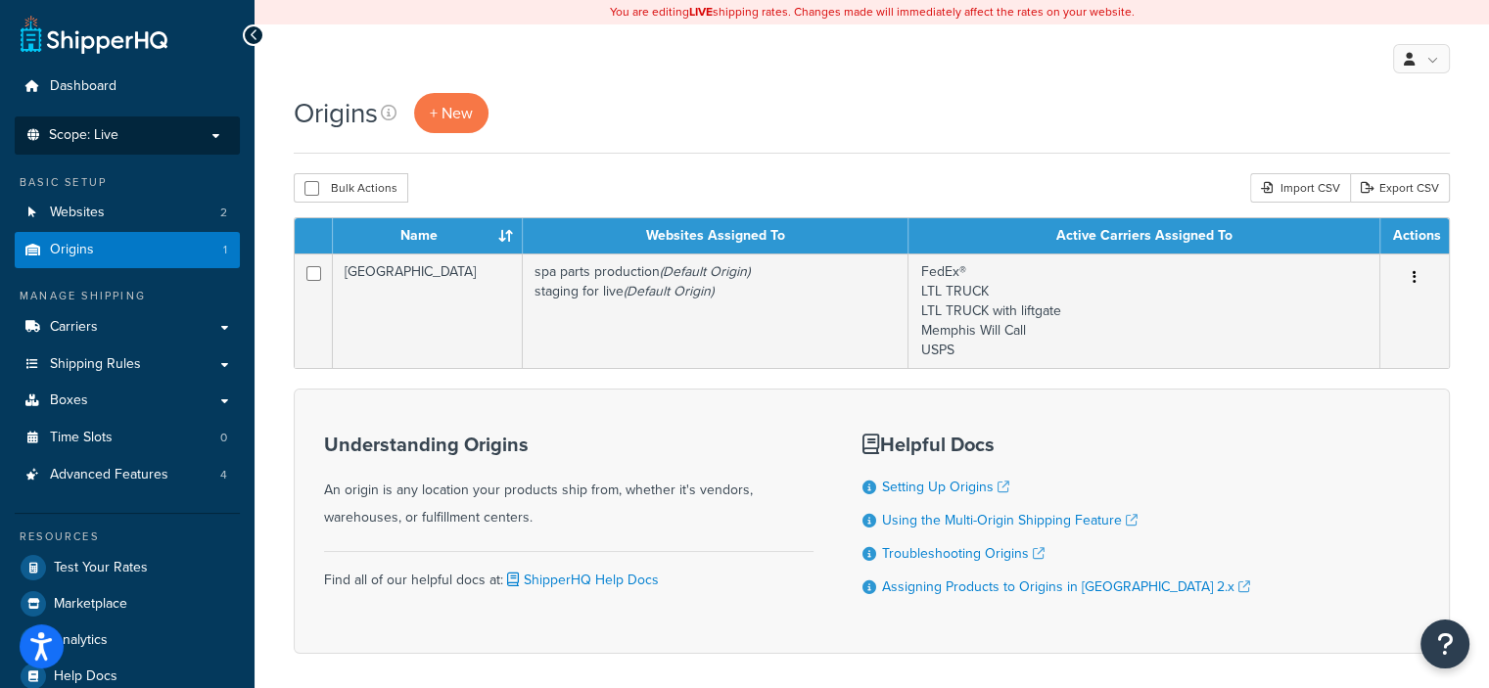
click at [208, 133] on p "Scope: Live" at bounding box center [126, 135] width 207 height 17
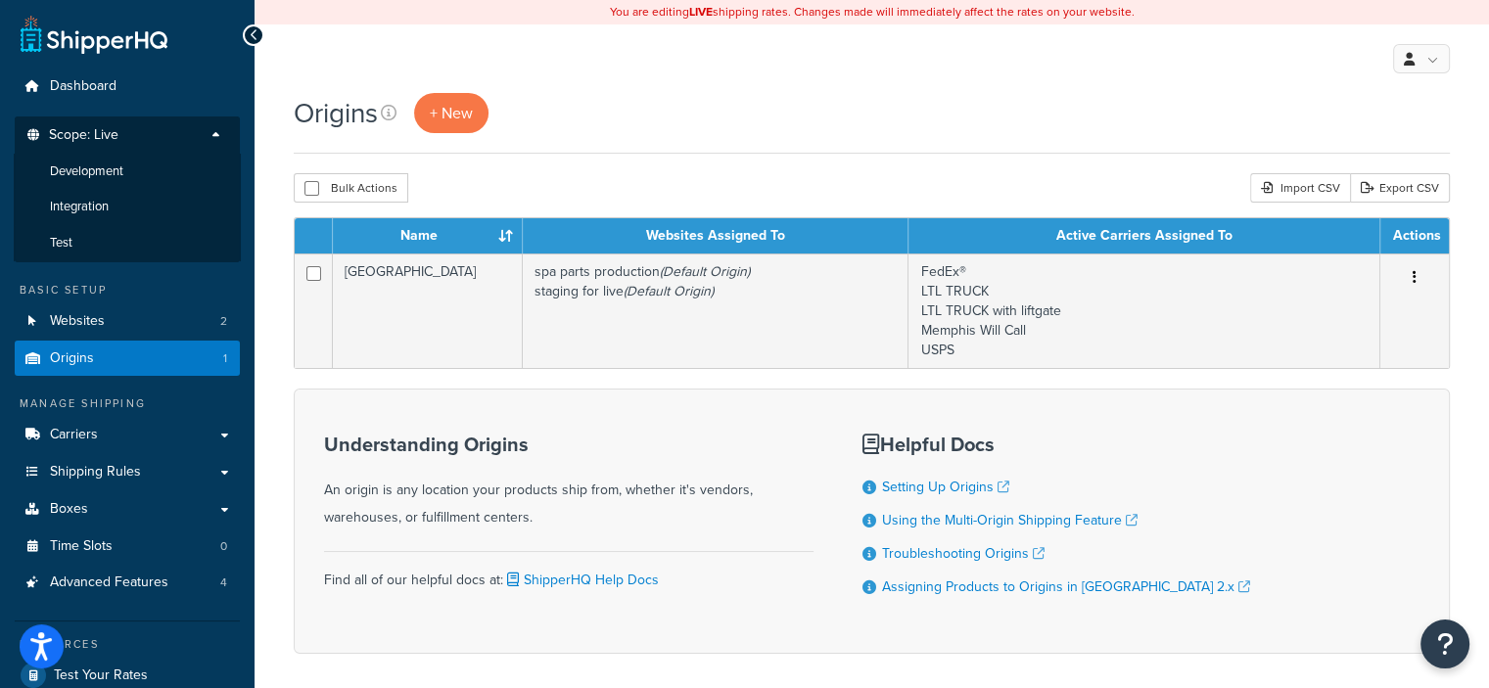
click at [208, 133] on p "Scope: Live" at bounding box center [126, 140] width 207 height 26
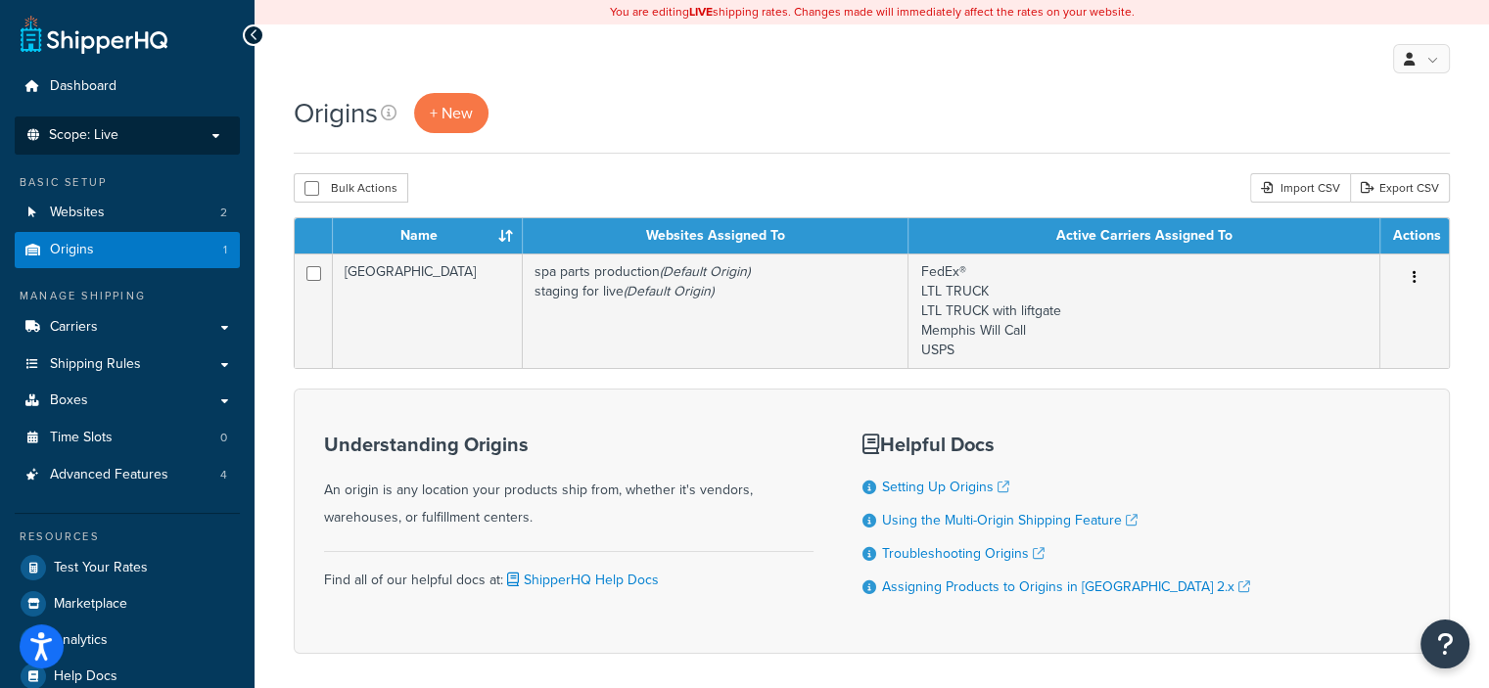
click at [208, 133] on p "Scope: Live" at bounding box center [126, 135] width 207 height 17
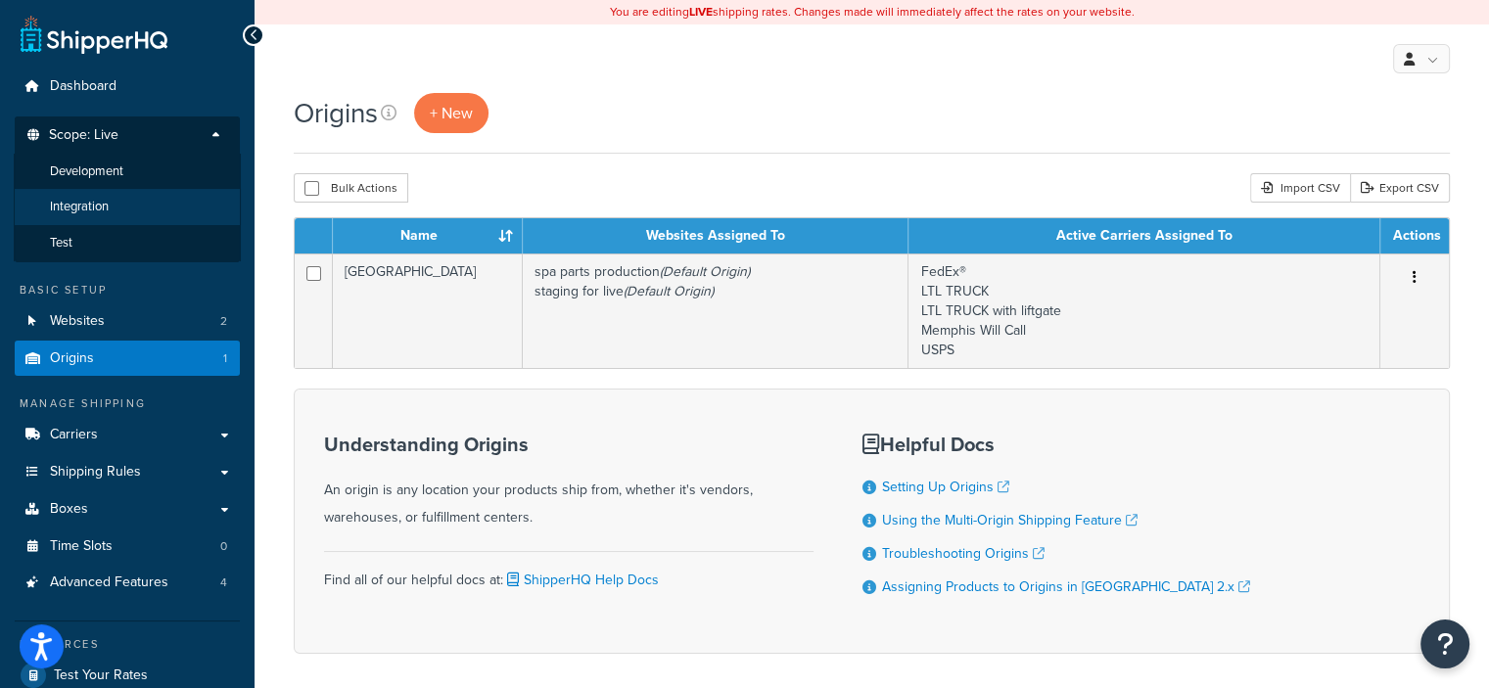
click at [200, 203] on li "Integration" at bounding box center [127, 207] width 227 height 36
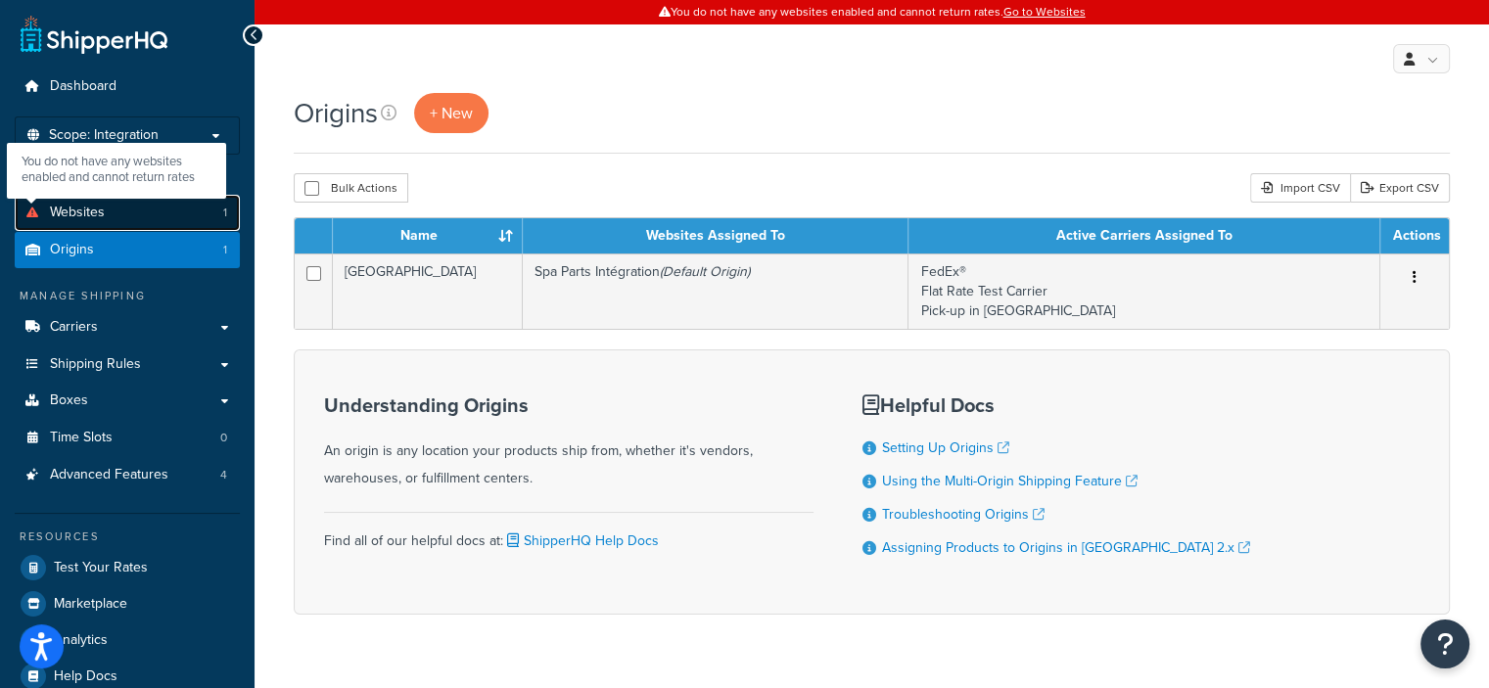
click at [30, 206] on icon at bounding box center [33, 212] width 20 height 12
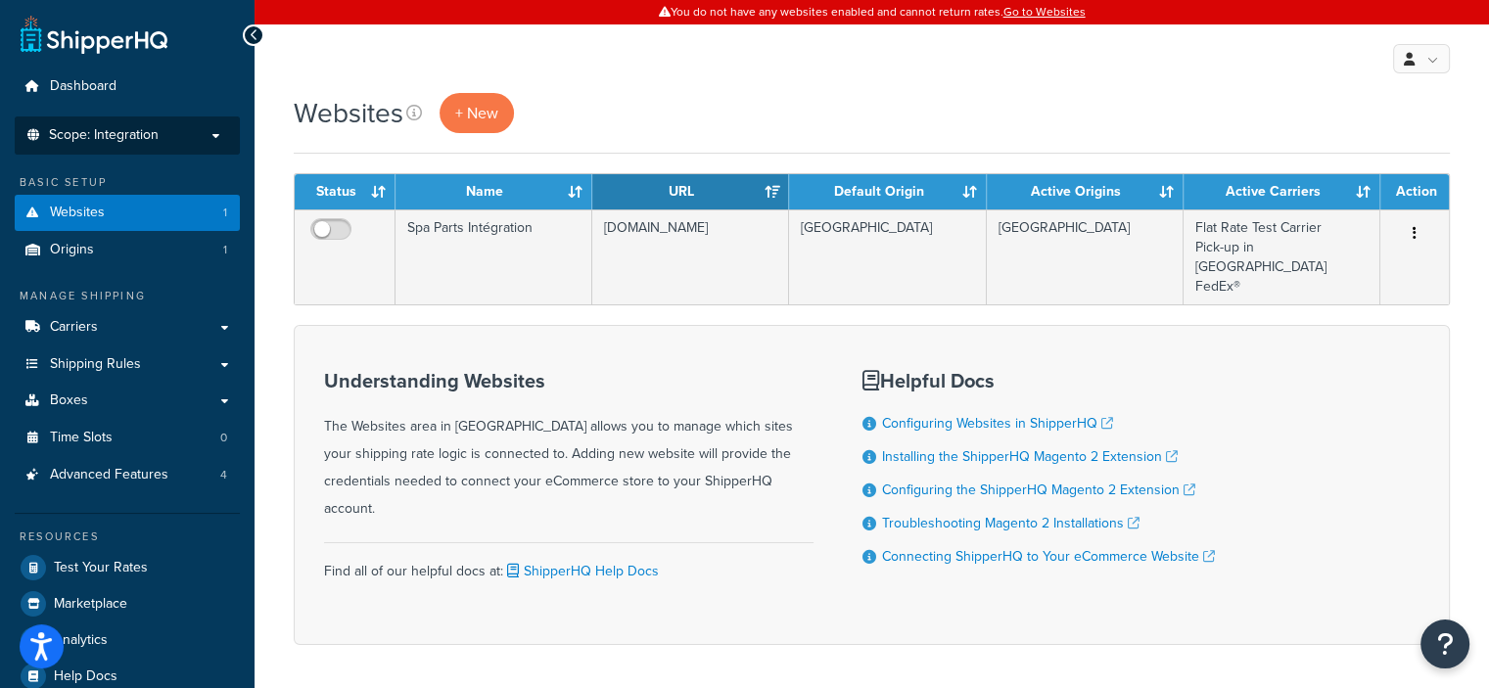
click at [223, 132] on p "Scope: Integration" at bounding box center [126, 135] width 207 height 17
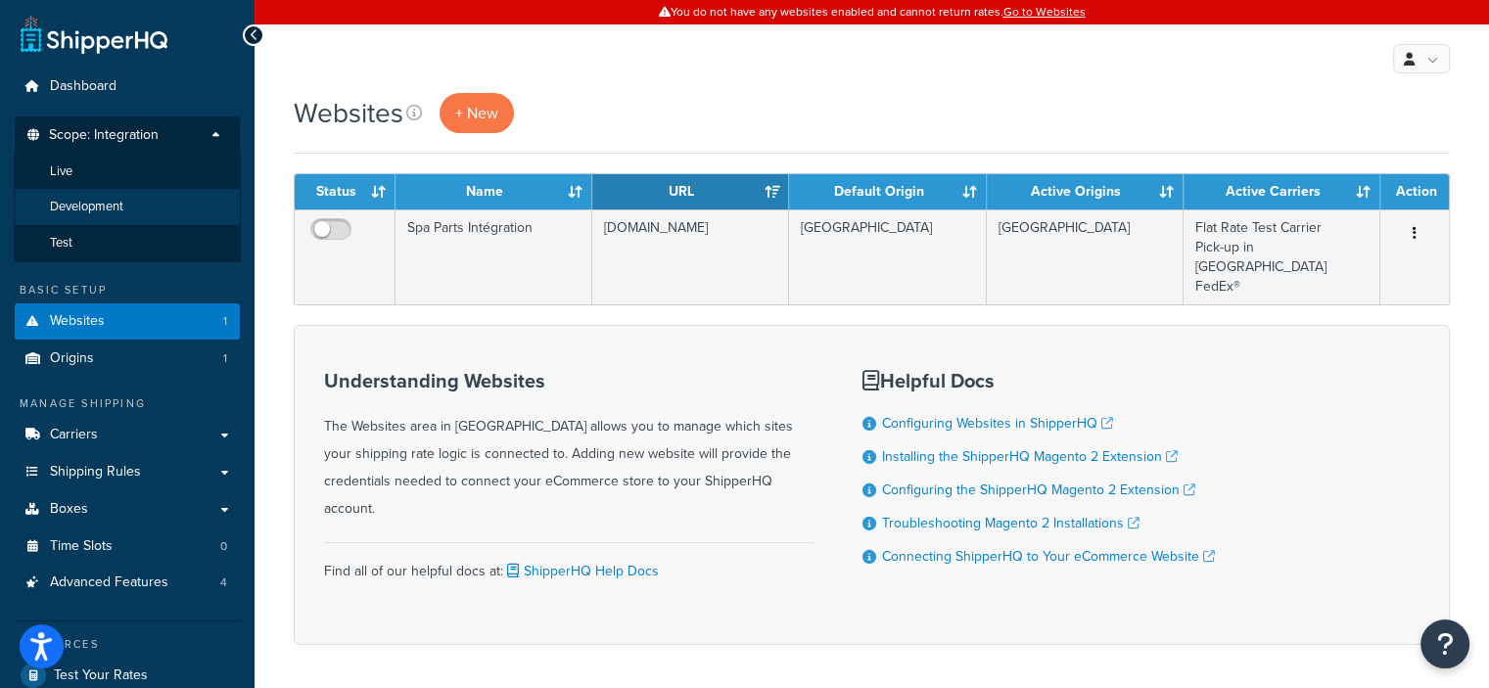
click at [185, 210] on li "Development" at bounding box center [127, 207] width 227 height 36
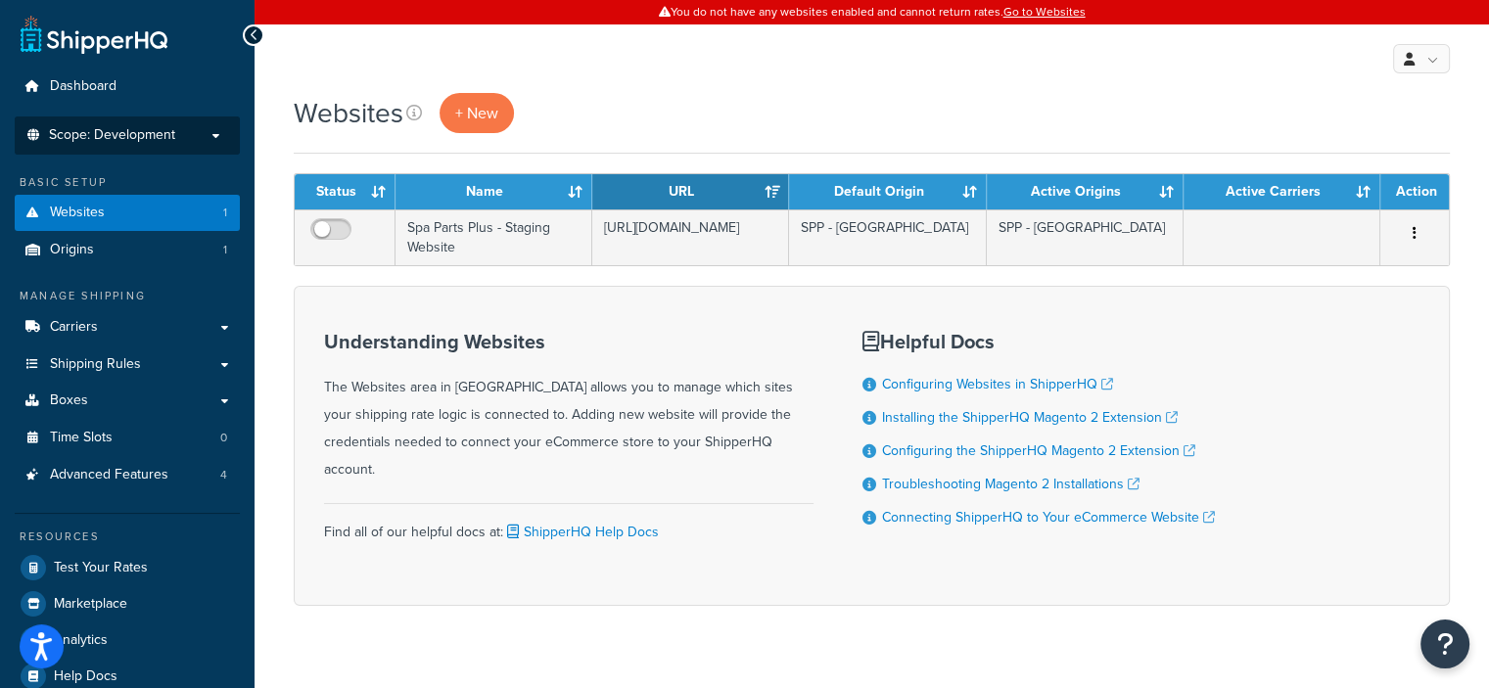
click at [212, 133] on p "Scope: Development" at bounding box center [126, 135] width 207 height 17
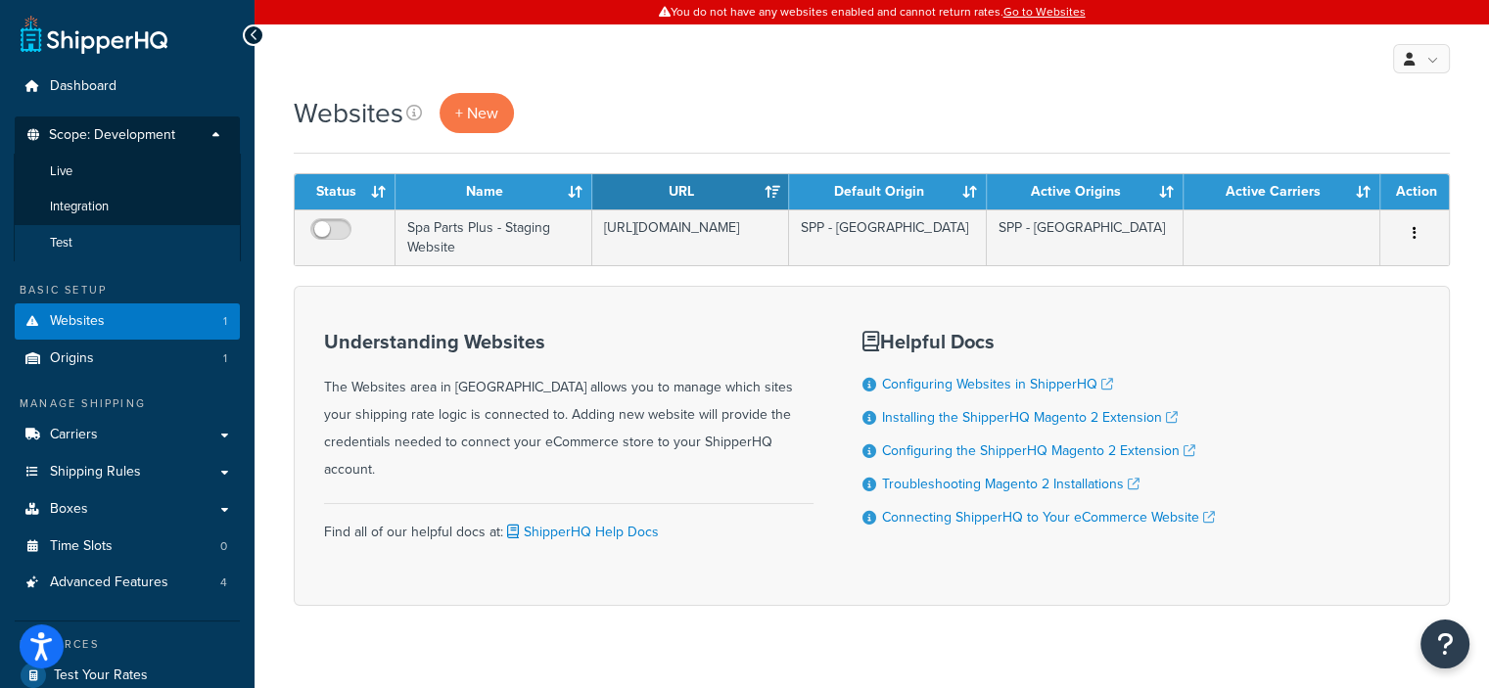
click at [186, 232] on li "Test" at bounding box center [127, 243] width 227 height 36
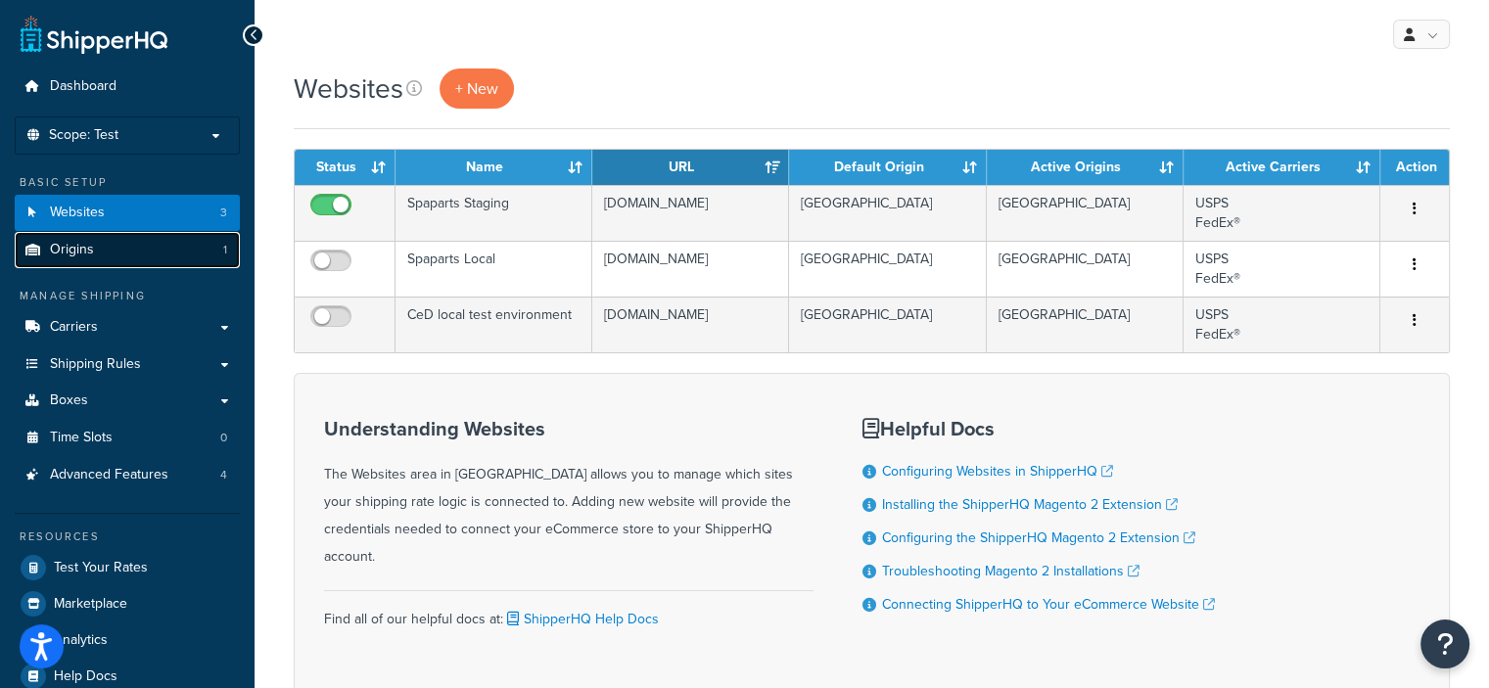
click at [185, 257] on link "Origins 1" at bounding box center [127, 250] width 225 height 36
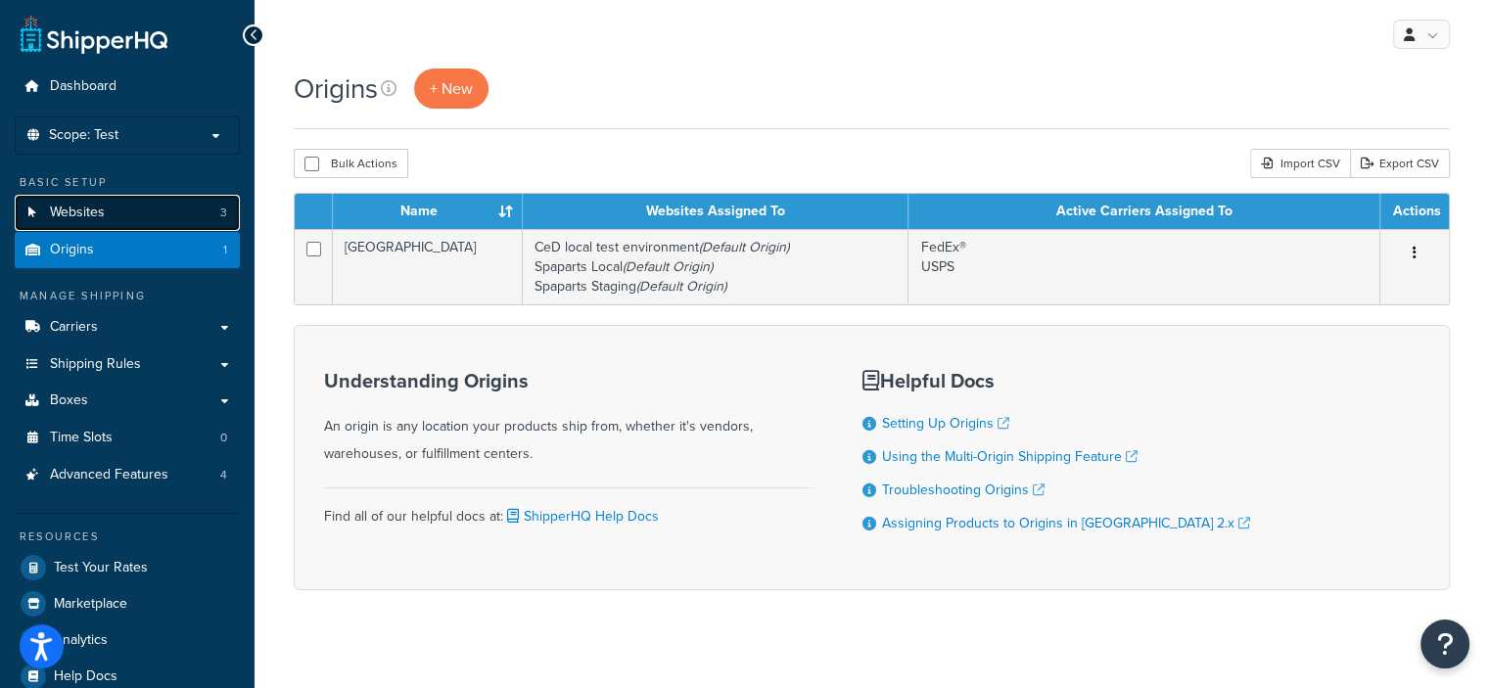
click at [184, 224] on link "Websites 3" at bounding box center [127, 213] width 225 height 36
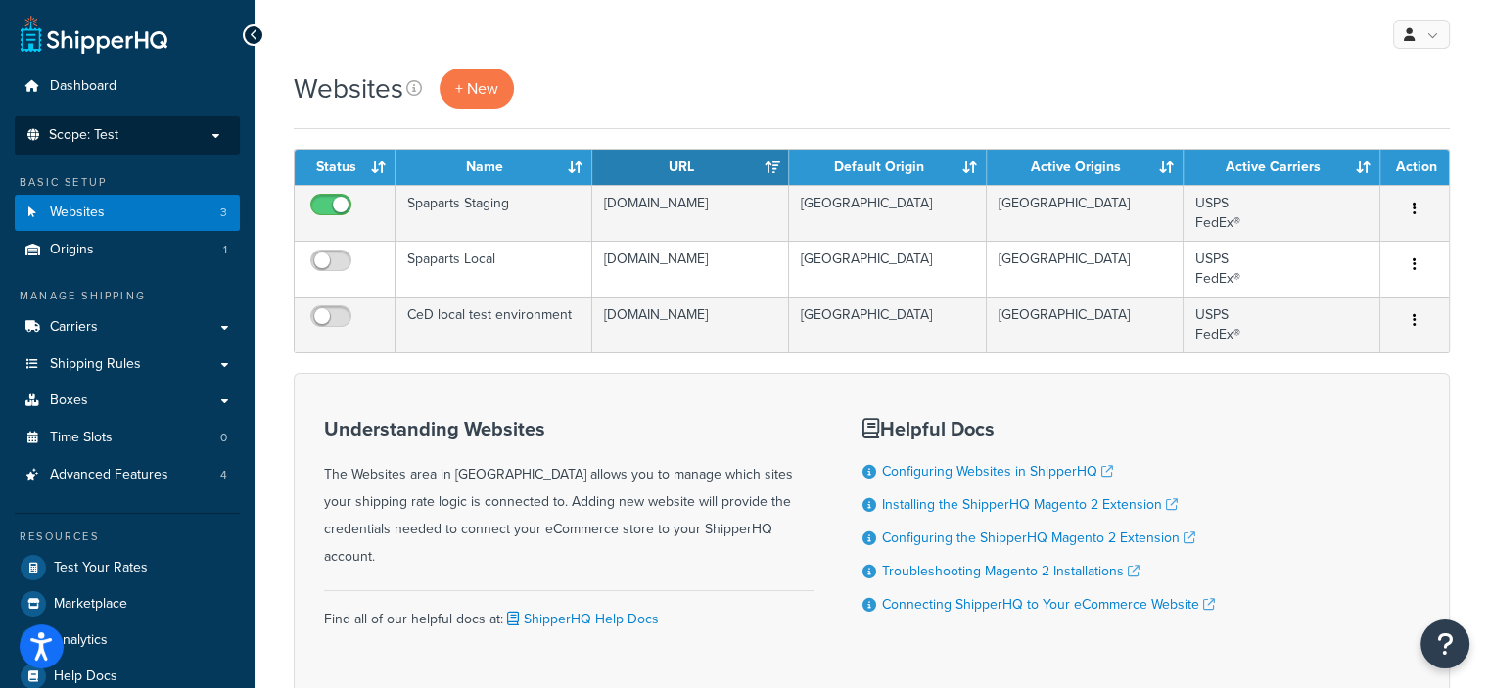
click at [215, 134] on p "Scope: Test" at bounding box center [126, 135] width 207 height 17
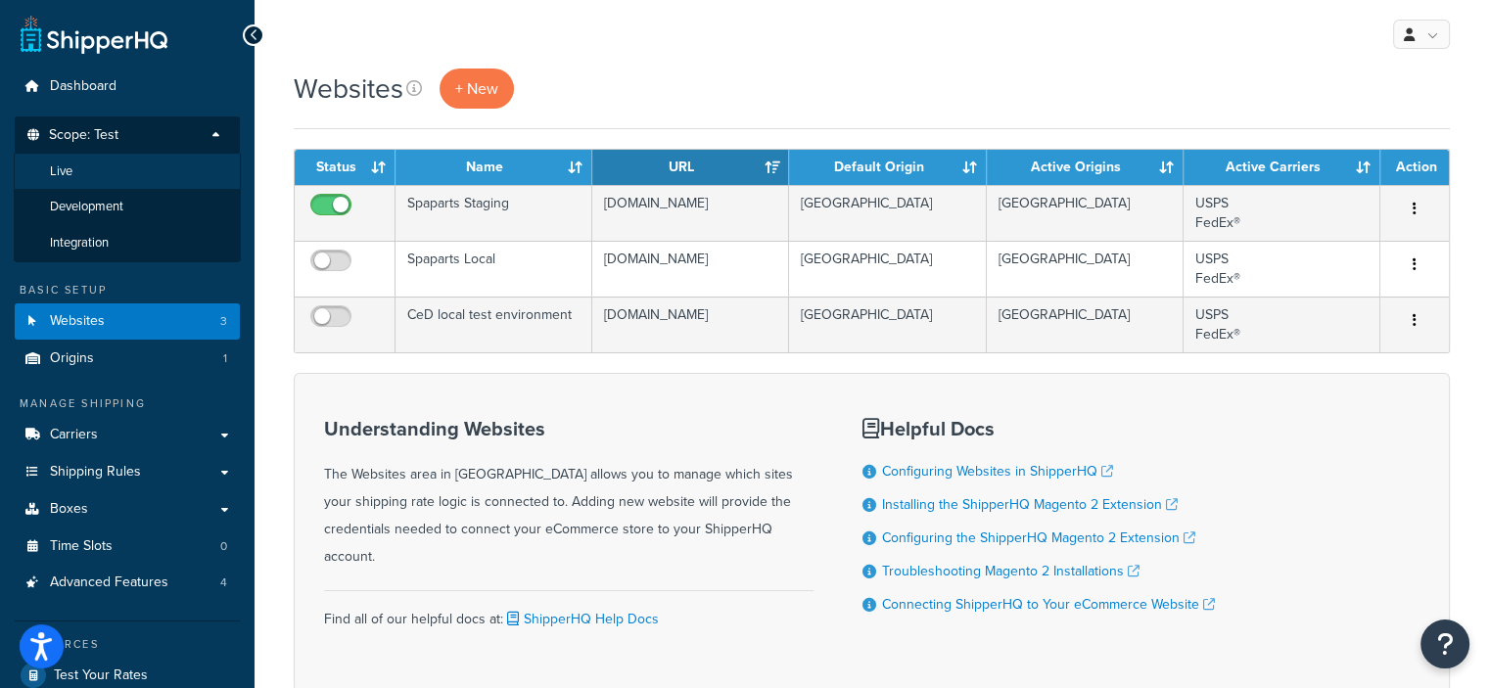
click at [208, 169] on li "Live" at bounding box center [127, 172] width 227 height 36
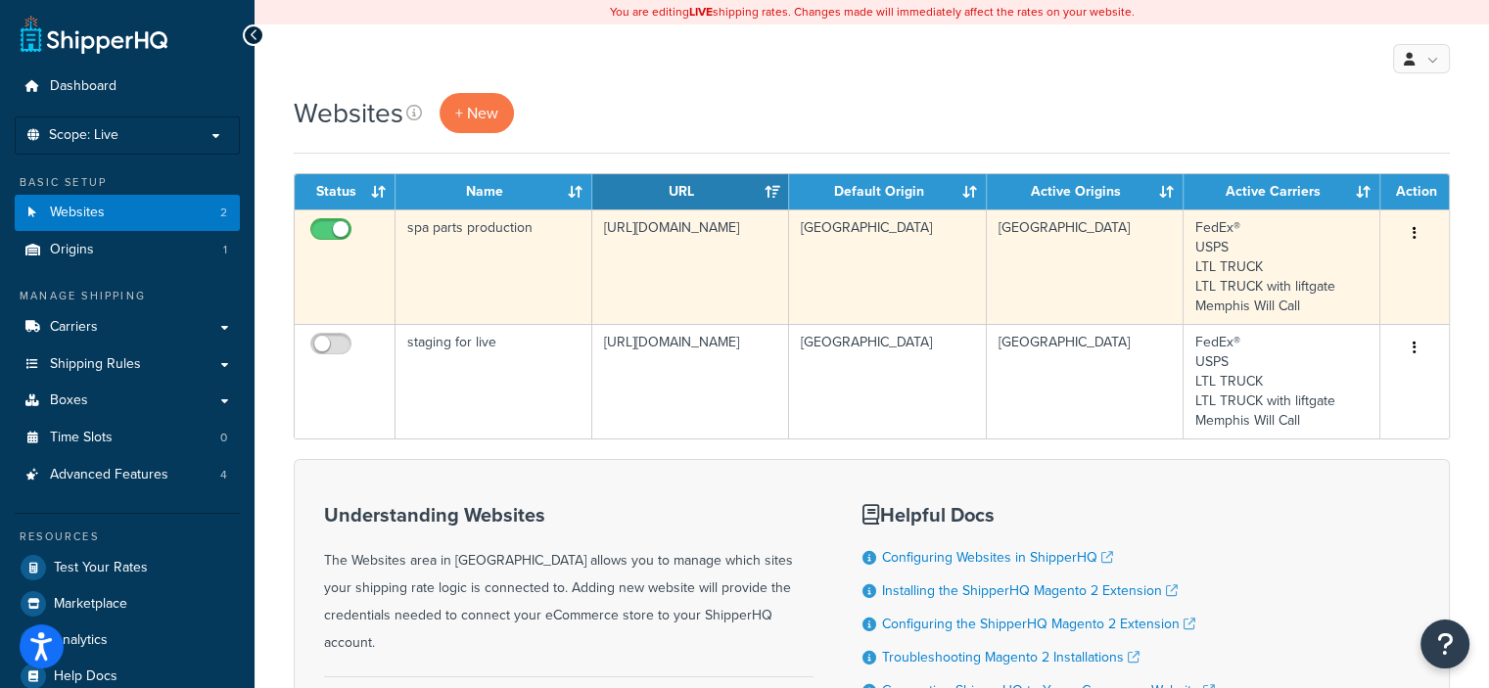
click at [1413, 234] on icon "button" at bounding box center [1414, 233] width 4 height 14
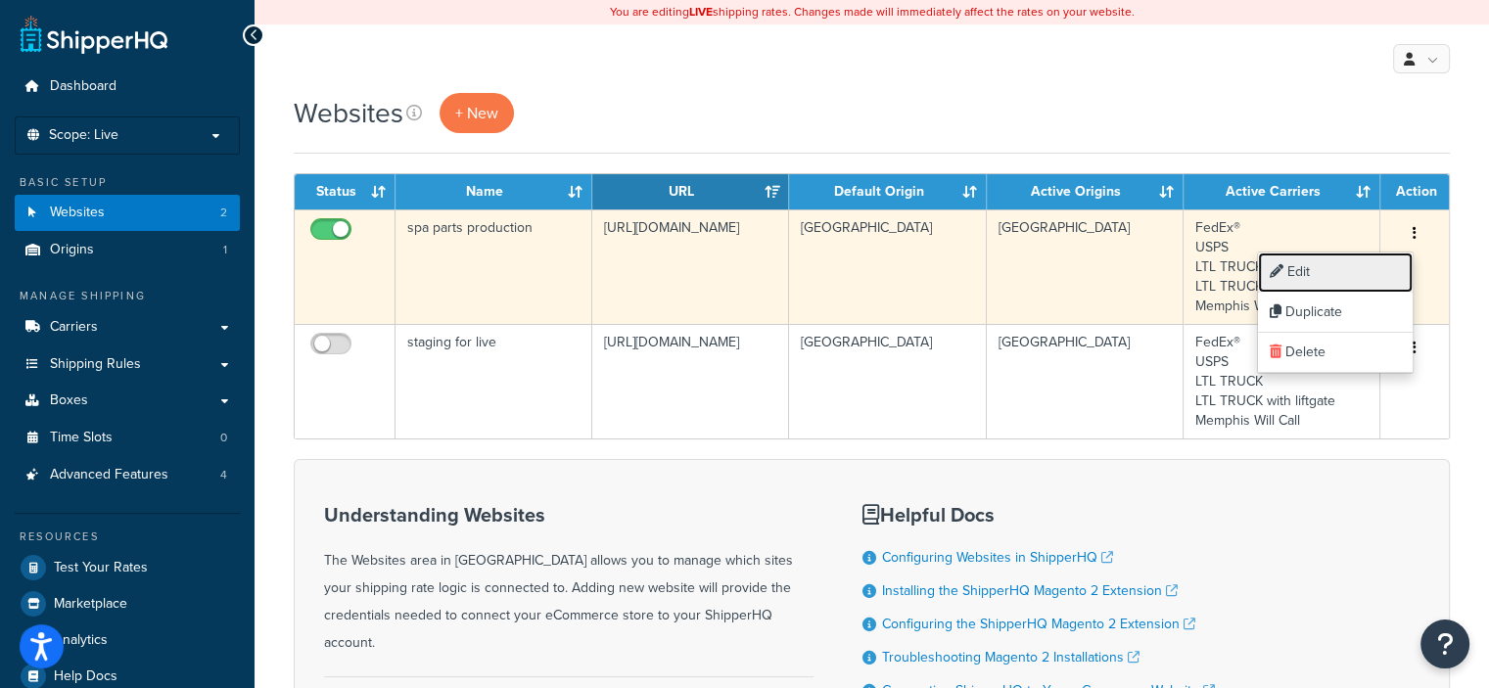
click at [1337, 269] on link "Edit" at bounding box center [1335, 272] width 155 height 40
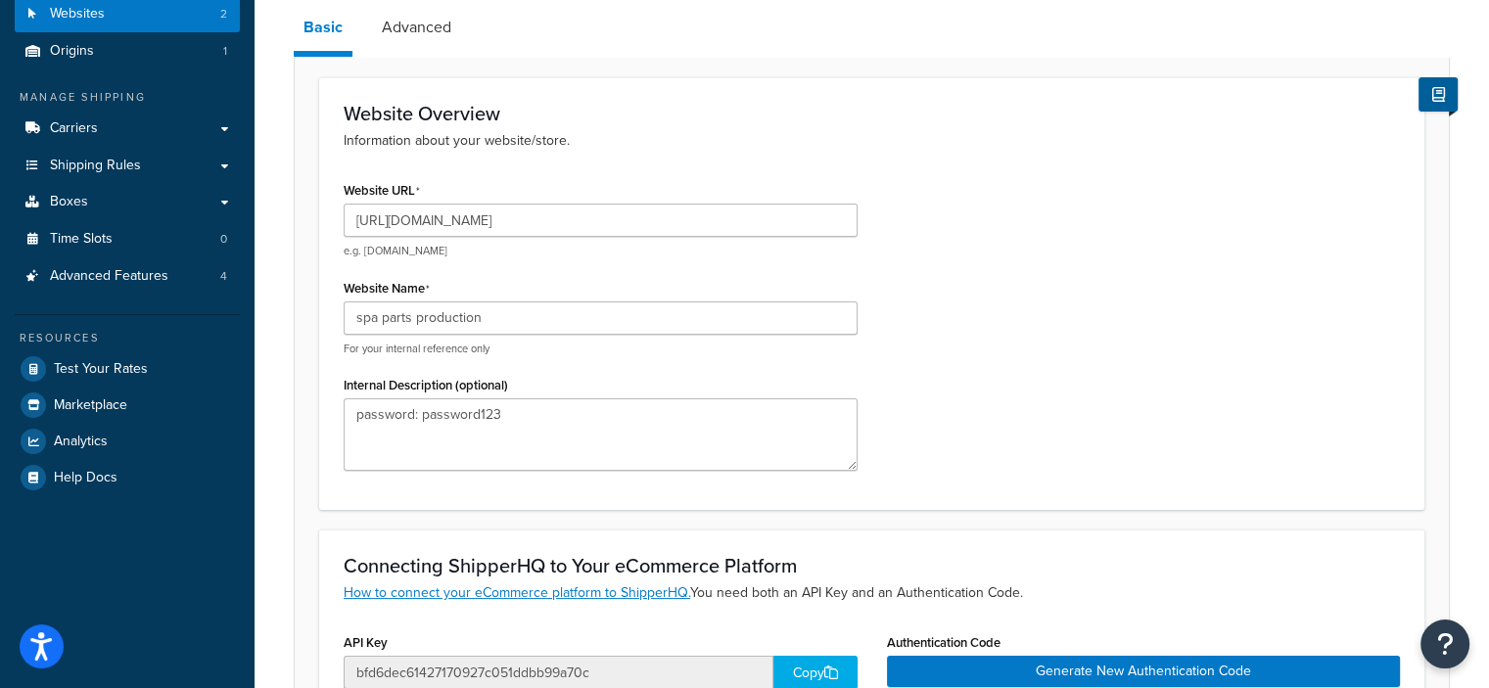
scroll to position [200, 0]
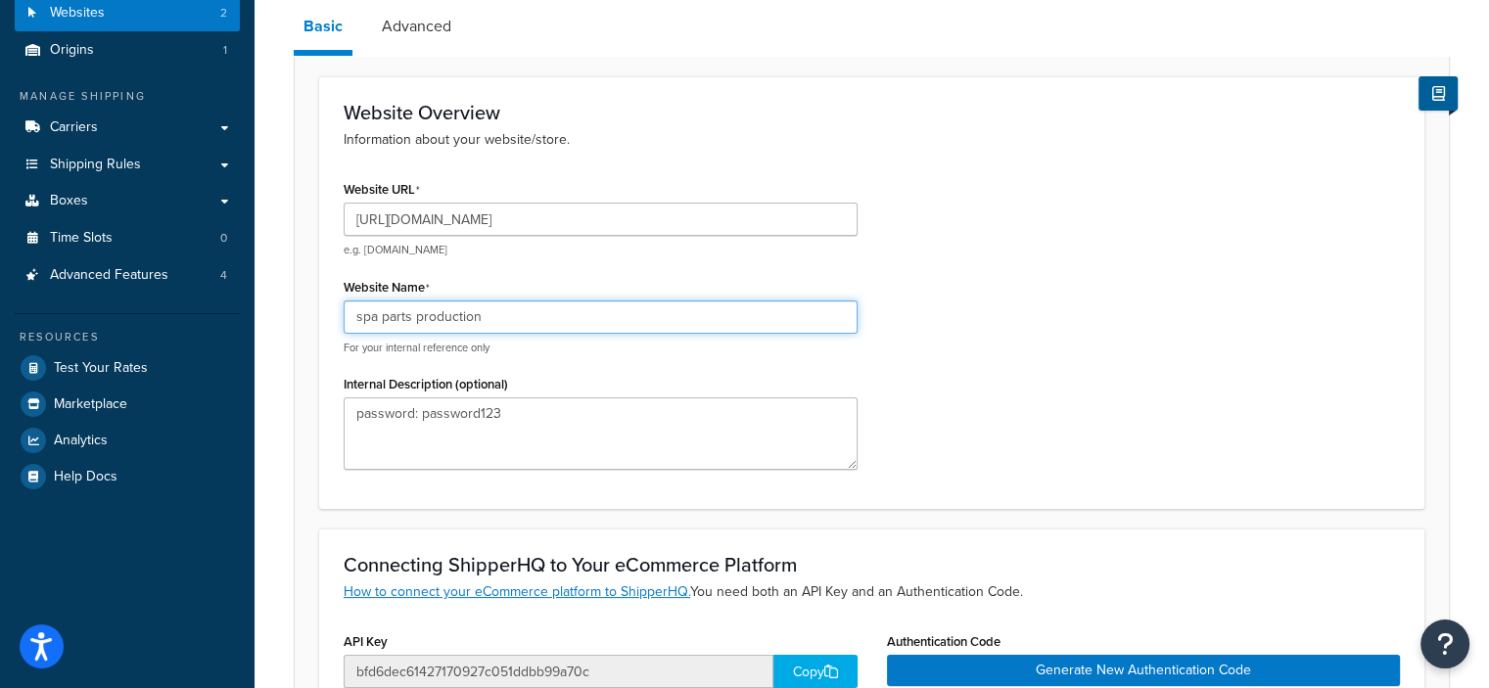
click at [360, 316] on input "spa parts production" at bounding box center [601, 316] width 514 height 33
click at [389, 321] on input "Spa parts production" at bounding box center [601, 316] width 514 height 33
click at [489, 316] on input "Spa Parts production" at bounding box center [601, 316] width 514 height 33
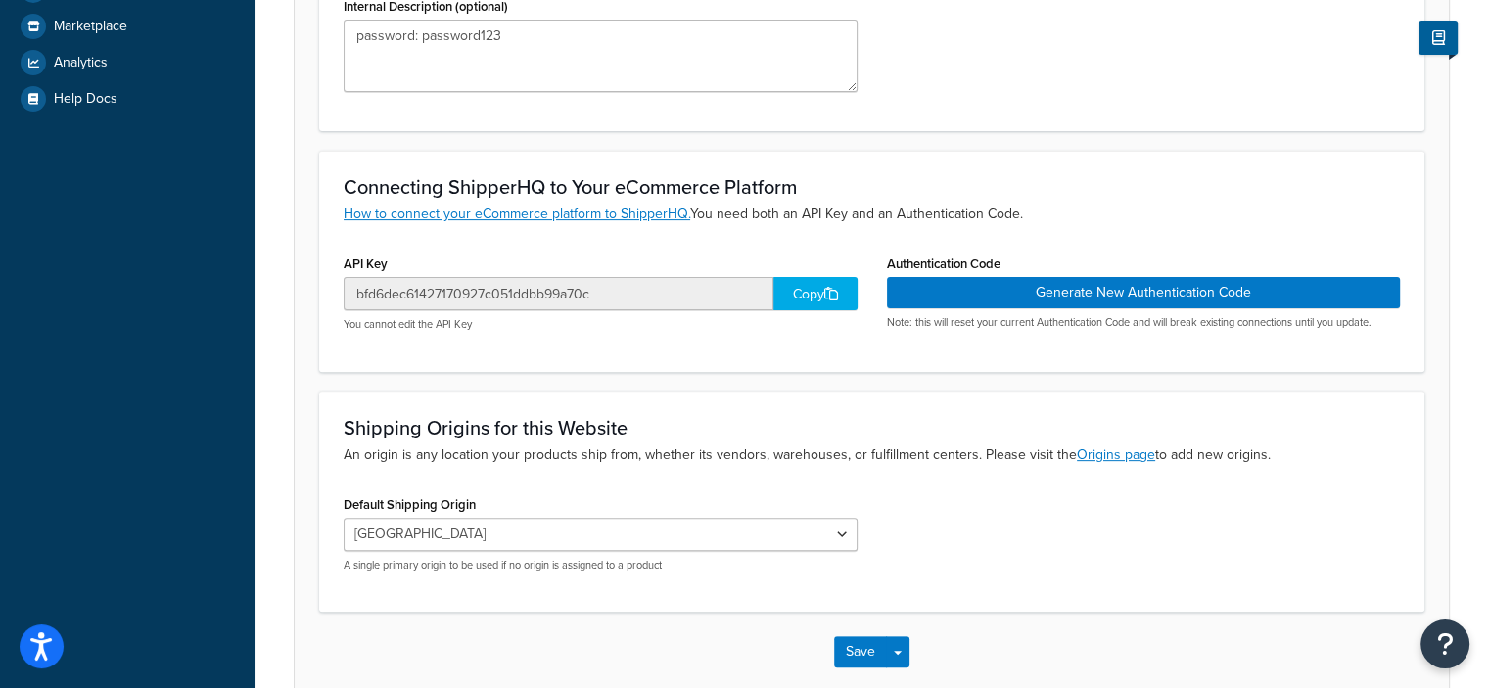
scroll to position [677, 0]
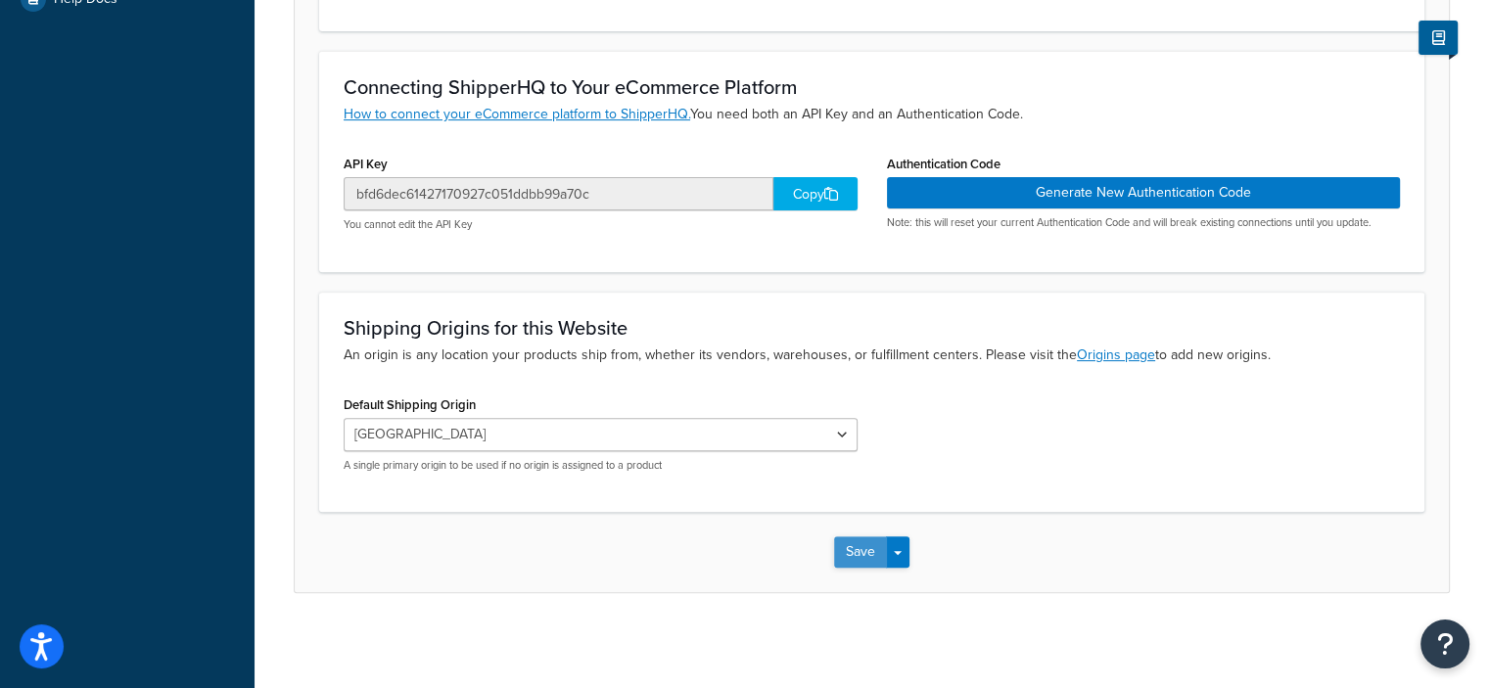
type input "Spa Parts Live Production"
click at [861, 540] on button "Save" at bounding box center [860, 551] width 53 height 31
